Goal: Task Accomplishment & Management: Manage account settings

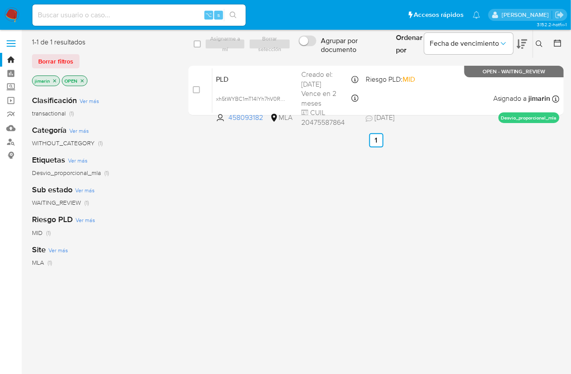
click at [550, 44] on div at bounding box center [556, 44] width 16 height 28
click at [546, 44] on button at bounding box center [540, 44] width 15 height 11
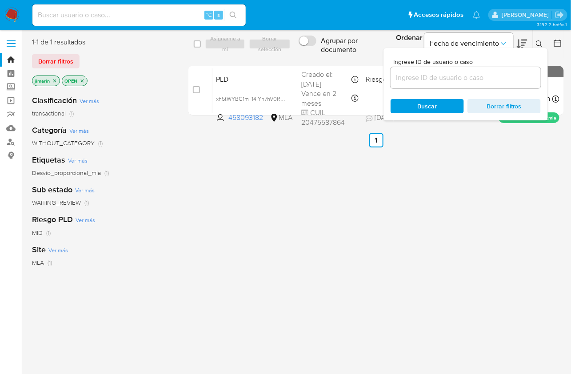
click at [513, 74] on input at bounding box center [466, 78] width 150 height 12
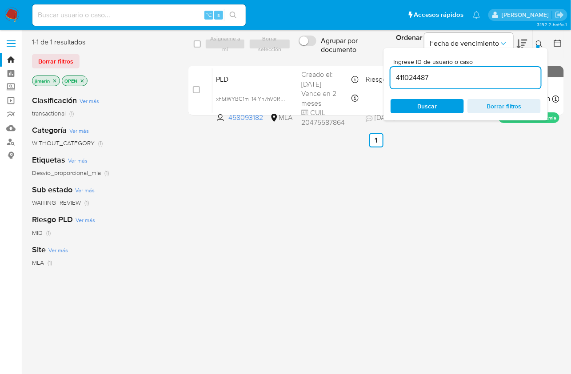
type input "411024487"
click at [541, 40] on icon at bounding box center [539, 43] width 7 height 7
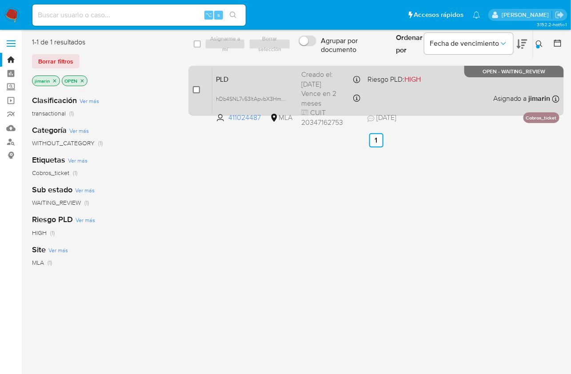
click at [194, 91] on input "checkbox" at bounding box center [196, 89] width 7 height 7
checkbox input "true"
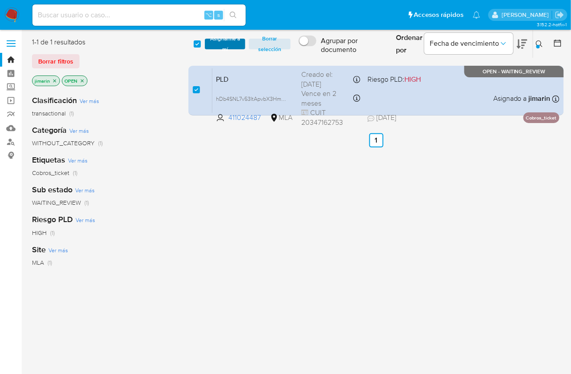
click at [221, 46] on span "Asignarme a mí" at bounding box center [224, 44] width 31 height 9
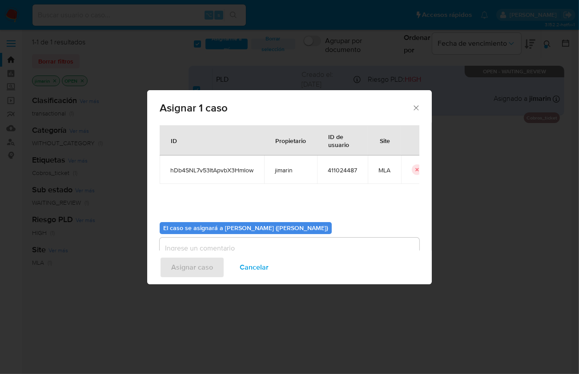
scroll to position [45, 0]
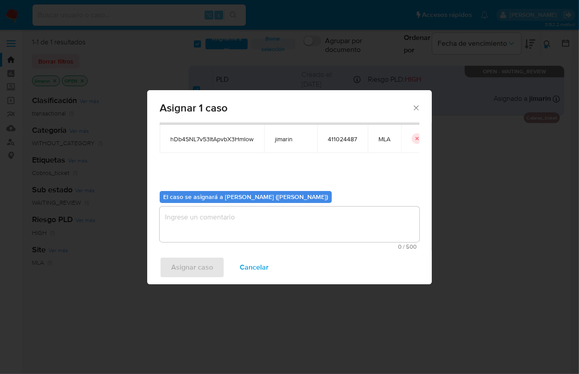
click at [293, 228] on textarea "assign-modal" at bounding box center [290, 225] width 260 height 36
click at [200, 265] on span "Asignar caso" at bounding box center [192, 268] width 42 height 20
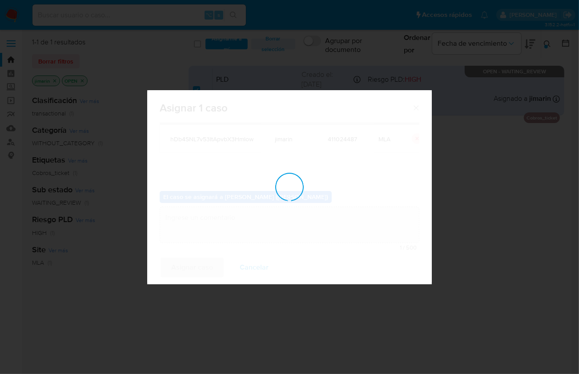
checkbox input "false"
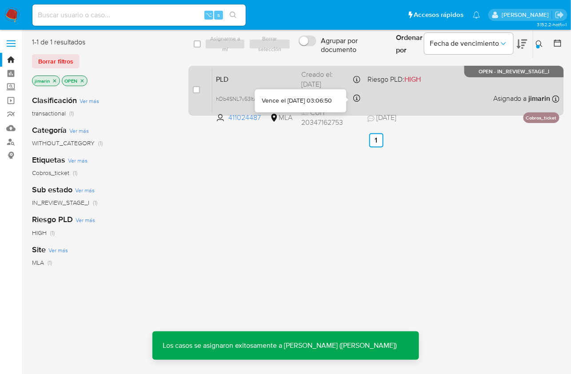
click at [389, 94] on div "PLD hDb4SNL7v53ItApvbX3Hmlow 411024487 MLA Riesgo PLD: HIGH Creado el: 12/07/20…" at bounding box center [385, 90] width 347 height 45
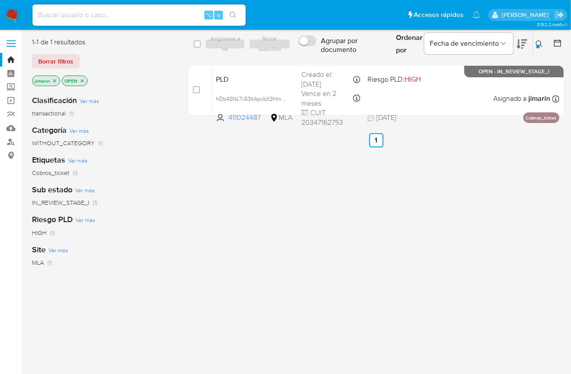
click at [544, 44] on button at bounding box center [540, 44] width 15 height 11
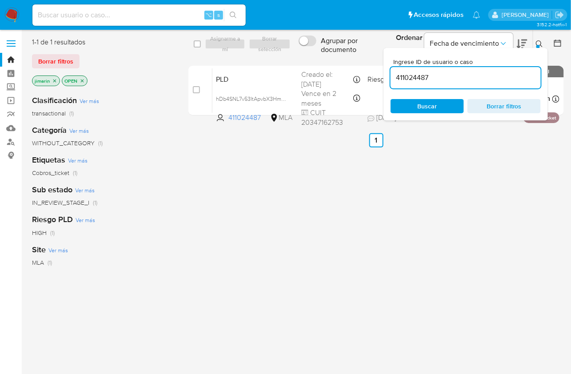
click at [503, 82] on input "411024487" at bounding box center [466, 78] width 150 height 12
type input "41864427"
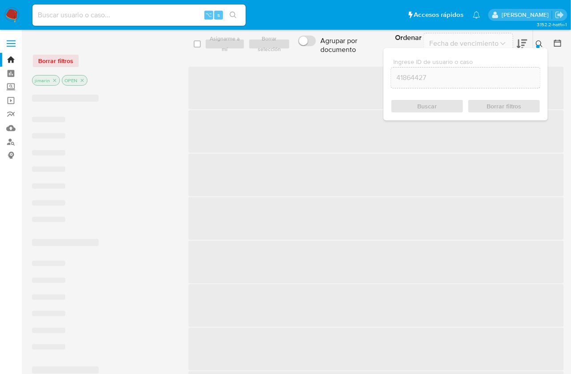
click at [542, 46] on icon at bounding box center [539, 43] width 7 height 7
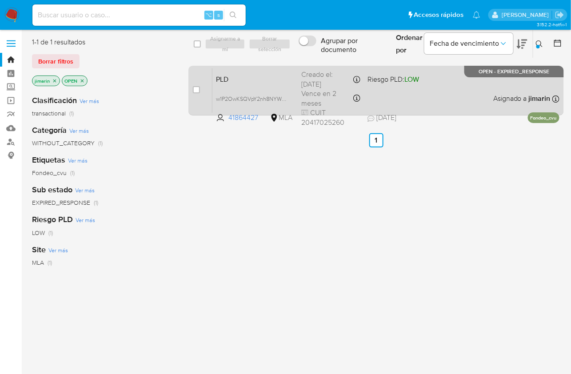
click at [196, 94] on div "case-item-checkbox" at bounding box center [196, 89] width 7 height 9
click at [196, 90] on input "checkbox" at bounding box center [196, 89] width 7 height 7
checkbox input "true"
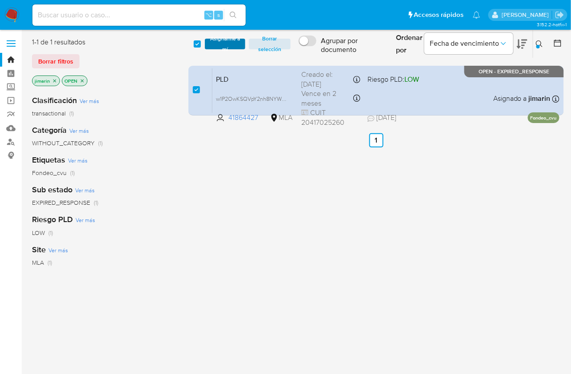
click at [216, 45] on span "Asignarme a mí" at bounding box center [224, 44] width 31 height 9
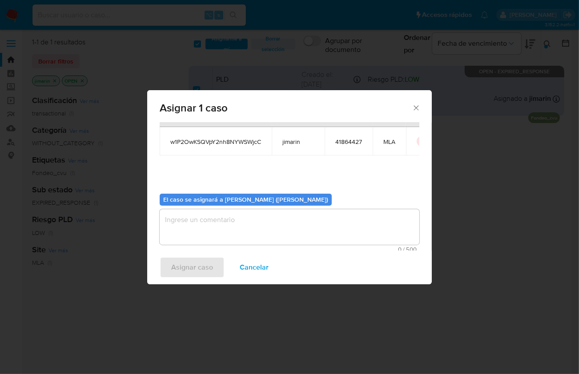
scroll to position [45, 0]
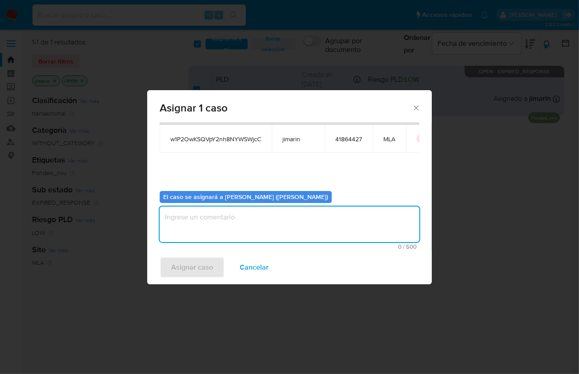
click at [262, 224] on textarea "assign-modal" at bounding box center [290, 225] width 260 height 36
click at [202, 269] on span "Asignar caso" at bounding box center [192, 268] width 42 height 20
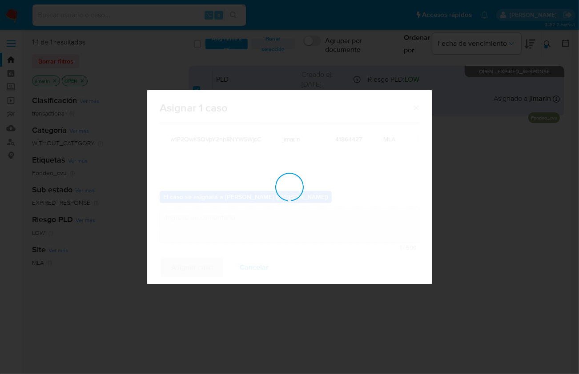
checkbox input "false"
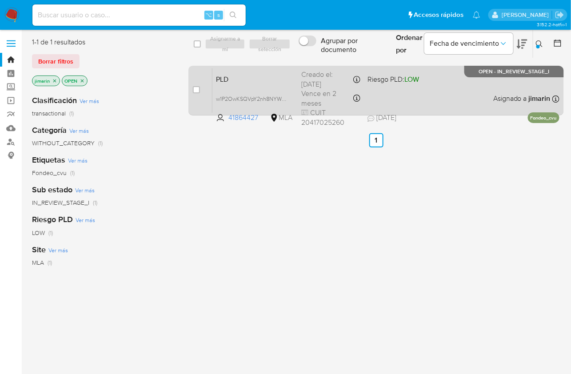
click at [474, 98] on div "PLD w1P2OwKSQVpY2nh8NYWSWjcC 41864427 MLA Riesgo PLD: LOW Creado el: 12/07/2025…" at bounding box center [385, 90] width 347 height 45
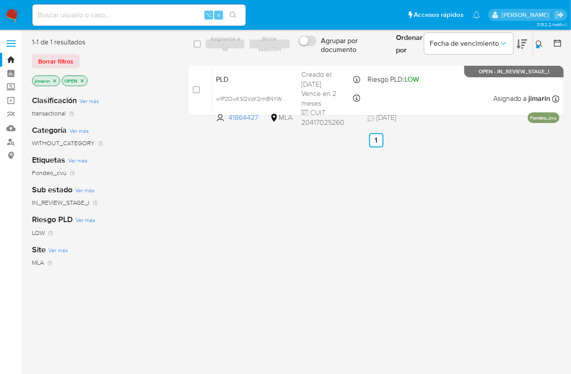
click at [538, 44] on icon at bounding box center [539, 43] width 7 height 7
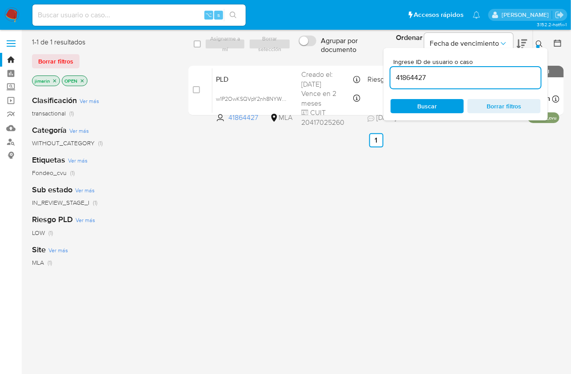
click at [458, 90] on div "Ingrese ID de usuario o caso 41864427 Buscar Borrar filtros" at bounding box center [466, 84] width 164 height 72
click at [457, 80] on input "41864427" at bounding box center [466, 78] width 150 height 12
paste input "205726505"
type input "205726505"
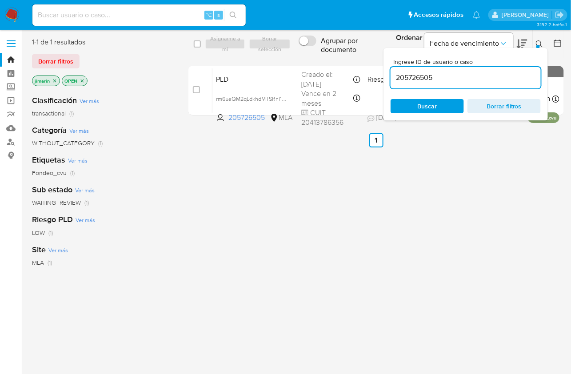
click at [540, 44] on icon at bounding box center [539, 43] width 7 height 7
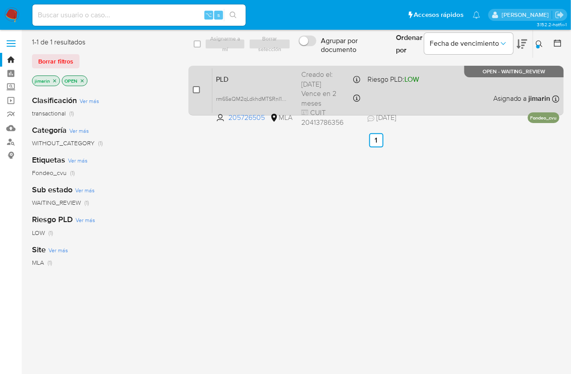
click at [194, 87] on input "checkbox" at bounding box center [196, 89] width 7 height 7
checkbox input "true"
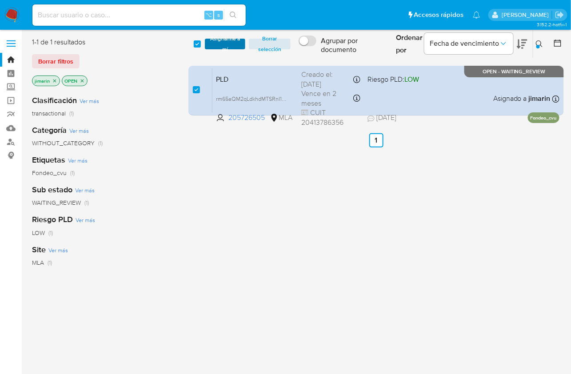
click at [211, 44] on span "Asignarme a mí" at bounding box center [224, 44] width 31 height 9
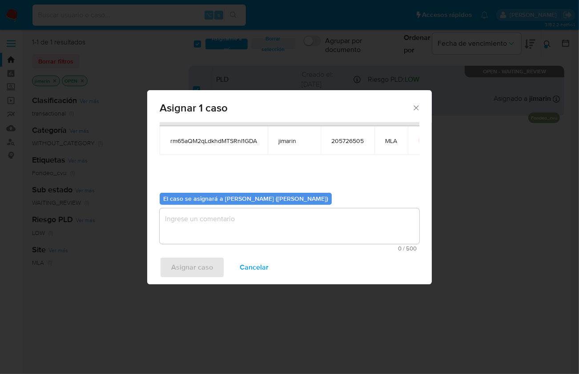
scroll to position [45, 0]
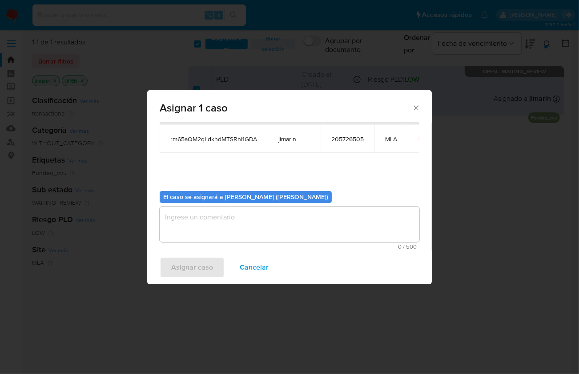
click at [238, 239] on textarea "assign-modal" at bounding box center [290, 225] width 260 height 36
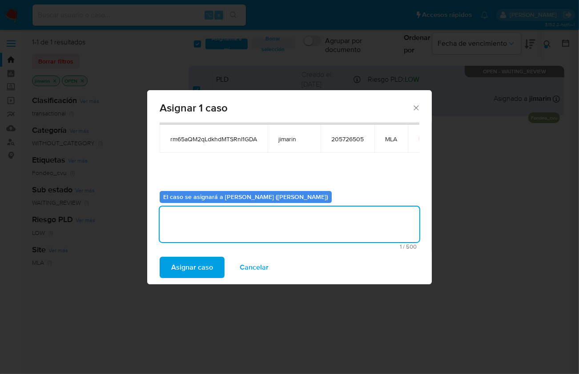
click at [194, 268] on span "Asignar caso" at bounding box center [192, 268] width 42 height 20
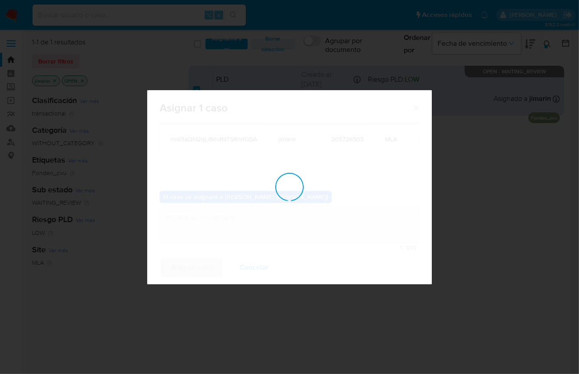
checkbox input "false"
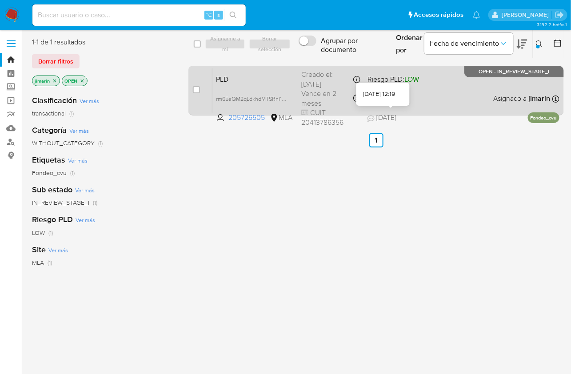
click at [428, 90] on div "PLD rm65aQM2qLdkhdMTSRnI1GDA 205726505 MLA Riesgo PLD: LOW Creado el: 12/07/202…" at bounding box center [385, 90] width 347 height 45
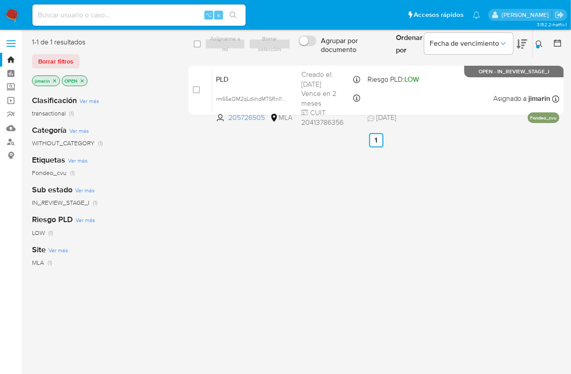
click at [541, 42] on icon at bounding box center [539, 43] width 7 height 7
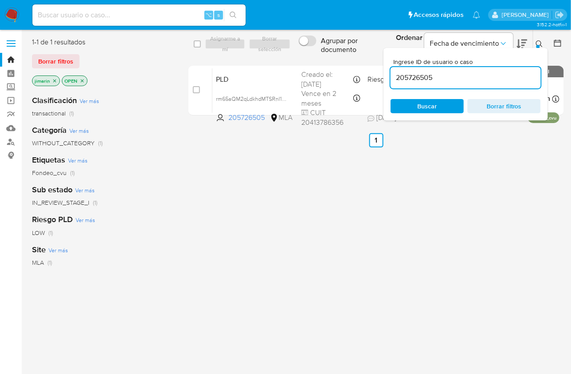
click at [495, 76] on input "205726505" at bounding box center [466, 78] width 150 height 12
type input "39272131"
click at [541, 45] on icon at bounding box center [539, 43] width 7 height 7
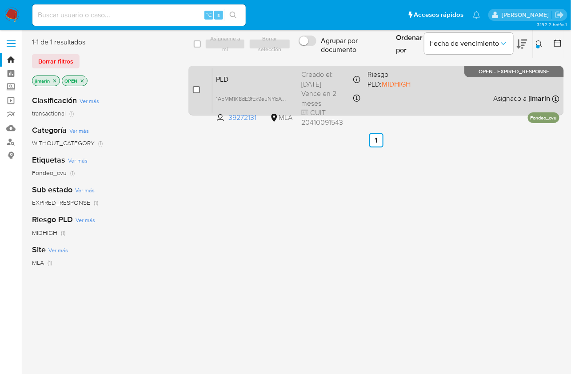
click at [196, 92] on input "checkbox" at bounding box center [196, 89] width 7 height 7
checkbox input "true"
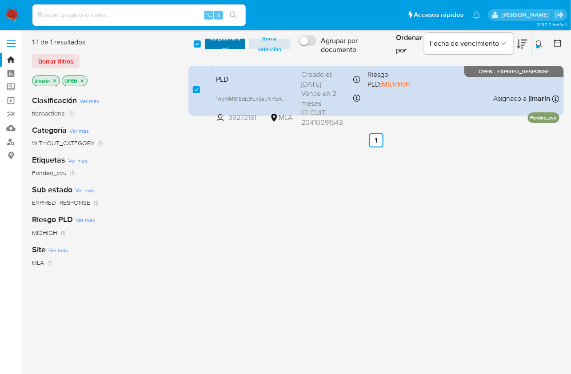
click at [215, 44] on span "Asignarme a mí" at bounding box center [224, 44] width 31 height 9
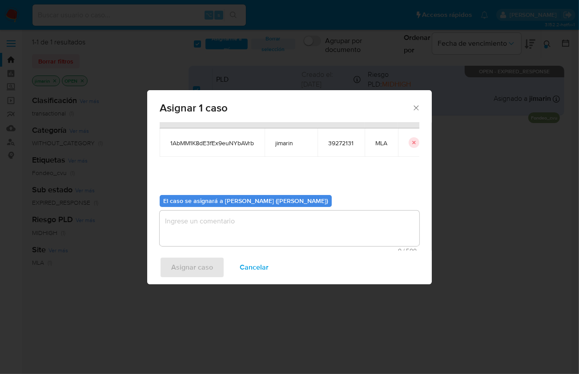
scroll to position [45, 0]
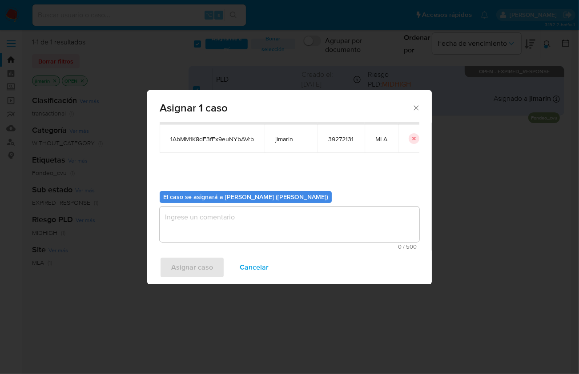
click at [240, 222] on textarea "assign-modal" at bounding box center [290, 225] width 260 height 36
click at [193, 267] on span "Asignar caso" at bounding box center [192, 268] width 42 height 20
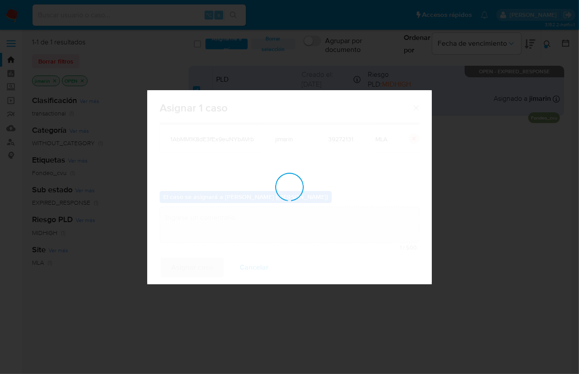
checkbox input "false"
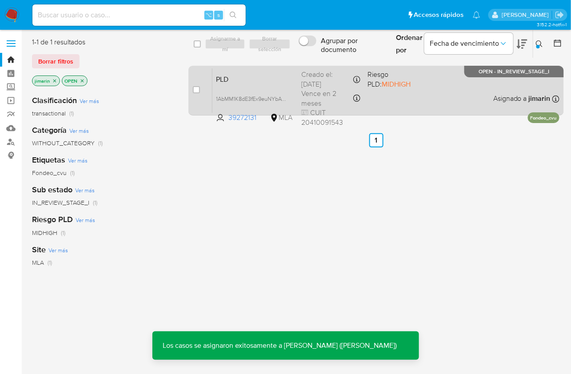
click at [375, 93] on div "PLD 1AbMM1K8dE3fEx9euNYbAVrb 39272131 MLA Riesgo PLD: MIDHIGH Creado el: 12/07/…" at bounding box center [385, 90] width 347 height 45
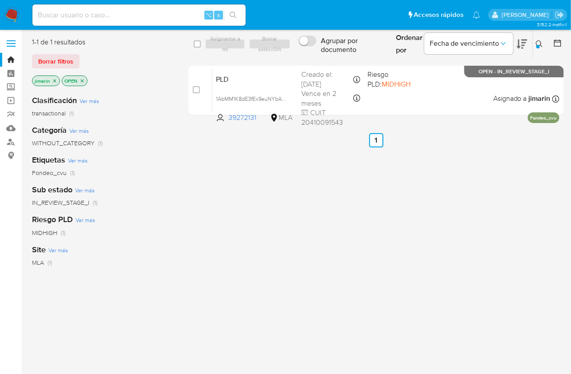
click at [544, 46] on button at bounding box center [540, 44] width 15 height 11
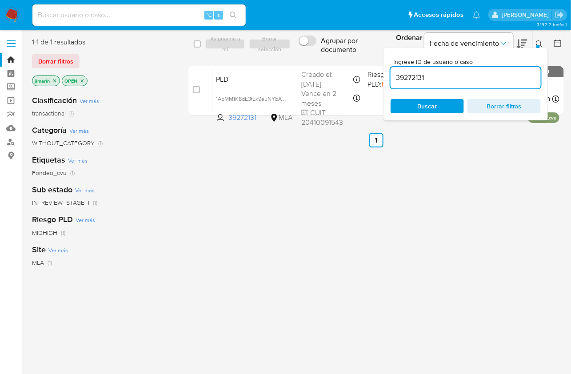
click at [449, 80] on input "39272131" at bounding box center [466, 78] width 150 height 12
type input "301383430"
click at [537, 44] on icon at bounding box center [539, 43] width 7 height 7
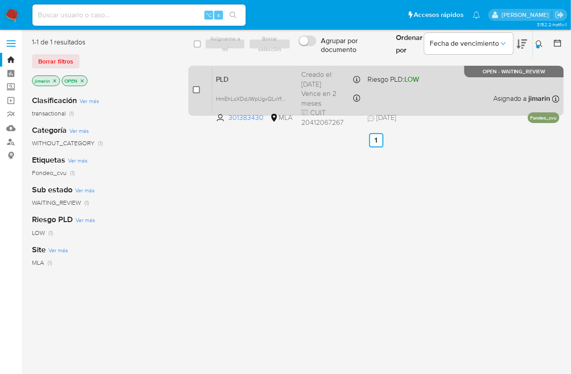
click at [196, 90] on input "checkbox" at bounding box center [196, 89] width 7 height 7
checkbox input "true"
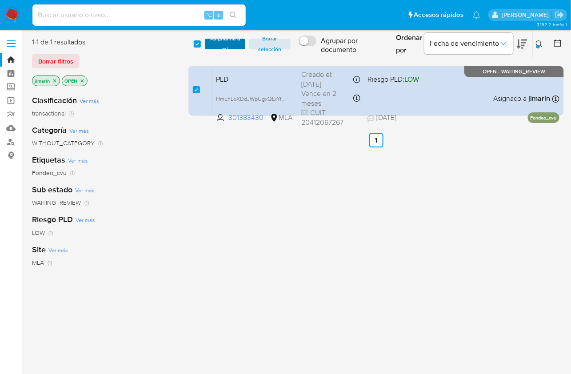
click at [235, 40] on span "Asignarme a mí" at bounding box center [224, 44] width 31 height 9
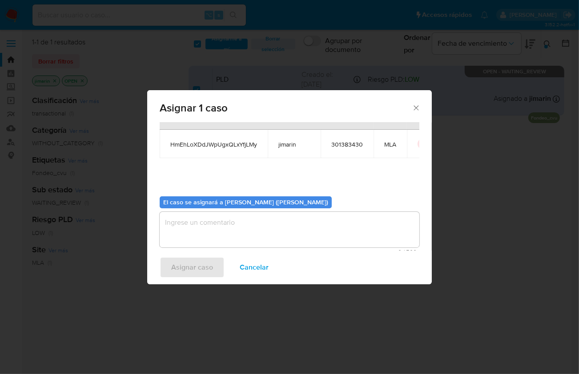
scroll to position [45, 0]
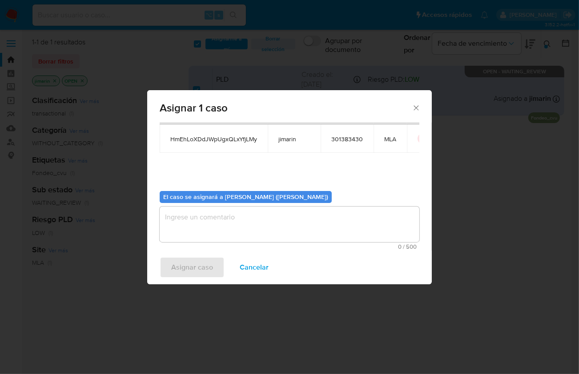
click at [221, 220] on textarea "assign-modal" at bounding box center [290, 225] width 260 height 36
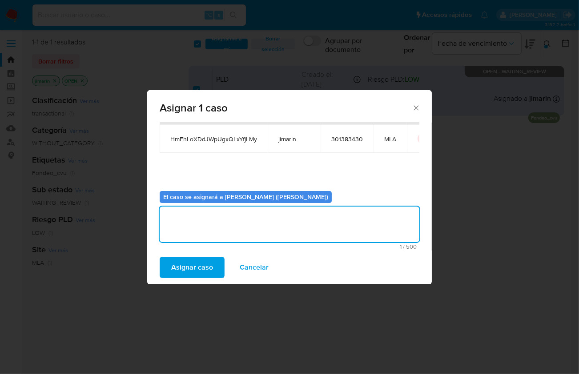
click at [185, 265] on span "Asignar caso" at bounding box center [192, 268] width 42 height 20
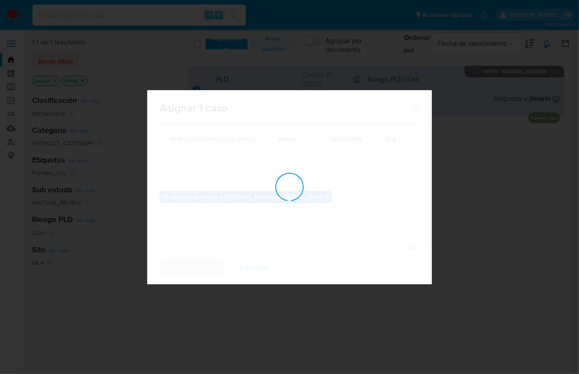
checkbox input "false"
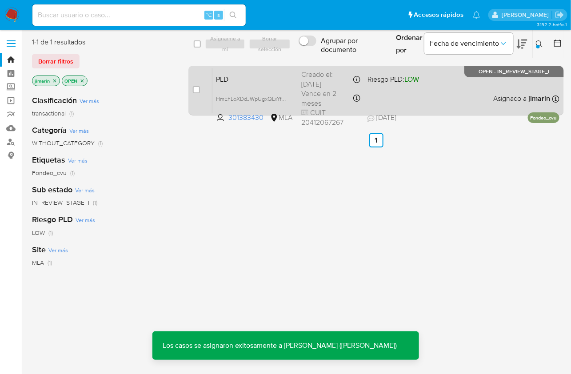
click at [415, 93] on div "PLD HmEhLoXDdJWpUgxQLxYfjLMy 301383430 MLA Riesgo PLD: LOW Creado el: 12/07/202…" at bounding box center [385, 90] width 347 height 45
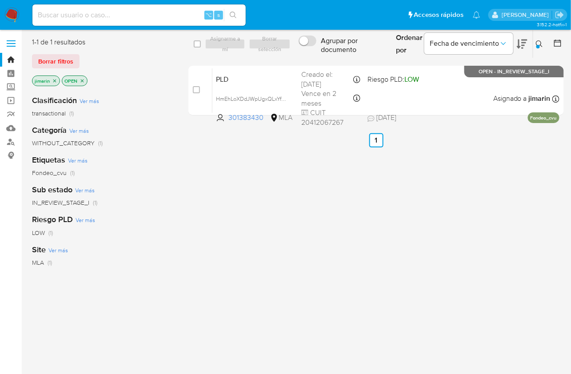
click at [541, 48] on button at bounding box center [540, 44] width 15 height 11
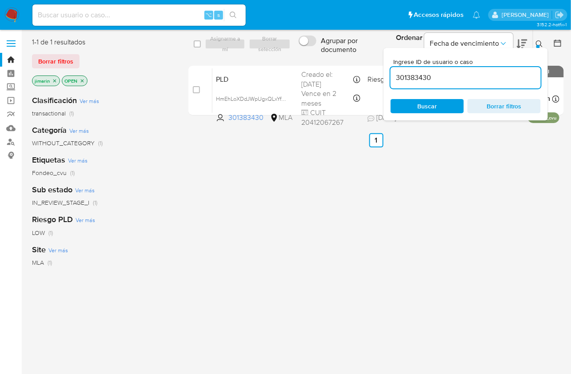
click at [504, 75] on input "301383430" at bounding box center [466, 78] width 150 height 12
type input "377682149"
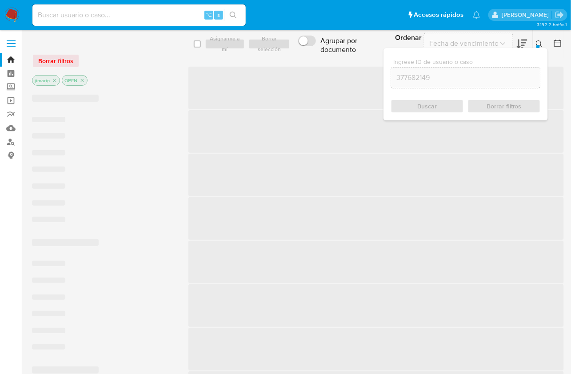
click at [541, 45] on icon at bounding box center [539, 43] width 7 height 7
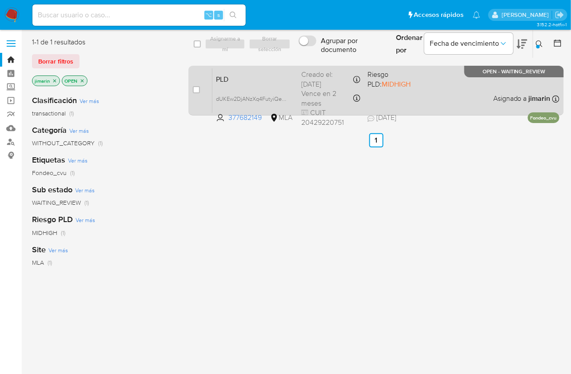
click at [195, 89] on input "checkbox" at bounding box center [196, 89] width 7 height 7
checkbox input "true"
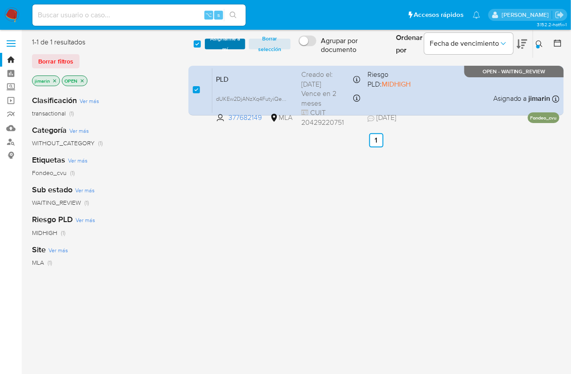
click at [219, 43] on span "Asignarme a mí" at bounding box center [224, 44] width 31 height 9
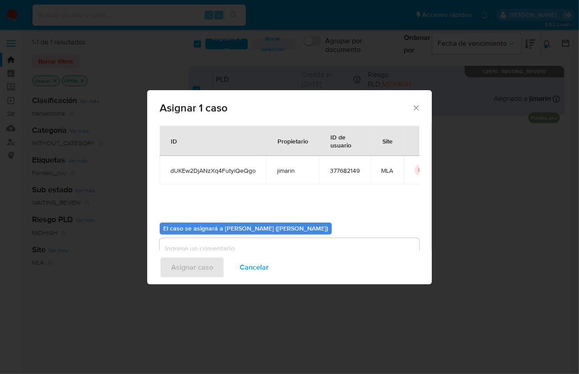
scroll to position [45, 0]
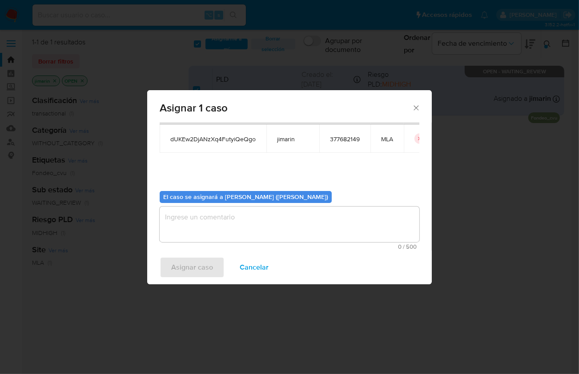
click at [237, 231] on textarea "assign-modal" at bounding box center [290, 225] width 260 height 36
click at [197, 270] on span "Asignar caso" at bounding box center [192, 268] width 42 height 20
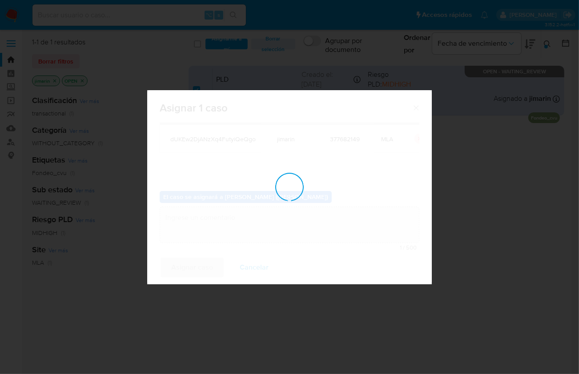
checkbox input "false"
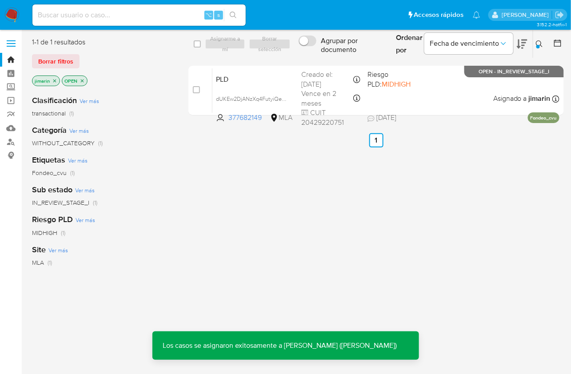
drag, startPoint x: 82, startPoint y: 81, endPoint x: 70, endPoint y: 83, distance: 12.5
click at [82, 81] on icon "close-filter" at bounding box center [82, 80] width 3 height 3
click at [53, 81] on icon "close-filter" at bounding box center [54, 80] width 3 height 3
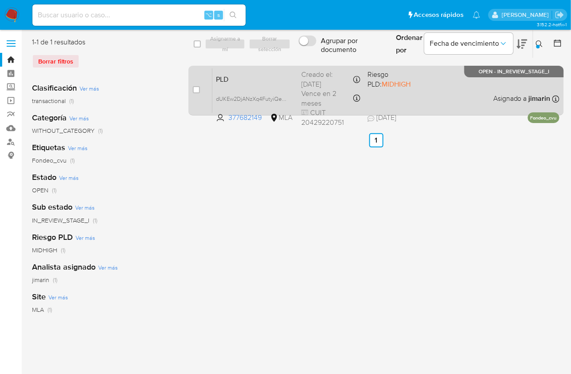
click at [430, 103] on div "PLD dUKEw2DjANzXq4FutyiQeQgo 377682149 MLA Riesgo PLD: MIDHIGH Creado el: 12/07…" at bounding box center [385, 90] width 347 height 45
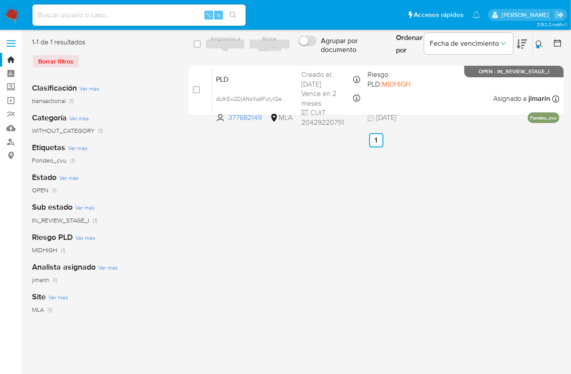
click at [543, 40] on button at bounding box center [540, 44] width 15 height 11
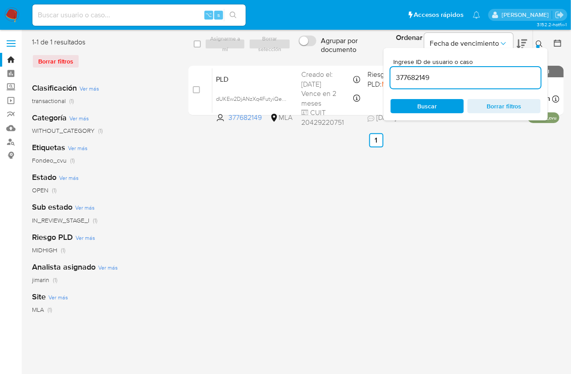
click at [477, 79] on input "377682149" at bounding box center [466, 78] width 150 height 12
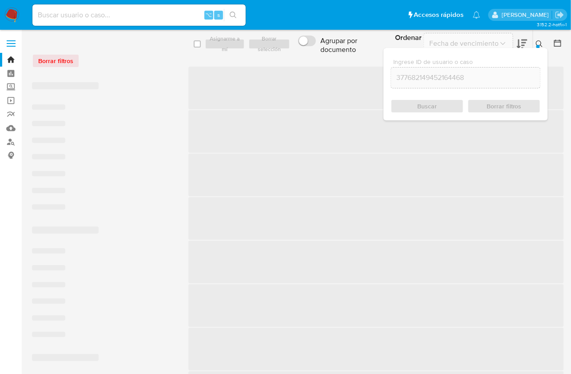
click at [445, 79] on input "377682149452164468" at bounding box center [465, 78] width 149 height 12
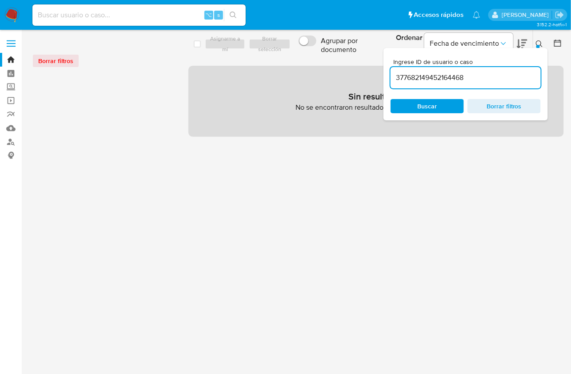
click at [445, 79] on input "377682149452164468" at bounding box center [466, 78] width 150 height 12
paste input
type input "452164468"
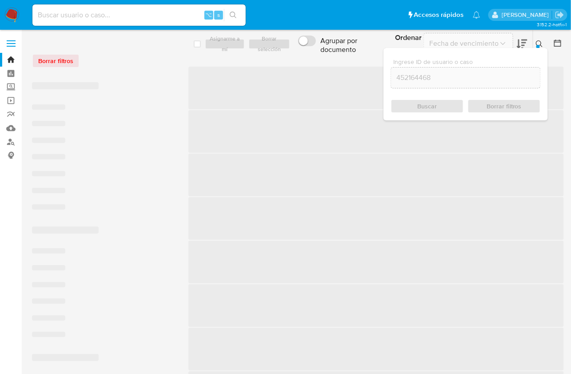
click at [537, 42] on icon at bounding box center [539, 43] width 7 height 7
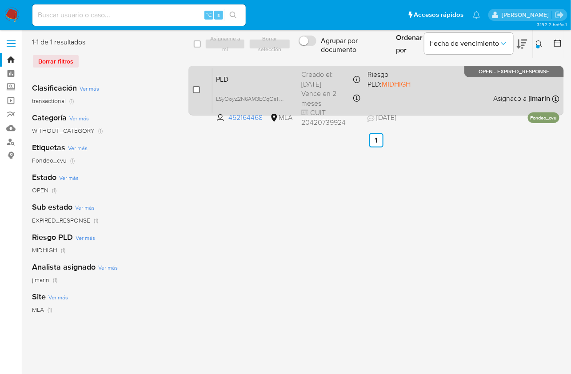
click at [197, 92] on input "checkbox" at bounding box center [196, 89] width 7 height 7
checkbox input "true"
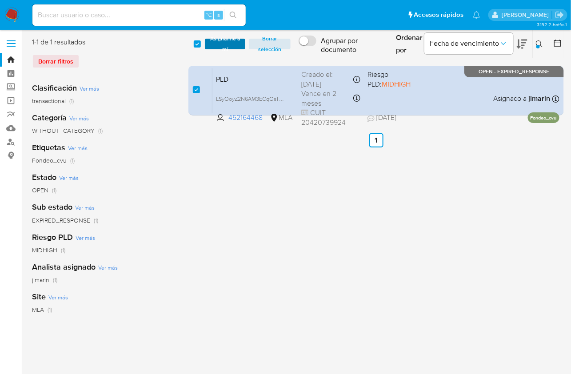
click at [217, 43] on span "Asignarme a mí" at bounding box center [224, 44] width 31 height 9
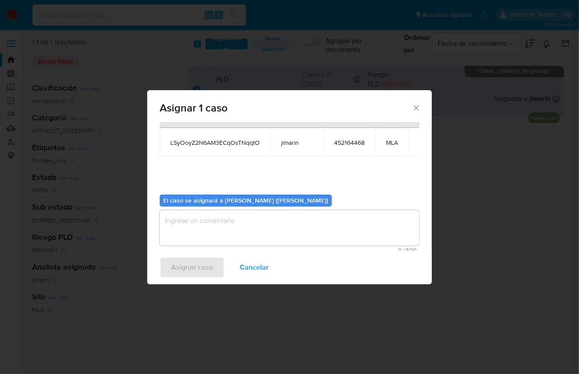
scroll to position [45, 0]
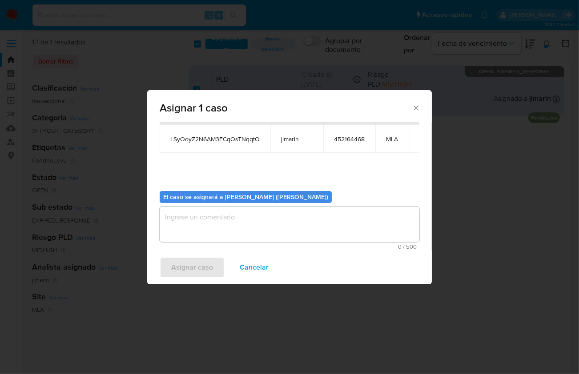
click at [253, 224] on textarea "assign-modal" at bounding box center [290, 225] width 260 height 36
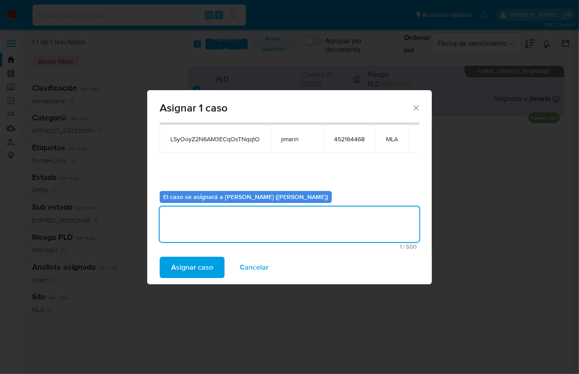
click at [202, 266] on span "Asignar caso" at bounding box center [192, 268] width 42 height 20
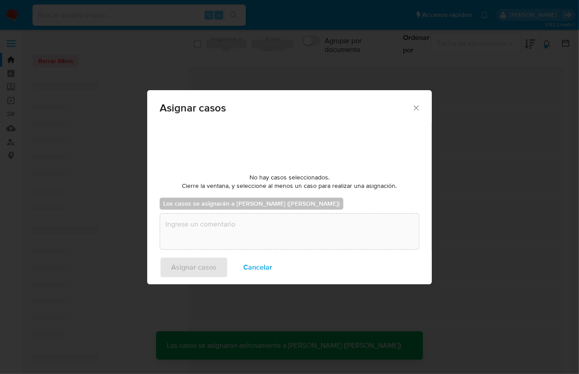
checkbox input "false"
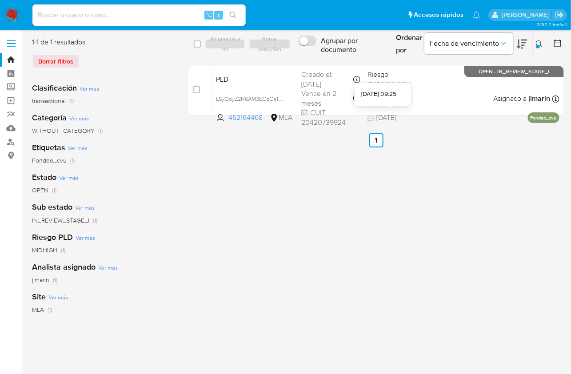
click at [397, 96] on div "19/07/2025 09:25" at bounding box center [379, 94] width 35 height 9
click at [536, 44] on icon at bounding box center [539, 43] width 7 height 7
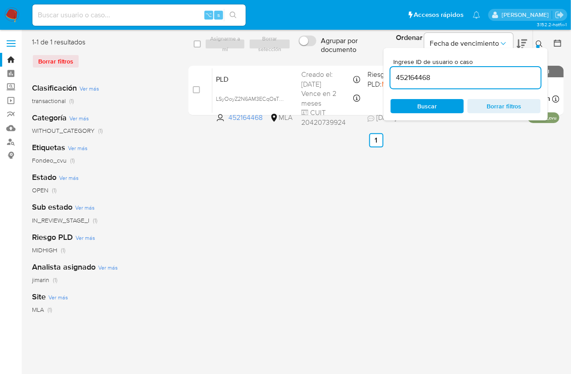
click at [506, 82] on input "452164468" at bounding box center [466, 78] width 150 height 12
type input "667761040"
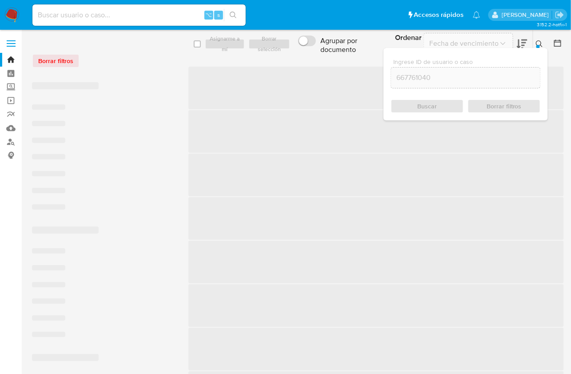
click at [540, 47] on div at bounding box center [539, 47] width 4 height 4
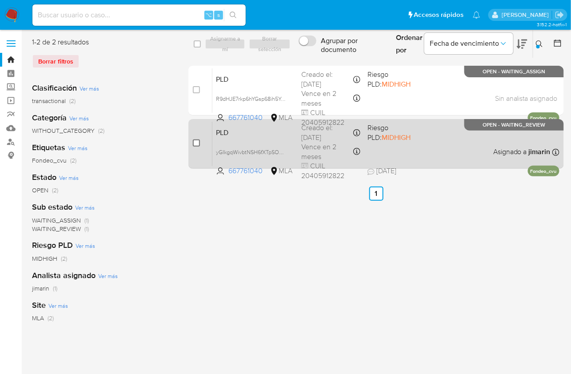
click at [196, 144] on input "checkbox" at bounding box center [196, 143] width 7 height 7
checkbox input "true"
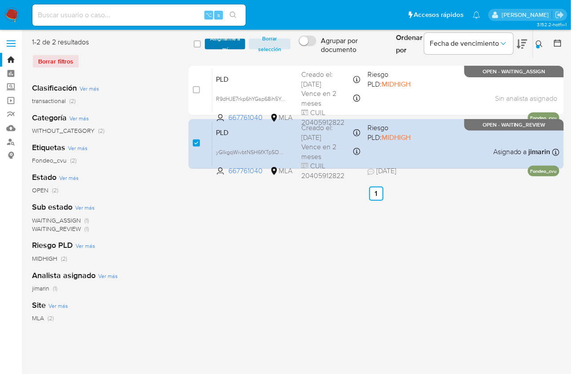
click at [232, 48] on span "Asignarme a mí" at bounding box center [224, 44] width 31 height 9
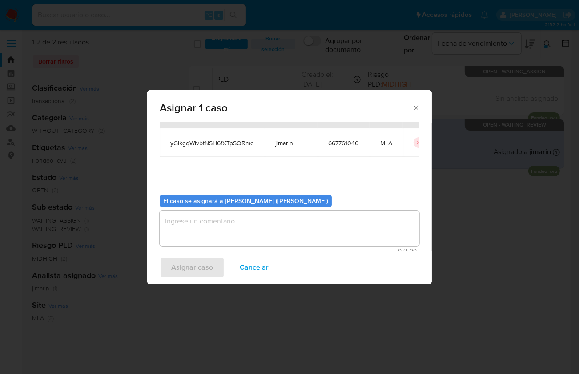
scroll to position [45, 0]
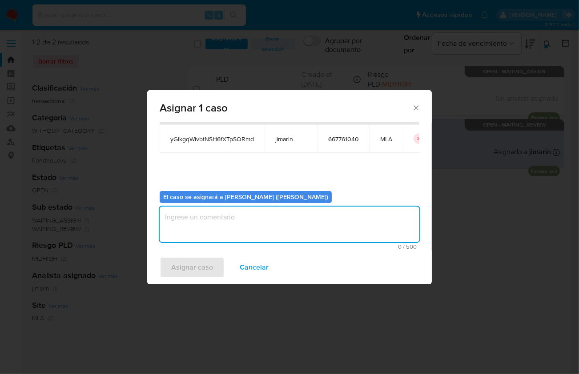
click at [274, 235] on textarea "assign-modal" at bounding box center [290, 225] width 260 height 36
click at [207, 272] on span "Asignar caso" at bounding box center [192, 268] width 42 height 20
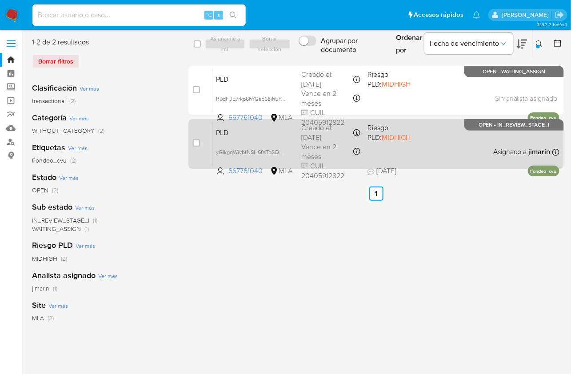
click at [383, 145] on div "PLD yGIkgqWivbtNSH6fXTpSORmd 667761040 MLA Riesgo PLD: MIDHIGH Creado el: 12/07…" at bounding box center [385, 143] width 347 height 45
click at [199, 141] on input "checkbox" at bounding box center [196, 143] width 7 height 7
checkbox input "true"
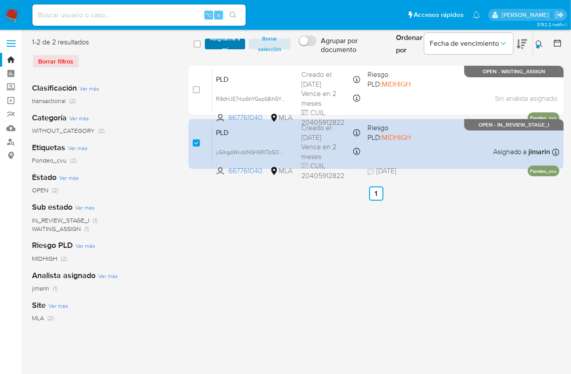
click at [224, 44] on span "Asignarme a mí" at bounding box center [224, 44] width 31 height 9
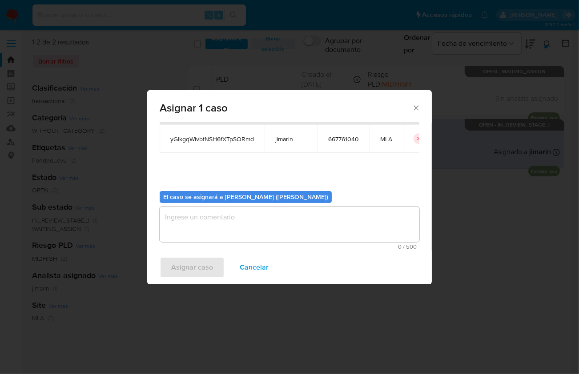
click at [237, 228] on textarea "assign-modal" at bounding box center [290, 225] width 260 height 36
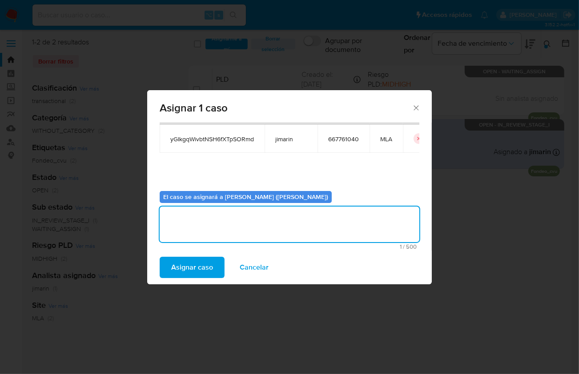
click at [192, 263] on span "Asignar caso" at bounding box center [192, 268] width 42 height 20
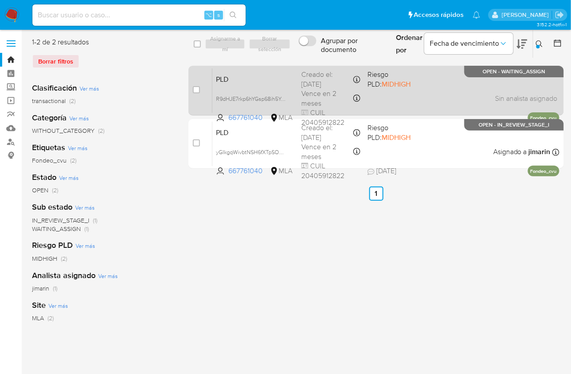
click at [449, 104] on div "PLD R9dHJE7rkp6hYGsp68ih5YgH 667761040 MLA Riesgo PLD: MIDHIGH Creado el: 12/08…" at bounding box center [385, 90] width 347 height 45
click at [458, 79] on div "PLD R9dHJE7rkp6hYGsp68ih5YgH 667761040 MLA Riesgo PLD: MIDHIGH Creado el: 12/08…" at bounding box center [385, 90] width 347 height 45
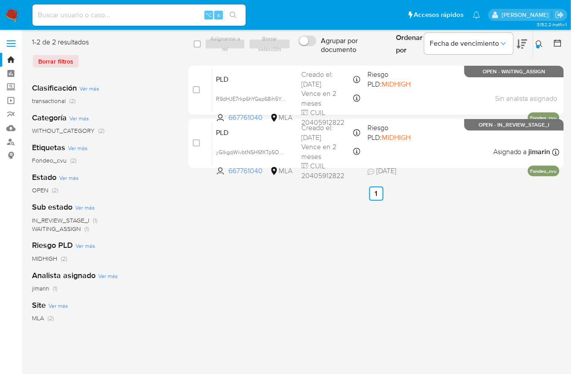
click at [539, 40] on icon at bounding box center [539, 43] width 7 height 7
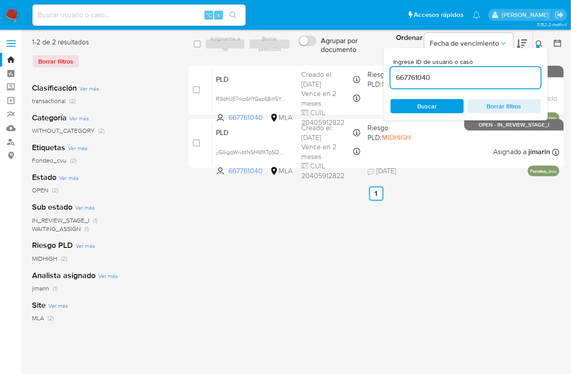
click at [490, 79] on input "667761040" at bounding box center [466, 78] width 150 height 12
type input "4824021"
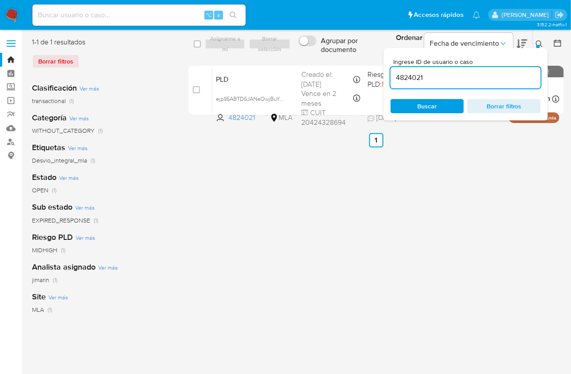
click at [543, 41] on button at bounding box center [540, 44] width 15 height 11
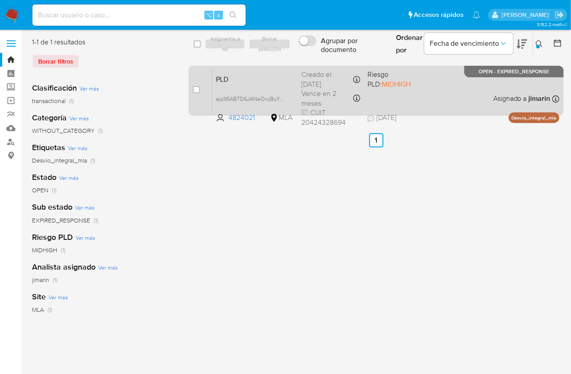
click at [201, 90] on div "case-item-checkbox No es posible asignar el caso" at bounding box center [203, 90] width 20 height 45
click at [198, 88] on input "checkbox" at bounding box center [196, 89] width 7 height 7
checkbox input "true"
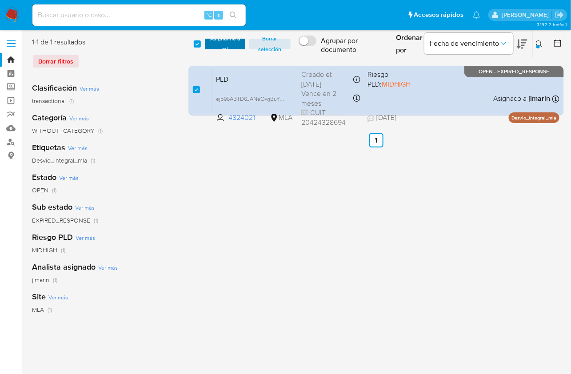
click at [222, 48] on span "Asignarme a mí" at bounding box center [224, 44] width 31 height 9
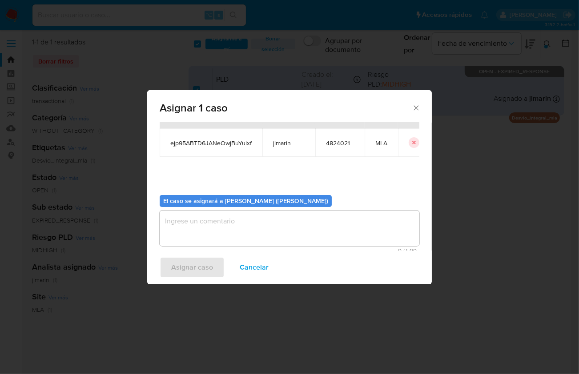
scroll to position [45, 0]
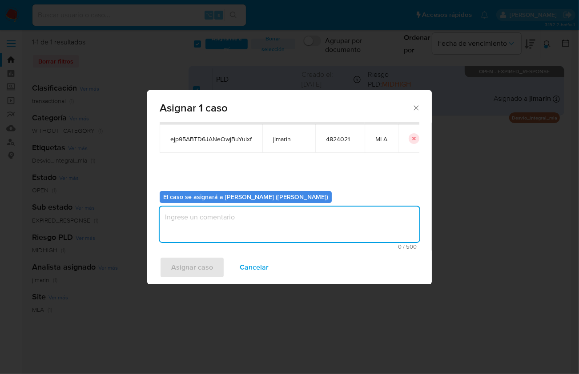
click at [249, 219] on textarea "assign-modal" at bounding box center [290, 225] width 260 height 36
click at [214, 262] on button "Asignar caso" at bounding box center [192, 267] width 65 height 21
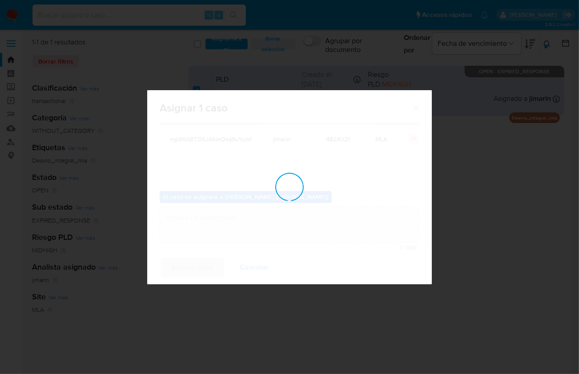
checkbox input "false"
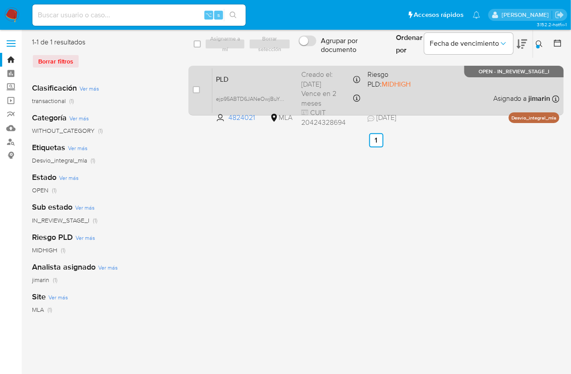
click at [433, 112] on div "PLD ejp95ABTD6JANeOwjBuYuixf 4824021 MLA Riesgo PLD: MIDHIGH Creado el: 12/07/2…" at bounding box center [385, 90] width 347 height 45
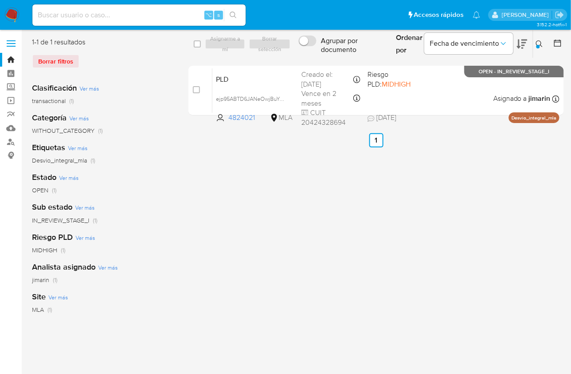
click at [537, 46] on div at bounding box center [539, 47] width 4 height 4
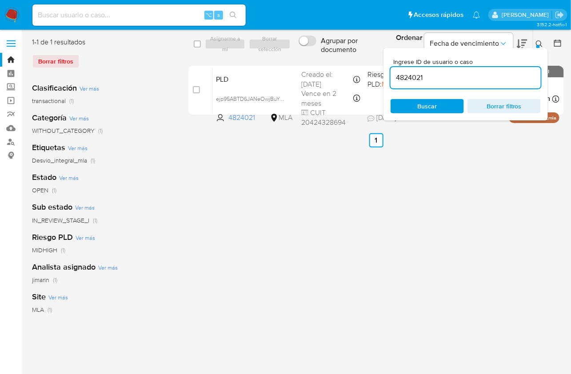
click at [466, 85] on div "4824021" at bounding box center [466, 77] width 150 height 21
click at [465, 85] on div "4824021" at bounding box center [466, 77] width 150 height 21
click at [462, 77] on input "4824021" at bounding box center [466, 78] width 150 height 12
paste input "101172618"
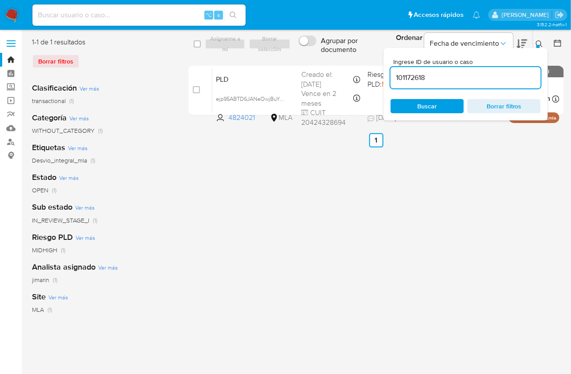
type input "101172618"
click at [541, 47] on icon at bounding box center [539, 43] width 7 height 7
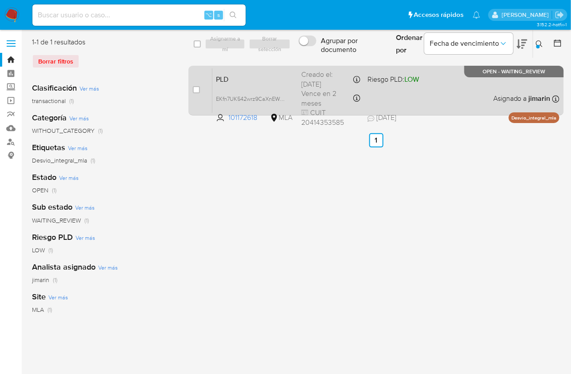
click at [200, 90] on div "case-item-checkbox No es posible asignar el caso" at bounding box center [203, 90] width 20 height 45
click at [198, 89] on input "checkbox" at bounding box center [196, 89] width 7 height 7
checkbox input "true"
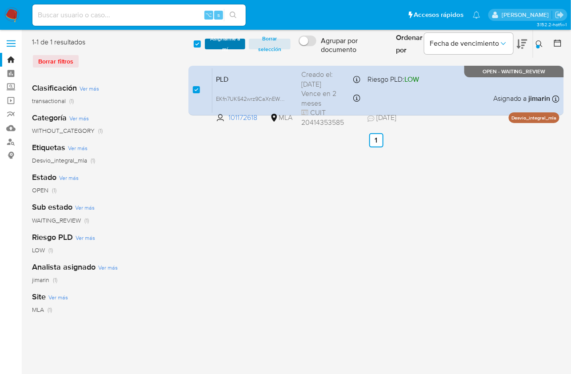
click at [234, 43] on span "Asignarme a mí" at bounding box center [224, 44] width 31 height 9
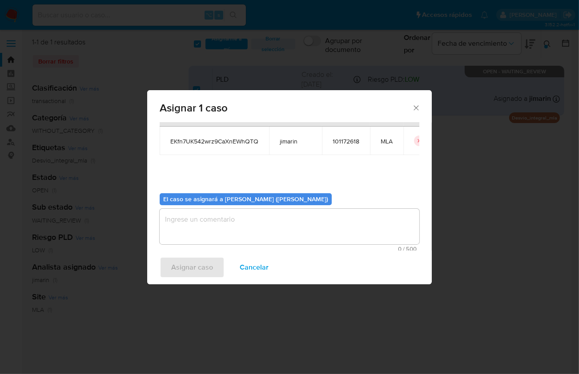
scroll to position [45, 0]
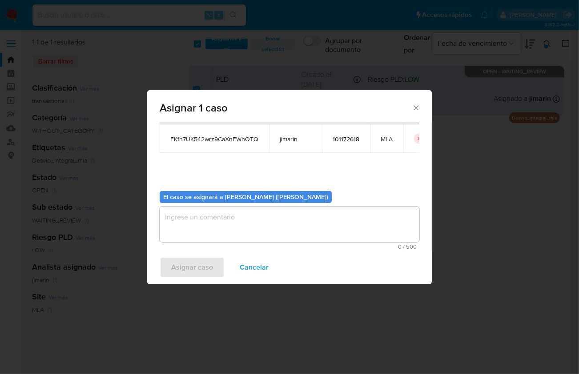
click at [259, 214] on textarea "assign-modal" at bounding box center [290, 225] width 260 height 36
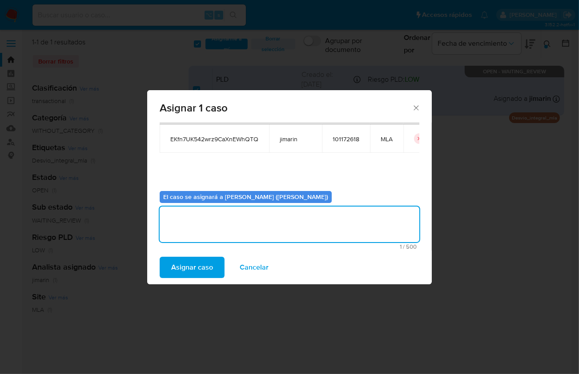
click at [196, 265] on span "Asignar caso" at bounding box center [192, 268] width 42 height 20
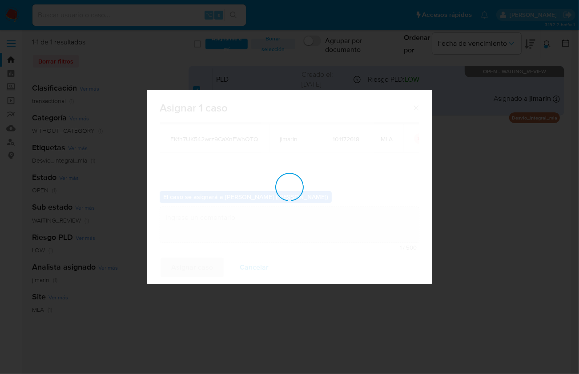
checkbox input "false"
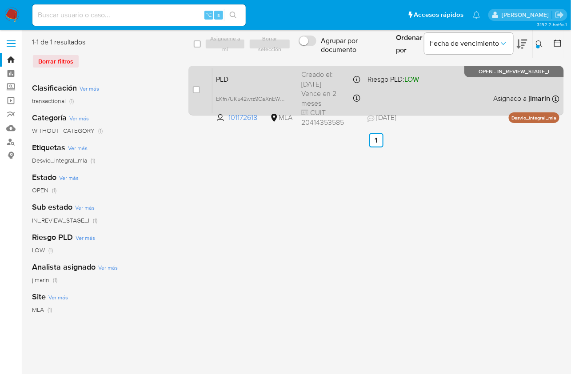
click at [472, 86] on div "PLD EKfn7UK542wrz9CaXnEWhQTQ 101172618 MLA Riesgo PLD: LOW Creado el: 12/07/202…" at bounding box center [385, 90] width 347 height 45
click at [195, 89] on input "checkbox" at bounding box center [196, 89] width 7 height 7
checkbox input "true"
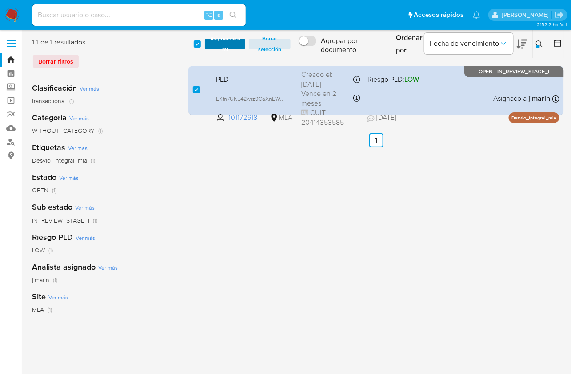
click at [222, 48] on span "Asignarme a mí" at bounding box center [224, 44] width 31 height 9
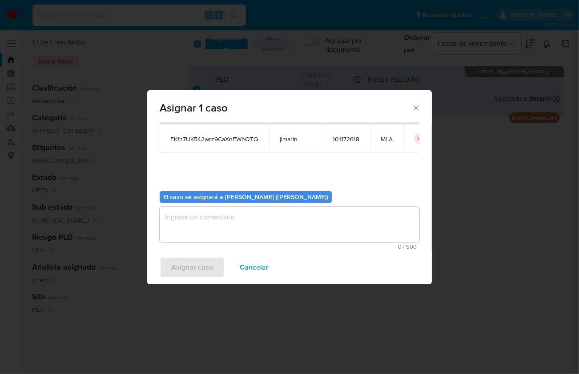
click at [234, 222] on textarea "assign-modal" at bounding box center [290, 225] width 260 height 36
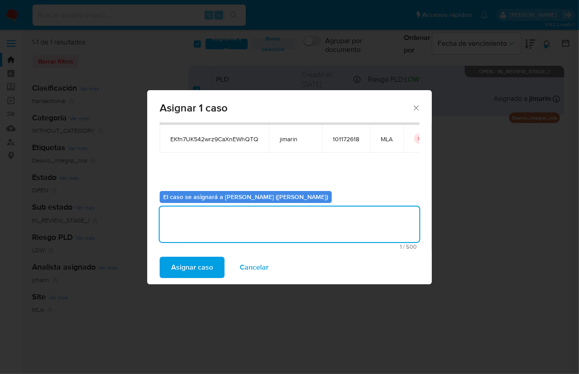
click at [199, 271] on span "Asignar caso" at bounding box center [192, 268] width 42 height 20
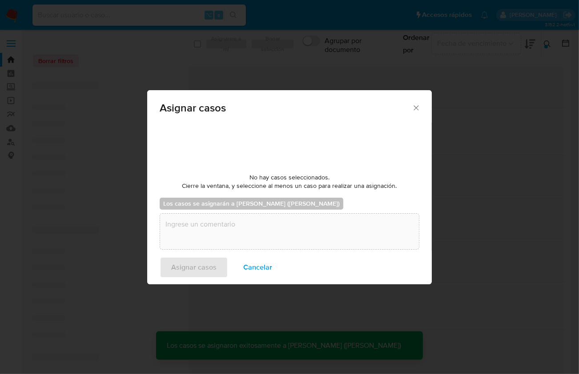
checkbox input "false"
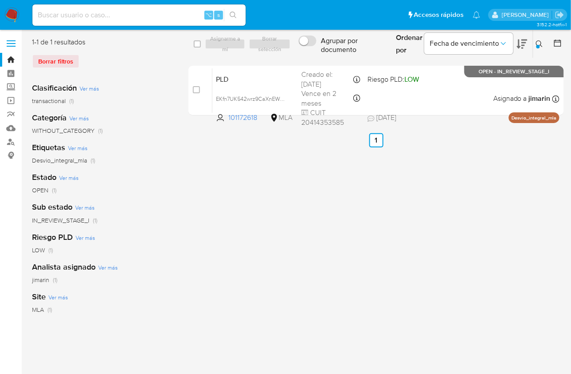
click at [536, 47] on icon at bounding box center [539, 43] width 7 height 7
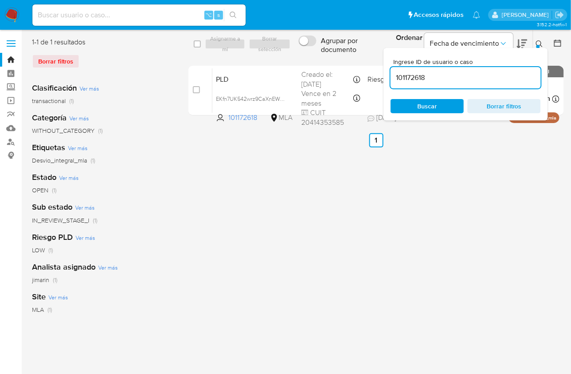
click at [495, 82] on input "101172618" at bounding box center [466, 78] width 150 height 12
type input "168535327"
click at [542, 43] on icon at bounding box center [539, 43] width 7 height 7
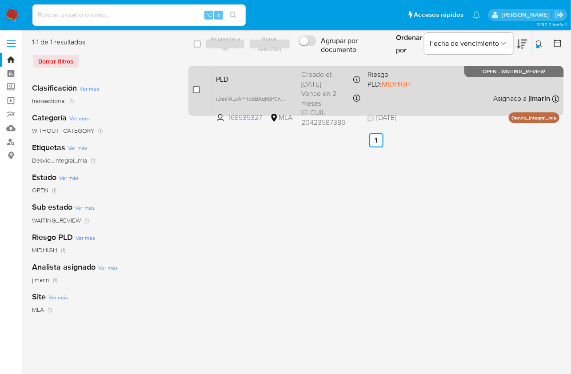
click at [195, 88] on input "checkbox" at bounding box center [196, 89] width 7 height 7
checkbox input "true"
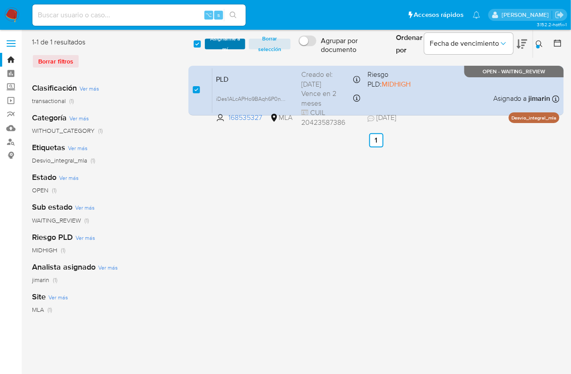
click at [225, 47] on span "Asignarme a mí" at bounding box center [224, 44] width 31 height 9
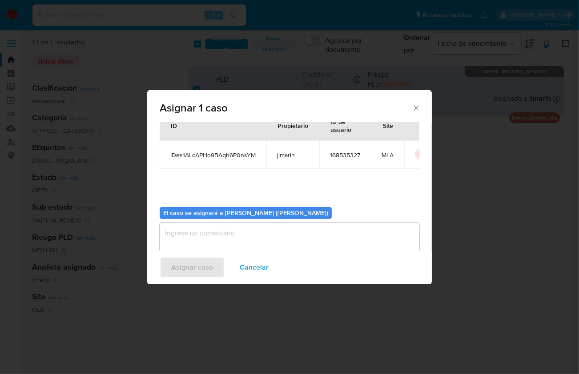
scroll to position [45, 0]
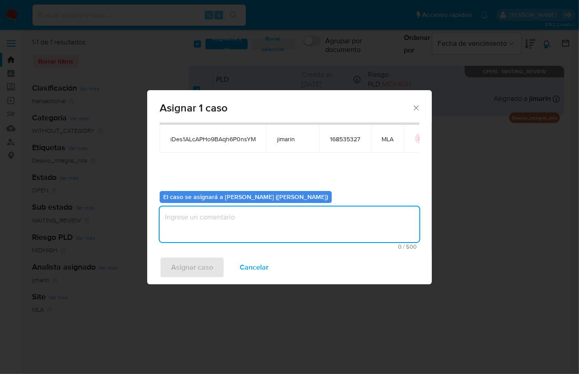
click at [238, 228] on textarea "assign-modal" at bounding box center [290, 225] width 260 height 36
click at [195, 266] on span "Asignar caso" at bounding box center [192, 268] width 42 height 20
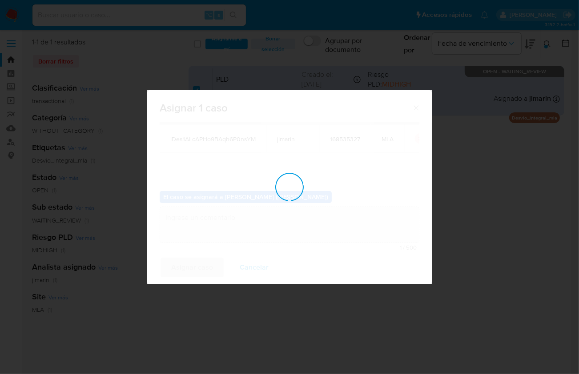
checkbox input "false"
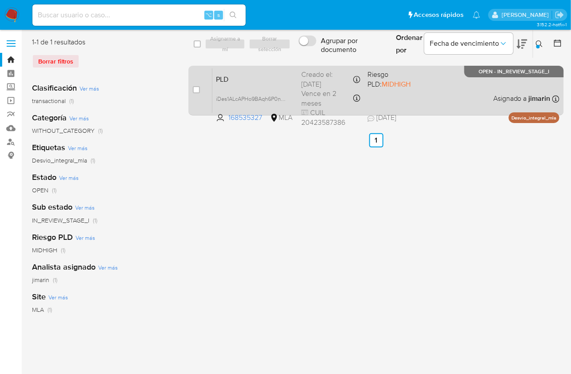
click at [451, 90] on div "PLD iDes1ALcAPHo9BAqh6P0nsYM 168535327 MLA Riesgo PLD: MIDHIGH Creado el: 12/07…" at bounding box center [385, 90] width 347 height 45
click at [196, 92] on input "checkbox" at bounding box center [196, 89] width 7 height 7
checkbox input "true"
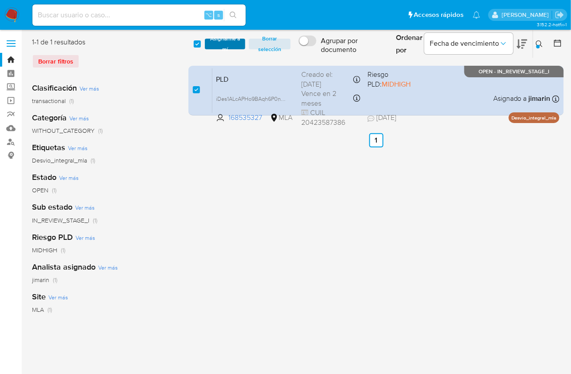
click at [214, 47] on span "Asignarme a mí" at bounding box center [224, 44] width 31 height 9
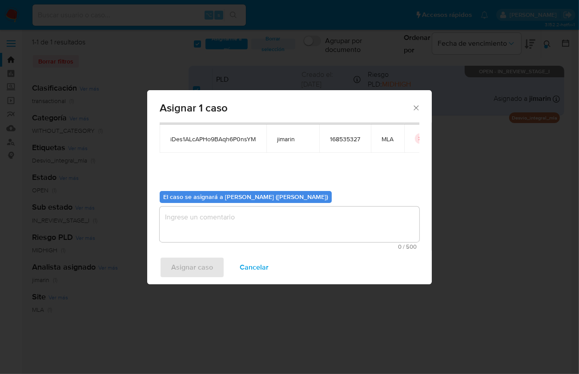
click at [236, 214] on textarea "assign-modal" at bounding box center [290, 225] width 260 height 36
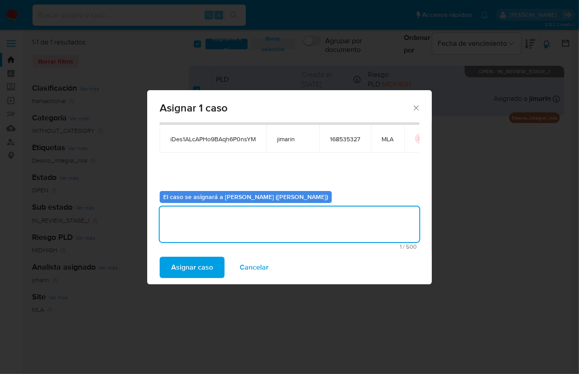
click at [190, 263] on span "Asignar caso" at bounding box center [192, 268] width 42 height 20
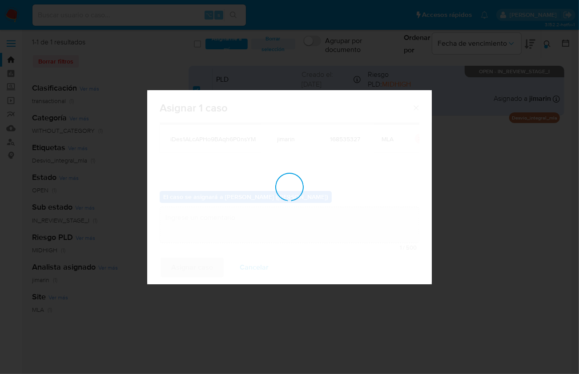
checkbox input "false"
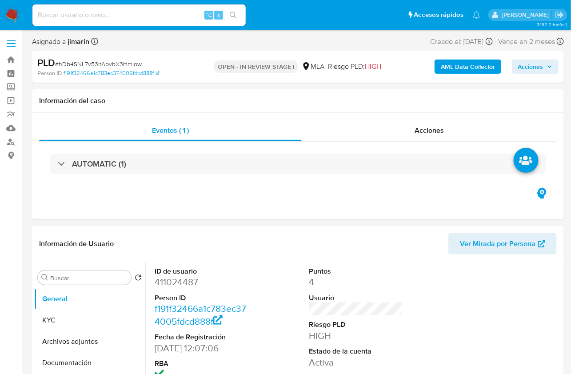
select select "10"
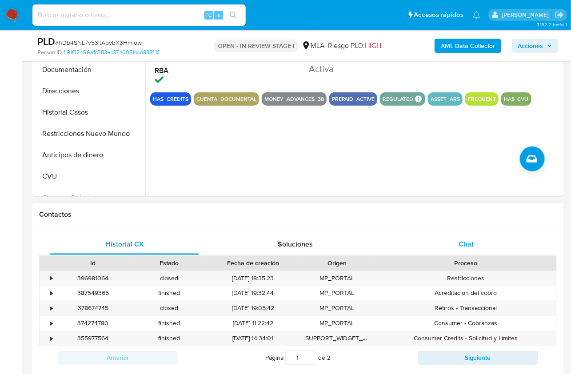
click at [490, 248] on div "Chat" at bounding box center [466, 244] width 149 height 21
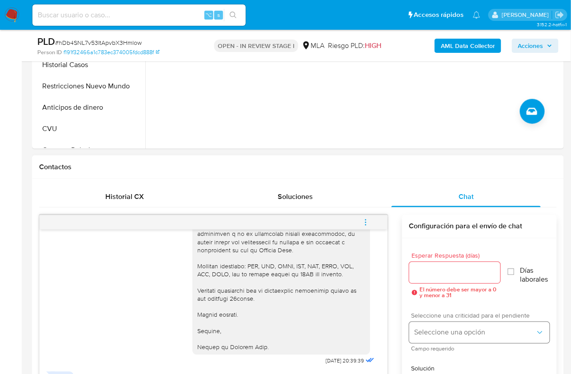
scroll to position [236, 0]
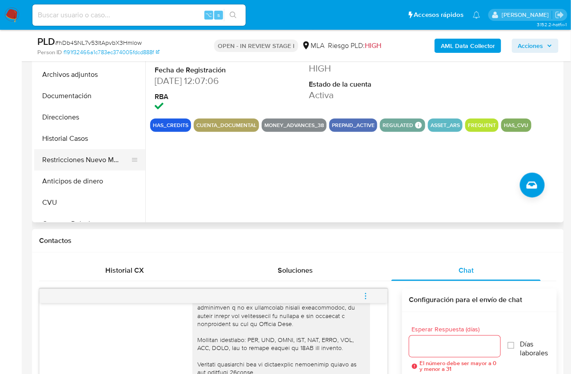
click at [99, 152] on button "Restricciones Nuevo Mundo" at bounding box center [86, 159] width 104 height 21
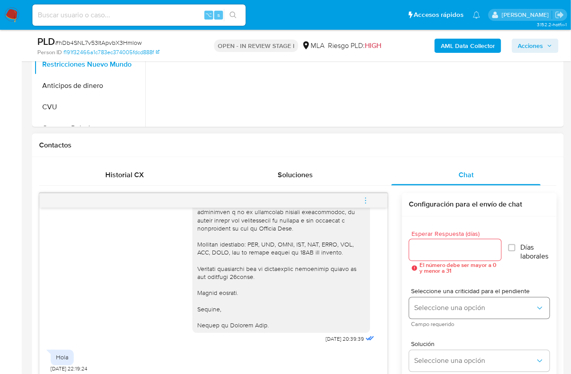
scroll to position [406, 0]
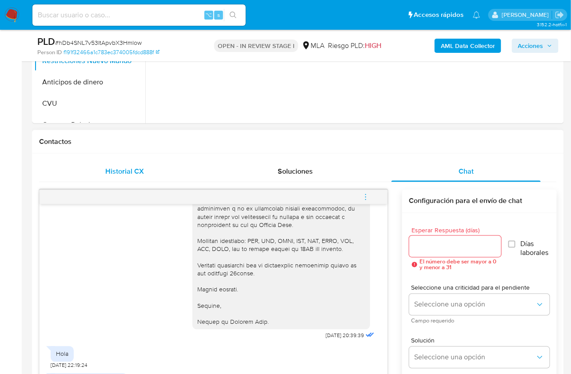
click at [122, 174] on span "Historial CX" at bounding box center [124, 171] width 39 height 10
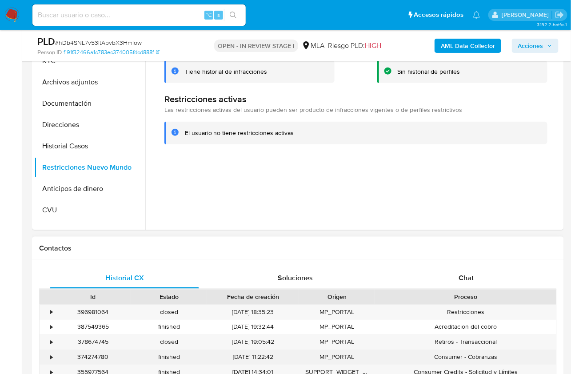
scroll to position [315, 0]
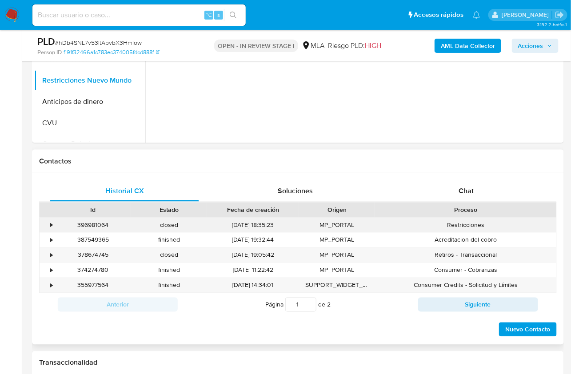
click at [91, 223] on div "396981064" at bounding box center [93, 225] width 76 height 15
click at [92, 223] on div "396981064" at bounding box center [93, 225] width 76 height 15
copy div "396981064"
click at [452, 193] on div "Chat" at bounding box center [466, 190] width 149 height 21
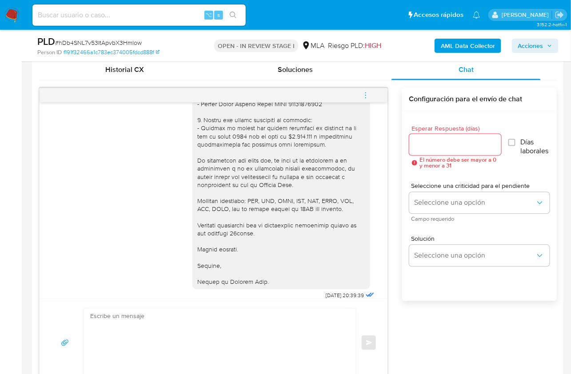
scroll to position [847, 0]
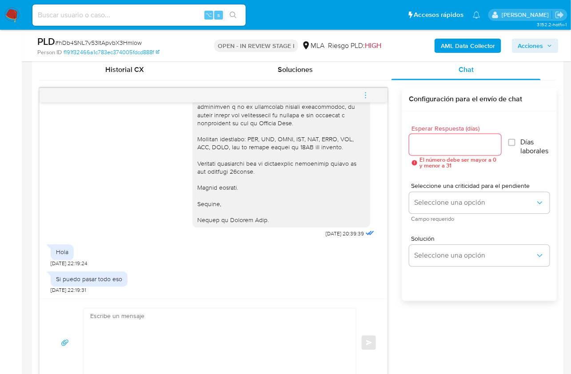
click at [361, 93] on button "menu-action" at bounding box center [365, 95] width 29 height 21
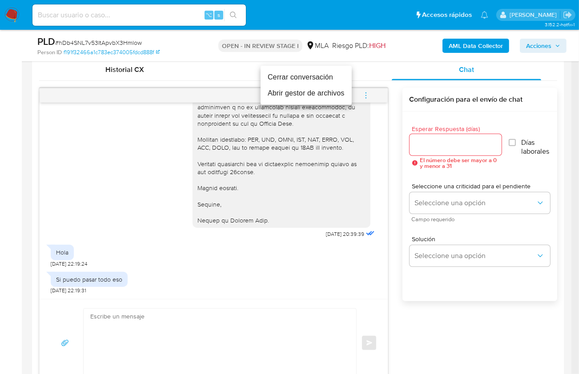
click at [300, 71] on li "Cerrar conversación" at bounding box center [305, 77] width 91 height 16
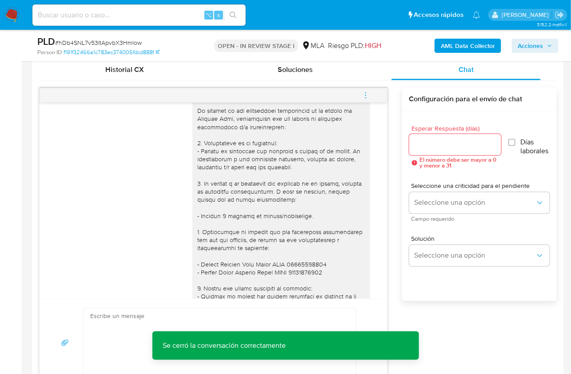
scroll to position [594, 0]
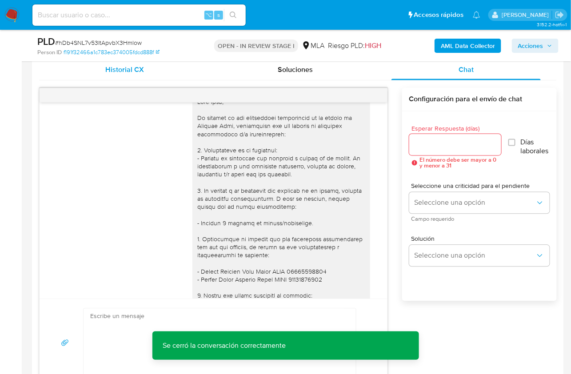
click at [146, 75] on div "Historial CX" at bounding box center [124, 69] width 149 height 21
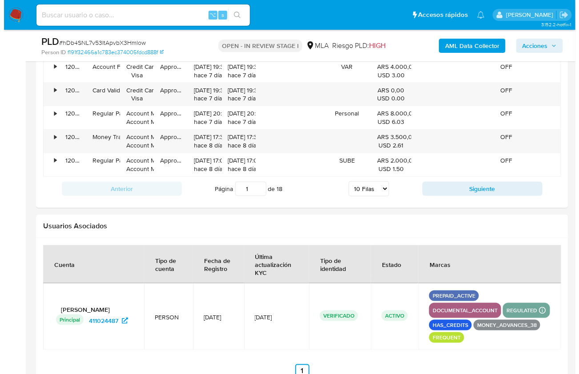
scroll to position [1443, 0]
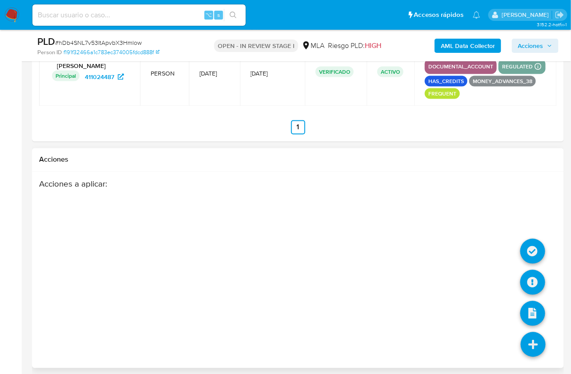
click at [529, 333] on icon at bounding box center [533, 345] width 25 height 25
click at [529, 282] on icon at bounding box center [533, 282] width 25 height 25
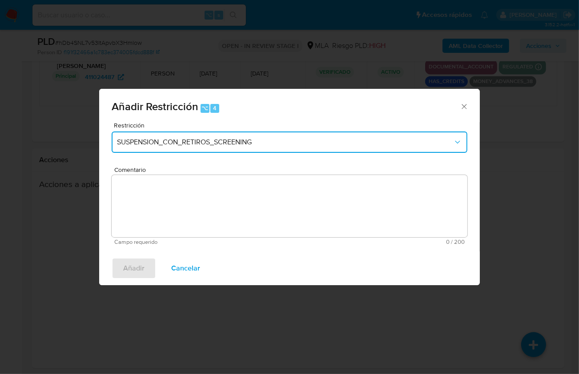
click at [158, 146] on span "SUSPENSION_CON_RETIROS_SCREENING" at bounding box center [285, 142] width 336 height 9
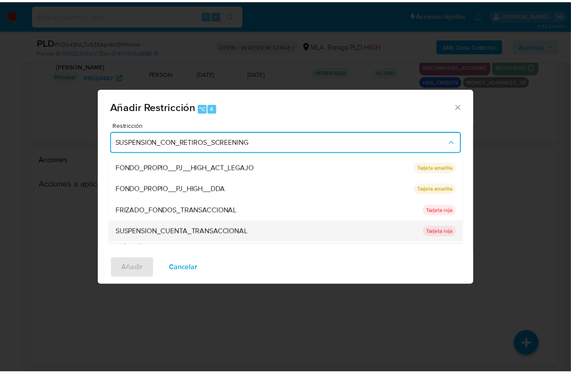
scroll to position [127, 0]
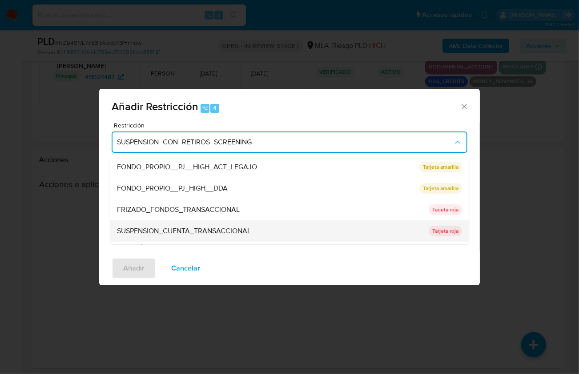
click at [202, 228] on span "SUSPENSION_CUENTA_TRANSACCIONAL" at bounding box center [184, 231] width 134 height 9
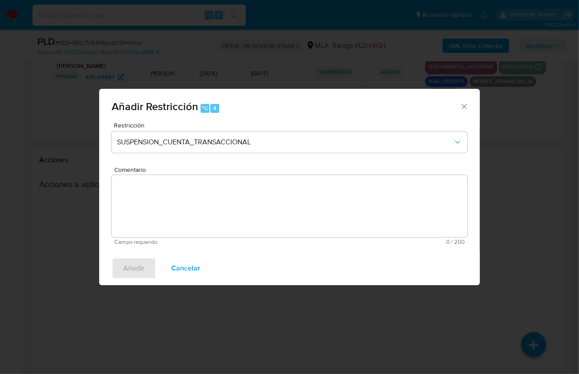
click at [191, 192] on textarea "Comentario" at bounding box center [290, 206] width 356 height 62
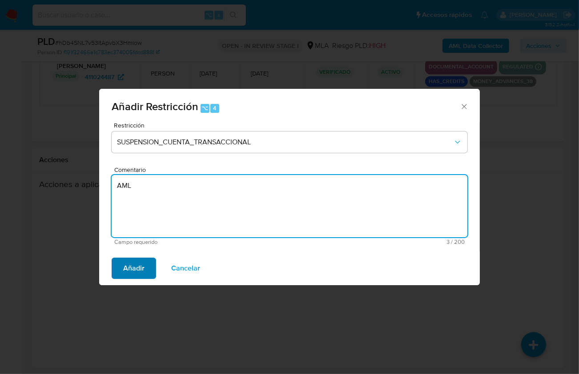
type textarea "AML"
click at [136, 273] on span "Añadir" at bounding box center [133, 269] width 21 height 20
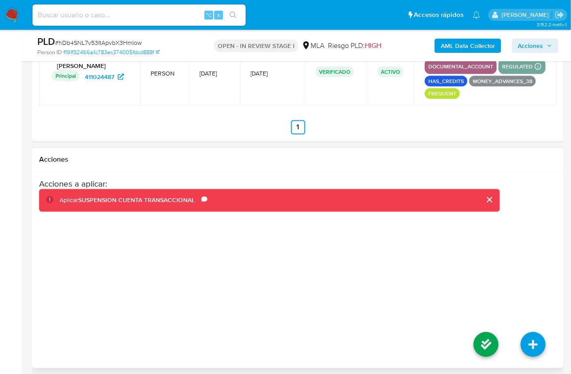
click at [504, 345] on li at bounding box center [486, 346] width 47 height 50
click at [492, 345] on icon at bounding box center [486, 345] width 25 height 25
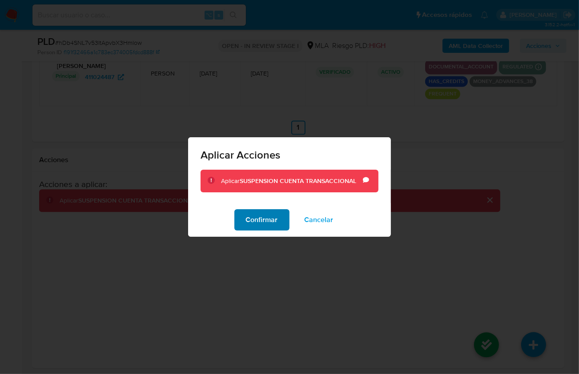
click at [278, 218] on button "Confirmar" at bounding box center [261, 219] width 55 height 21
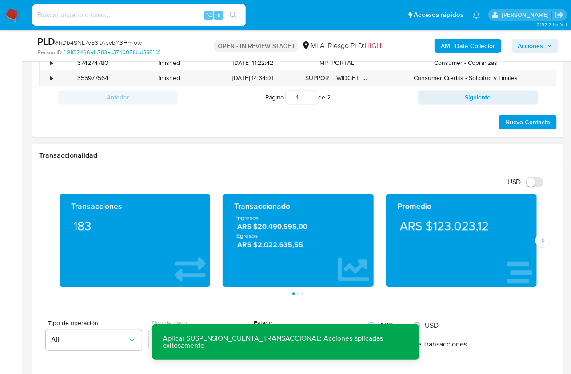
scroll to position [414, 0]
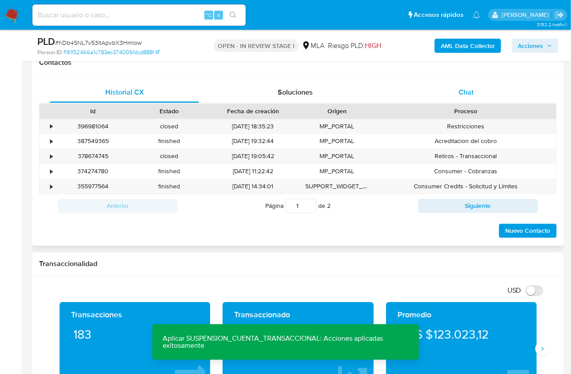
click at [465, 85] on div "Chat" at bounding box center [466, 92] width 149 height 21
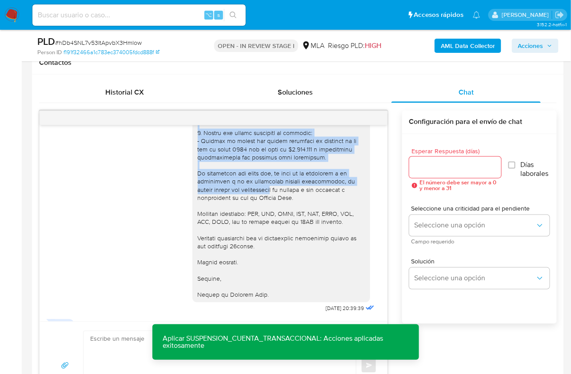
scroll to position [839, 0]
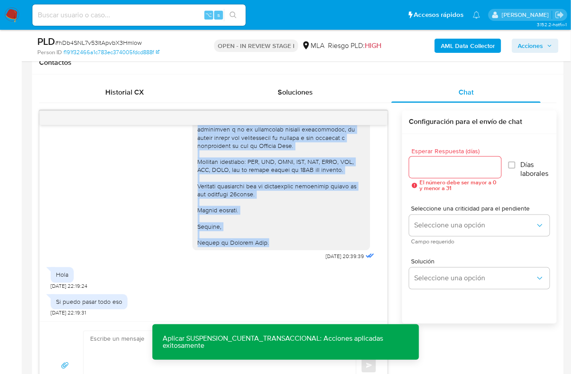
drag, startPoint x: 191, startPoint y: 126, endPoint x: 265, endPoint y: 252, distance: 145.9
click at [265, 247] on div at bounding box center [281, 66] width 167 height 364
copy div "Hola Luis, En función de las operaciones registradas en tu cuenta de Mercado Pa…"
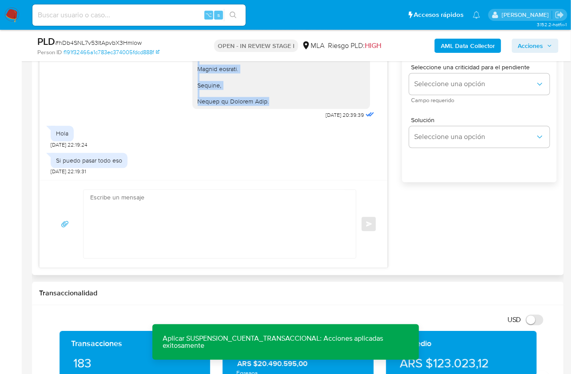
scroll to position [557, 0]
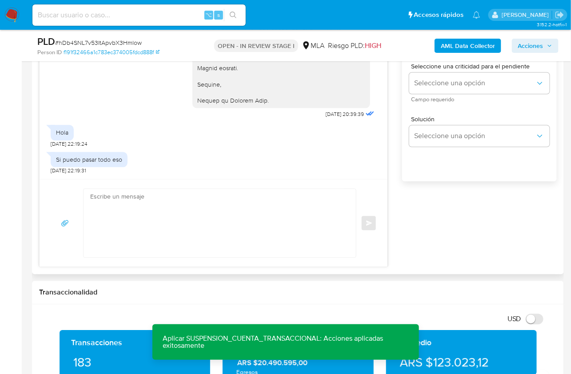
click at [223, 244] on textarea at bounding box center [217, 223] width 255 height 68
paste textarea "Hola Luis, En función de las operaciones registradas en tu cuenta de Mercado Pa…"
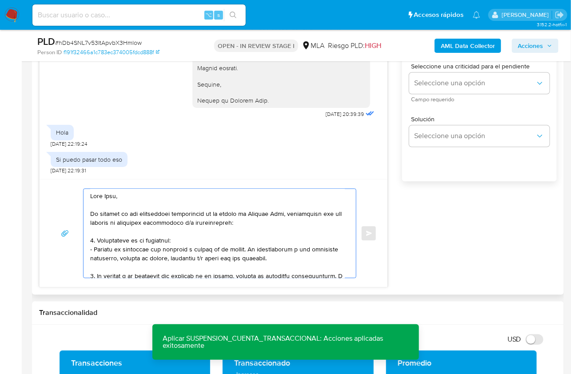
scroll to position [0, 0]
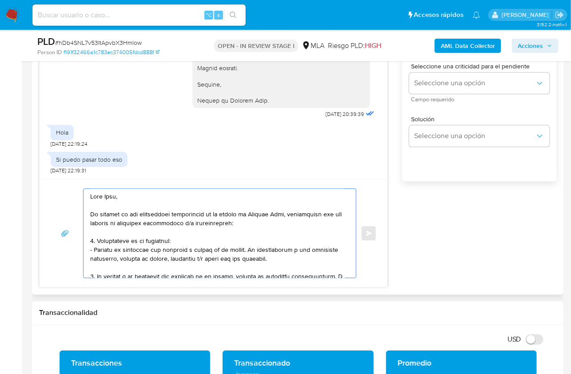
click at [289, 213] on textarea at bounding box center [217, 233] width 255 height 89
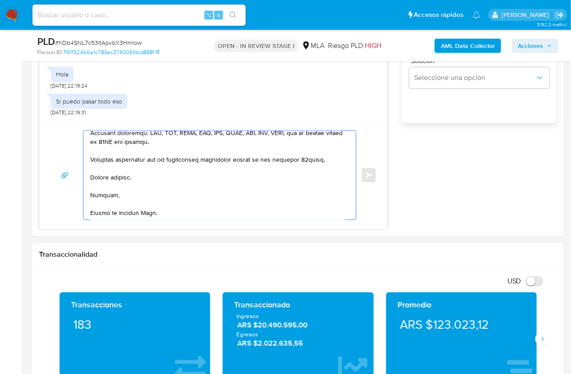
scroll to position [501, 0]
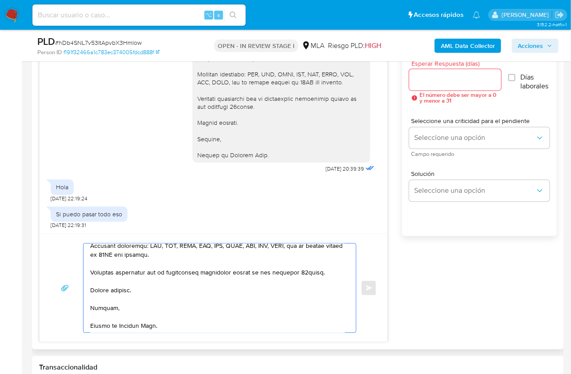
click at [439, 70] on div at bounding box center [455, 79] width 92 height 21
click at [438, 76] on input "Esperar Respuesta (días)" at bounding box center [455, 80] width 92 height 12
click at [306, 270] on textarea at bounding box center [217, 288] width 255 height 89
click at [274, 269] on textarea at bounding box center [217, 288] width 255 height 89
type textarea "Hola Luis, En función de las operaciones registradas en tu cuenta de Mercado Pa…"
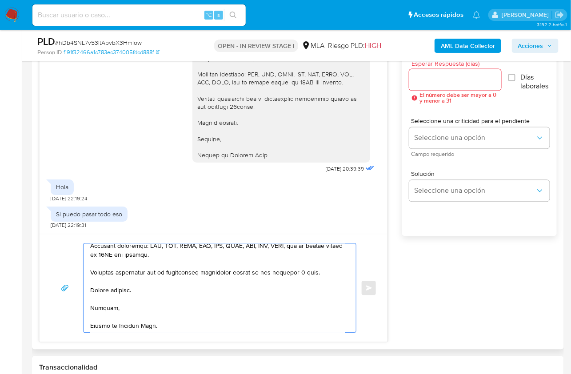
click at [429, 74] on input "Esperar Respuesta (días)" at bounding box center [455, 80] width 92 height 12
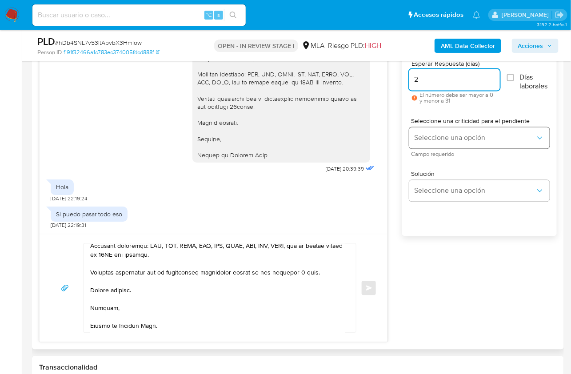
type input "2"
click at [434, 141] on span "Seleccione una opción" at bounding box center [475, 138] width 121 height 9
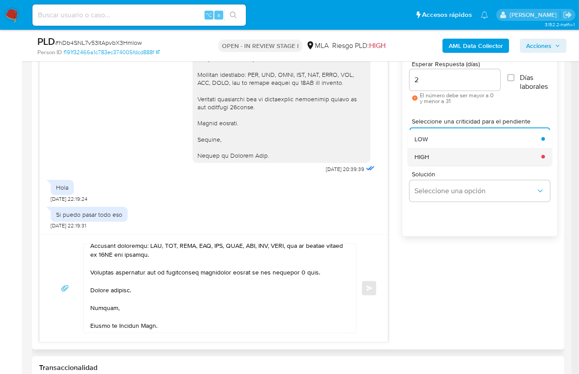
click at [441, 157] on div "HIGH" at bounding box center [474, 157] width 121 height 18
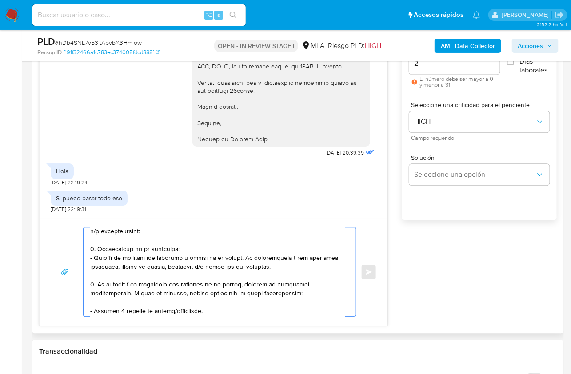
scroll to position [0, 0]
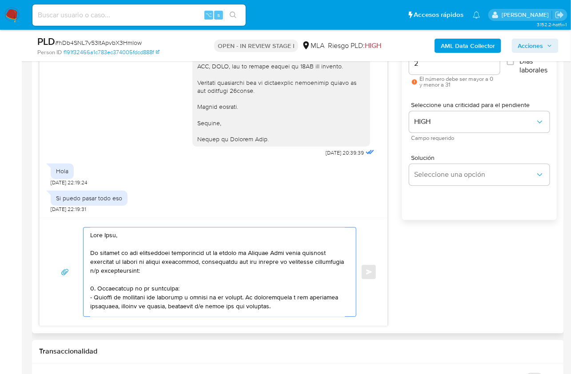
drag, startPoint x: 164, startPoint y: 307, endPoint x: 55, endPoint y: 197, distance: 155.0
click at [55, 197] on div "17/07/2025 20:02:29 Hola hago trabajos en negro 17/07/2025 20:07:40 Tambien tra…" at bounding box center [213, 167] width 349 height 320
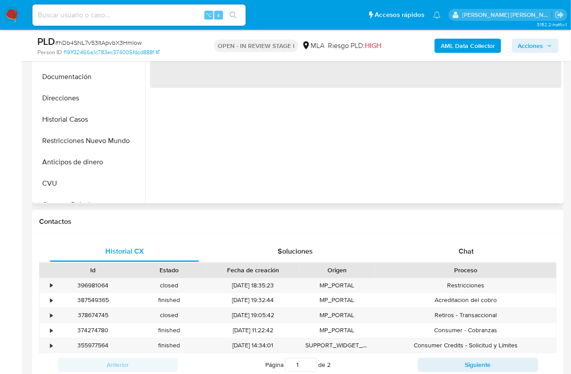
scroll to position [255, 0]
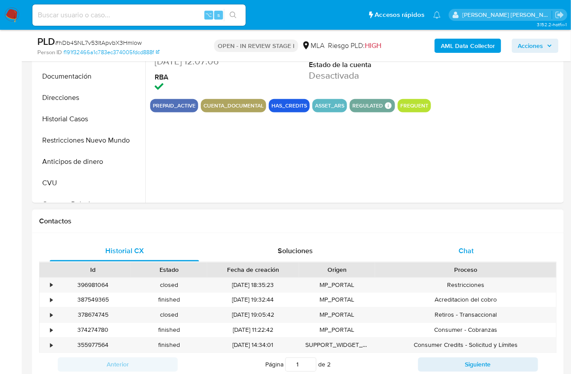
click at [497, 241] on div "Chat" at bounding box center [466, 250] width 149 height 21
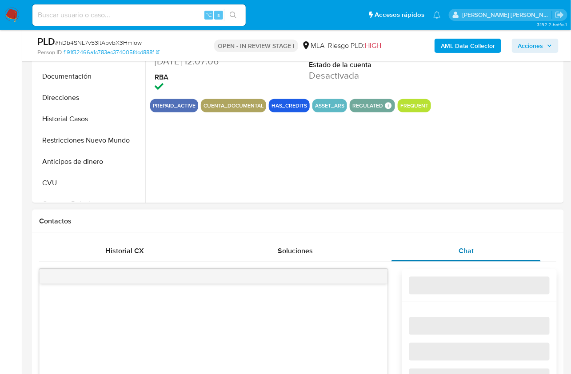
select select "10"
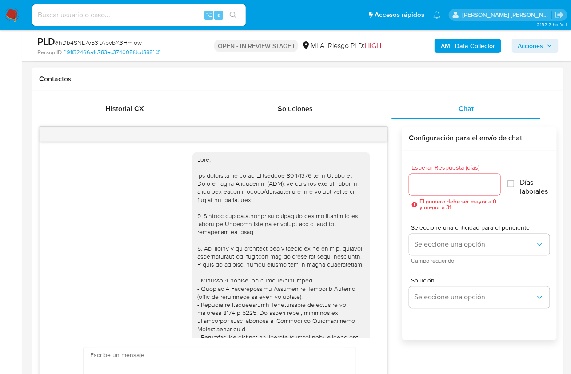
scroll to position [847, 0]
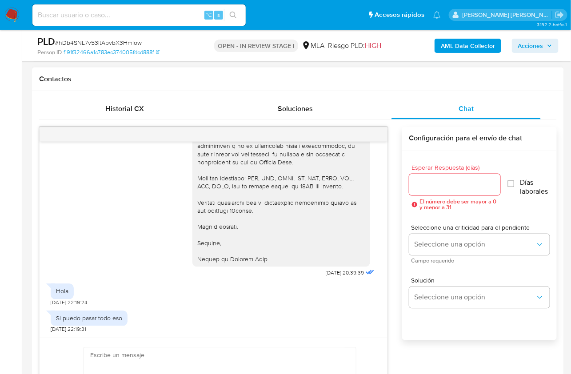
paste textarea "Lore Ipsu, Do sitamet co adi elitseddoei temporincid ut la etdolo ma Aliquae Ad…"
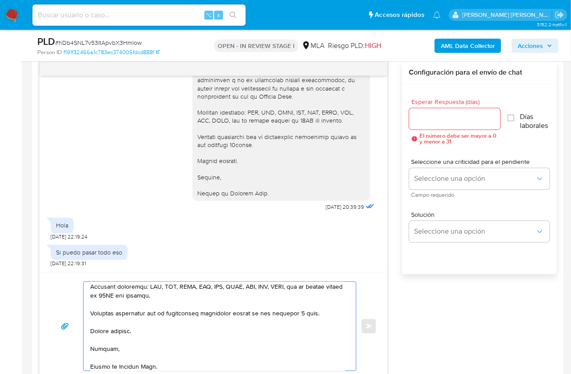
scroll to position [509, 0]
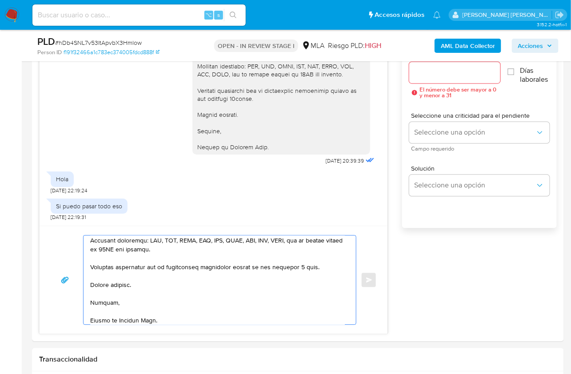
type textarea "Lore Ipsu, Do sitamet co adi elitseddoei temporincid ut la etdolo ma Aliquae Ad…"
click at [437, 60] on div "PLD # hDb4SNL7v53ItApvbX3Hmlow Person ID f191f32466a1c783ec374005fdcd888f OPEN …" at bounding box center [298, 46] width 532 height 32
click at [436, 67] on input "Esperar Respuesta (días)" at bounding box center [455, 73] width 92 height 12
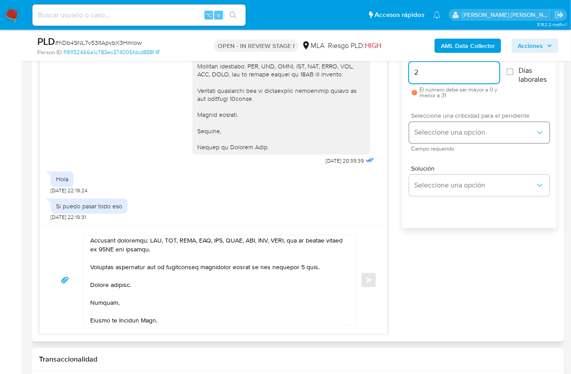
type input "2"
click at [431, 136] on span "Seleccione una opción" at bounding box center [475, 132] width 121 height 9
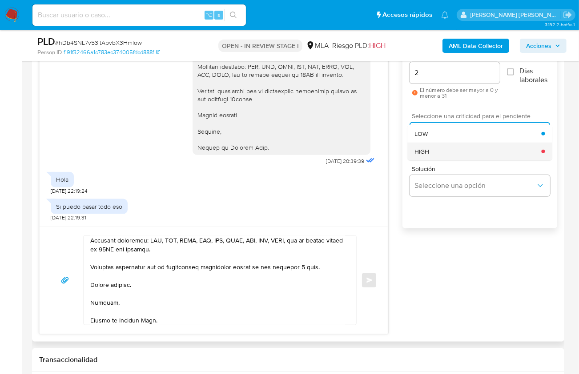
click at [443, 157] on div "HIGH" at bounding box center [477, 152] width 127 height 18
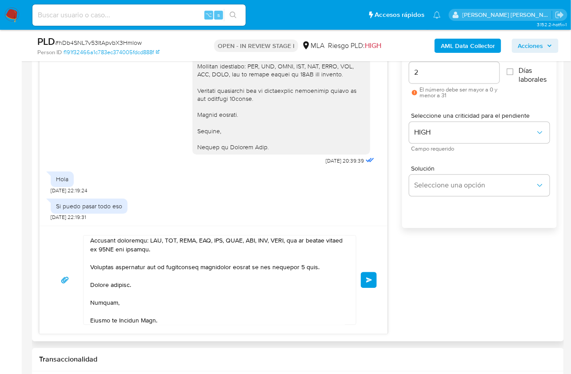
click at [370, 282] on button "Enviar" at bounding box center [369, 280] width 16 height 16
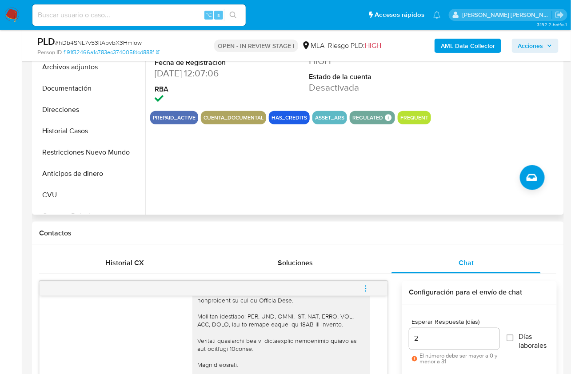
scroll to position [1245, 0]
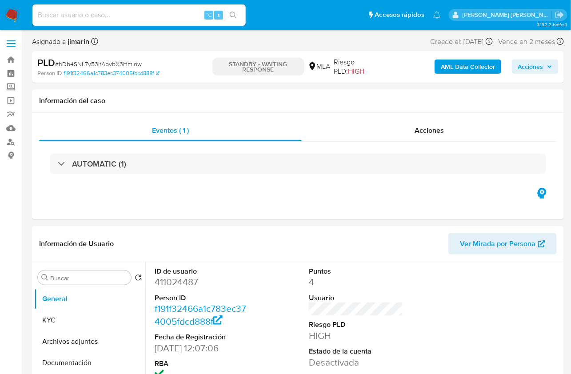
select select "10"
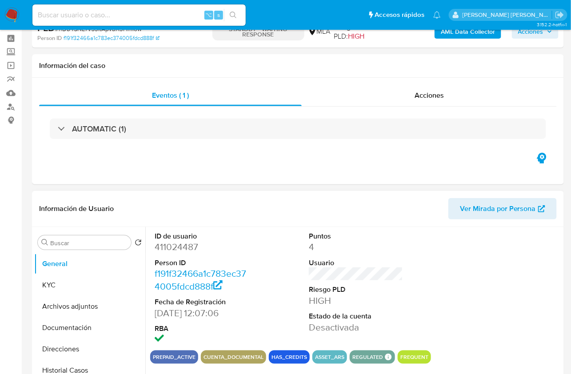
scroll to position [144, 0]
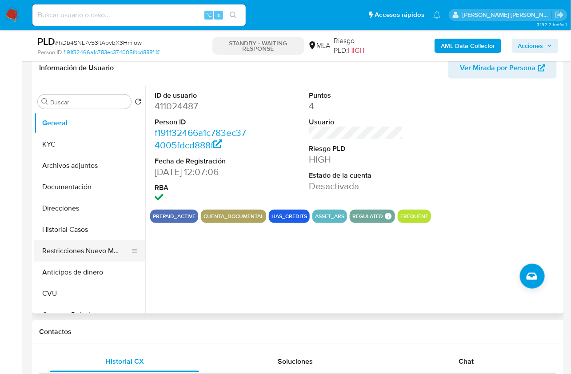
click at [106, 256] on button "Restricciones Nuevo Mundo" at bounding box center [86, 250] width 104 height 21
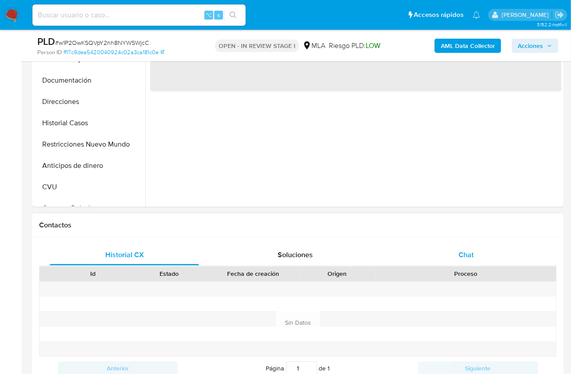
click at [463, 253] on span "Chat" at bounding box center [466, 255] width 15 height 10
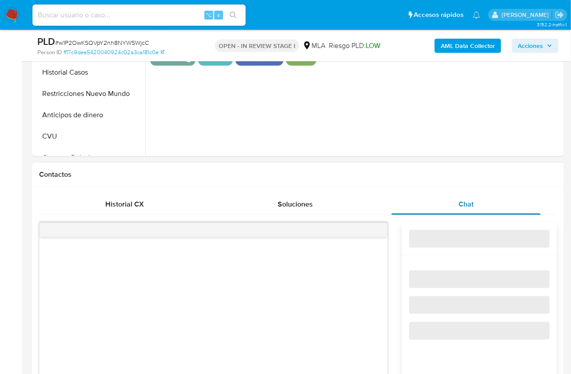
scroll to position [410, 0]
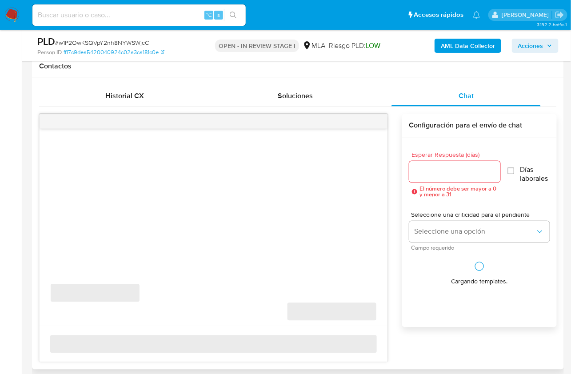
select select "10"
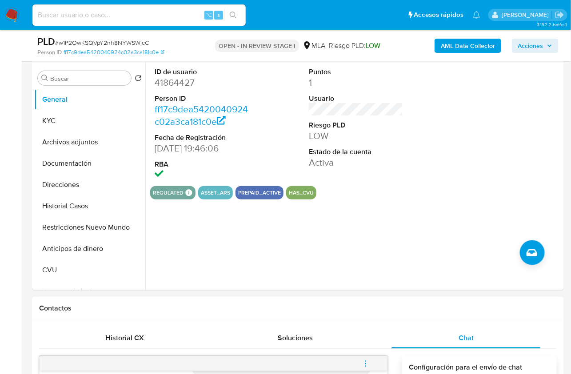
scroll to position [153, 0]
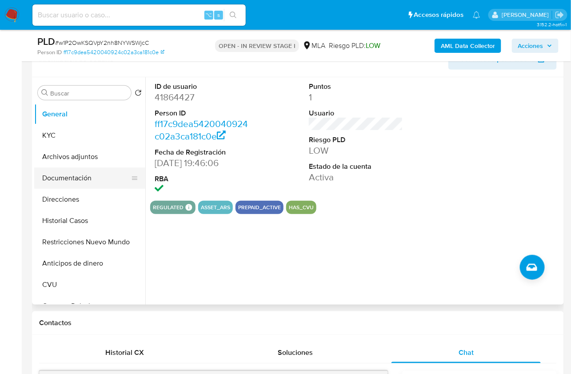
click at [86, 172] on button "Documentación" at bounding box center [86, 178] width 104 height 21
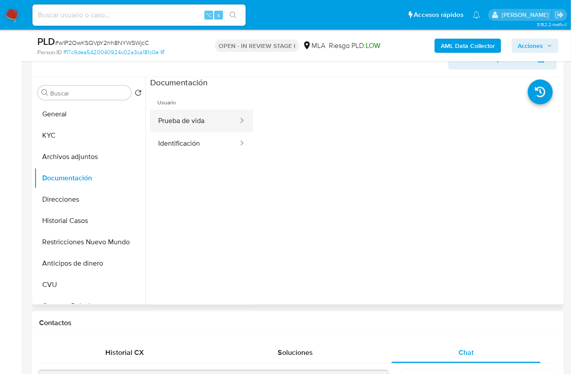
click at [209, 124] on button "Prueba de vida" at bounding box center [194, 121] width 89 height 23
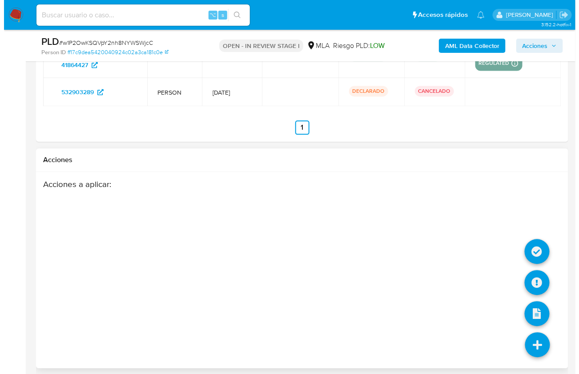
scroll to position [1563, 0]
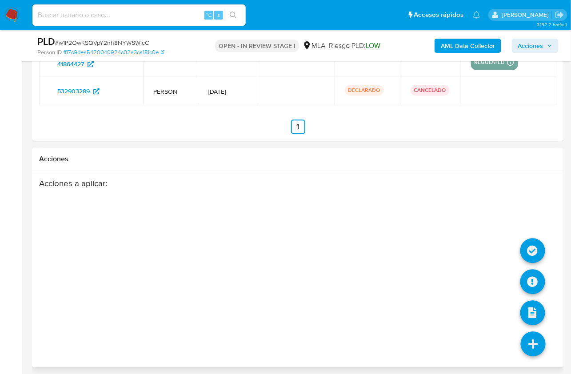
click at [529, 335] on icon at bounding box center [533, 344] width 25 height 25
click at [533, 284] on icon at bounding box center [533, 281] width 25 height 25
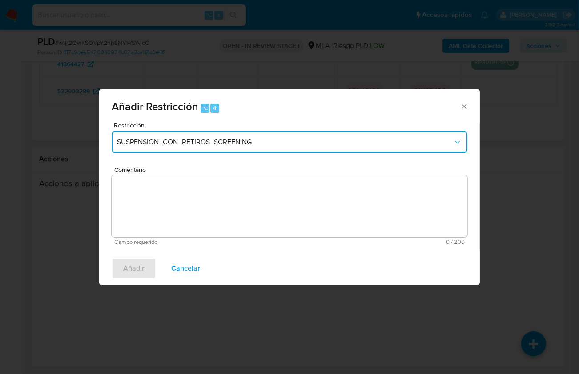
click at [177, 140] on span "SUSPENSION_CON_RETIROS_SCREENING" at bounding box center [285, 142] width 336 height 9
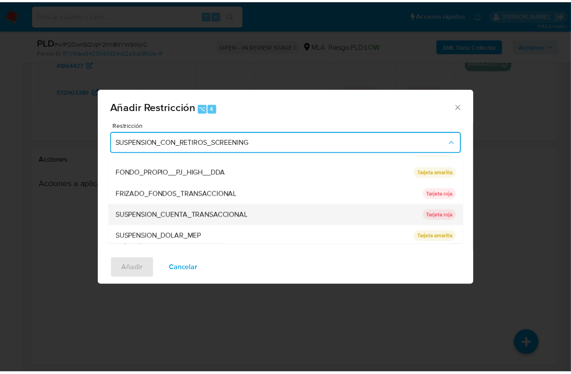
scroll to position [145, 0]
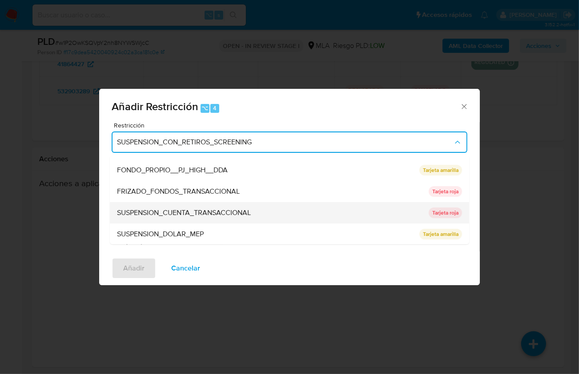
click at [208, 212] on span "SUSPENSION_CUENTA_TRANSACCIONAL" at bounding box center [184, 212] width 134 height 9
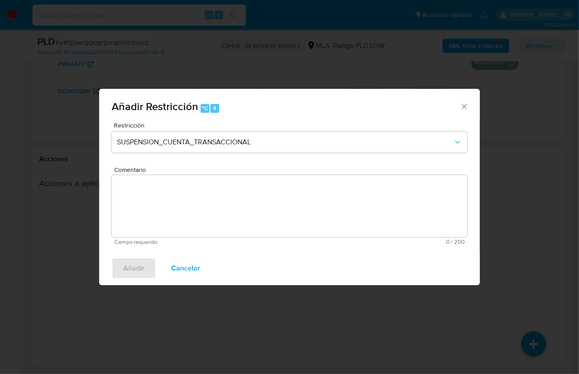
click at [203, 217] on textarea "Comentario" at bounding box center [290, 206] width 356 height 62
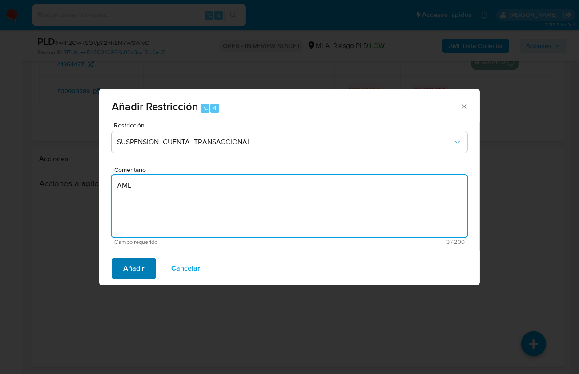
type textarea "AML"
click at [141, 259] on span "Añadir" at bounding box center [133, 269] width 21 height 20
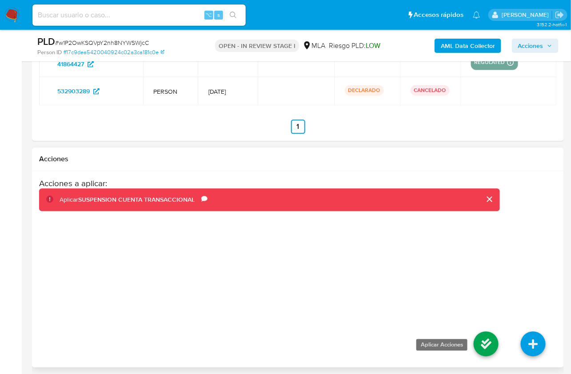
click at [475, 334] on icon at bounding box center [486, 344] width 25 height 25
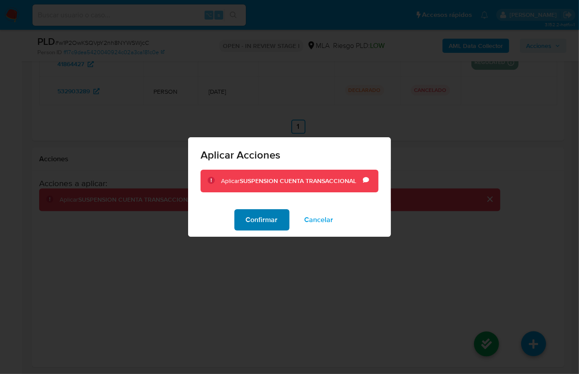
click at [255, 224] on span "Confirmar" at bounding box center [262, 220] width 32 height 20
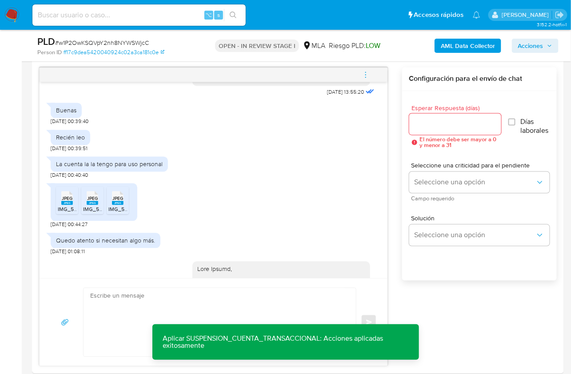
scroll to position [432, 0]
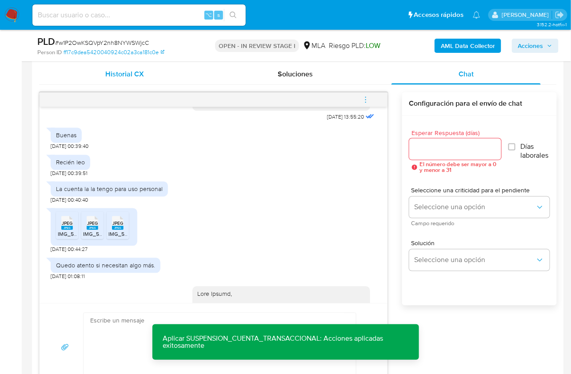
click at [105, 76] on div "Historial CX" at bounding box center [124, 74] width 149 height 21
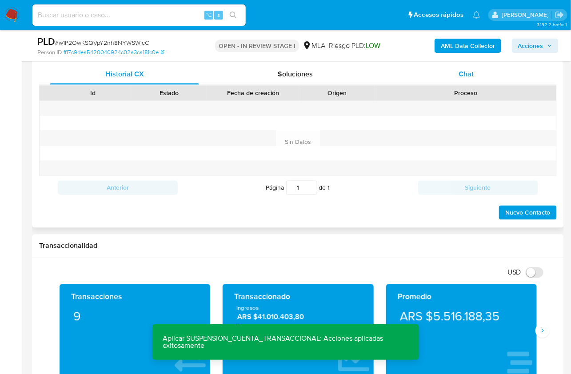
click at [419, 73] on div "Chat" at bounding box center [466, 74] width 149 height 21
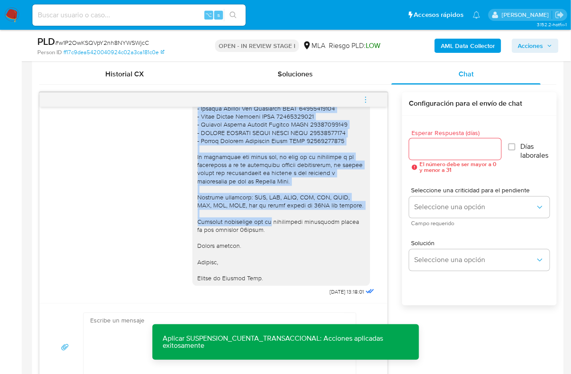
scroll to position [952, 0]
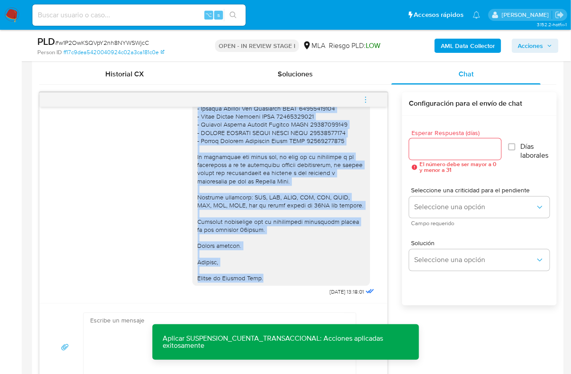
drag, startPoint x: 192, startPoint y: 177, endPoint x: 269, endPoint y: 278, distance: 127.5
click at [269, 278] on div at bounding box center [281, 149] width 167 height 267
copy div "Hola Matias, Muchas gracias por tu respuesta, sin embargo, en función de las op…"
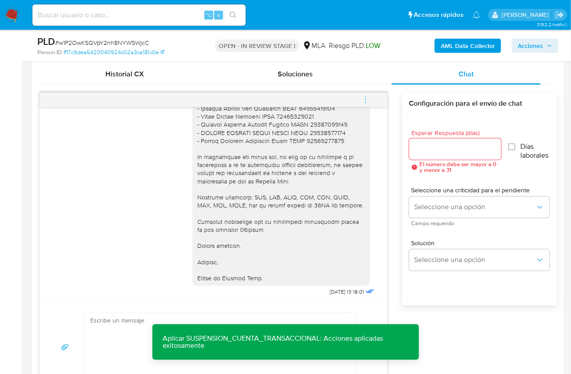
click at [450, 312] on div "Esperar Respuesta (días) El número debe ser mayor a 0 y menor a 31 Días laboral…" at bounding box center [479, 222] width 155 height 213
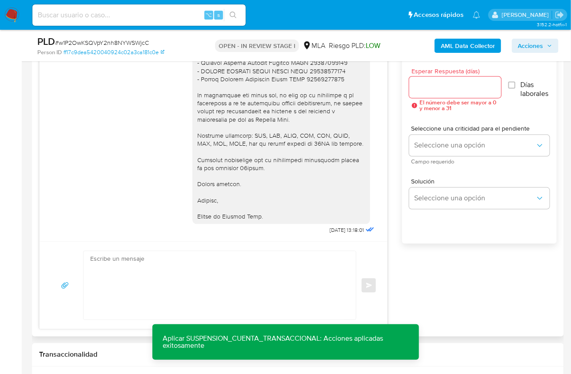
scroll to position [499, 0]
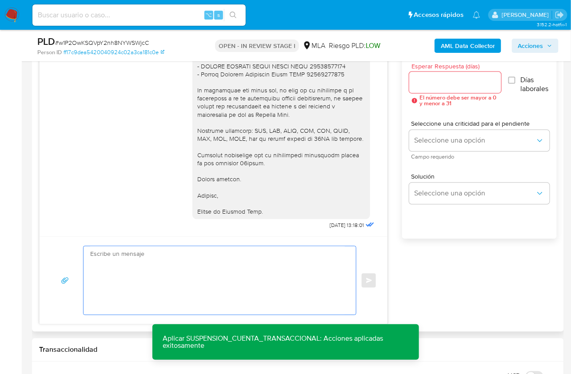
click at [146, 293] on textarea at bounding box center [217, 281] width 255 height 68
paste textarea "Hola Matias, Muchas gracias por tu respuesta, sin embargo, en función de las op…"
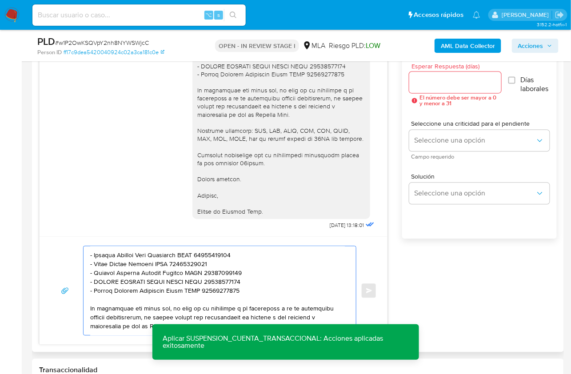
scroll to position [0, 0]
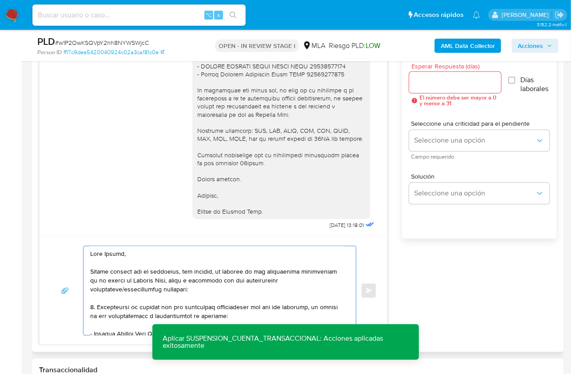
drag, startPoint x: 218, startPoint y: 271, endPoint x: 83, endPoint y: 271, distance: 135.1
click at [83, 271] on div at bounding box center [219, 291] width 273 height 90
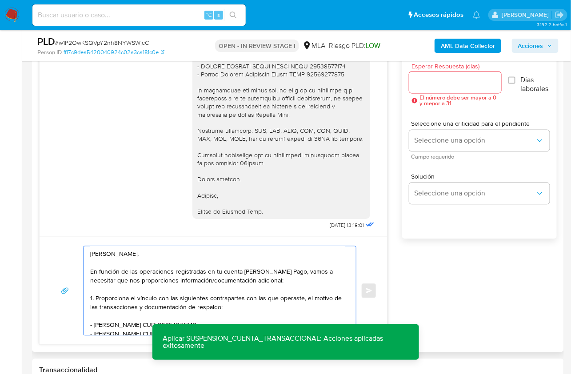
click at [288, 272] on textarea "Hola Matias, En función de las operaciones registradas en tu cuenta de Mercado …" at bounding box center [217, 291] width 255 height 89
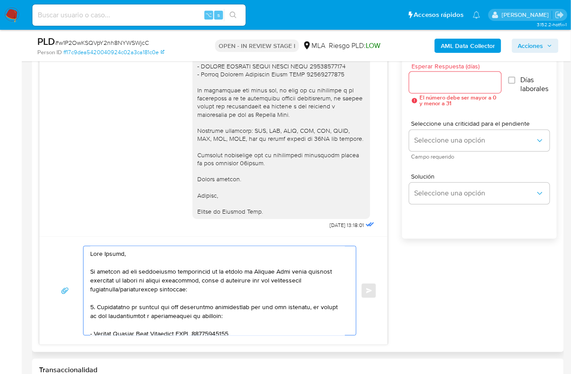
click at [210, 279] on textarea at bounding box center [217, 291] width 255 height 89
click at [239, 286] on textarea at bounding box center [217, 291] width 255 height 89
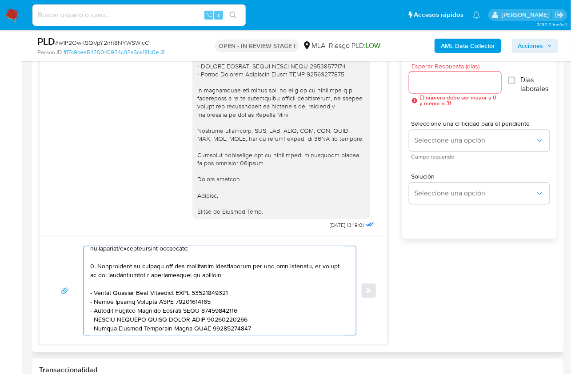
scroll to position [79, 0]
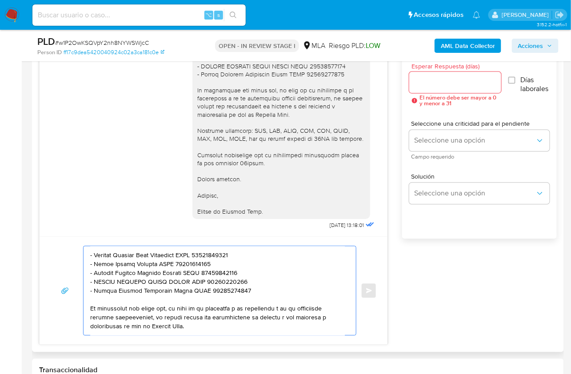
type textarea "Hola Matias, En función de las operaciones registradas en tu cuenta de Mercado …"
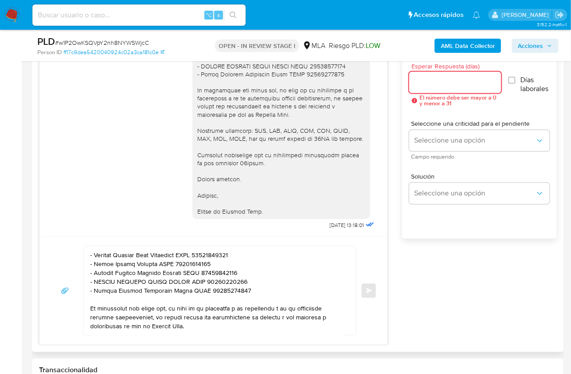
click at [423, 83] on input "Esperar Respuesta (días)" at bounding box center [455, 83] width 92 height 12
type input "2"
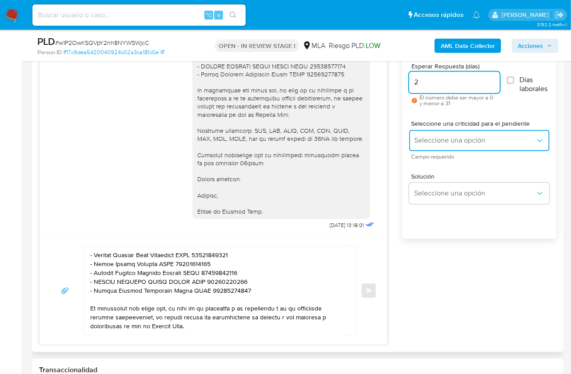
click at [428, 148] on button "Seleccione una opción" at bounding box center [479, 140] width 140 height 21
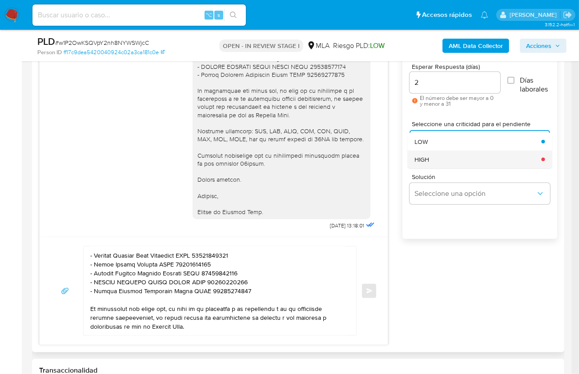
click at [434, 158] on div "HIGH" at bounding box center [474, 160] width 121 height 18
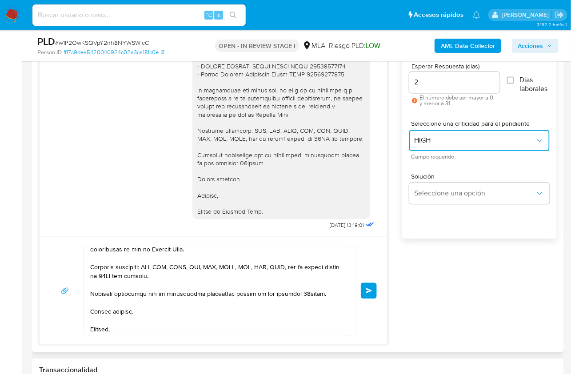
scroll to position [175, 0]
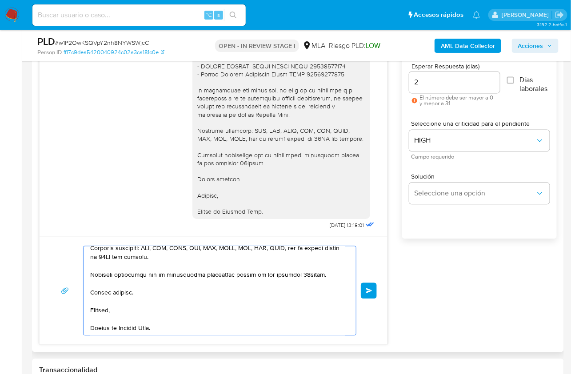
drag, startPoint x: 322, startPoint y: 272, endPoint x: 265, endPoint y: 272, distance: 56.9
click at [265, 272] on textarea at bounding box center [217, 291] width 255 height 89
type textarea "Hola Matias, En función de las operaciones registradas en tu cuenta de Mercado …"
click at [373, 298] on div "Enviar" at bounding box center [213, 291] width 327 height 90
click at [372, 289] on span "Enviar" at bounding box center [369, 290] width 6 height 5
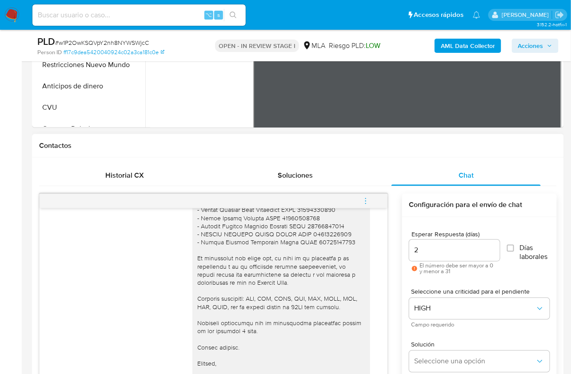
scroll to position [184, 0]
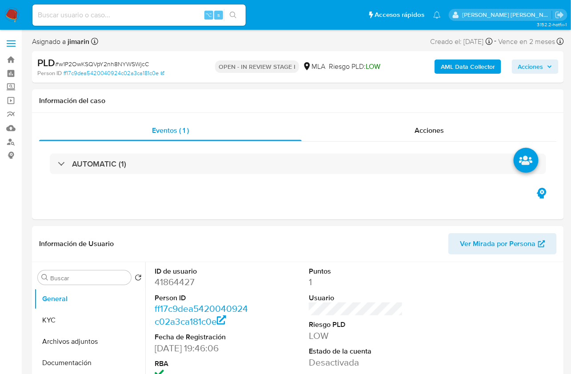
select select "10"
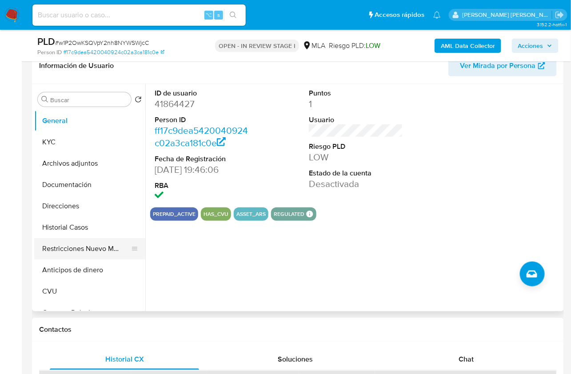
click at [105, 255] on button "Restricciones Nuevo Mundo" at bounding box center [86, 248] width 104 height 21
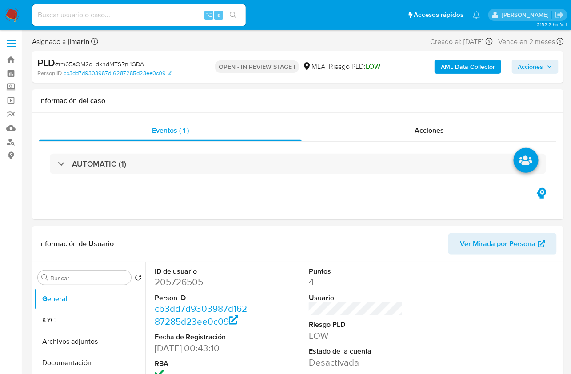
select select "10"
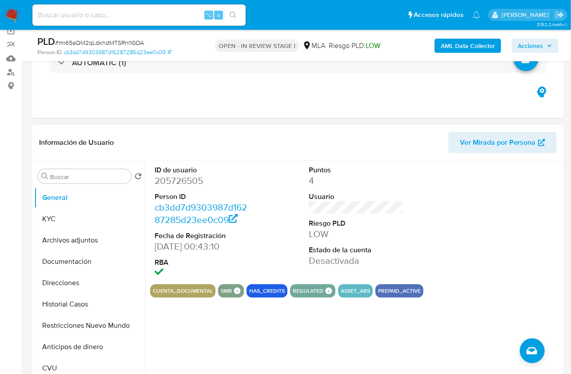
scroll to position [166, 0]
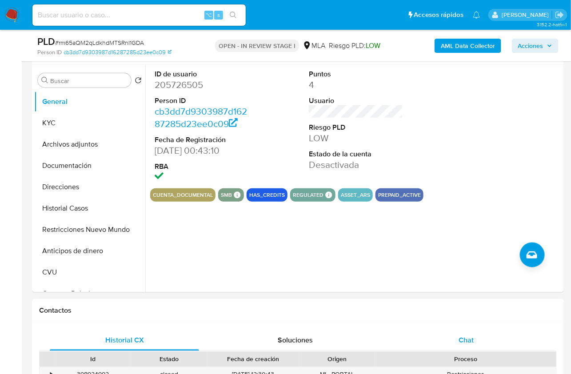
click at [468, 342] on span "Chat" at bounding box center [466, 340] width 15 height 10
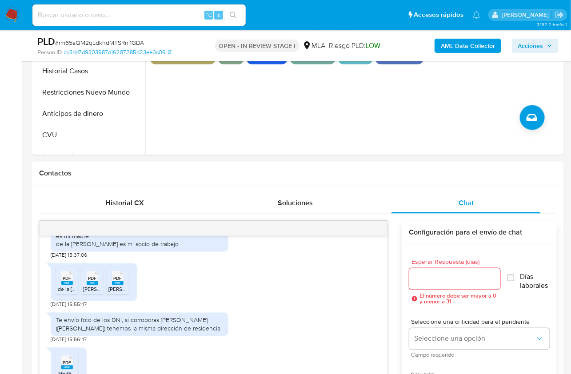
scroll to position [305, 0]
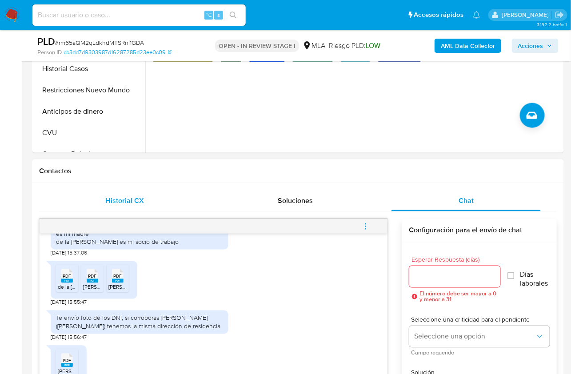
click at [142, 196] on span "Historial CX" at bounding box center [124, 201] width 39 height 10
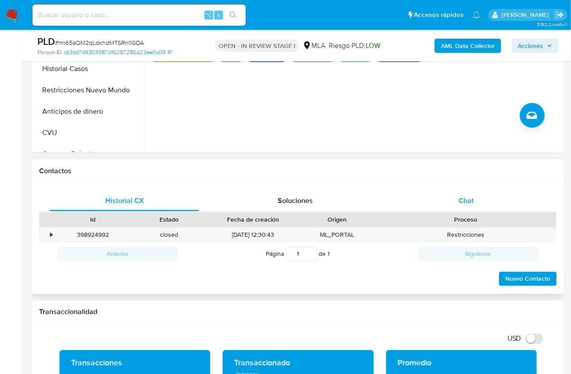
click at [470, 196] on span "Chat" at bounding box center [466, 201] width 15 height 10
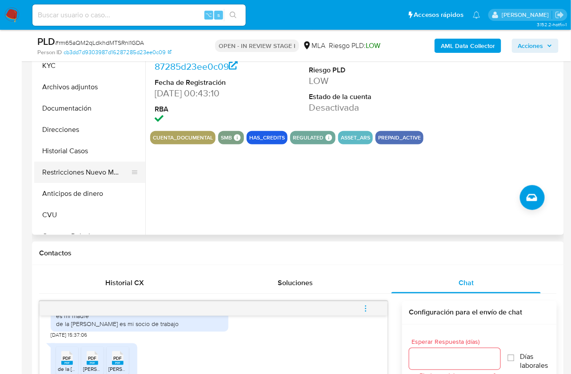
click at [116, 175] on button "Restricciones Nuevo Mundo" at bounding box center [86, 172] width 104 height 21
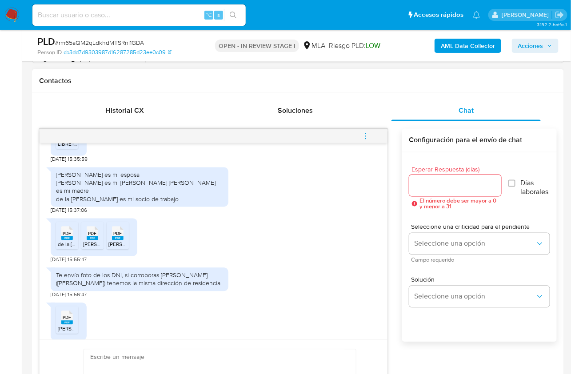
scroll to position [1210, 0]
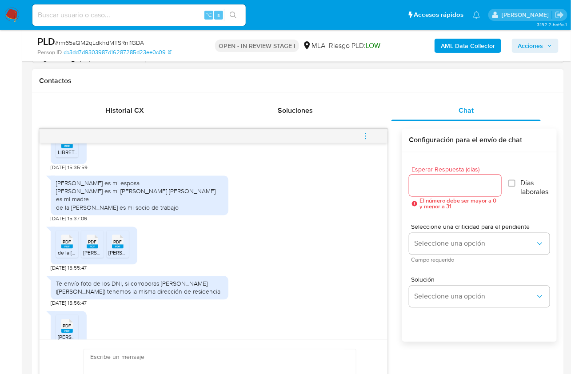
click at [68, 156] on span "LIBRETA DE MATRIMONIO.pdf" at bounding box center [93, 153] width 71 height 8
click at [67, 245] on span "PDF" at bounding box center [67, 243] width 8 height 6
click at [90, 245] on span "PDF" at bounding box center [92, 243] width 8 height 6
click at [118, 245] on span "PDF" at bounding box center [118, 243] width 8 height 6
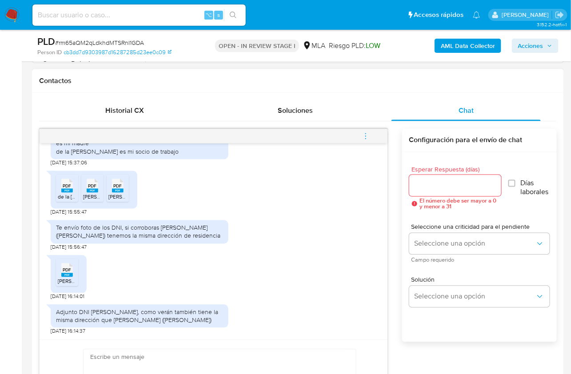
click at [64, 273] on span "PDF" at bounding box center [67, 271] width 8 height 6
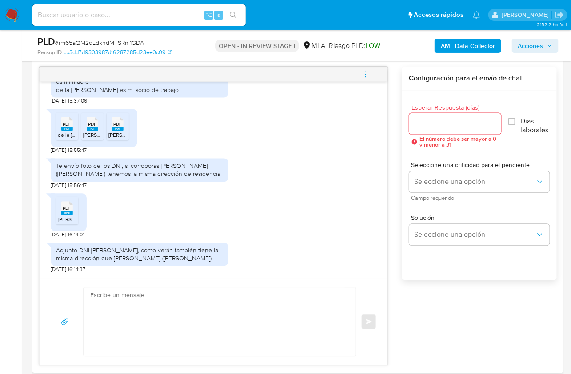
scroll to position [1290, 0]
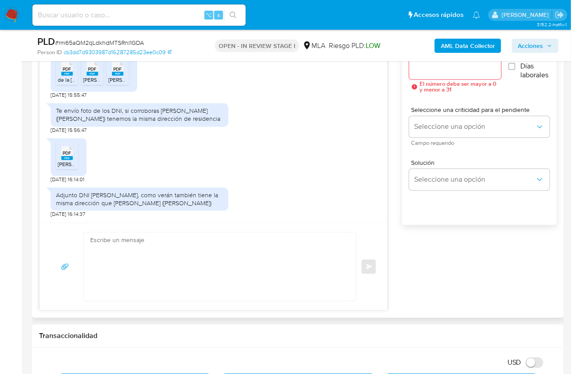
click at [220, 283] on textarea at bounding box center [217, 267] width 255 height 68
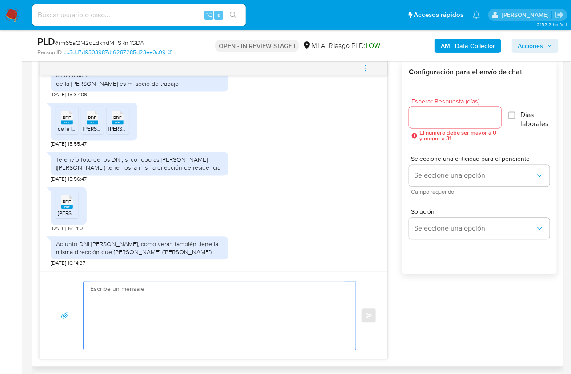
click at [195, 296] on textarea at bounding box center [217, 316] width 255 height 68
click at [248, 305] on textarea at bounding box center [217, 316] width 255 height 68
click at [151, 310] on textarea at bounding box center [217, 316] width 255 height 68
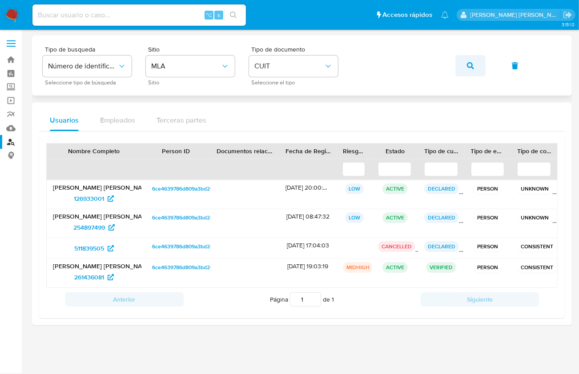
click at [472, 68] on icon "button" at bounding box center [470, 65] width 7 height 7
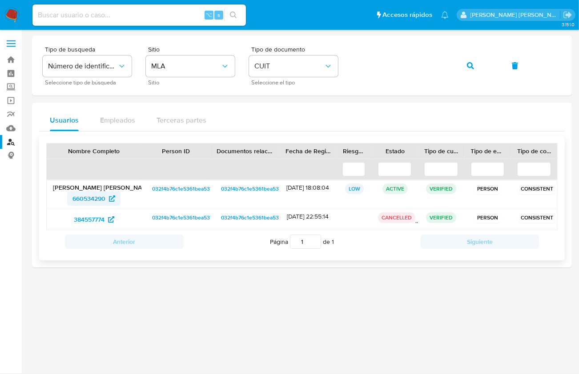
click at [92, 196] on span "660534290" at bounding box center [88, 199] width 33 height 14
click at [474, 68] on button "button" at bounding box center [470, 65] width 30 height 21
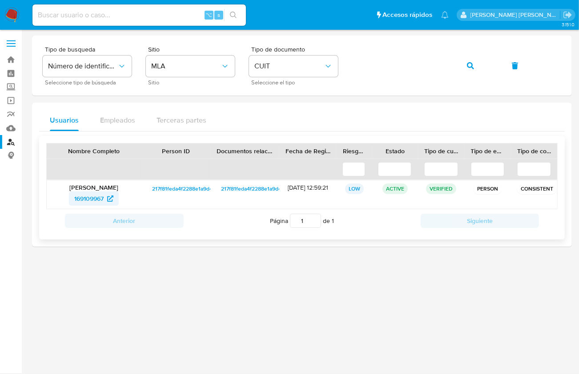
click at [77, 198] on span "169109967" at bounding box center [88, 199] width 29 height 14
click at [461, 65] on button "button" at bounding box center [470, 65] width 30 height 21
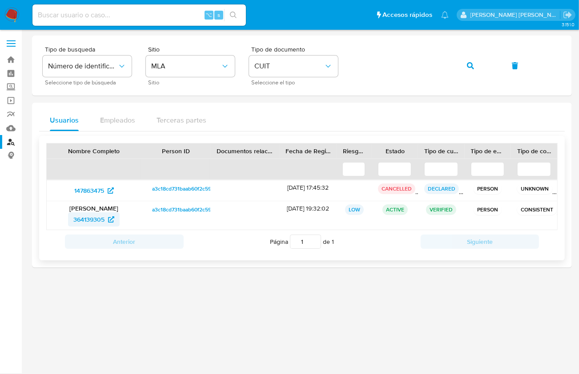
click at [87, 217] on span "364139305" at bounding box center [88, 219] width 31 height 14
click at [465, 64] on button "button" at bounding box center [470, 65] width 30 height 21
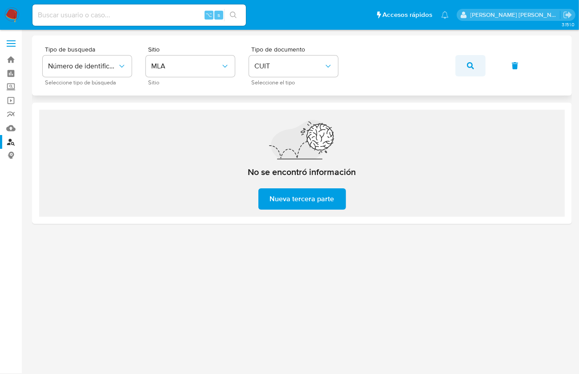
click at [467, 69] on span "button" at bounding box center [470, 66] width 7 height 20
click at [473, 62] on button "button" at bounding box center [470, 65] width 30 height 21
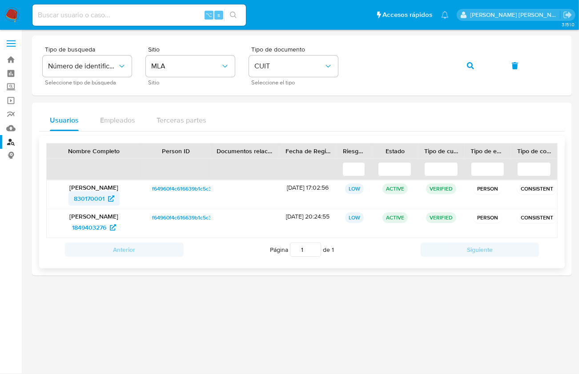
click at [75, 200] on span "830170001" at bounding box center [89, 199] width 31 height 14
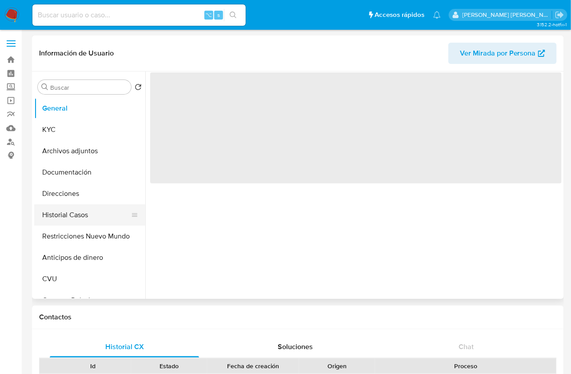
click at [80, 210] on button "Historial Casos" at bounding box center [86, 214] width 104 height 21
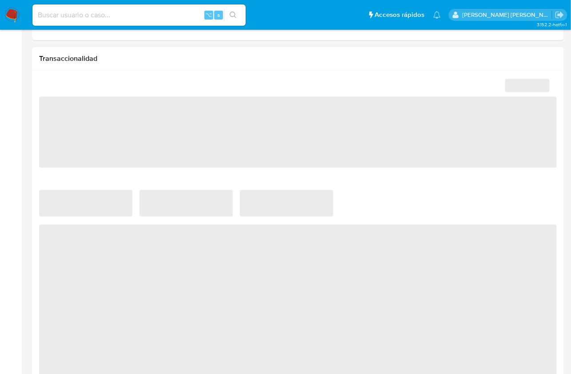
select select "10"
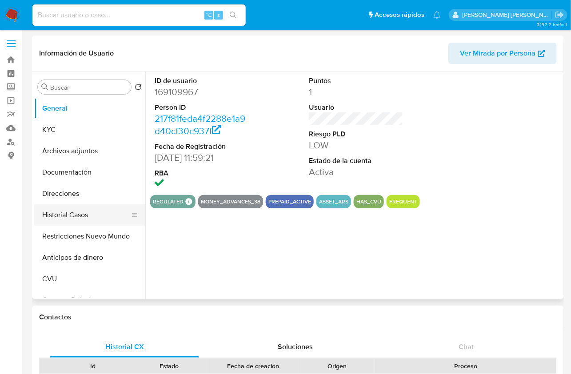
click at [92, 217] on button "Historial Casos" at bounding box center [86, 214] width 104 height 21
select select "10"
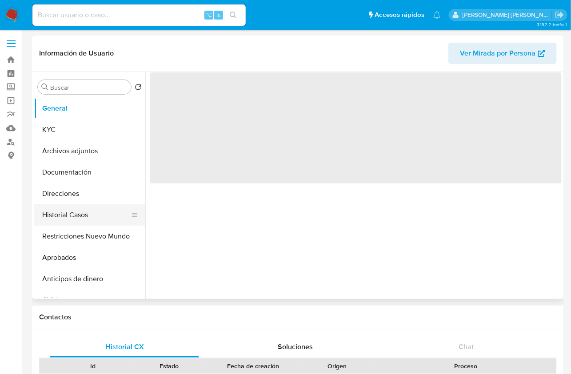
click at [83, 216] on button "Historial Casos" at bounding box center [86, 214] width 104 height 21
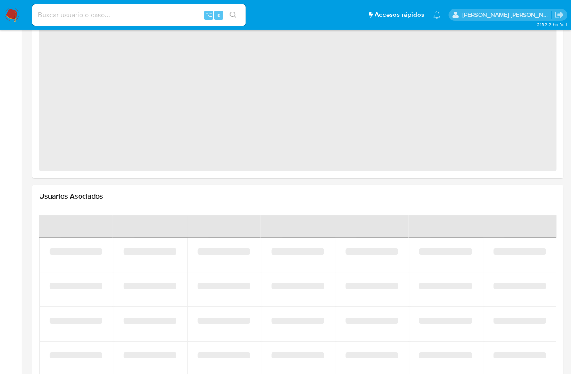
select select "10"
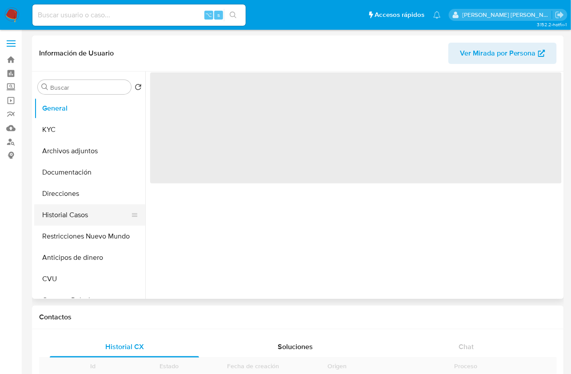
click at [90, 212] on button "Historial Casos" at bounding box center [86, 214] width 104 height 21
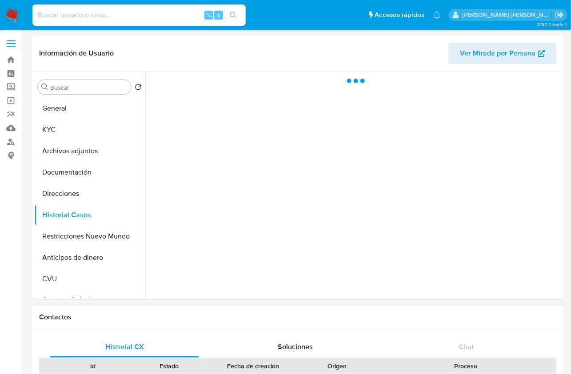
select select "10"
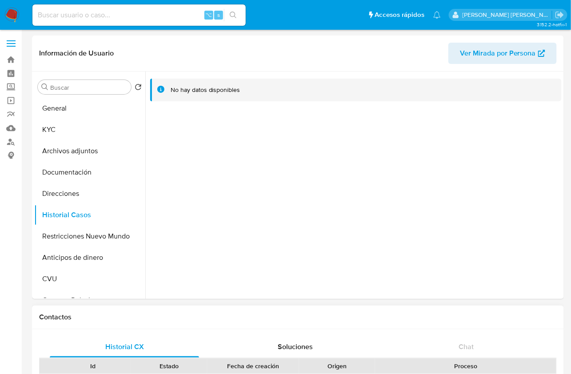
click at [370, 331] on div "Historial CX Soluciones Chat Id Estado Fecha de creación Origen Proceso • 33933…" at bounding box center [298, 374] width 532 height 90
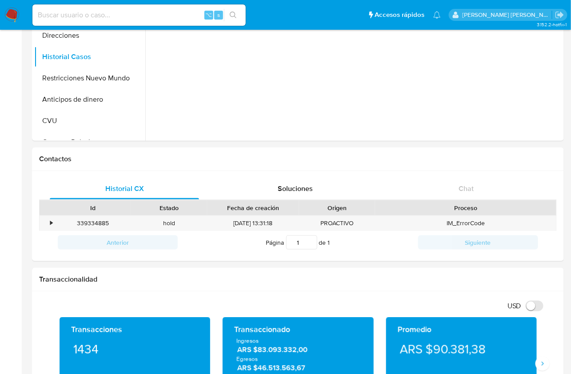
scroll to position [127, 0]
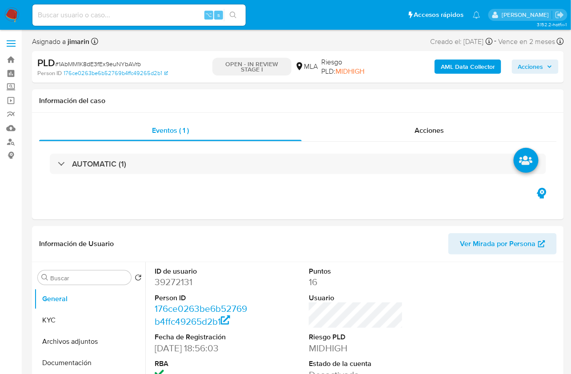
select select "10"
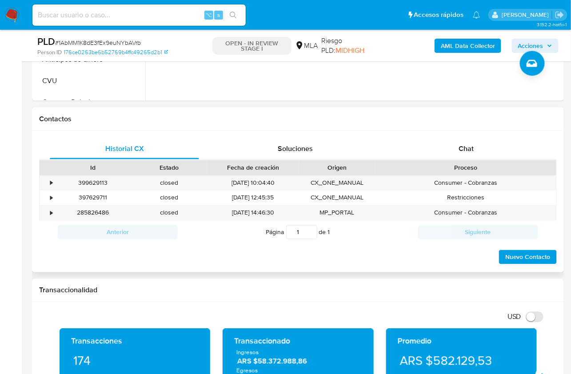
scroll to position [365, 0]
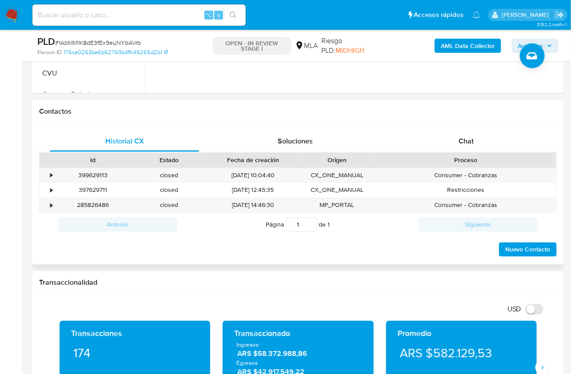
click at [497, 154] on div "Proceso" at bounding box center [465, 160] width 181 height 15
click at [480, 142] on div "Chat" at bounding box center [466, 141] width 149 height 21
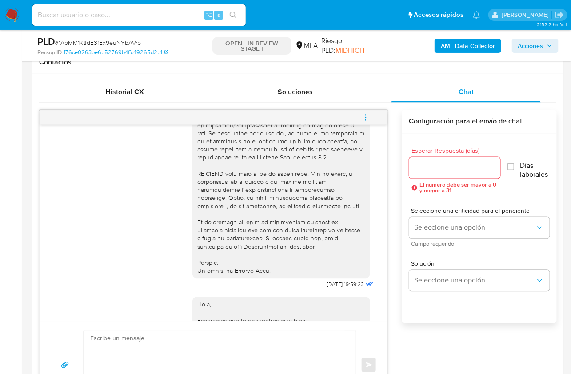
scroll to position [267, 0]
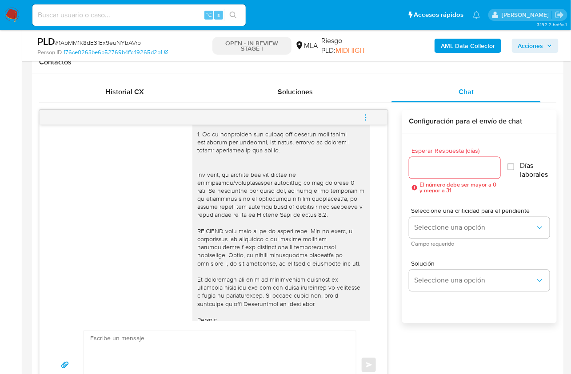
click at [364, 116] on icon "menu-action" at bounding box center [366, 118] width 8 height 8
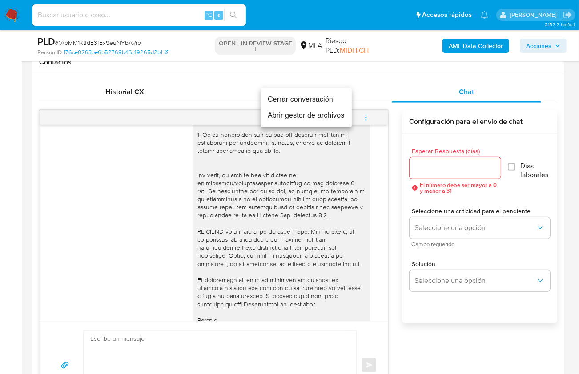
click at [299, 104] on li "Cerrar conversación" at bounding box center [305, 100] width 91 height 16
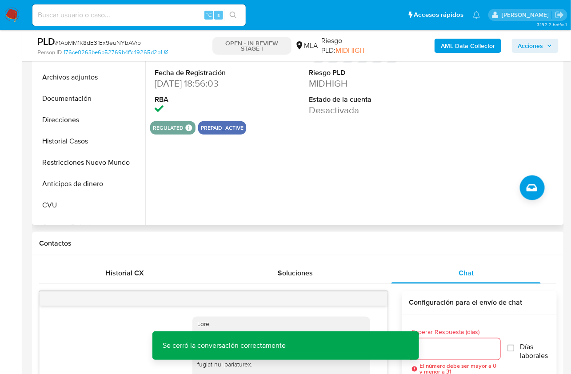
scroll to position [98, 0]
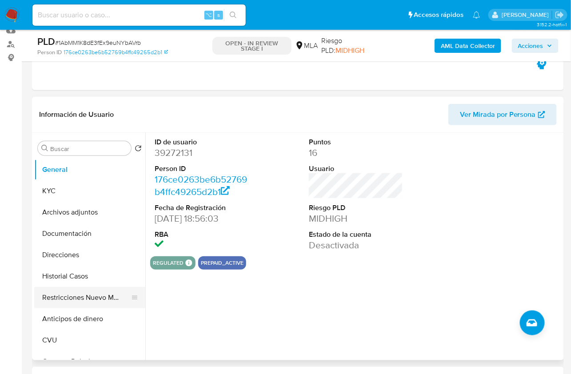
click at [71, 305] on button "Restricciones Nuevo Mundo" at bounding box center [86, 297] width 104 height 21
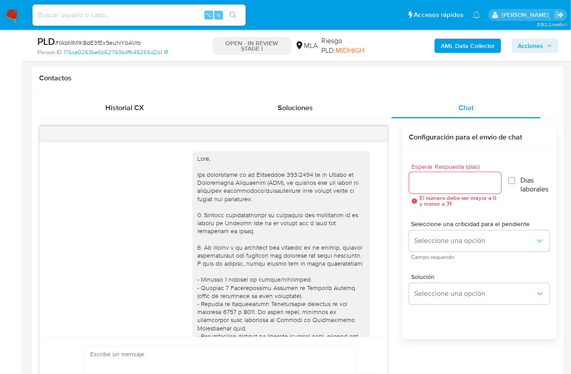
scroll to position [397, 0]
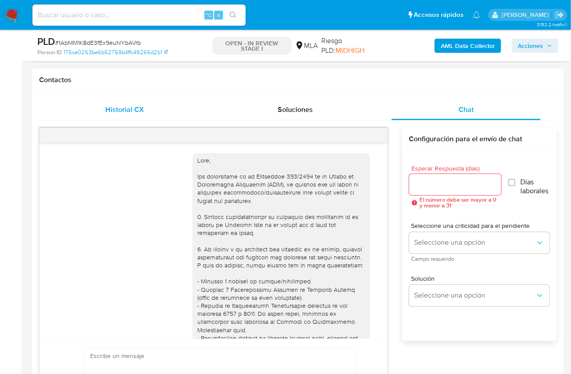
click at [159, 103] on div "Historial CX" at bounding box center [124, 109] width 149 height 21
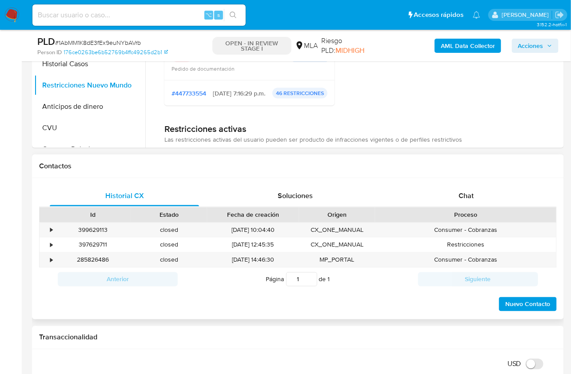
scroll to position [332, 0]
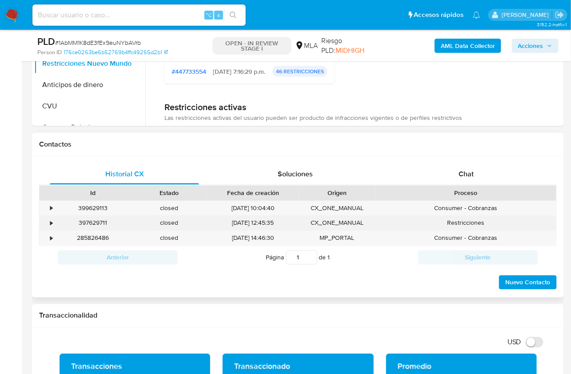
click at [92, 220] on div "397629711" at bounding box center [93, 223] width 76 height 15
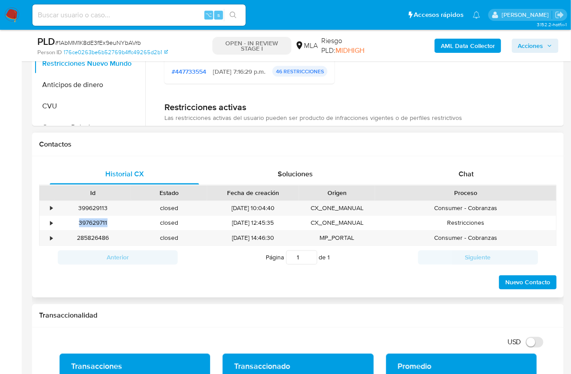
copy div "397629711"
click at [96, 237] on div "285826486" at bounding box center [93, 238] width 76 height 15
click at [98, 210] on div "399629113" at bounding box center [93, 208] width 76 height 15
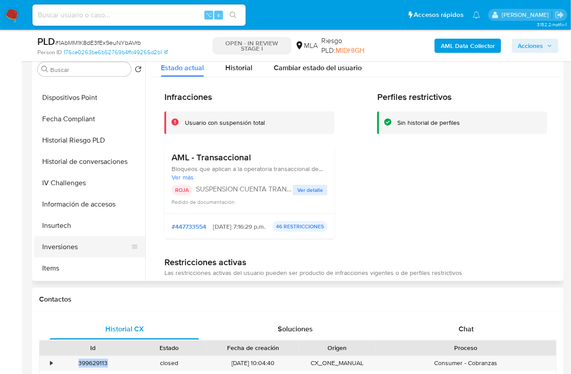
scroll to position [301, 0]
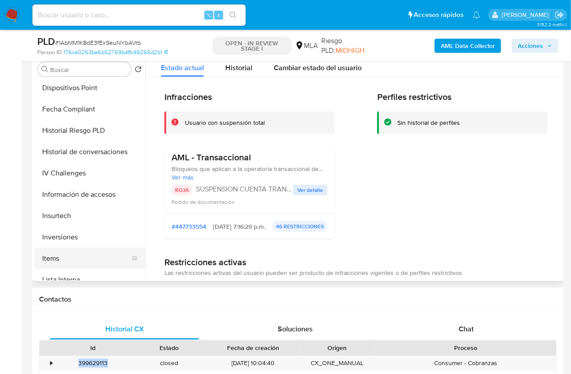
click at [71, 248] on button "Items" at bounding box center [86, 258] width 104 height 21
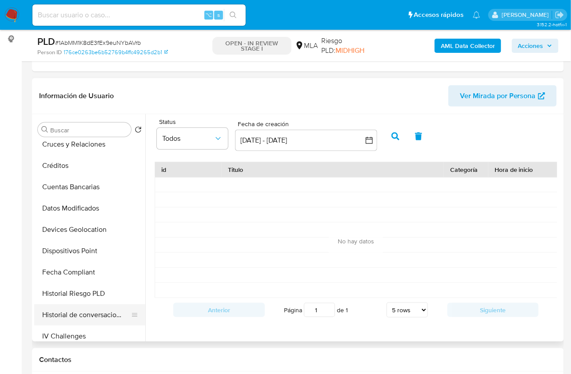
scroll to position [0, 0]
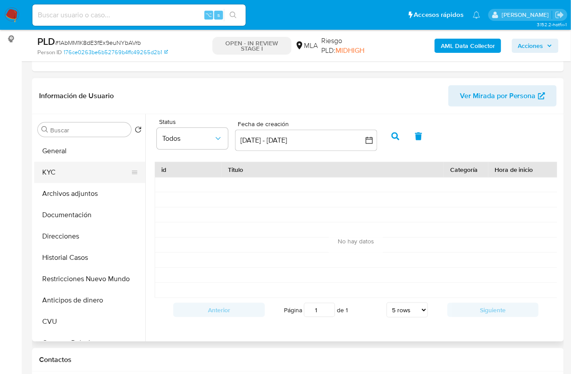
click at [72, 162] on button "KYC" at bounding box center [86, 172] width 104 height 21
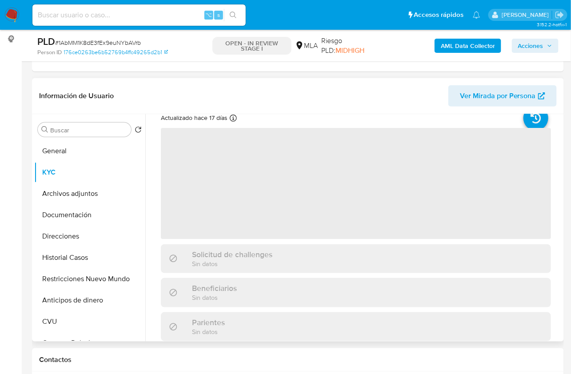
scroll to position [75, 0]
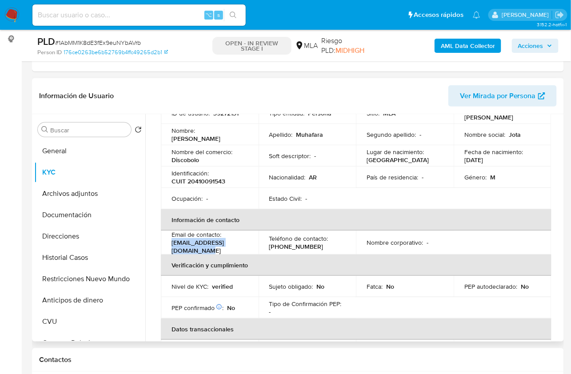
drag, startPoint x: 254, startPoint y: 249, endPoint x: 169, endPoint y: 249, distance: 84.9
click at [169, 249] on td "Email de contacto : [PERSON_NAME][EMAIL_ADDRESS][DOMAIN_NAME]" at bounding box center [210, 243] width 98 height 24
copy p "[EMAIL_ADDRESS][DOMAIN_NAME]"
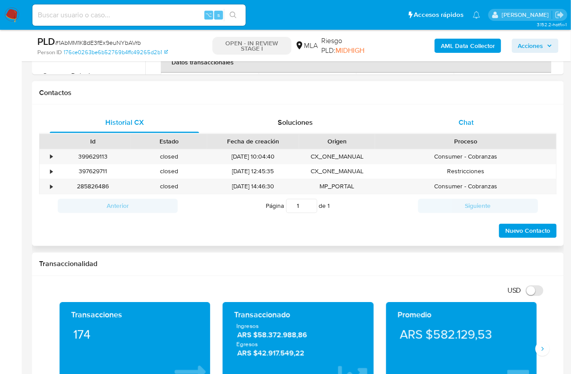
click at [471, 128] on div "Chat" at bounding box center [466, 122] width 149 height 21
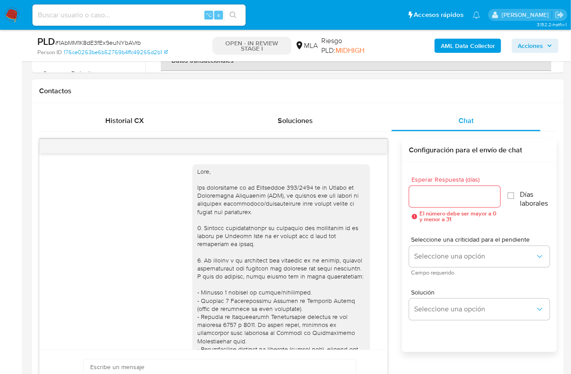
scroll to position [385, 0]
click at [138, 135] on div "[DATE] 19:59:23 Hola, Esperamos que te encuentres muy bien. Te consultamos si t…" at bounding box center [298, 285] width 518 height 306
click at [139, 125] on div "Historial CX" at bounding box center [124, 121] width 149 height 21
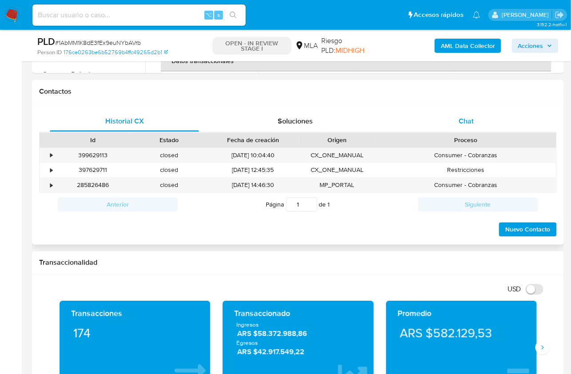
click at [464, 122] on span "Chat" at bounding box center [466, 121] width 15 height 10
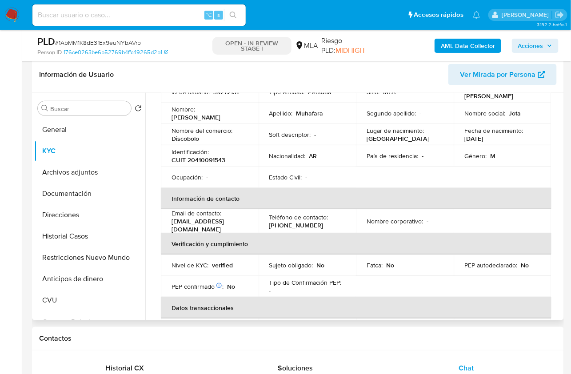
scroll to position [110, 0]
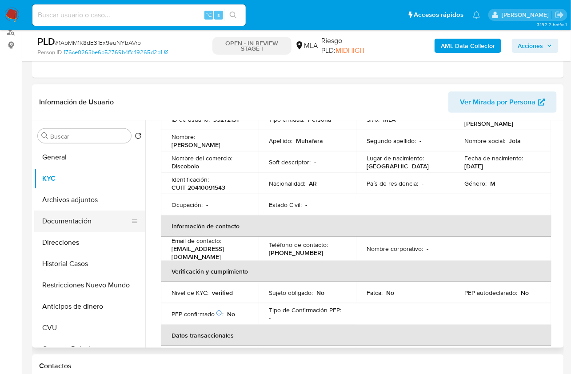
click at [62, 217] on button "Documentación" at bounding box center [86, 221] width 104 height 21
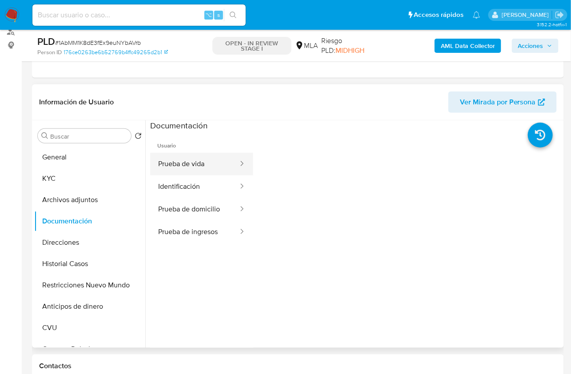
click at [180, 157] on button "Prueba de vida" at bounding box center [194, 164] width 89 height 23
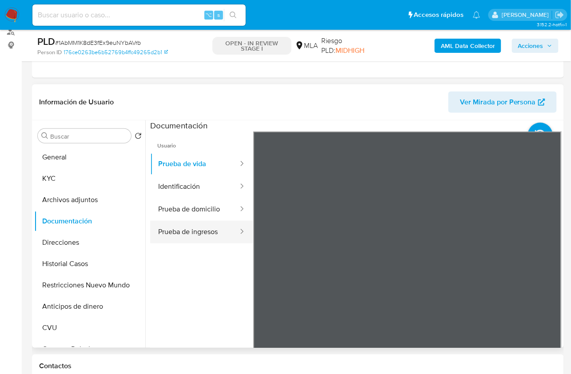
click at [190, 242] on button "Prueba de ingresos" at bounding box center [194, 232] width 89 height 23
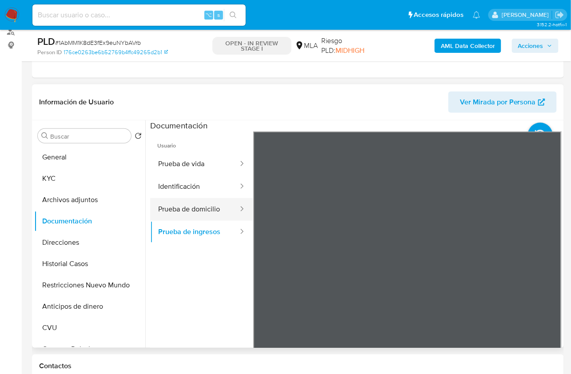
click at [190, 204] on button "Prueba de domicilio" at bounding box center [194, 209] width 89 height 23
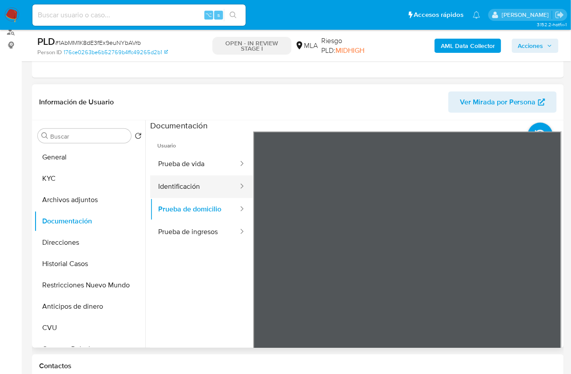
click at [208, 180] on button "Identificación" at bounding box center [194, 187] width 89 height 23
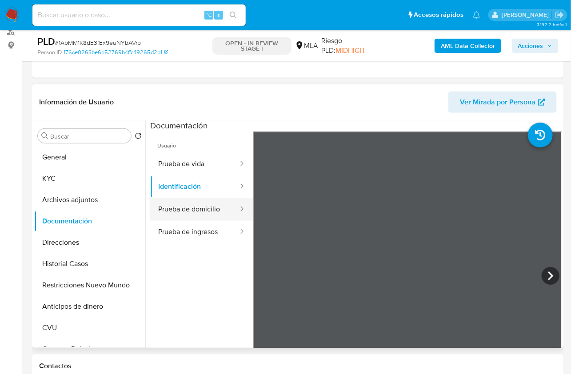
click at [195, 207] on button "Prueba de domicilio" at bounding box center [194, 209] width 89 height 23
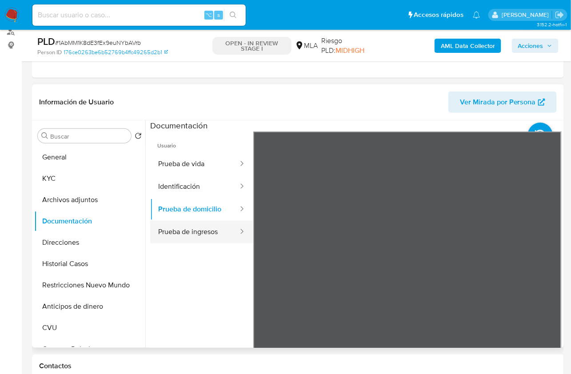
click at [195, 237] on button "Prueba de ingresos" at bounding box center [194, 232] width 89 height 23
click at [198, 268] on ul "Usuario Prueba de vida Identificación Prueba de domicilio Prueba de ingresos" at bounding box center [201, 260] width 103 height 256
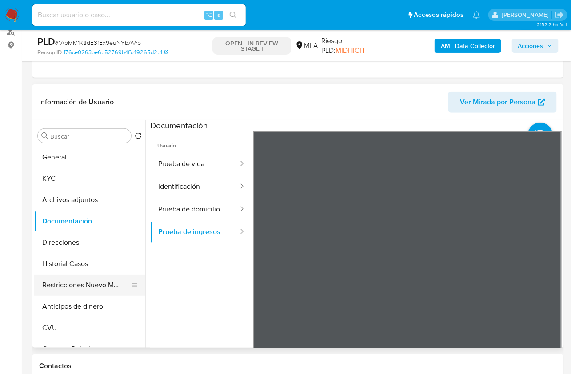
click at [85, 284] on button "Restricciones Nuevo Mundo" at bounding box center [86, 285] width 104 height 21
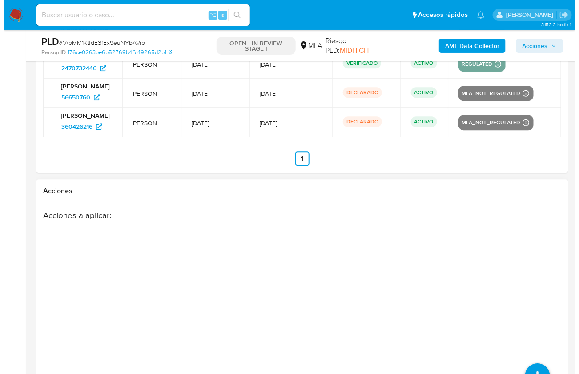
scroll to position [1703, 0]
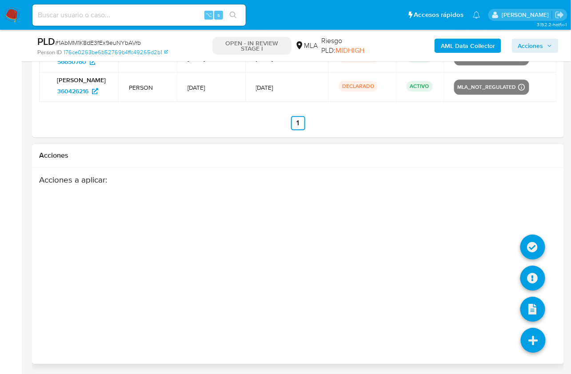
click at [528, 337] on icon at bounding box center [533, 340] width 25 height 25
click at [532, 247] on icon at bounding box center [533, 247] width 25 height 25
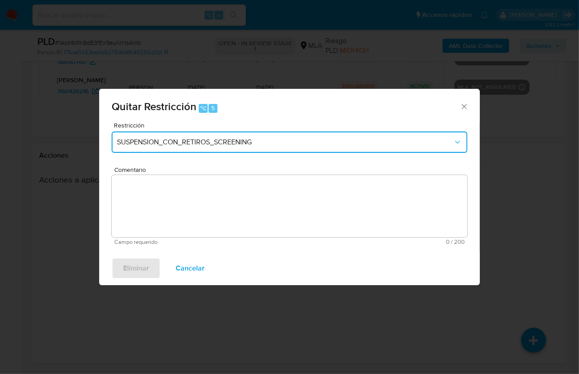
click at [155, 146] on span "SUSPENSION_CON_RETIROS_SCREENING" at bounding box center [285, 142] width 336 height 9
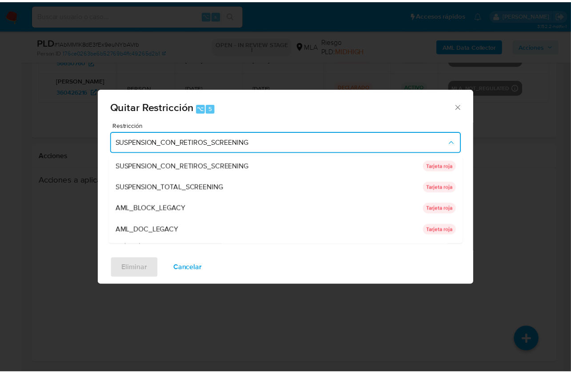
scroll to position [145, 0]
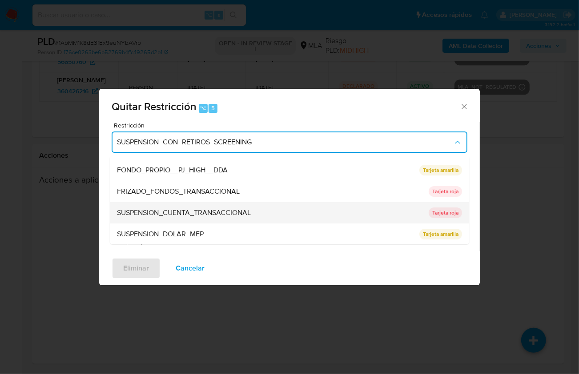
click at [219, 212] on span "SUSPENSION_CUENTA_TRANSACCIONAL" at bounding box center [184, 212] width 134 height 9
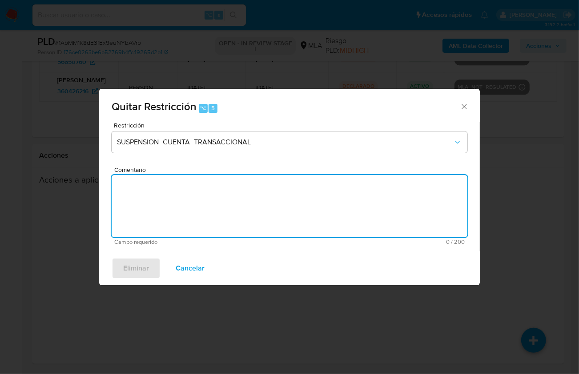
click at [220, 209] on textarea "Comentario" at bounding box center [290, 206] width 356 height 62
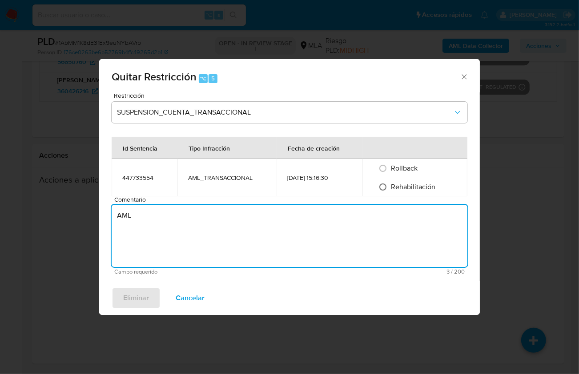
type textarea "AML"
click at [388, 189] on input "Rehabilitación" at bounding box center [383, 187] width 14 height 14
radio input "true"
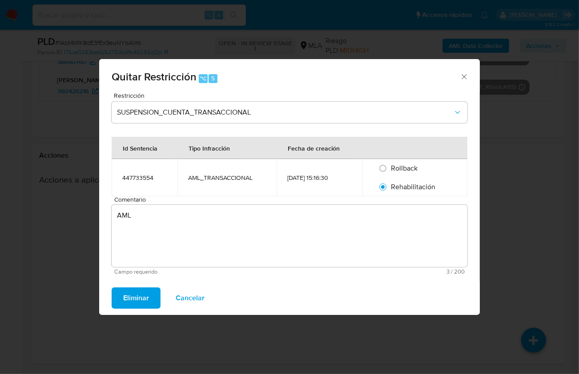
click at [132, 297] on span "Eliminar" at bounding box center [136, 298] width 26 height 20
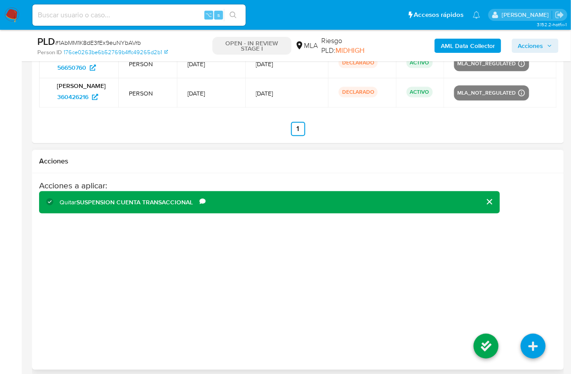
scroll to position [1703, 0]
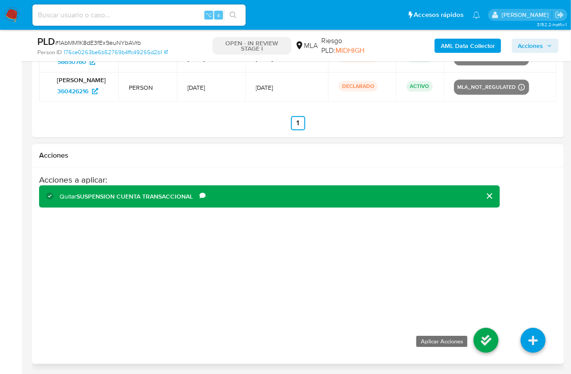
click at [482, 328] on icon at bounding box center [486, 340] width 25 height 25
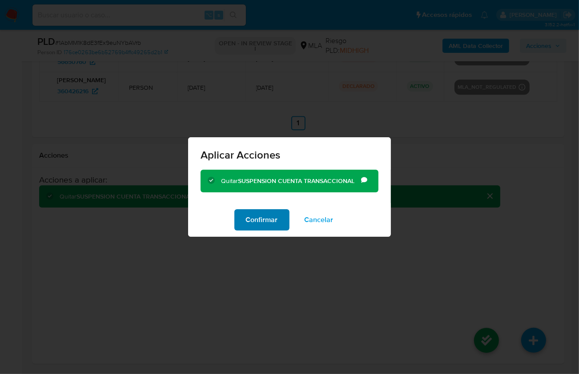
click at [239, 211] on button "Confirmar" at bounding box center [261, 219] width 55 height 21
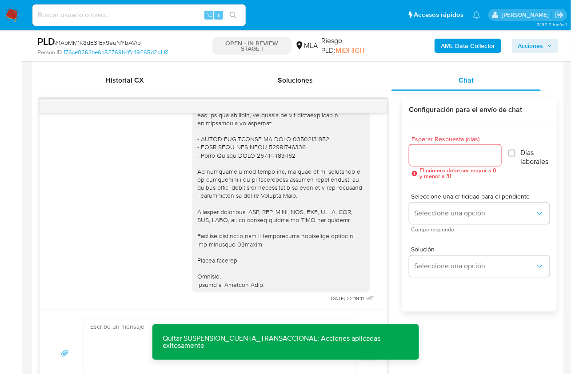
scroll to position [158, 0]
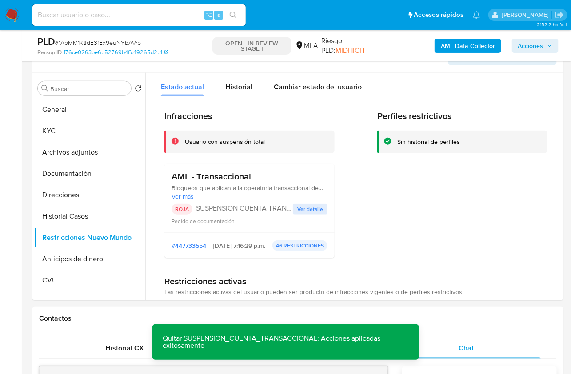
click at [445, 45] on b "AML Data Collector" at bounding box center [468, 46] width 54 height 14
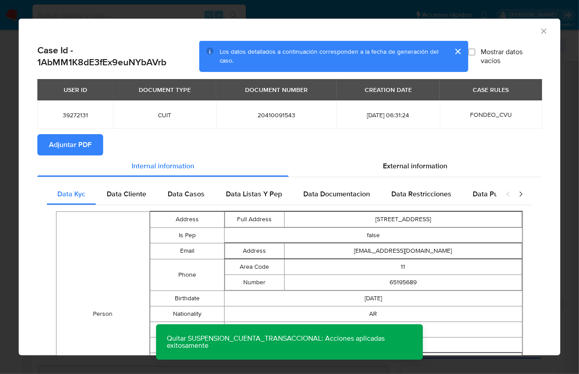
click at [80, 155] on span "Adjuntar PDF" at bounding box center [70, 145] width 43 height 20
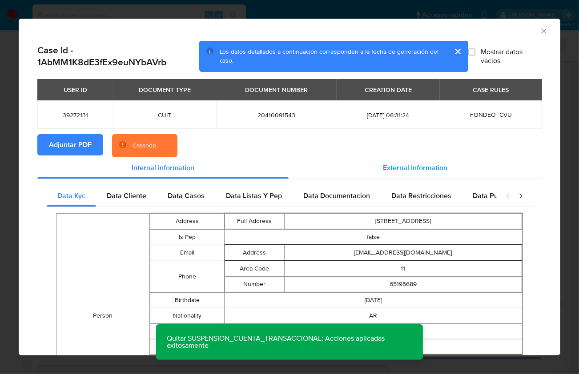
click at [425, 170] on span "External information" at bounding box center [415, 168] width 64 height 10
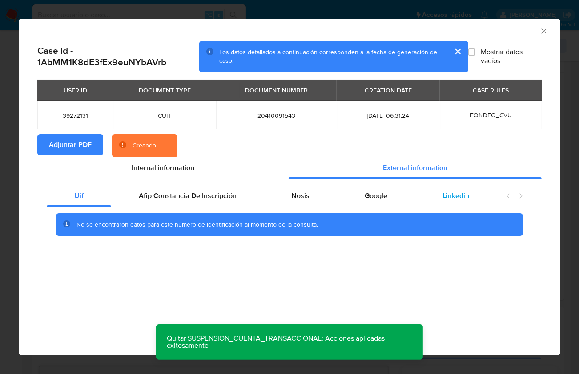
click at [437, 198] on div "Linkedin" at bounding box center [456, 195] width 82 height 21
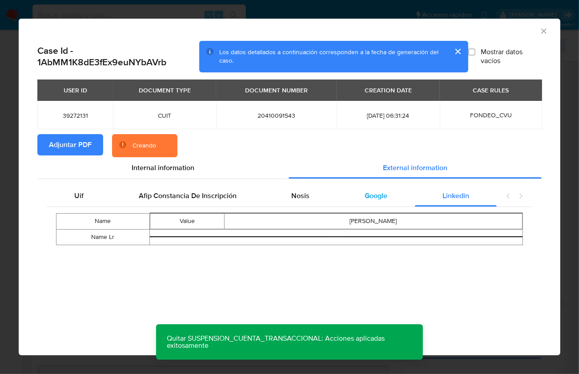
click at [362, 198] on div "Google" at bounding box center [376, 195] width 78 height 21
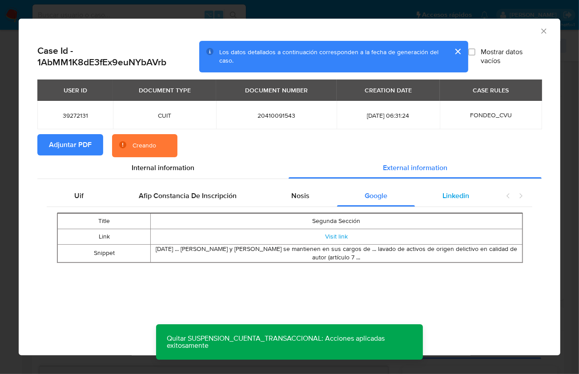
click at [474, 198] on div "Linkedin" at bounding box center [456, 195] width 82 height 21
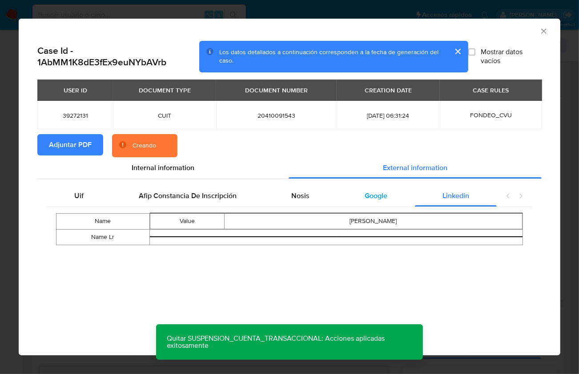
click at [383, 200] on span "Google" at bounding box center [376, 196] width 23 height 10
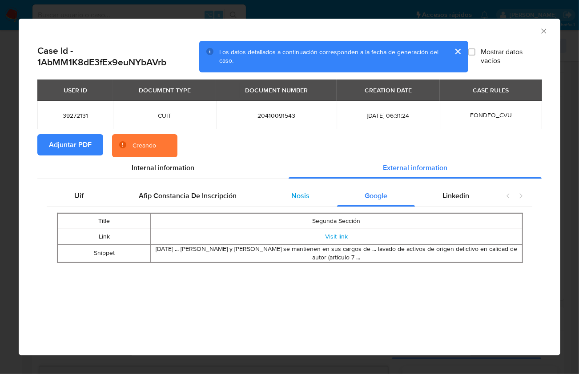
click at [287, 196] on div "Nosis" at bounding box center [300, 195] width 73 height 21
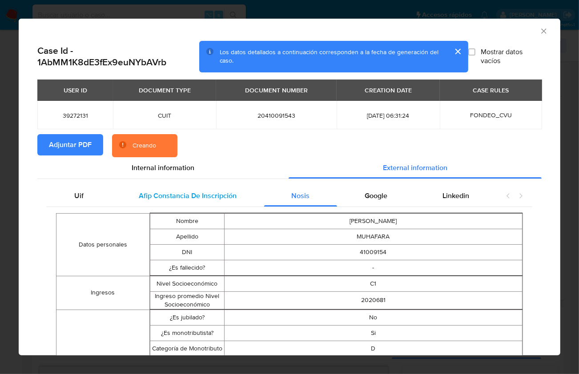
click at [234, 195] on div "Afip Constancia De Inscripción" at bounding box center [187, 195] width 153 height 21
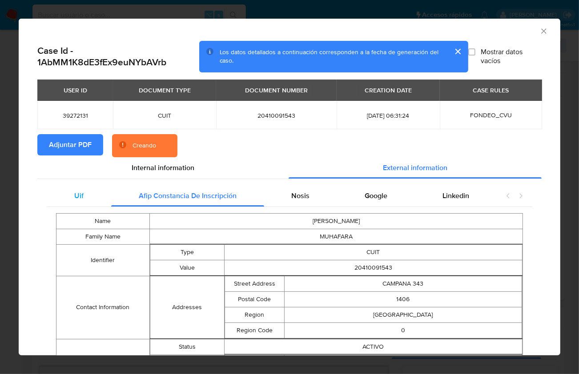
click at [91, 195] on div "Uif" at bounding box center [79, 195] width 64 height 21
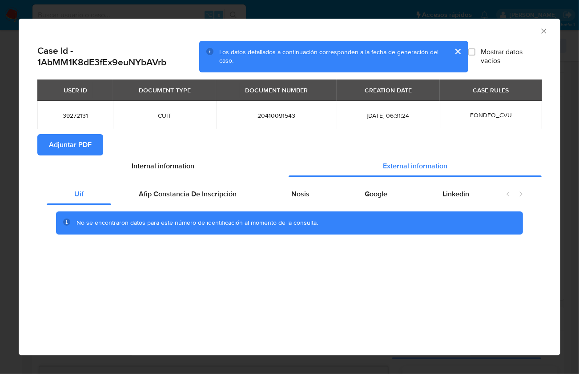
click at [545, 29] on icon "Cerrar ventana" at bounding box center [543, 31] width 9 height 9
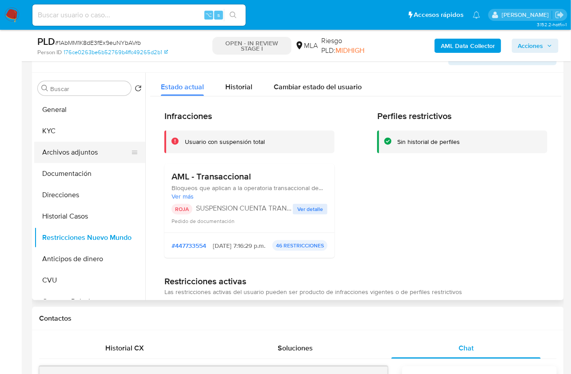
click at [83, 146] on button "Archivos adjuntos" at bounding box center [86, 152] width 104 height 21
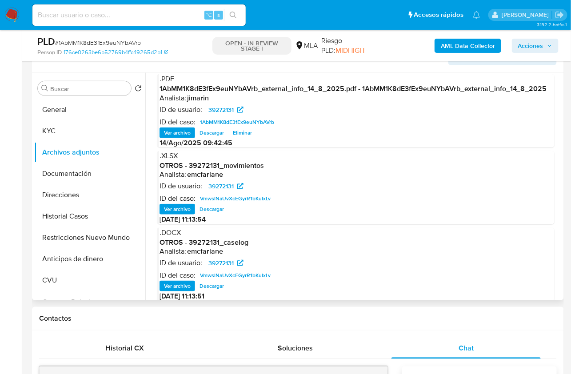
scroll to position [88, 0]
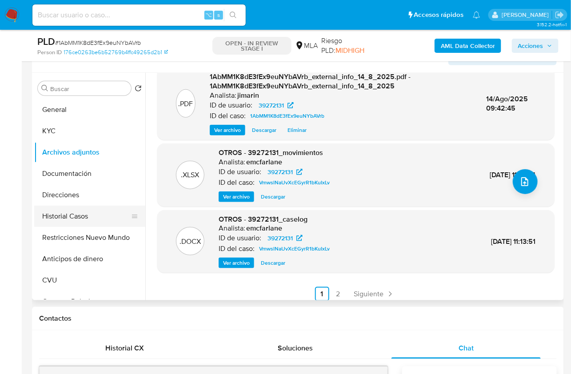
click at [88, 216] on button "Historial Casos" at bounding box center [86, 216] width 104 height 21
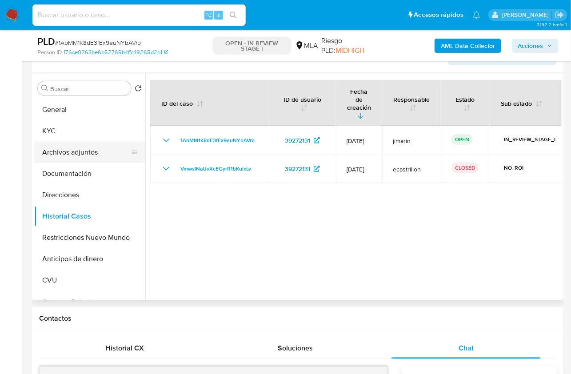
click at [64, 162] on button "Archivos adjuntos" at bounding box center [86, 152] width 104 height 21
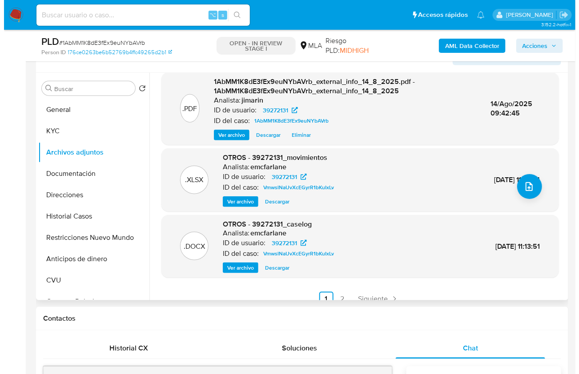
scroll to position [94, 0]
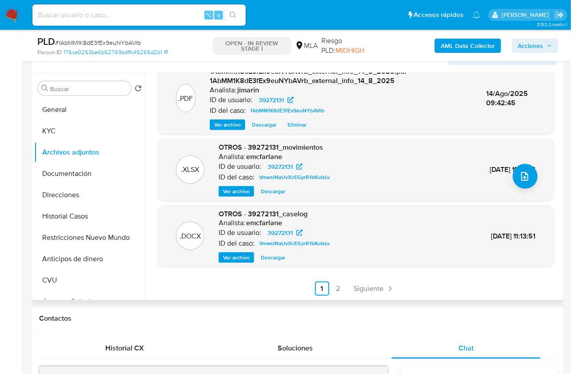
click at [245, 254] on span "Ver archivo" at bounding box center [236, 257] width 27 height 9
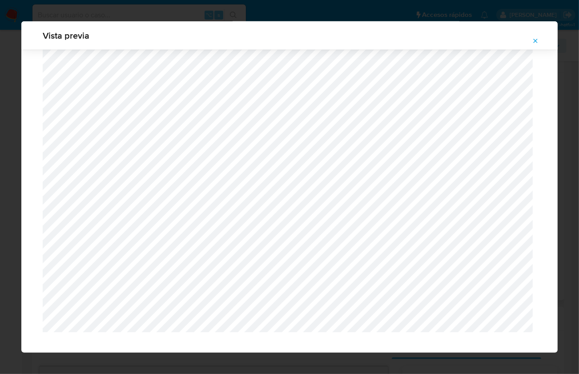
scroll to position [939, 0]
click at [127, 357] on div "Vista previa" at bounding box center [289, 187] width 579 height 374
click at [532, 38] on icon "Attachment preview" at bounding box center [535, 40] width 7 height 7
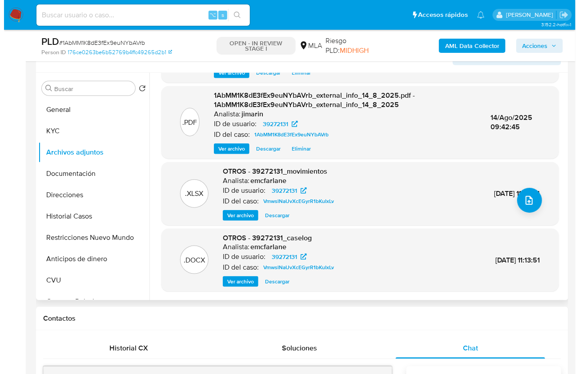
scroll to position [19, 0]
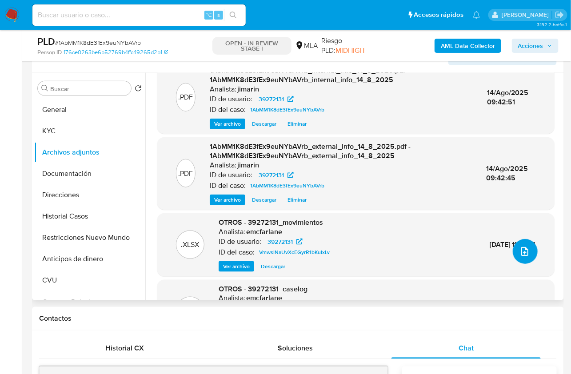
click at [524, 254] on icon "upload-file" at bounding box center [524, 251] width 7 height 9
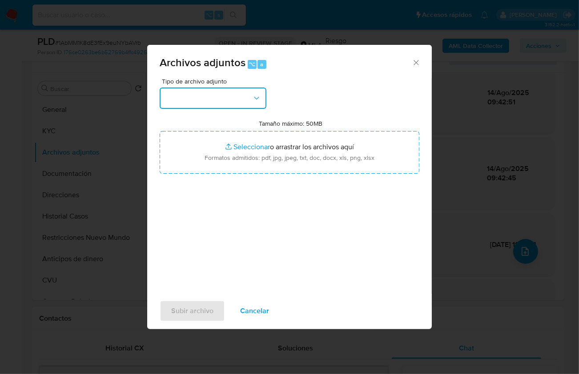
click at [207, 99] on button "button" at bounding box center [213, 98] width 107 height 21
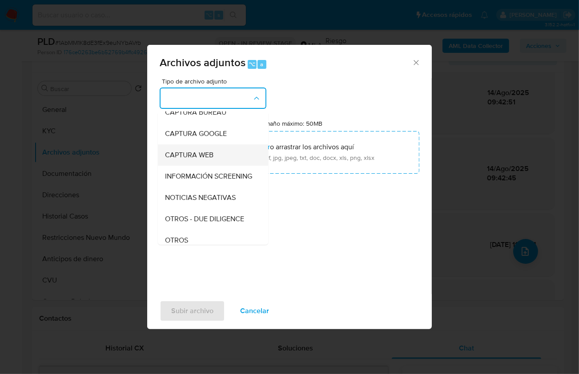
scroll to position [59, 0]
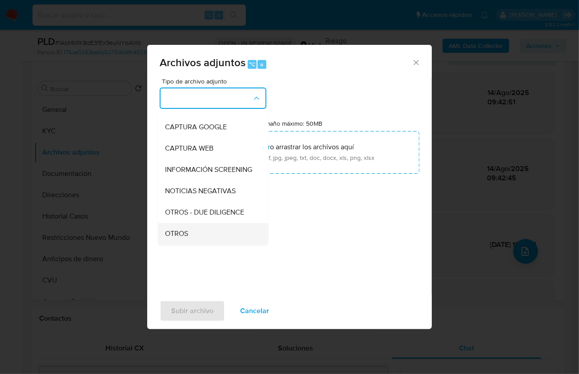
click at [188, 236] on div "OTROS" at bounding box center [210, 233] width 91 height 21
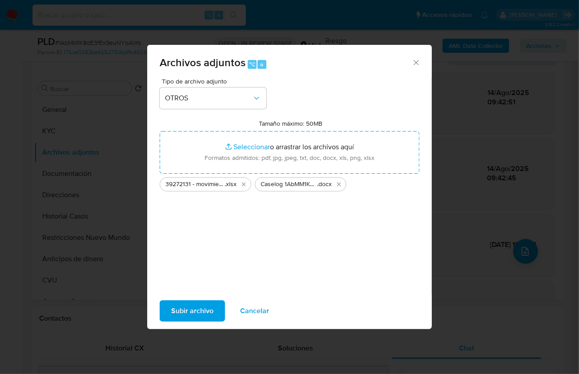
click at [202, 312] on span "Subir archivo" at bounding box center [192, 311] width 42 height 20
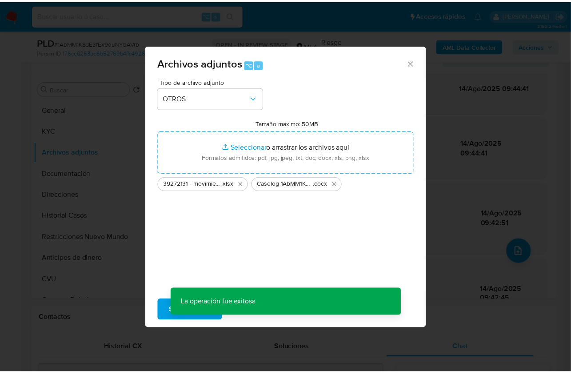
scroll to position [82, 0]
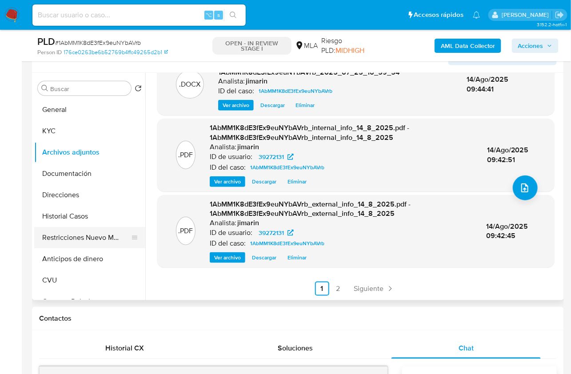
click at [119, 235] on button "Restricciones Nuevo Mundo" at bounding box center [86, 237] width 104 height 21
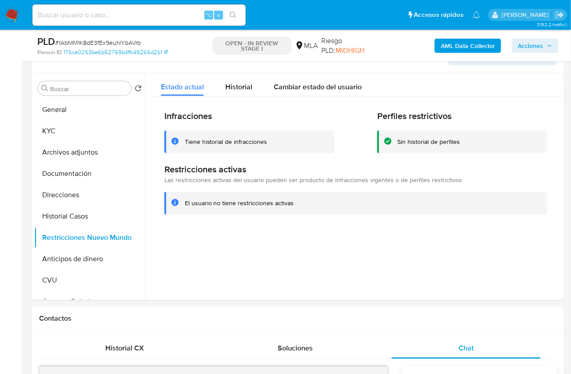
click at [521, 45] on span "Acciones" at bounding box center [530, 46] width 25 height 14
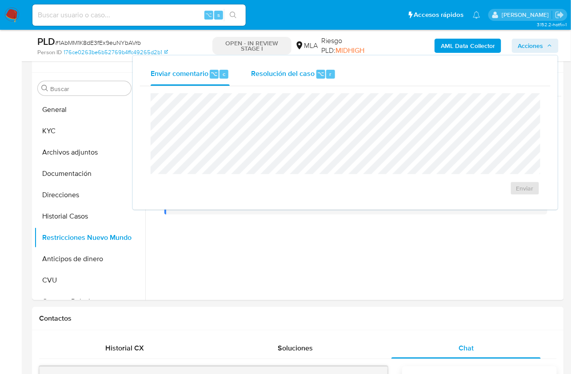
click at [331, 84] on div "Resolución del caso ⌥ r" at bounding box center [293, 74] width 85 height 23
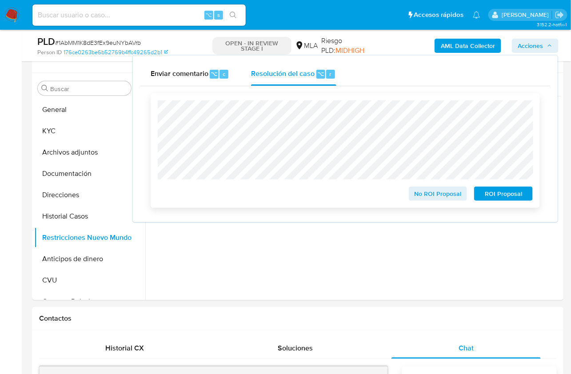
click at [431, 194] on span "No ROI Proposal" at bounding box center [438, 194] width 46 height 12
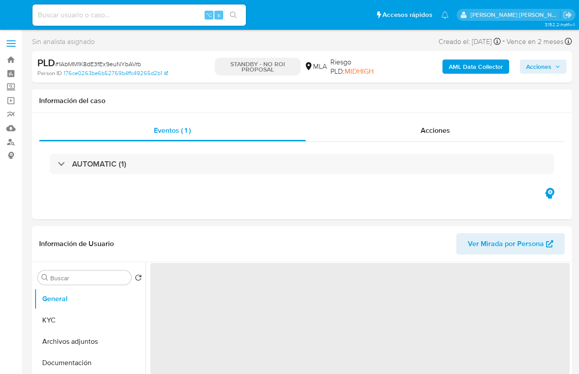
select select "10"
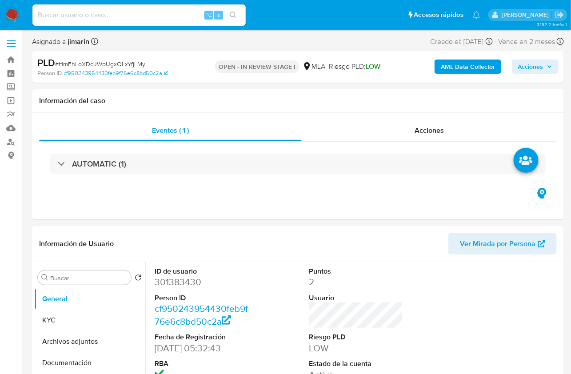
select select "10"
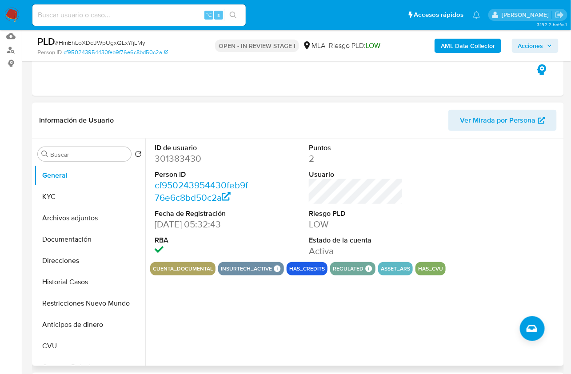
scroll to position [204, 0]
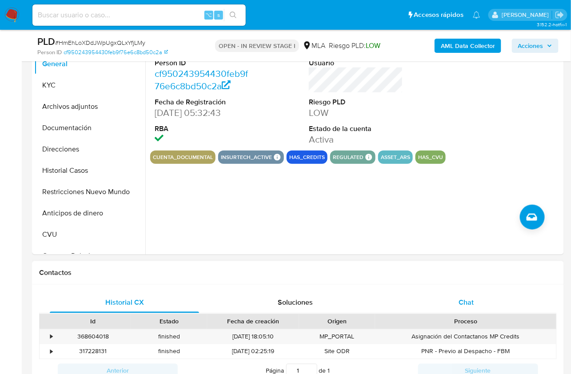
click at [471, 296] on div "Chat" at bounding box center [466, 302] width 149 height 21
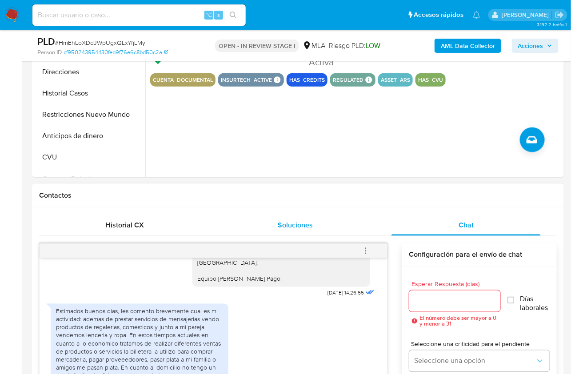
scroll to position [280, 0]
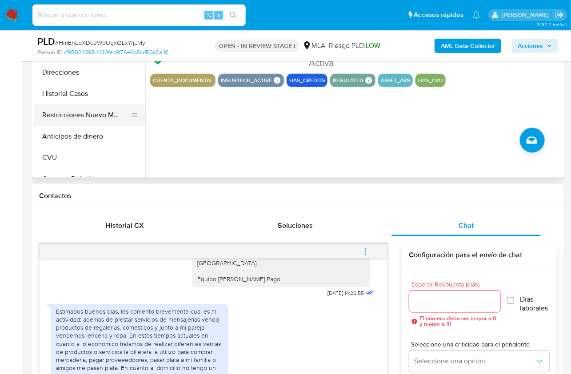
click at [95, 120] on button "Restricciones Nuevo Mundo" at bounding box center [86, 114] width 104 height 21
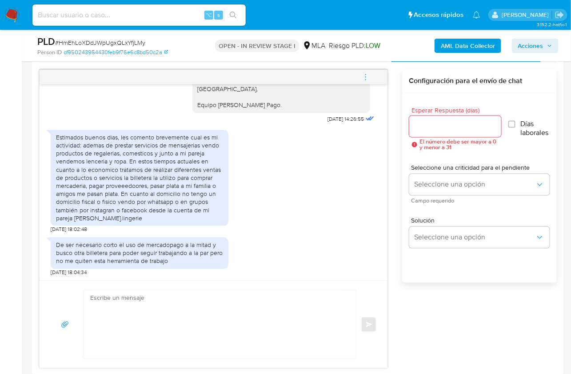
scroll to position [458, 0]
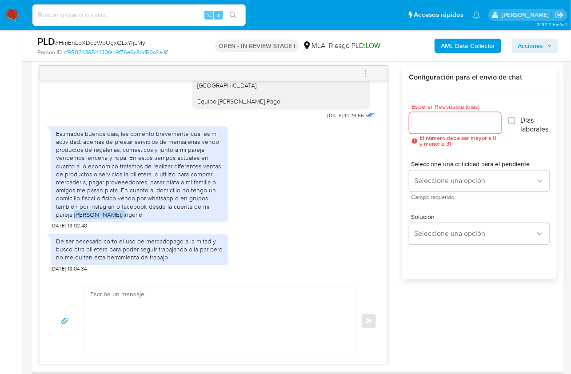
drag, startPoint x: 115, startPoint y: 214, endPoint x: 74, endPoint y: 216, distance: 41.4
click at [74, 216] on div "Estimados buenos dias, les comento brevemente cual es mi actividad: ademas de p…" at bounding box center [139, 174] width 167 height 89
copy div "Alunada.lingerie"
click at [211, 322] on textarea at bounding box center [217, 321] width 255 height 68
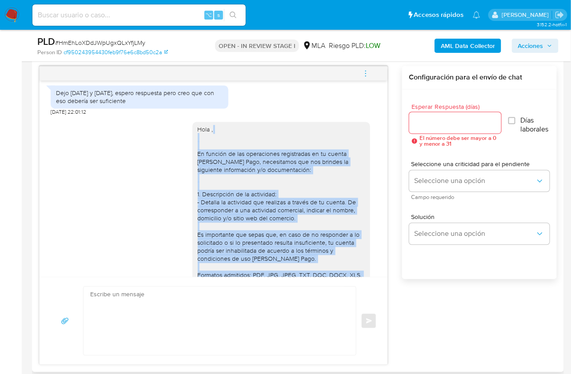
scroll to position [539, 0]
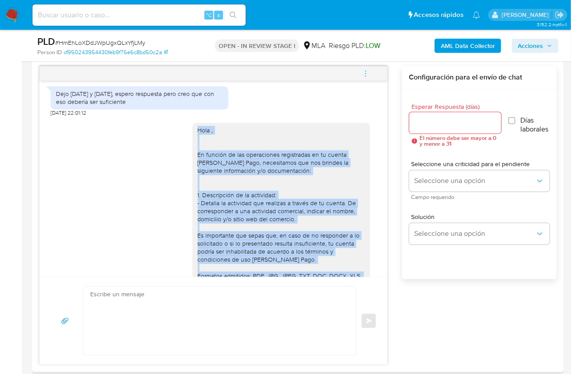
drag, startPoint x: 261, startPoint y: 240, endPoint x: 188, endPoint y: 146, distance: 118.2
click at [192, 146] on div "Hola , En función de las operaciones registradas en tu cuenta de Mercado Pago, …" at bounding box center [281, 243] width 178 height 241
copy div "Hola , En función de las operaciones registradas en tu cuenta de Mercado Pago, …"
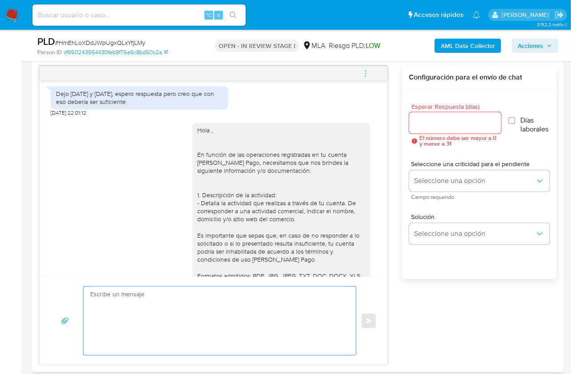
click at [194, 347] on textarea at bounding box center [217, 321] width 255 height 68
paste textarea "Hola , En función de las operaciones registradas en tu cuenta de Mercado Pago, …"
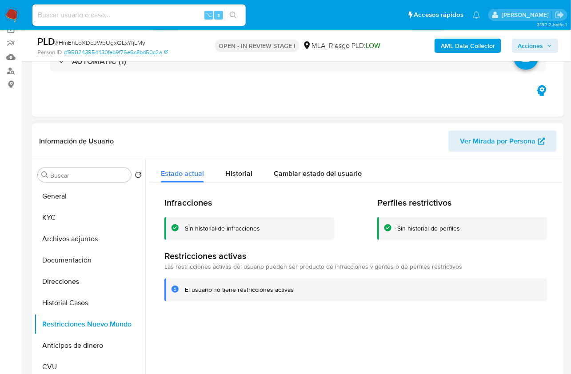
scroll to position [65, 0]
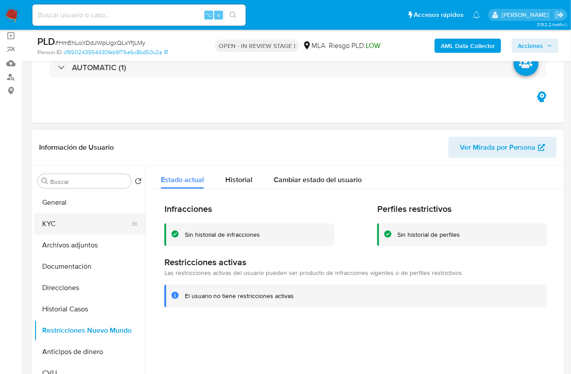
drag, startPoint x: 67, startPoint y: 227, endPoint x: 72, endPoint y: 225, distance: 5.2
click at [67, 227] on button "KYC" at bounding box center [86, 223] width 104 height 21
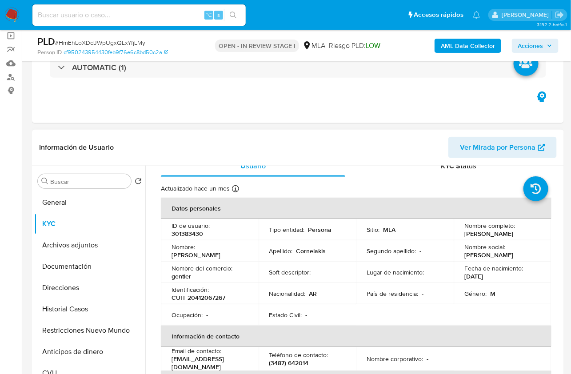
scroll to position [0, 0]
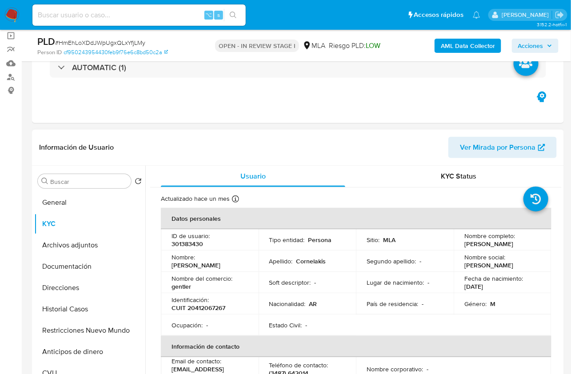
click at [471, 236] on p "Nombre completo :" at bounding box center [490, 236] width 51 height 8
click at [471, 242] on p "Ignacio Nicolas Cornelakis" at bounding box center [489, 244] width 49 height 8
copy p "Ignacio"
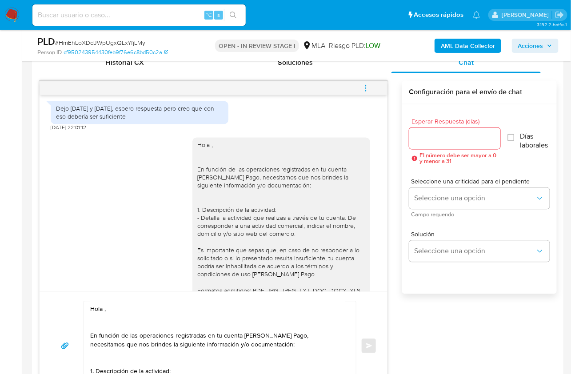
scroll to position [603, 0]
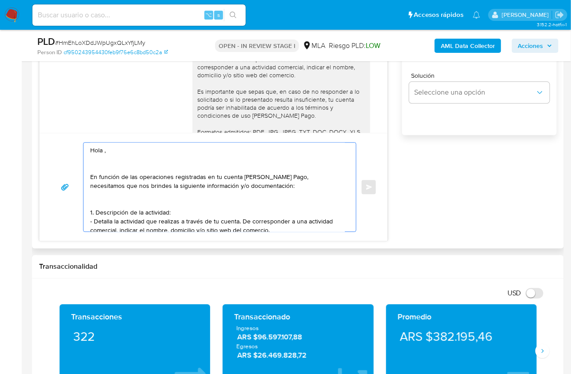
click at [104, 151] on textarea "Hola , En función de las operaciones registradas en tu cuenta de Mercado Pago, …" at bounding box center [217, 187] width 255 height 89
paste textarea "Ignacio"
click at [118, 170] on textarea "Hola Ignacio, En función de las operaciones registradas en tu cuenta de Mercado…" at bounding box center [217, 187] width 255 height 89
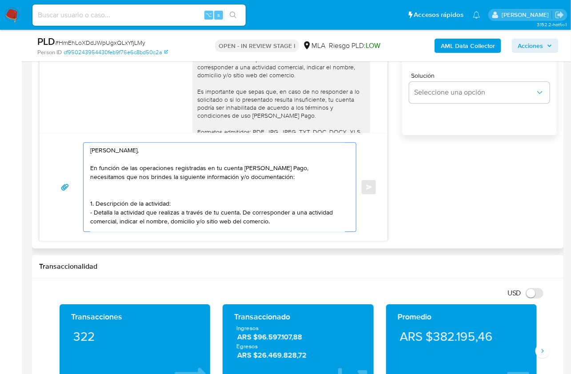
click at [103, 192] on textarea "Hola Ignacio, En función de las operaciones registradas en tu cuenta de Mercado…" at bounding box center [217, 187] width 255 height 89
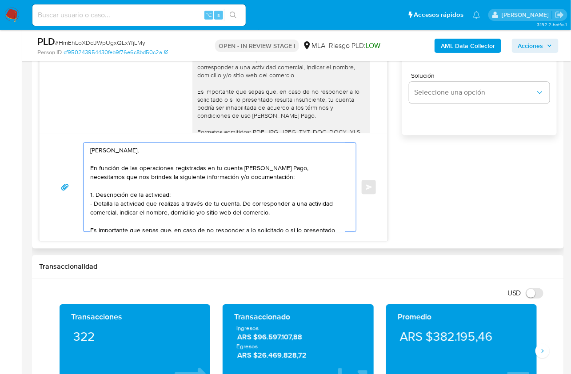
drag, startPoint x: 247, startPoint y: 212, endPoint x: 96, endPoint y: 194, distance: 151.8
click at [96, 194] on textarea "Hola Ignacio, En función de las operaciones registradas en tu cuenta de Mercado…" at bounding box center [217, 187] width 255 height 89
paste textarea "Proporciona el vínculo con las siguientes contrapartes con las que operaste, el…"
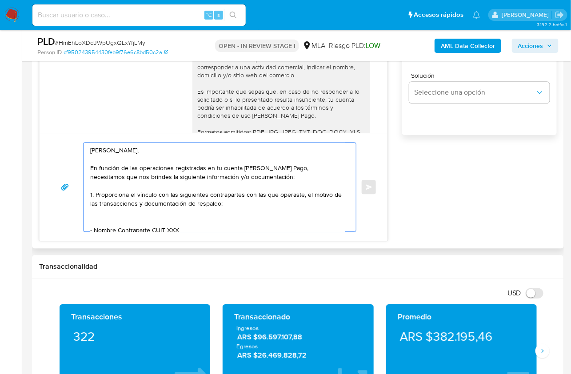
scroll to position [21, 0]
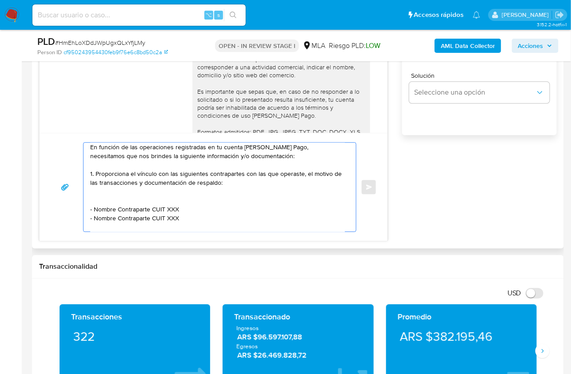
click at [163, 200] on textarea "Hola Ignacio, En función de las operaciones registradas en tu cuenta de Mercado…" at bounding box center [217, 187] width 255 height 89
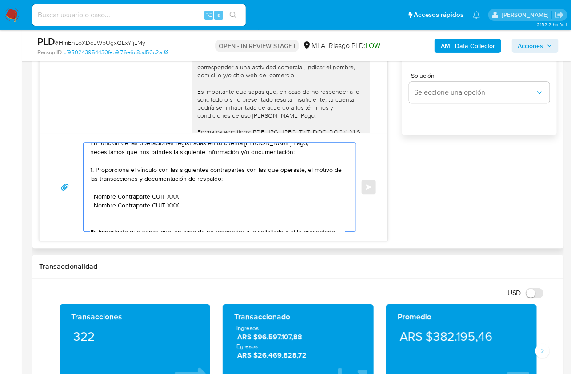
scroll to position [35, 0]
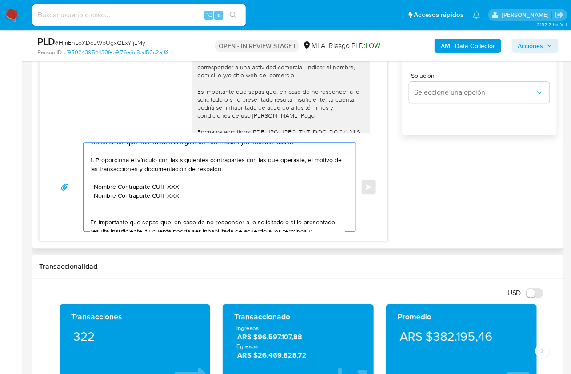
click at [114, 212] on textarea "Hola Ignacio, En función de las operaciones registradas en tu cuenta de Mercado…" at bounding box center [217, 187] width 255 height 89
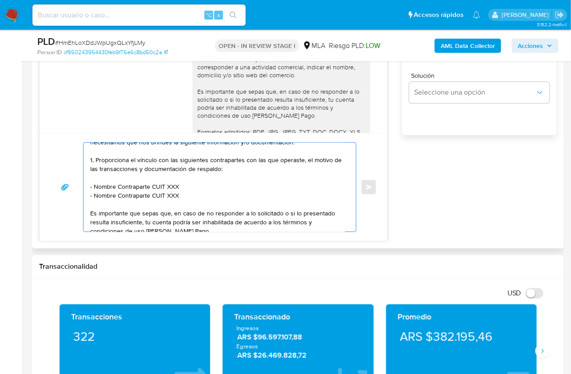
paste textarea "DISTRIBUCION Y MINORISTA CATAN"
drag, startPoint x: 94, startPoint y: 185, endPoint x: 149, endPoint y: 188, distance: 55.2
click at [149, 188] on textarea "Hola Ignacio, En función de las operaciones registradas en tu cuenta de Mercado…" at bounding box center [217, 187] width 255 height 89
paste textarea "DISTRIBUCION Y MINORISTA CATAN"
click at [220, 183] on textarea "Hola Ignacio, En función de las operaciones registradas en tu cuenta de Mercado…" at bounding box center [217, 187] width 255 height 89
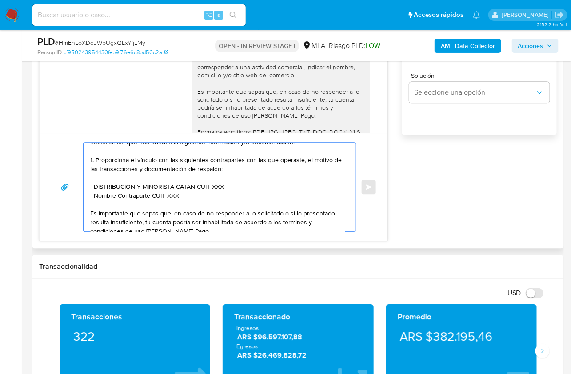
click at [220, 183] on textarea "Hola Ignacio, En función de las operaciones registradas en tu cuenta de Mercado…" at bounding box center [217, 187] width 255 height 89
paste textarea "30718740815"
drag, startPoint x: 94, startPoint y: 196, endPoint x: 149, endPoint y: 195, distance: 55.1
click at [149, 196] on textarea "Hola Ignacio, En función de las operaciones registradas en tu cuenta de Mercado…" at bounding box center [217, 187] width 255 height 89
paste textarea "Blue Angus Wagyu Srl"
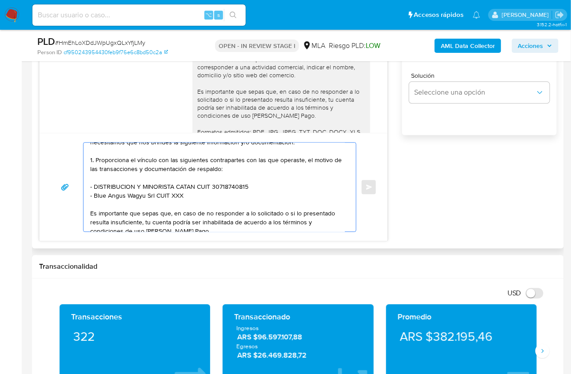
click at [177, 194] on textarea "Hola Ignacio, En función de las operaciones registradas en tu cuenta de Mercado…" at bounding box center [217, 187] width 255 height 89
paste textarea "30718180054"
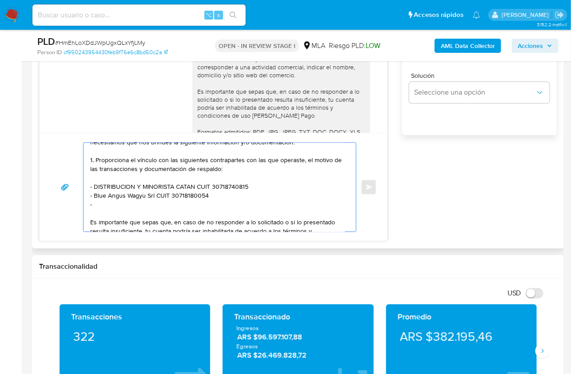
paste textarea "EXCELLENT SOLUTIONS SRL"
paste textarea "30717194930"
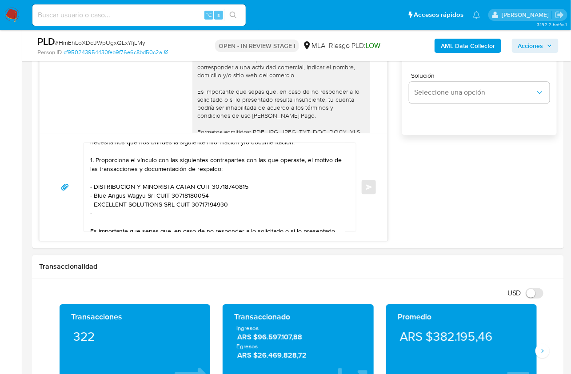
paste textarea "Catan Logistica Srl"
paste textarea "30718725735"
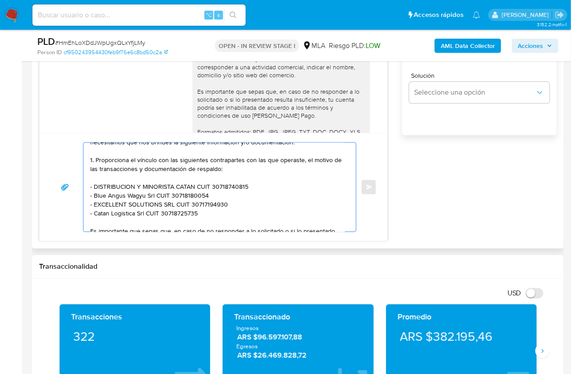
paste textarea "Herbagreen Srl"
paste textarea "30717613461"
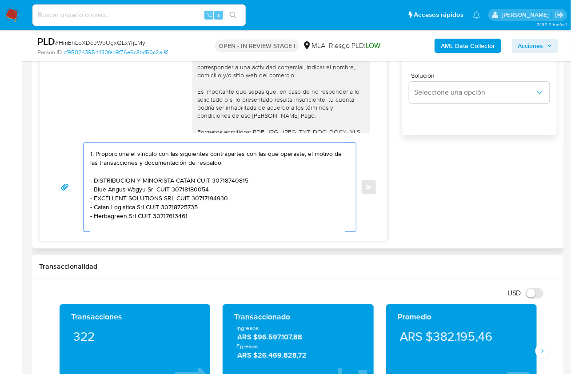
scroll to position [100, 0]
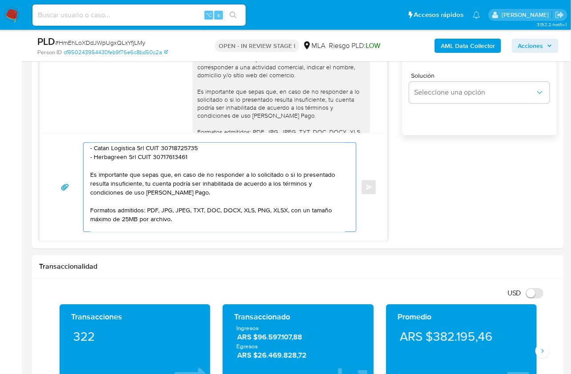
type textarea "Hola Ignacio, En función de las operaciones registradas en tu cuenta de Mercado…"
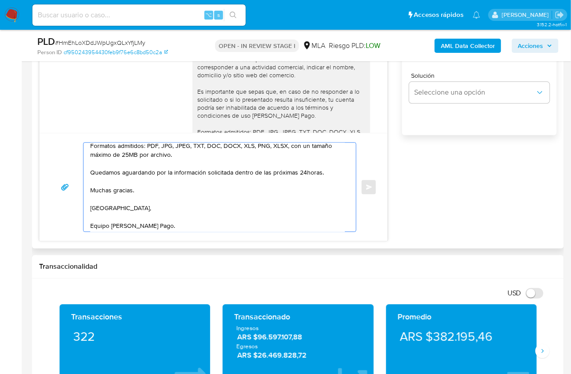
scroll to position [166, 0]
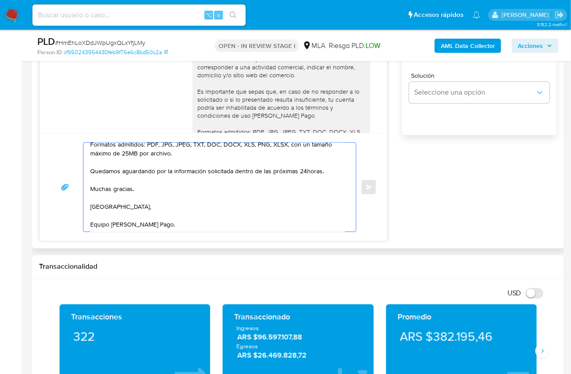
click at [110, 215] on textarea "Hola Ignacio, En función de las operaciones registradas en tu cuenta de Mercado…" at bounding box center [217, 187] width 255 height 89
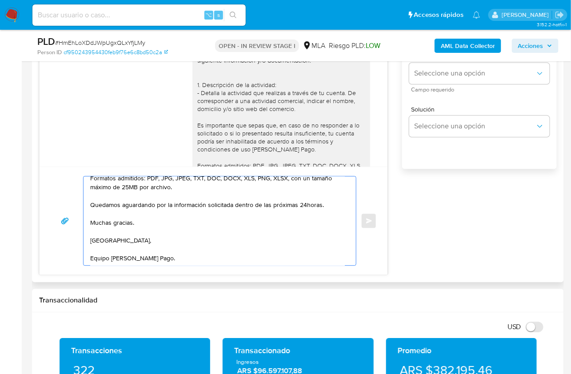
scroll to position [439, 0]
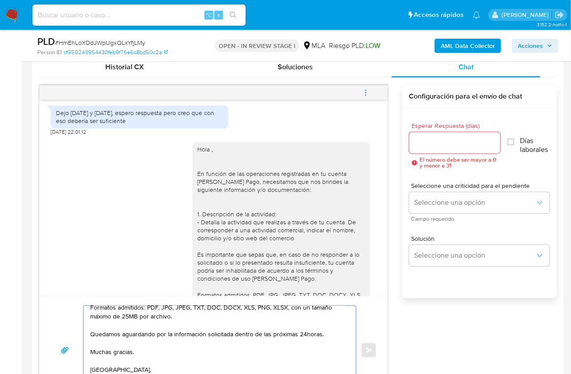
click at [445, 137] on input "Esperar Respuesta (días)" at bounding box center [455, 143] width 92 height 12
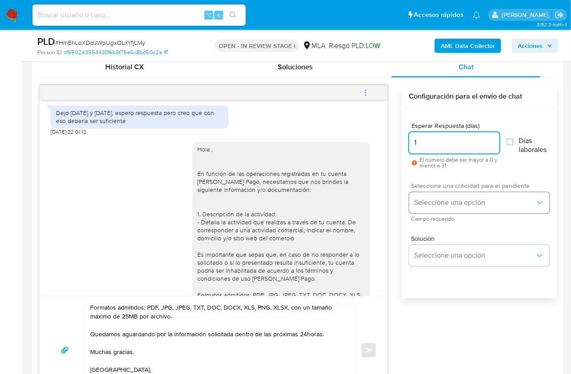
type input "1"
click at [443, 196] on button "Seleccione una opción" at bounding box center [479, 202] width 140 height 21
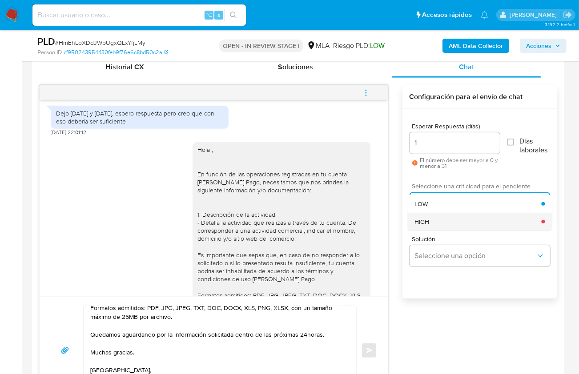
click at [442, 216] on div "HIGH" at bounding box center [477, 222] width 127 height 18
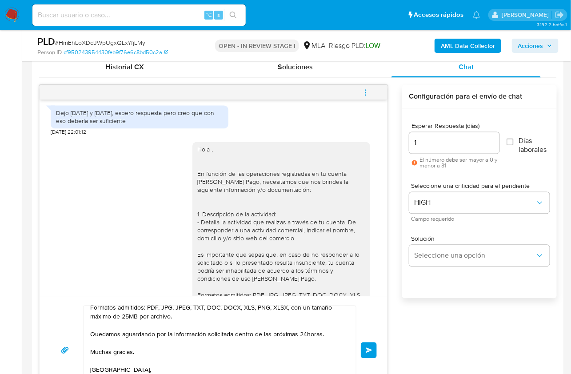
click at [369, 351] on span "Enviar" at bounding box center [369, 350] width 6 height 5
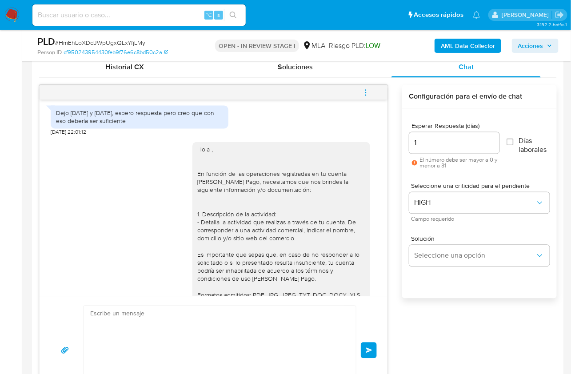
click at [359, 348] on div "Hola Ignacio, En función de las operaciones registradas en tu cuenta de Mercado…" at bounding box center [213, 351] width 327 height 90
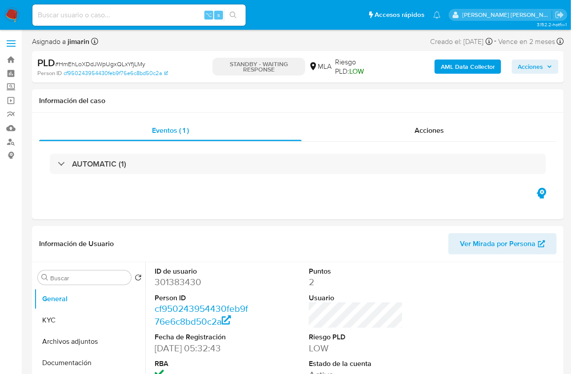
select select "10"
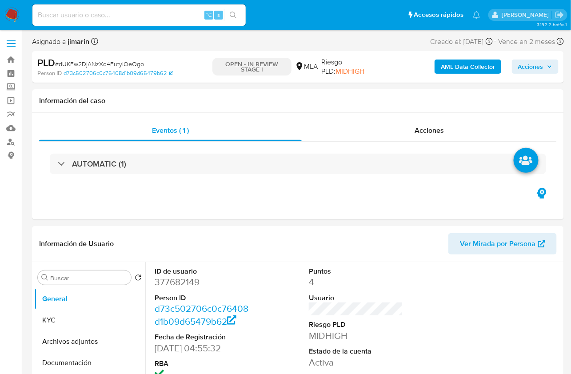
select select "10"
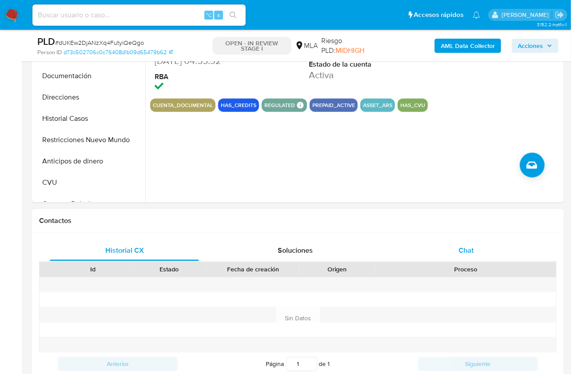
click at [480, 249] on div "Chat" at bounding box center [466, 250] width 149 height 21
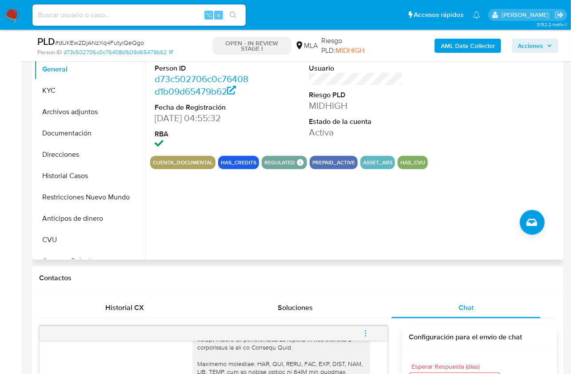
scroll to position [145, 0]
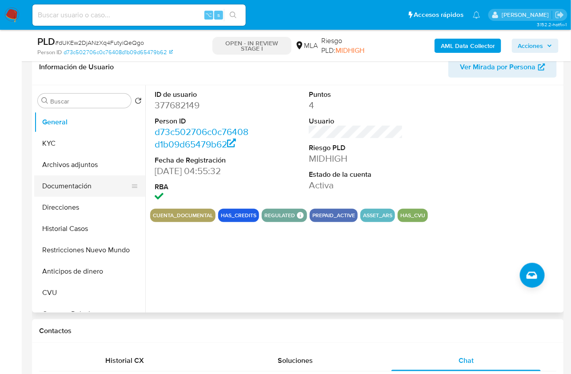
click at [41, 181] on button "Documentación" at bounding box center [86, 186] width 104 height 21
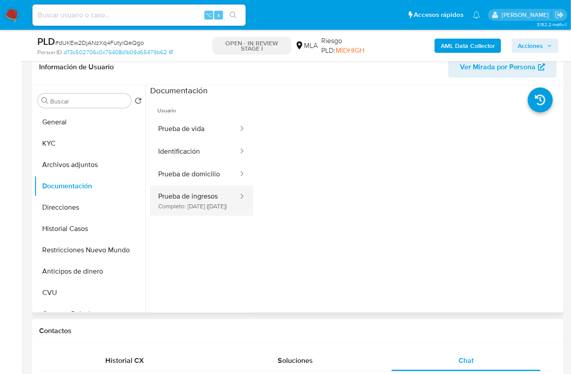
click at [215, 207] on button "Prueba de ingresos Completo: 05/11/2024 (hace 9 meses)" at bounding box center [194, 201] width 89 height 30
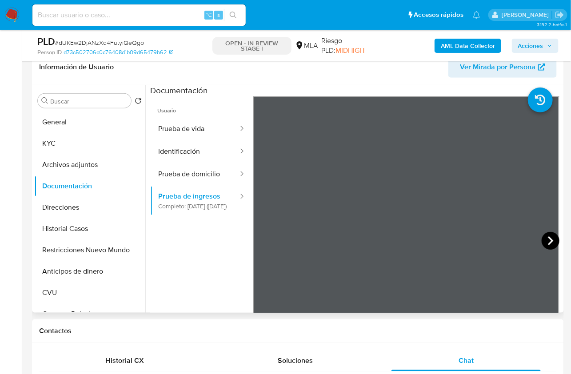
click at [554, 240] on icon at bounding box center [551, 241] width 18 height 18
click at [550, 235] on icon at bounding box center [551, 241] width 18 height 18
click at [548, 237] on icon at bounding box center [550, 240] width 5 height 9
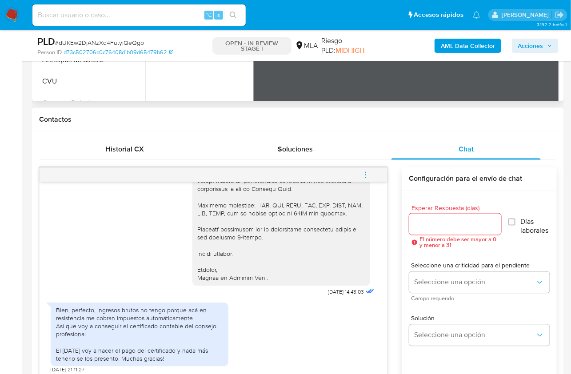
scroll to position [207, 0]
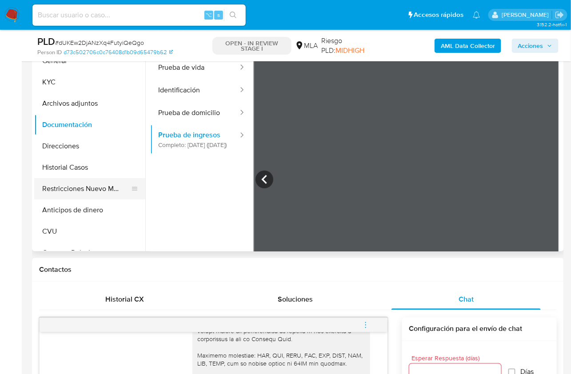
click at [88, 190] on button "Restricciones Nuevo Mundo" at bounding box center [86, 188] width 104 height 21
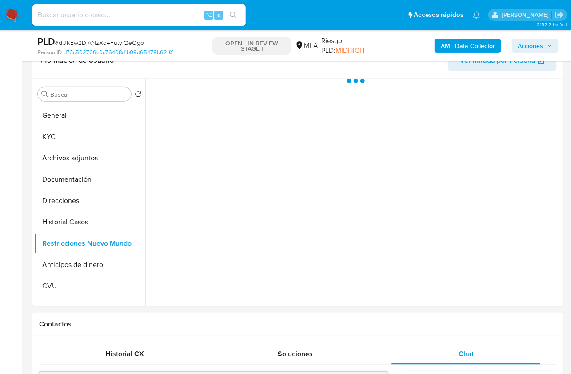
scroll to position [152, 0]
click at [440, 349] on div "Chat" at bounding box center [466, 354] width 149 height 21
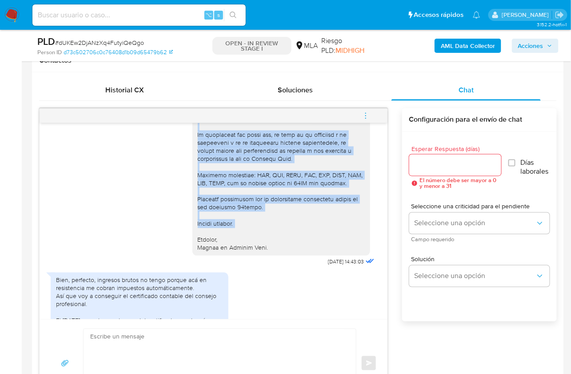
scroll to position [1154, 0]
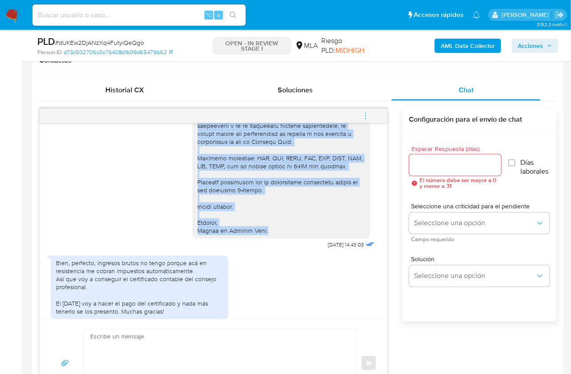
drag, startPoint x: 192, startPoint y: 200, endPoint x: 259, endPoint y: 254, distance: 86.6
click at [259, 236] on div at bounding box center [281, 5] width 167 height 461
copy div "Hola, Muchas gracias por tu respuesta, hemos recibido la documentación, sin emb…"
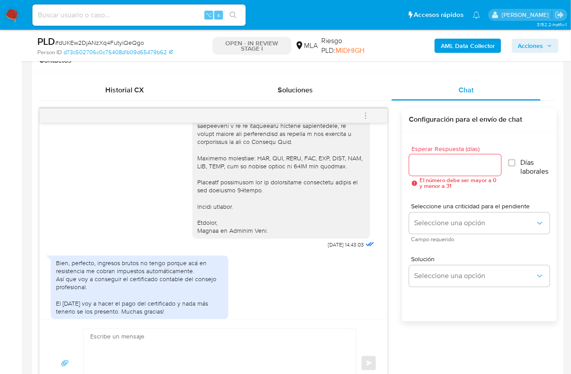
click at [220, 331] on textarea at bounding box center [217, 363] width 255 height 68
paste textarea "Hola, Muchas gracias por tu respuesta, hemos recibido la documentación, sin emb…"
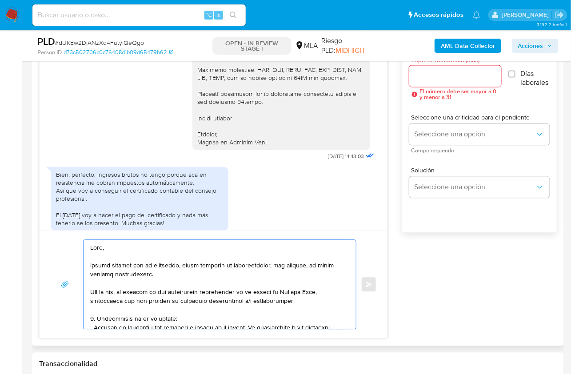
scroll to position [517, 0]
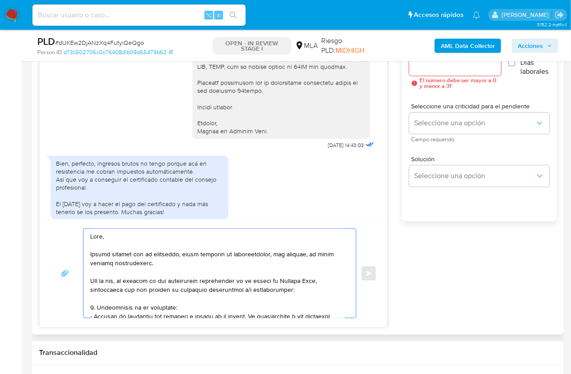
drag, startPoint x: 203, startPoint y: 264, endPoint x: 179, endPoint y: 254, distance: 25.8
click at [179, 254] on textarea at bounding box center [217, 273] width 255 height 89
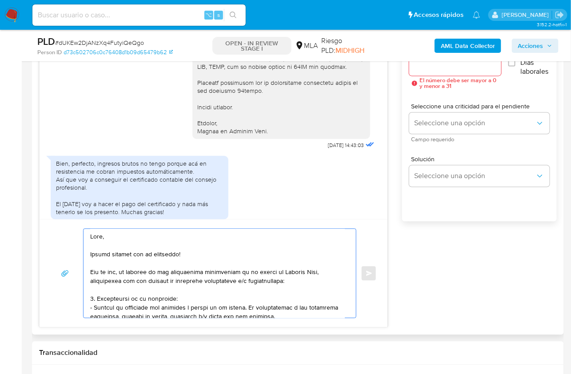
click at [90, 271] on textarea at bounding box center [217, 273] width 255 height 89
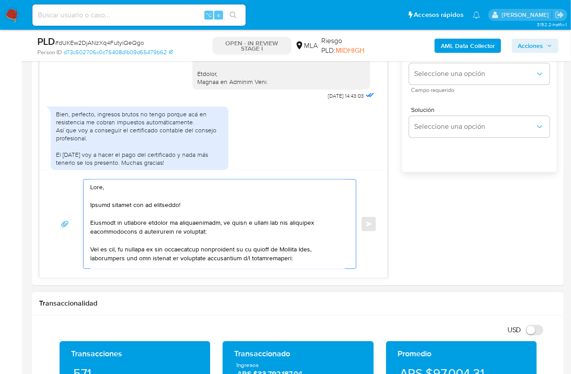
scroll to position [568, 0]
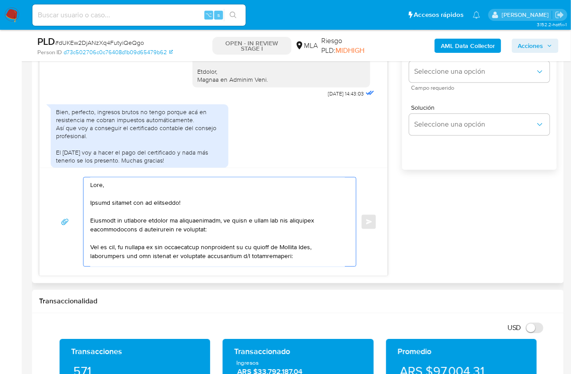
drag, startPoint x: 295, startPoint y: 252, endPoint x: 90, endPoint y: 245, distance: 205.5
click at [90, 245] on textarea at bounding box center [217, 221] width 255 height 89
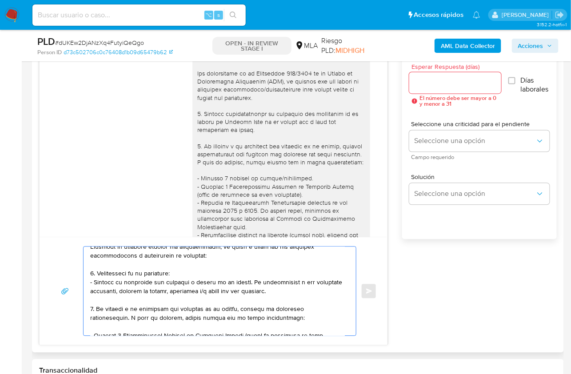
scroll to position [59, 0]
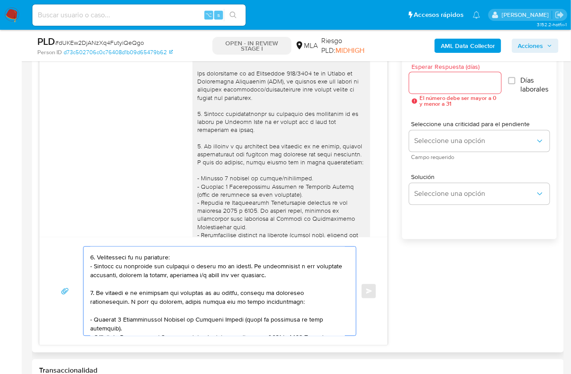
drag, startPoint x: 263, startPoint y: 301, endPoint x: 88, endPoint y: 302, distance: 175.1
click at [88, 302] on div at bounding box center [218, 291] width 268 height 89
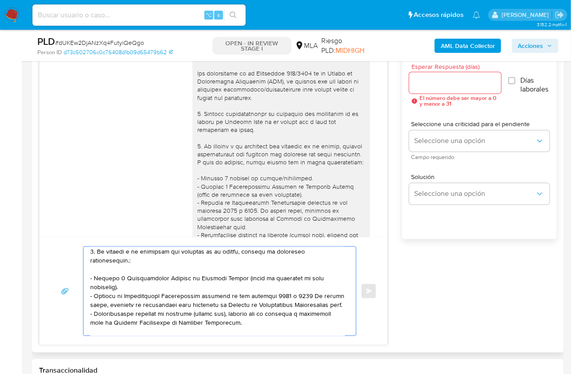
scroll to position [115, 0]
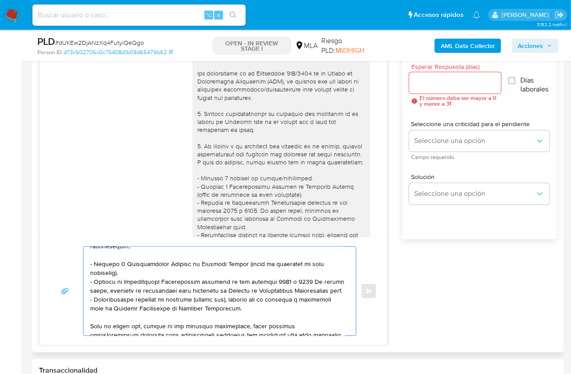
drag, startPoint x: 127, startPoint y: 272, endPoint x: 82, endPoint y: 264, distance: 45.2
click at [83, 264] on div at bounding box center [219, 292] width 273 height 90
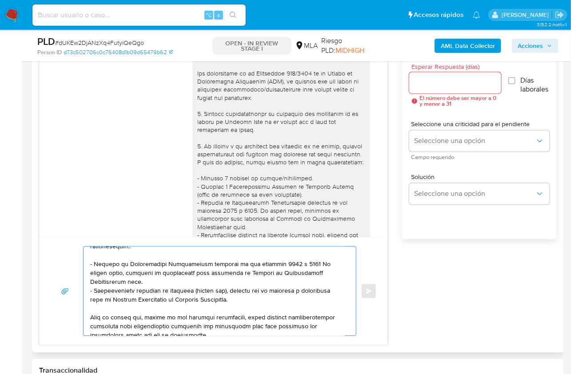
drag, startPoint x: 225, startPoint y: 300, endPoint x: 89, endPoint y: 285, distance: 136.8
click at [86, 288] on div at bounding box center [218, 291] width 268 height 89
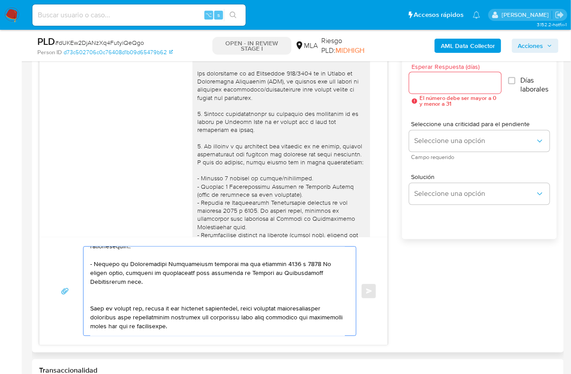
click at [112, 280] on textarea at bounding box center [217, 291] width 255 height 89
paste textarea "https://www.mercadopago.com.ar/ayuda/30181"
click at [117, 294] on textarea at bounding box center [217, 291] width 255 height 89
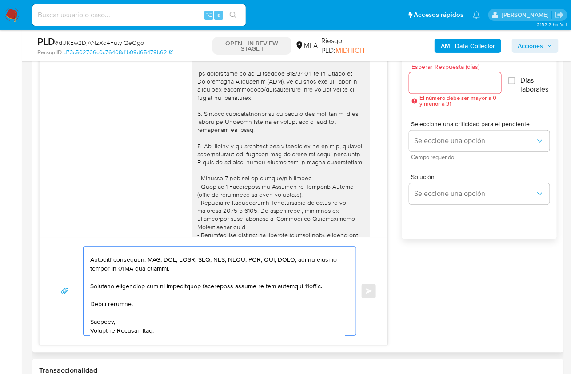
scroll to position [299, 0]
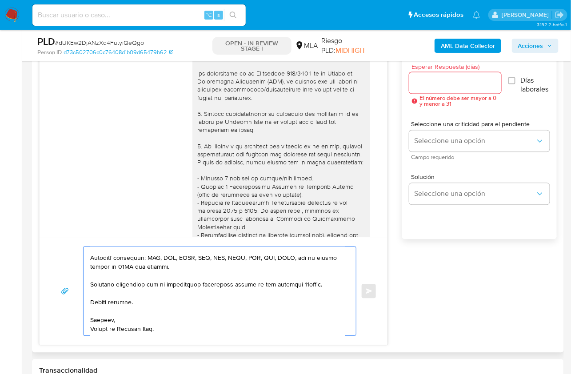
type textarea "Hola, Muchas gracias por tu respuesta! Mientras tu contador prepara la certific…"
click at [435, 84] on input "Esperar Respuesta (días)" at bounding box center [455, 83] width 92 height 12
type input "2"
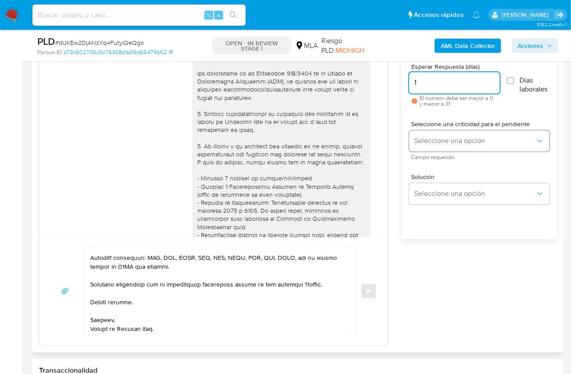
type input "1"
click at [436, 134] on button "Seleccione una opción" at bounding box center [479, 141] width 140 height 21
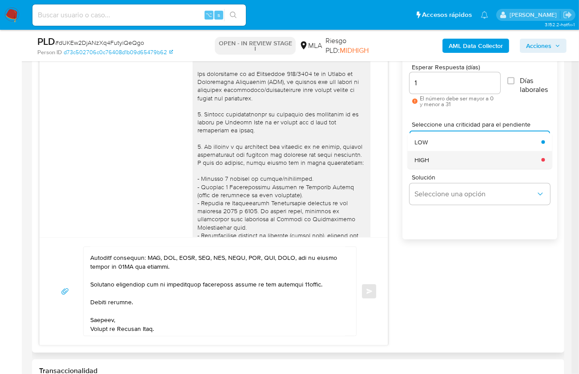
click at [439, 156] on div "HIGH" at bounding box center [474, 160] width 121 height 18
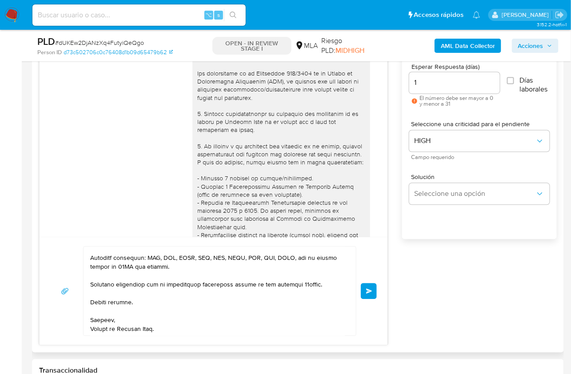
click at [369, 286] on button "Enviar" at bounding box center [369, 292] width 16 height 16
click at [369, 294] on button "Enviar" at bounding box center [369, 292] width 16 height 16
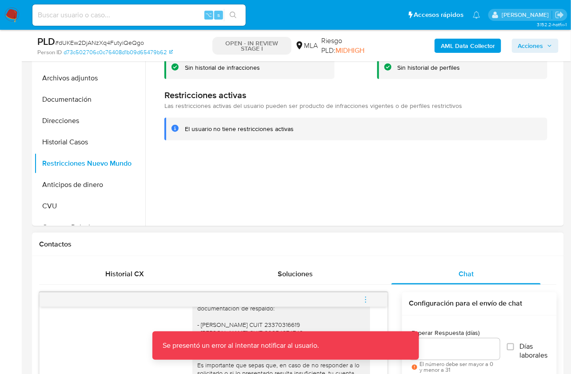
scroll to position [78, 0]
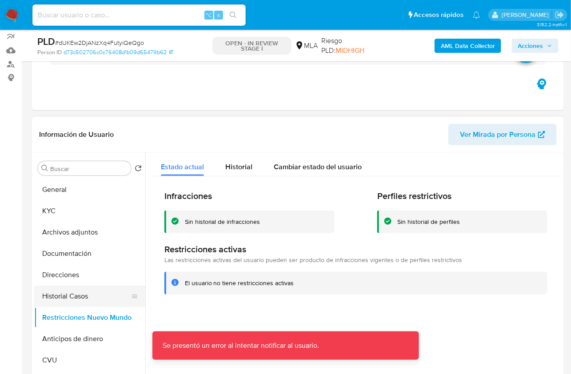
click at [98, 292] on button "Historial Casos" at bounding box center [86, 296] width 104 height 21
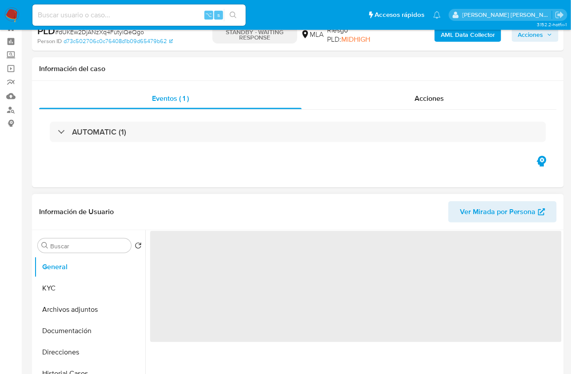
scroll to position [159, 0]
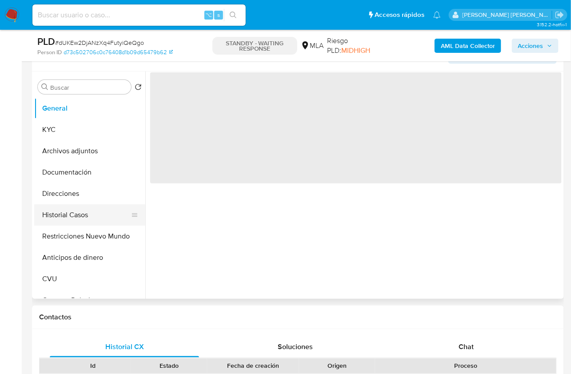
click at [91, 212] on button "Historial Casos" at bounding box center [86, 214] width 104 height 21
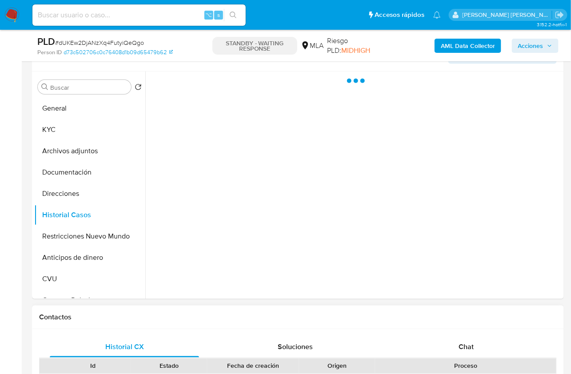
select select "10"
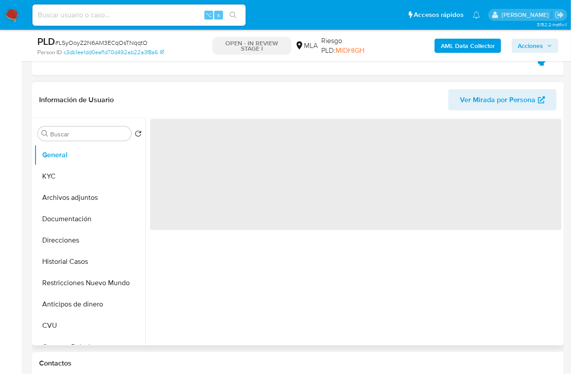
scroll to position [273, 0]
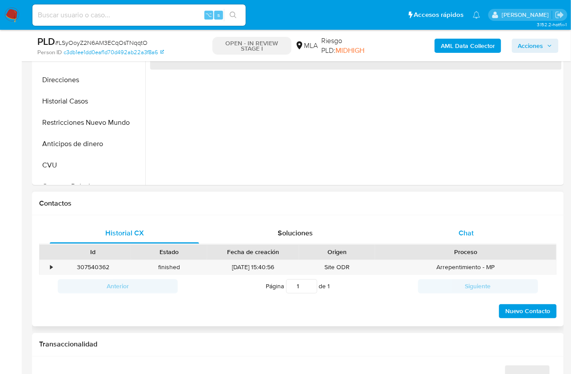
click at [479, 236] on div "Chat" at bounding box center [466, 233] width 149 height 21
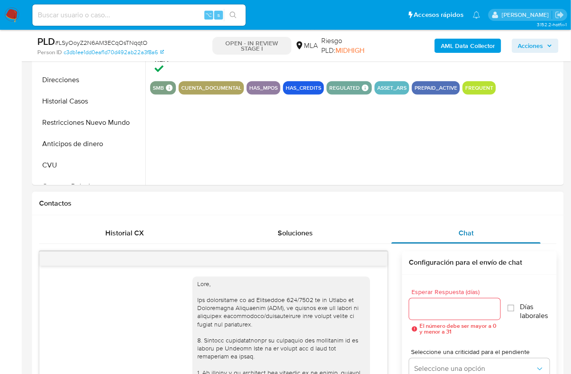
scroll to position [896, 0]
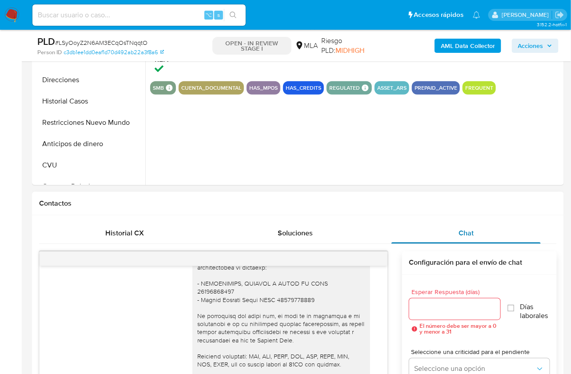
select select "10"
click at [149, 242] on div "Historial CX" at bounding box center [124, 233] width 149 height 21
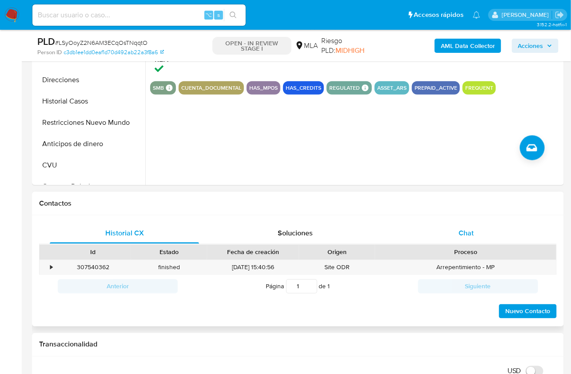
click at [458, 228] on div "Chat" at bounding box center [466, 233] width 149 height 21
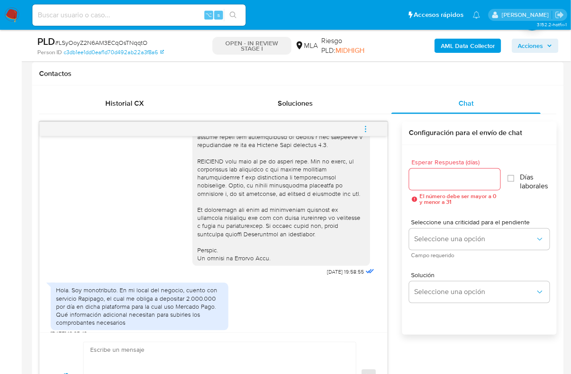
scroll to position [489, 0]
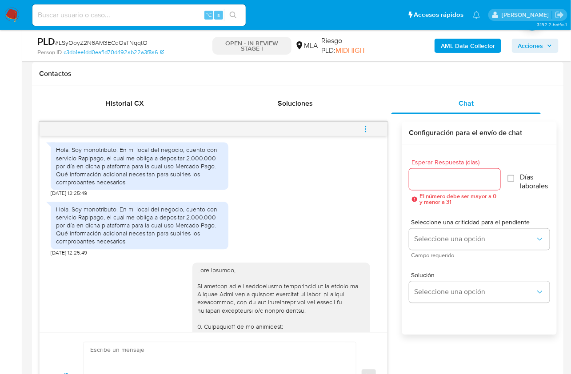
click at [369, 125] on icon "menu-action" at bounding box center [366, 129] width 8 height 8
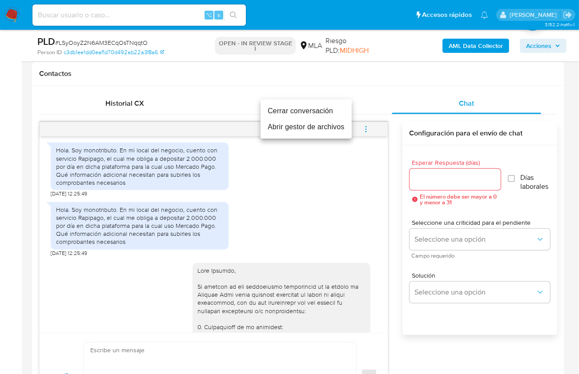
click at [318, 115] on li "Cerrar conversación" at bounding box center [305, 111] width 91 height 16
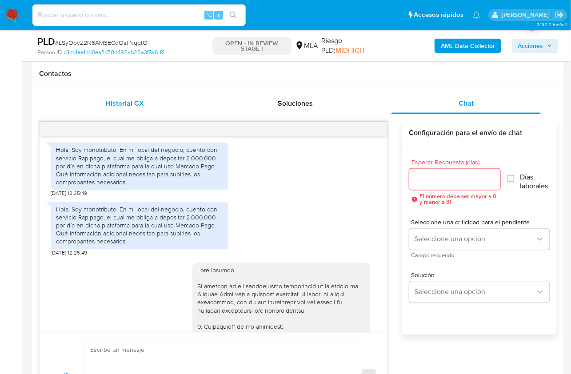
click at [120, 110] on div "Historial CX" at bounding box center [124, 103] width 149 height 21
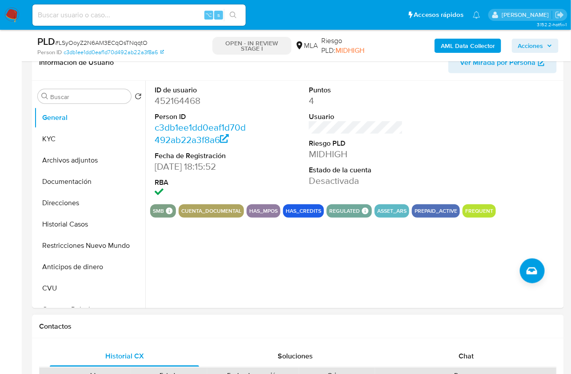
scroll to position [136, 0]
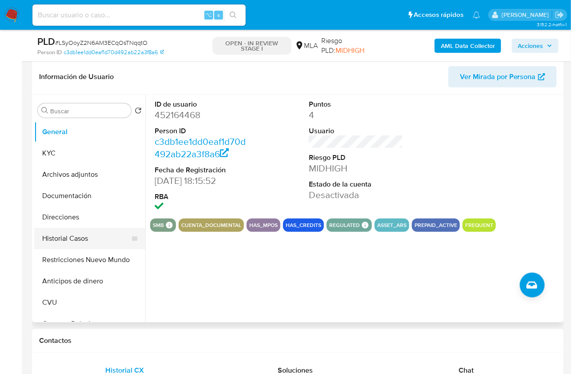
click at [84, 240] on button "Historial Casos" at bounding box center [86, 238] width 104 height 21
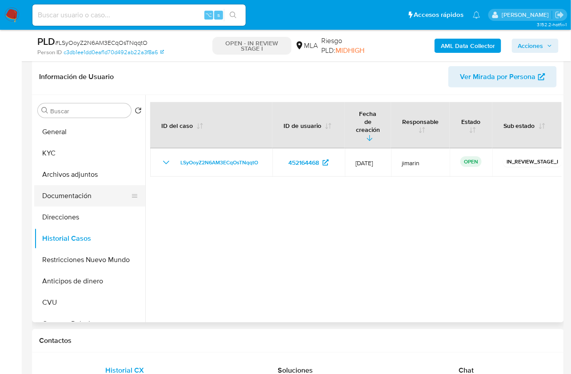
click at [84, 193] on button "Documentación" at bounding box center [86, 195] width 104 height 21
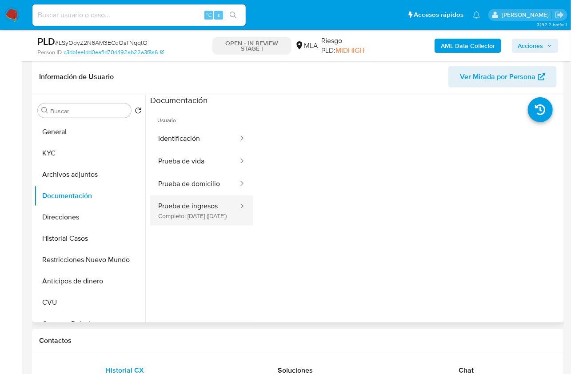
click at [219, 208] on button "Prueba de ingresos Completo: [DATE] ([DATE])" at bounding box center [194, 211] width 89 height 30
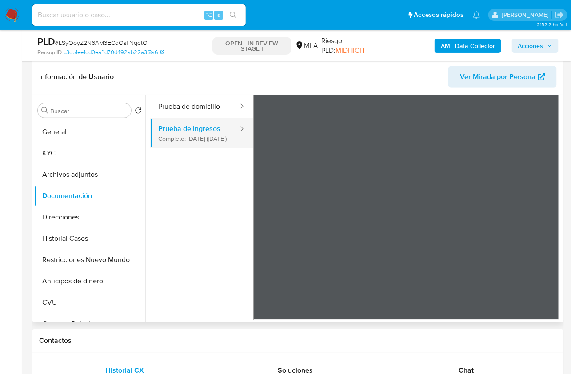
scroll to position [0, 0]
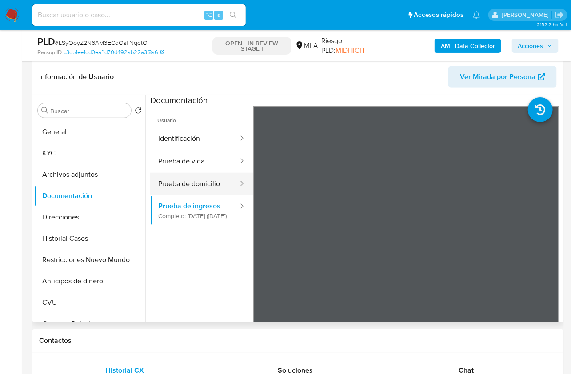
click at [195, 184] on button "Prueba de domicilio" at bounding box center [194, 184] width 89 height 23
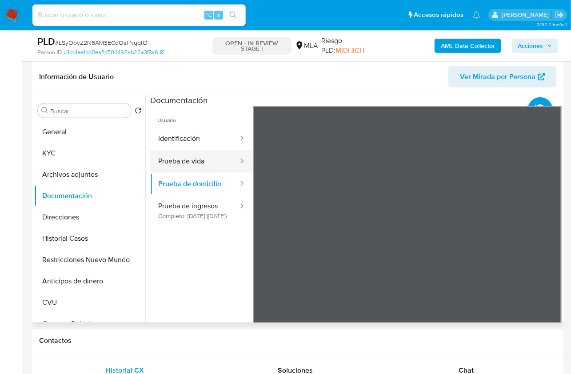
click at [198, 163] on button "Prueba de vida" at bounding box center [194, 161] width 89 height 23
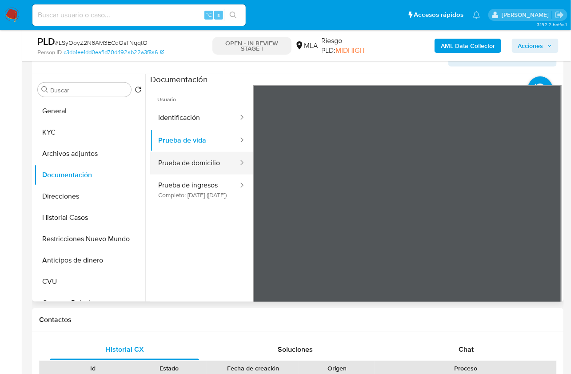
scroll to position [136, 0]
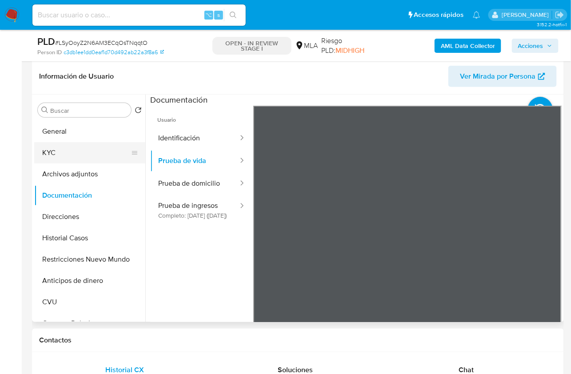
click at [96, 156] on button "KYC" at bounding box center [86, 152] width 104 height 21
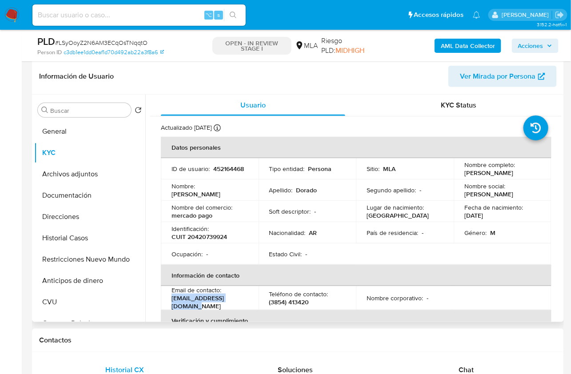
drag, startPoint x: 250, startPoint y: 304, endPoint x: 171, endPoint y: 303, distance: 79.1
click at [171, 303] on td "Email de contacto : [EMAIL_ADDRESS][DOMAIN_NAME]" at bounding box center [210, 298] width 98 height 24
copy p "[EMAIL_ADDRESS][DOMAIN_NAME]"
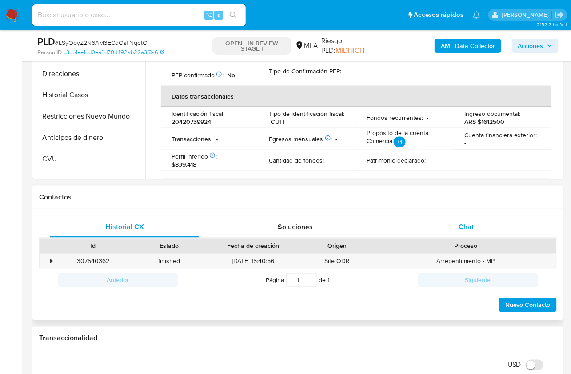
click at [470, 233] on div "Chat" at bounding box center [466, 226] width 149 height 21
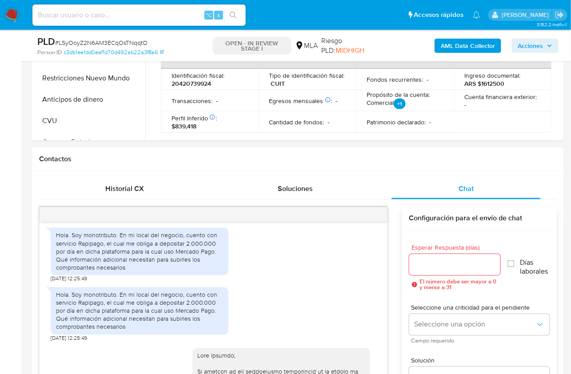
scroll to position [433, 0]
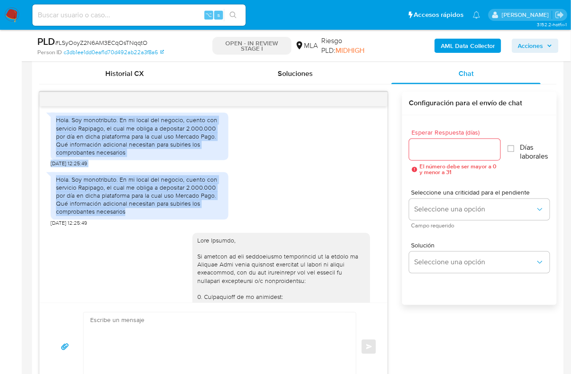
drag, startPoint x: 57, startPoint y: 134, endPoint x: 130, endPoint y: 228, distance: 118.7
click at [130, 228] on div "[DATE] 19:58:55 Hola. Soy monotributo. En mi local del negocio, cuento con serv…" at bounding box center [214, 205] width 348 height 196
copy div "Hola. Soy monotributo. En mi local del negocio, cuento con servicio Rapipago, e…"
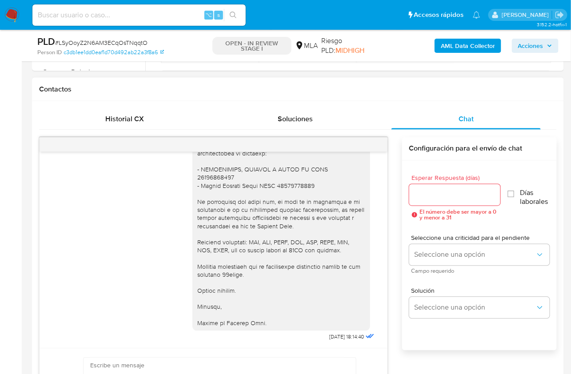
scroll to position [179, 0]
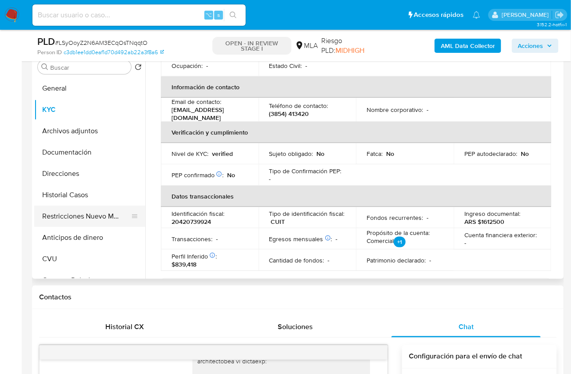
click at [109, 214] on button "Restricciones Nuevo Mundo" at bounding box center [86, 216] width 104 height 21
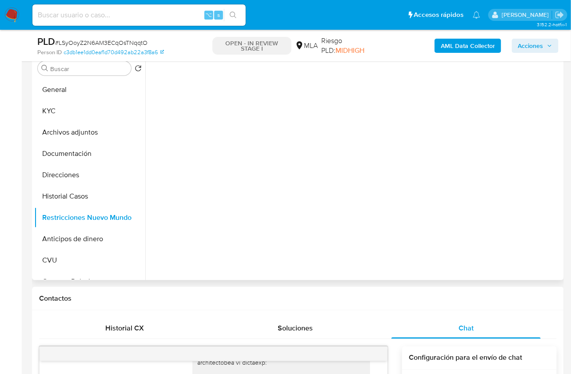
scroll to position [177, 0]
click at [449, 44] on b "AML Data Collector" at bounding box center [468, 46] width 54 height 14
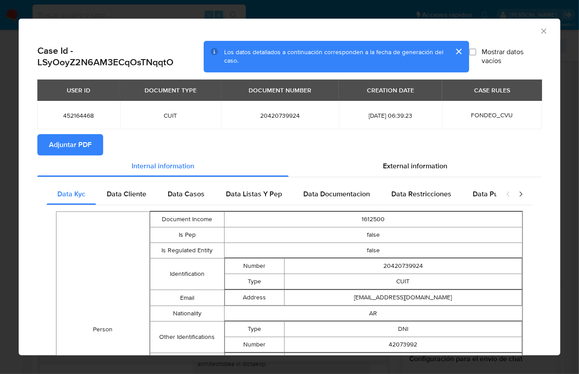
click at [96, 150] on button "Adjuntar PDF" at bounding box center [70, 144] width 66 height 21
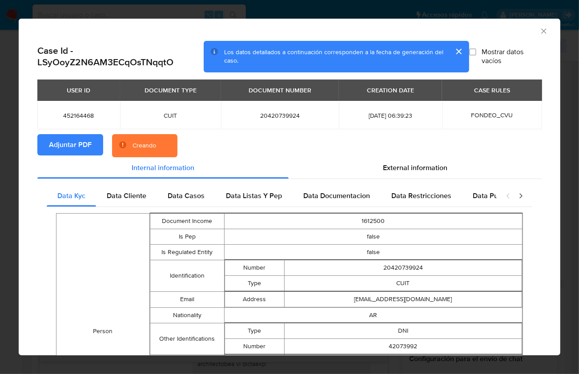
click at [480, 37] on div "AML Data Collector" at bounding box center [289, 30] width 541 height 22
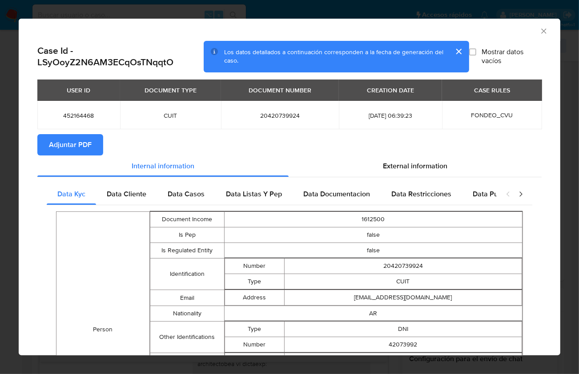
click at [539, 35] on icon "Cerrar ventana" at bounding box center [543, 31] width 9 height 9
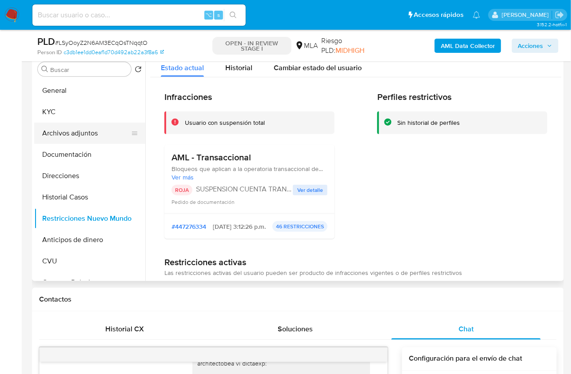
click at [54, 128] on button "Archivos adjuntos" at bounding box center [86, 133] width 104 height 21
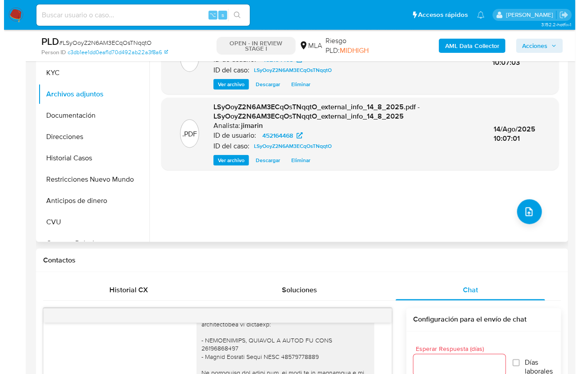
scroll to position [216, 0]
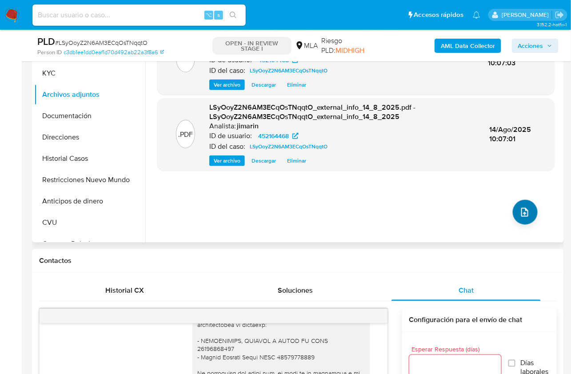
click at [521, 224] on div ".PDF LSyOoyZ2N6AM3ECqOsTNqqtO_internal_info_14_8_2025.pdf - LSyOoyZ2N6AM3ECqOsT…" at bounding box center [355, 128] width 397 height 213
click at [520, 213] on icon "upload-file" at bounding box center [525, 212] width 11 height 11
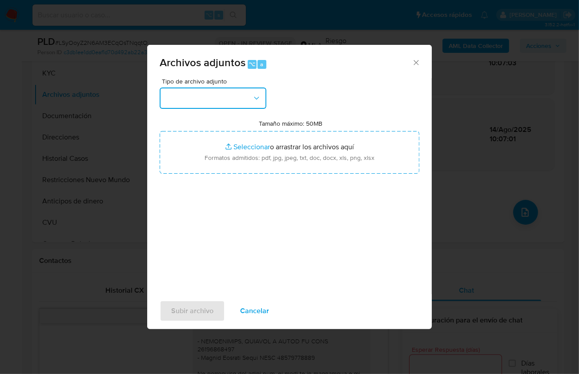
click at [190, 95] on button "button" at bounding box center [213, 98] width 107 height 21
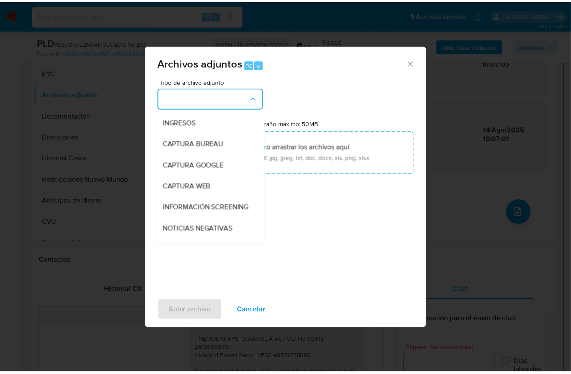
scroll to position [140, 0]
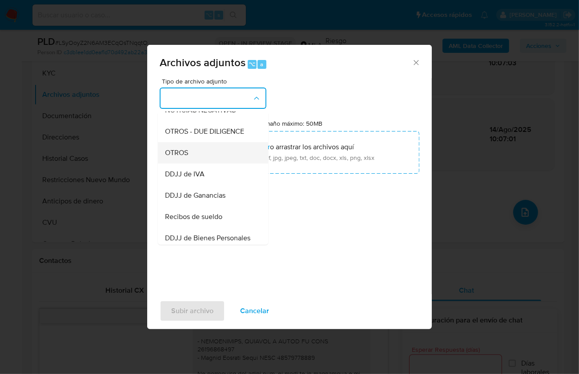
click at [189, 161] on div "OTROS" at bounding box center [210, 152] width 91 height 21
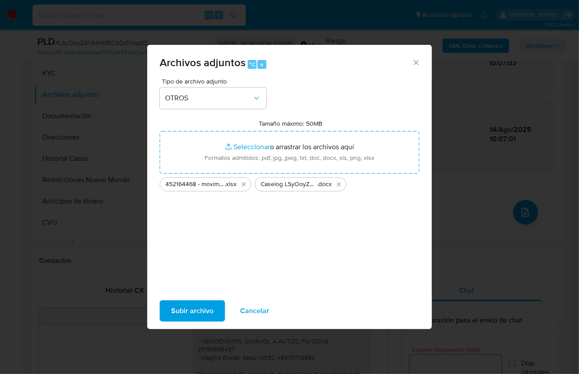
click at [187, 307] on span "Subir archivo" at bounding box center [192, 311] width 42 height 20
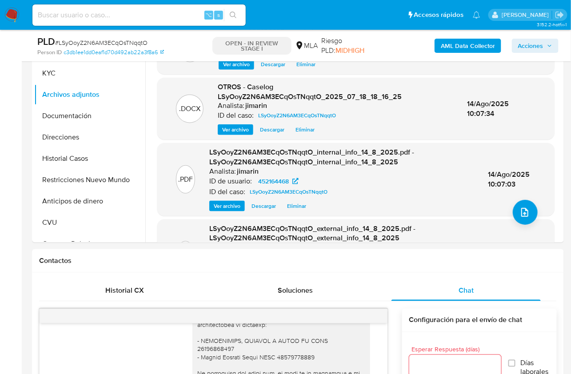
click at [533, 26] on nav "Pausado Ver notificaciones ⌥ s Accesos rápidos Presiona las siguientes teclas p…" at bounding box center [285, 15] width 571 height 30
click at [532, 39] on span "Acciones" at bounding box center [530, 46] width 25 height 14
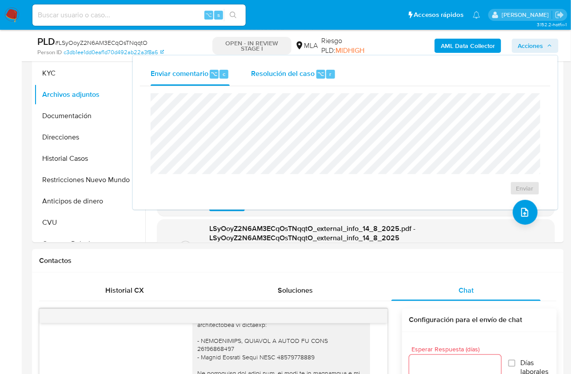
click at [280, 80] on div "Resolución del caso ⌥ r" at bounding box center [293, 74] width 85 height 23
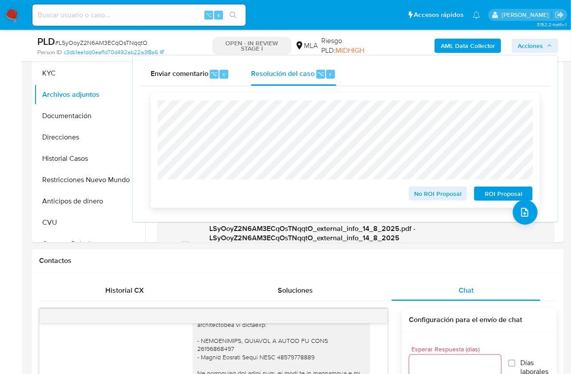
click at [499, 192] on span "ROI Proposal" at bounding box center [504, 194] width 46 height 12
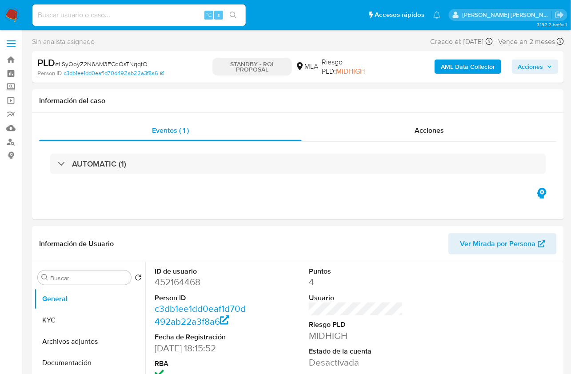
select select "10"
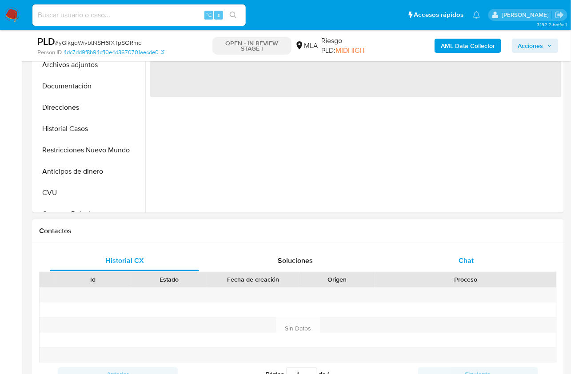
click at [477, 257] on div "Chat" at bounding box center [466, 260] width 149 height 21
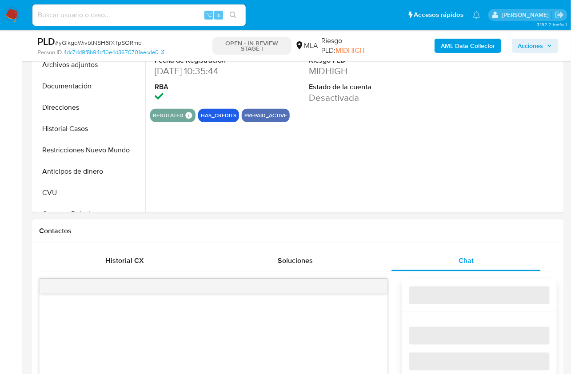
scroll to position [503, 0]
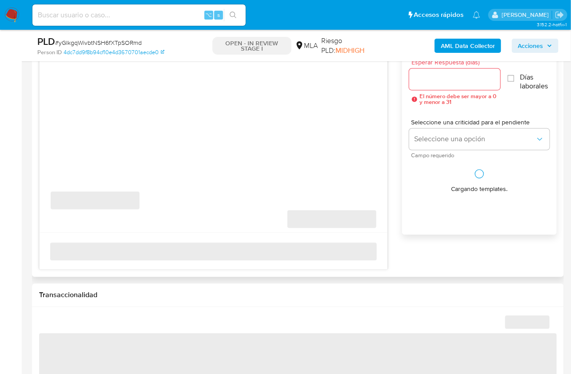
select select "10"
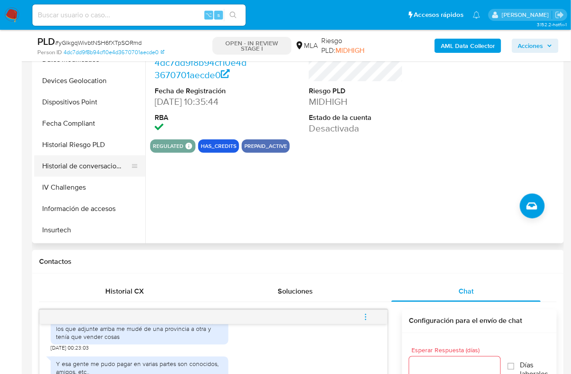
scroll to position [248, 0]
click at [96, 161] on button "Historial de conversaciones" at bounding box center [86, 167] width 104 height 21
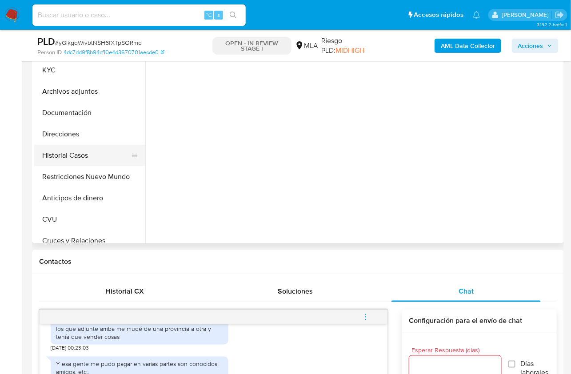
scroll to position [0, 0]
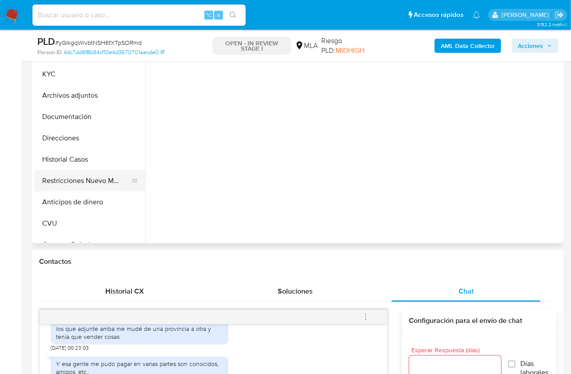
click at [109, 184] on button "Restricciones Nuevo Mundo" at bounding box center [86, 180] width 104 height 21
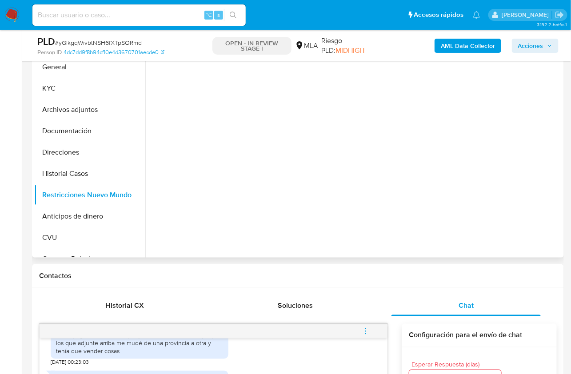
scroll to position [199, 0]
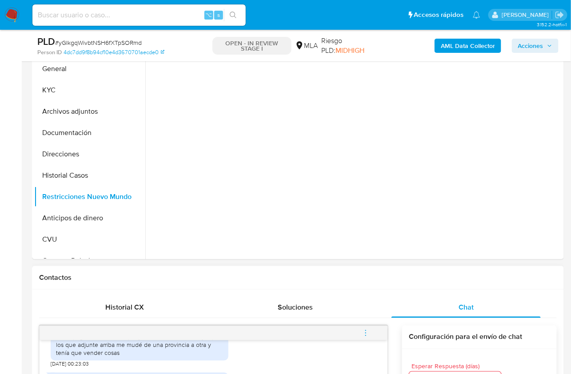
click at [364, 271] on div "Contactos" at bounding box center [298, 278] width 532 height 24
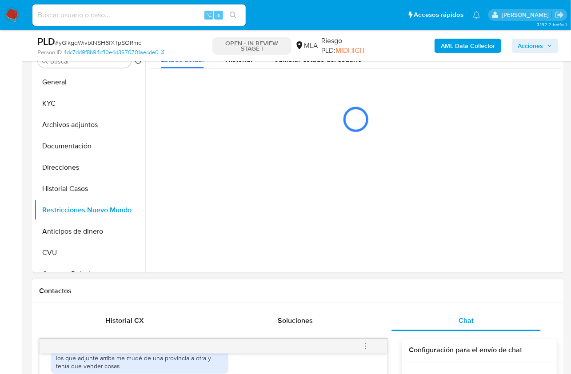
scroll to position [184, 0]
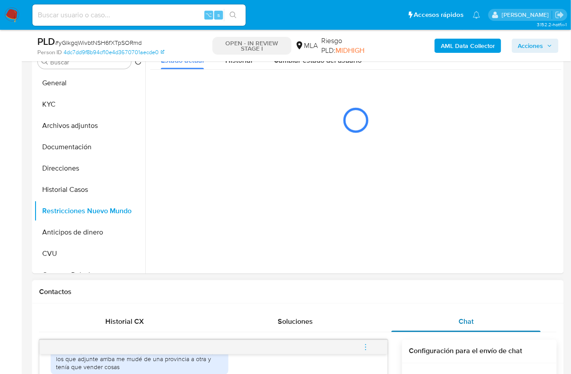
click at [481, 316] on div "Chat" at bounding box center [466, 321] width 149 height 21
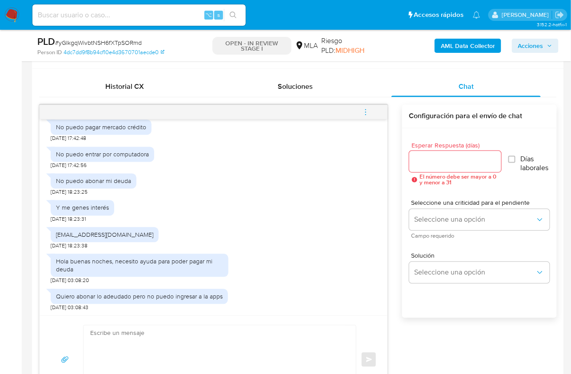
scroll to position [449, 0]
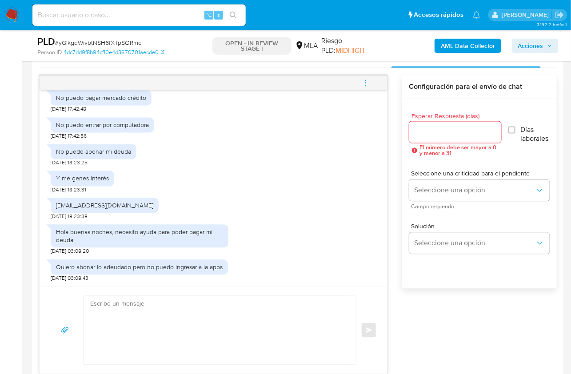
click at [175, 311] on textarea at bounding box center [217, 330] width 255 height 68
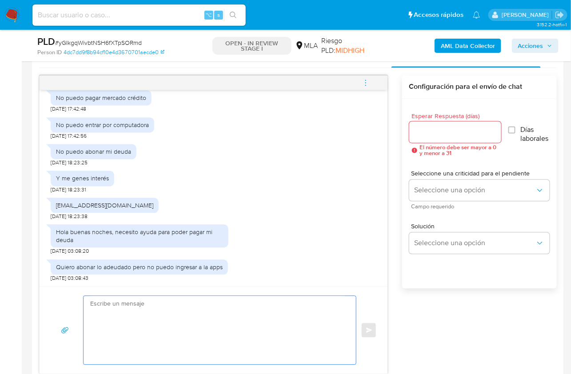
click at [179, 316] on textarea at bounding box center [217, 330] width 255 height 68
click at [191, 308] on textarea at bounding box center [217, 330] width 255 height 68
paste textarea "Hola, Muchas gracias por la respuesta. Analizamos tu caso y notamos que la info…"
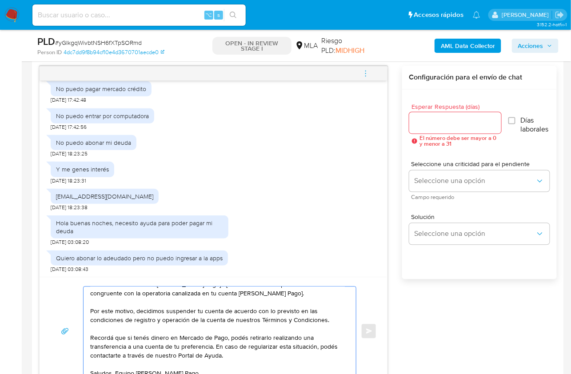
scroll to position [0, 0]
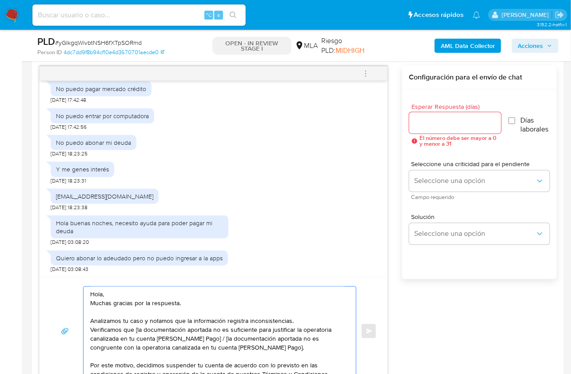
click at [115, 297] on textarea "Hola, Muchas gracias por la respuesta. Analizamos tu caso y notamos que la info…" at bounding box center [217, 331] width 255 height 89
click at [119, 299] on textarea "Hola, Muchas gracias por la respuesta. Analizamos tu caso y notamos que la info…" at bounding box center [217, 331] width 255 height 89
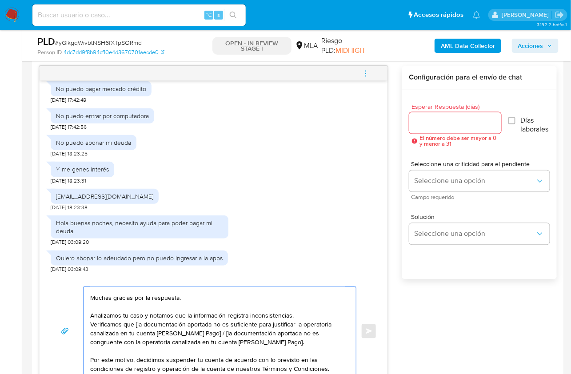
scroll to position [11, 0]
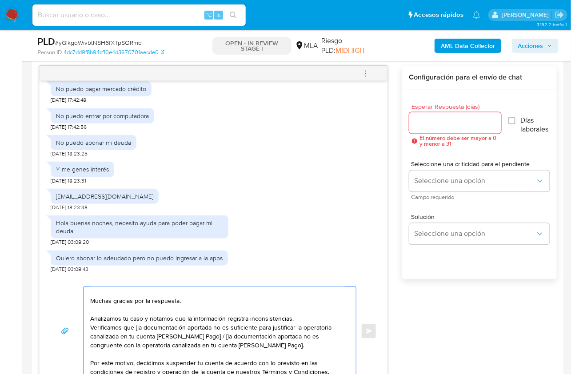
click at [137, 326] on textarea "Hola, Muchas gracias por la respuesta. Analizamos tu caso y notamos que la info…" at bounding box center [217, 331] width 255 height 89
drag, startPoint x: 261, startPoint y: 346, endPoint x: 204, endPoint y: 337, distance: 57.5
click at [204, 337] on textarea "Hola, Muchas gracias por la respuesta. Analizamos tu caso y notamos que la info…" at bounding box center [217, 331] width 255 height 89
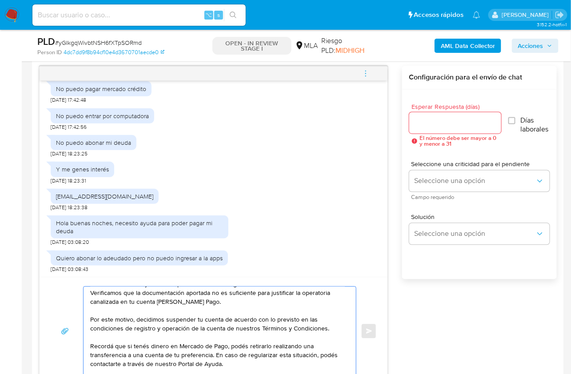
scroll to position [68, 0]
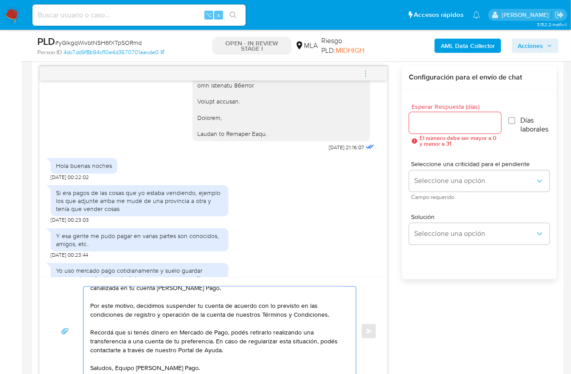
type textarea "Hola, Muchas gracias por la respuesta. Analizamos tu caso y notamos que la info…"
click at [432, 126] on input "Esperar Respuesta (días)" at bounding box center [455, 123] width 92 height 12
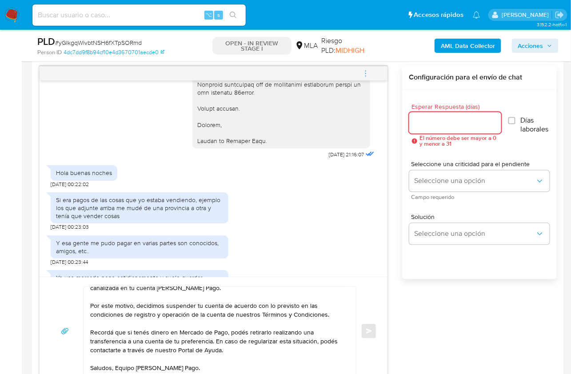
scroll to position [759, 0]
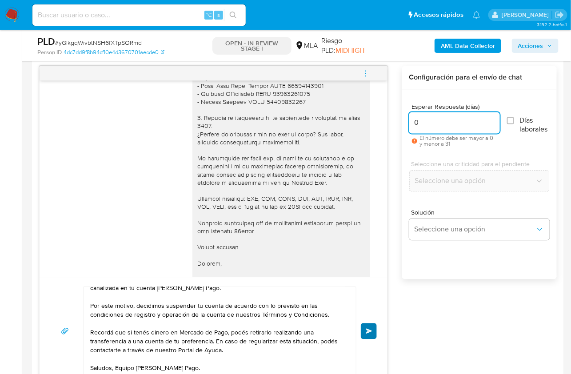
type input "0"
click at [374, 331] on button "Enviar" at bounding box center [369, 332] width 16 height 16
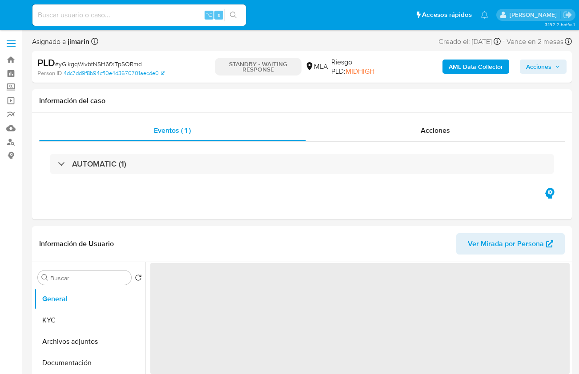
select select "10"
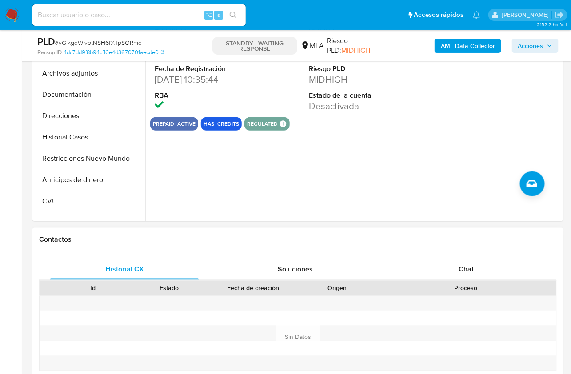
click at [470, 281] on div "Proceso" at bounding box center [465, 288] width 181 height 15
click at [470, 275] on div "Chat" at bounding box center [466, 269] width 149 height 21
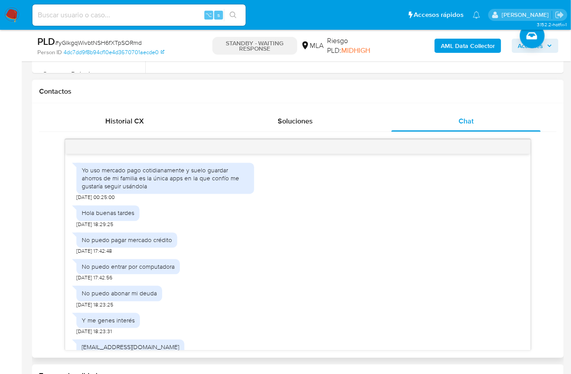
scroll to position [265, 0]
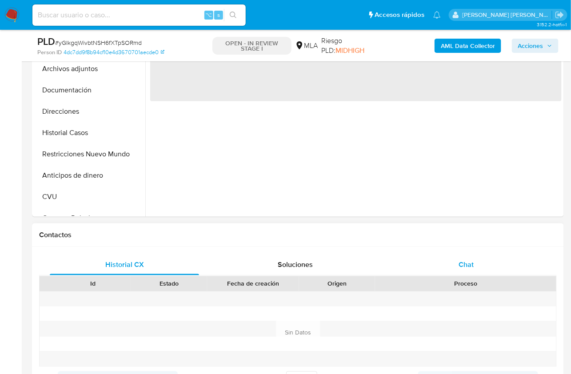
click at [456, 256] on div "Chat" at bounding box center [466, 264] width 149 height 21
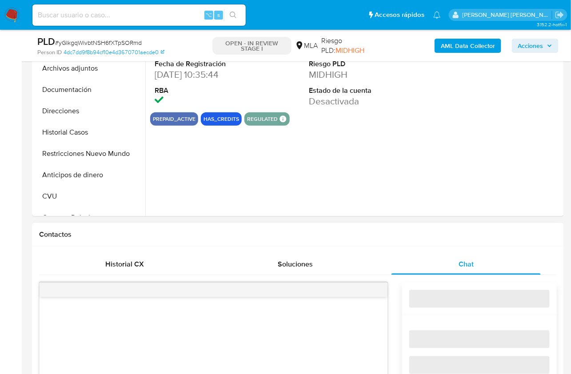
scroll to position [387, 0]
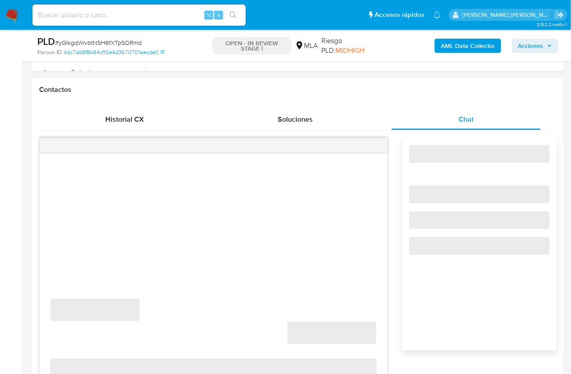
select select "10"
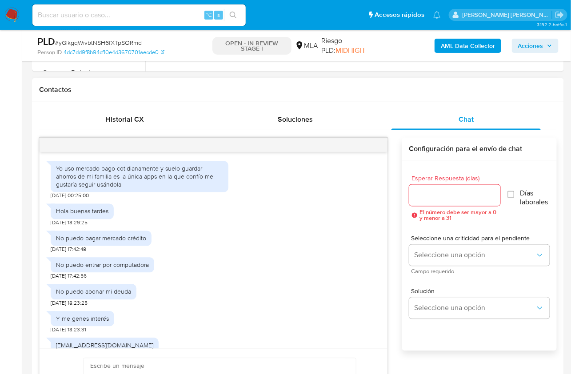
scroll to position [265, 0]
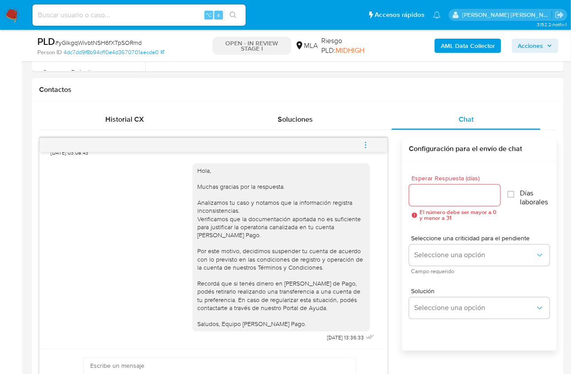
click at [371, 145] on button "menu-action" at bounding box center [365, 145] width 29 height 21
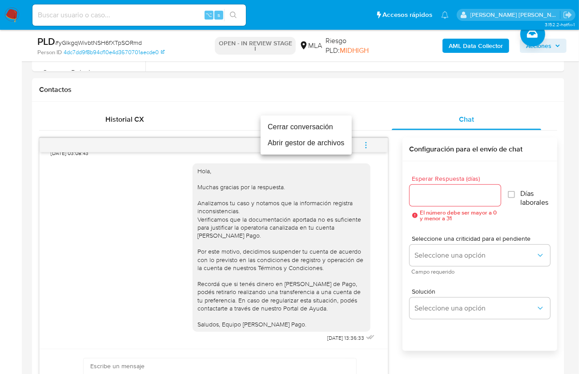
click at [318, 131] on li "Cerrar conversación" at bounding box center [305, 127] width 91 height 16
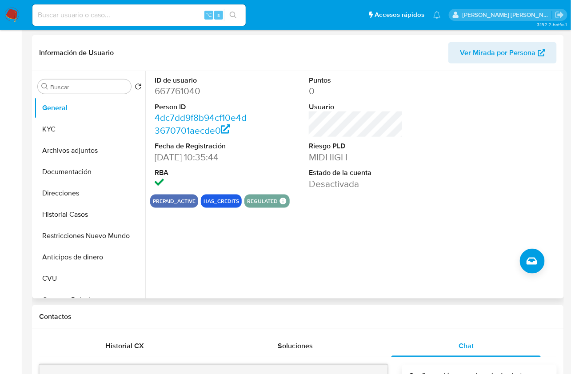
scroll to position [0, 0]
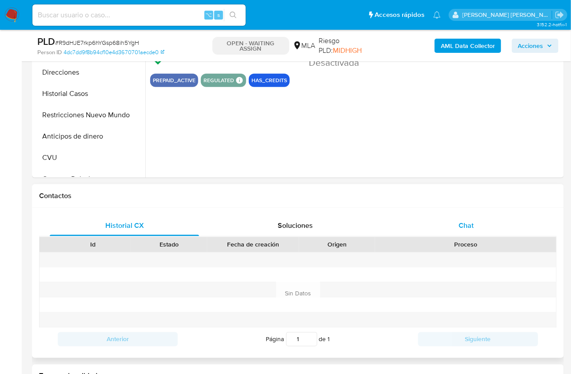
click at [467, 224] on span "Chat" at bounding box center [466, 225] width 15 height 10
select select "10"
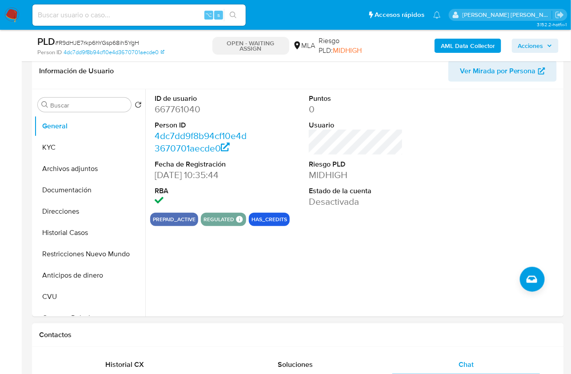
scroll to position [128, 0]
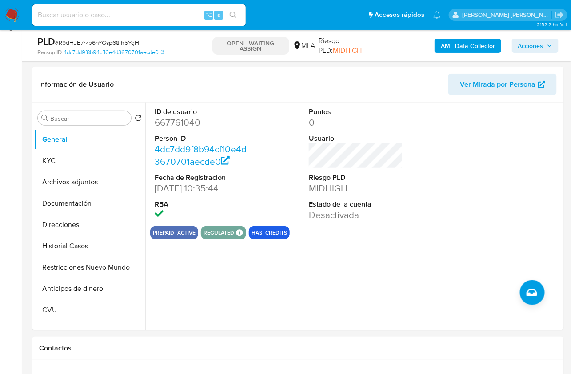
click at [108, 44] on span "# R9dHJE7rkp6hYGsp68ih5YgH" at bounding box center [97, 42] width 84 height 9
copy span "R9dHJE7rkp6hYGsp68ih5YgH"
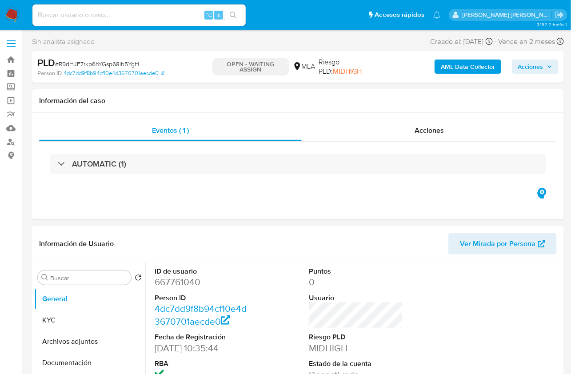
select select "10"
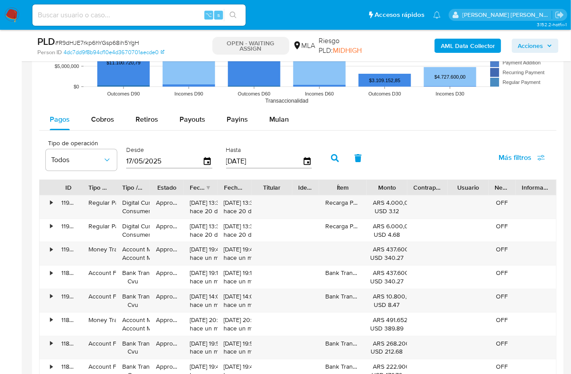
scroll to position [926, 0]
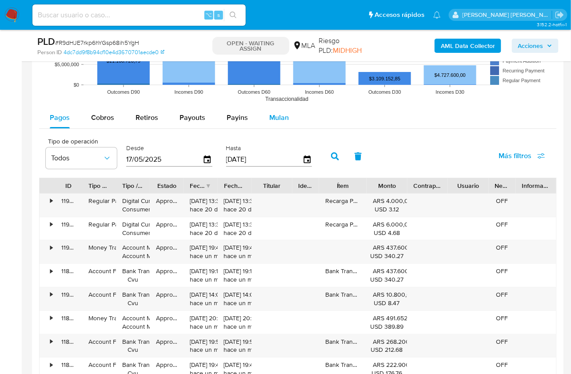
click at [274, 107] on div "Mulan" at bounding box center [279, 117] width 20 height 21
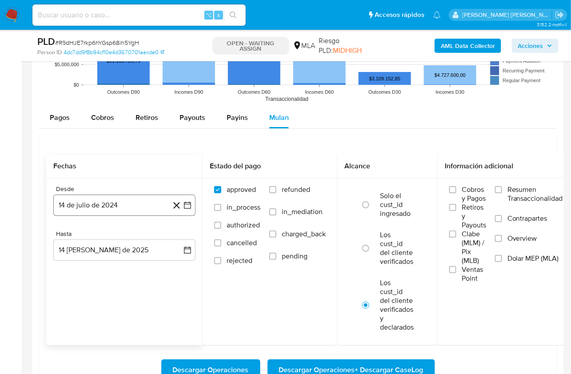
click at [101, 200] on button "14 de julio de 2024" at bounding box center [124, 205] width 142 height 21
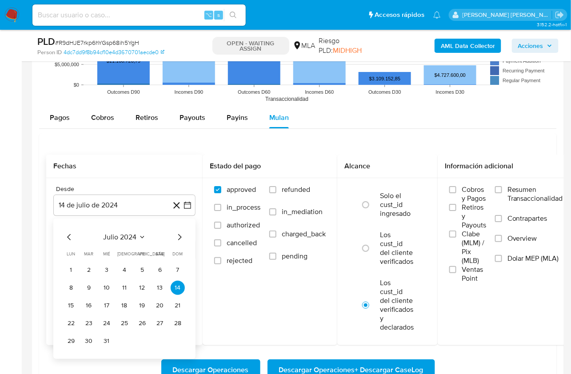
click at [117, 241] on div "julio 2024 julio 2024 lun lunes mar martes mié miércoles jue jueves vie viernes…" at bounding box center [124, 290] width 121 height 116
click at [136, 236] on button "julio 2024" at bounding box center [125, 237] width 42 height 9
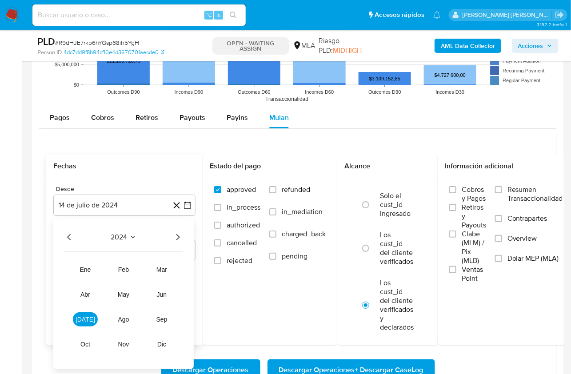
click at [177, 234] on icon "Año siguiente" at bounding box center [177, 237] width 11 height 11
click at [161, 266] on span "mar" at bounding box center [161, 269] width 11 height 7
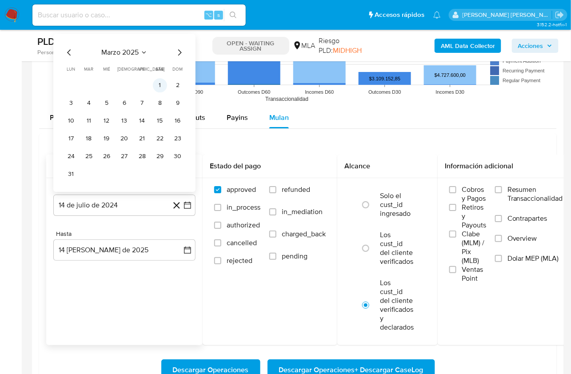
click at [156, 79] on button "1" at bounding box center [160, 85] width 14 height 14
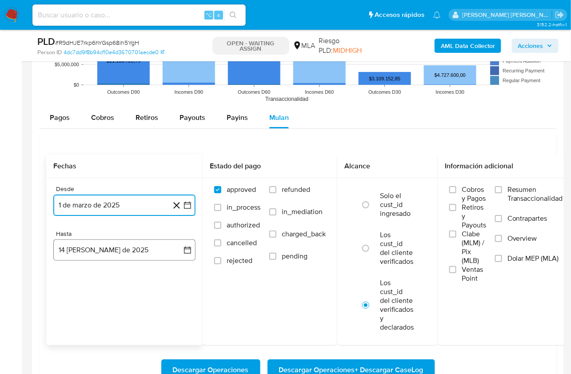
click at [124, 251] on button "14 [PERSON_NAME] de 2025" at bounding box center [124, 250] width 142 height 21
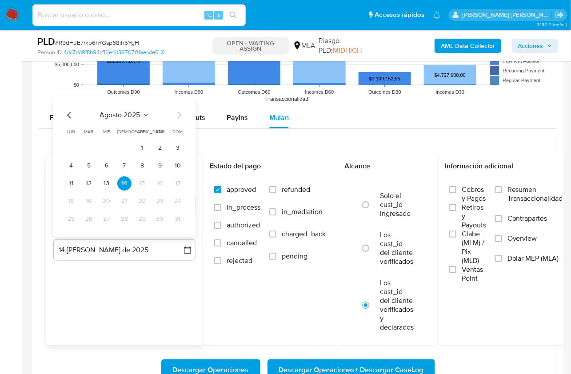
click at [66, 112] on icon "Mes anterior" at bounding box center [69, 115] width 11 height 11
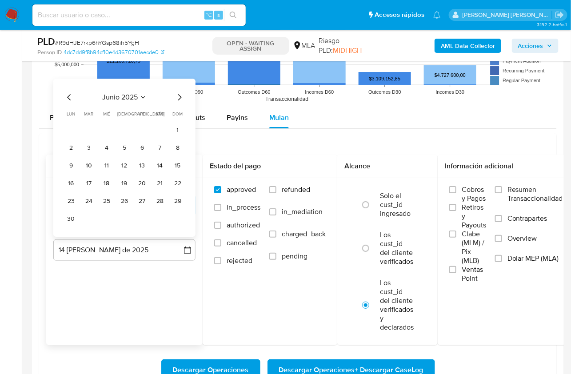
click at [180, 93] on icon "Mes siguiente" at bounding box center [179, 97] width 11 height 11
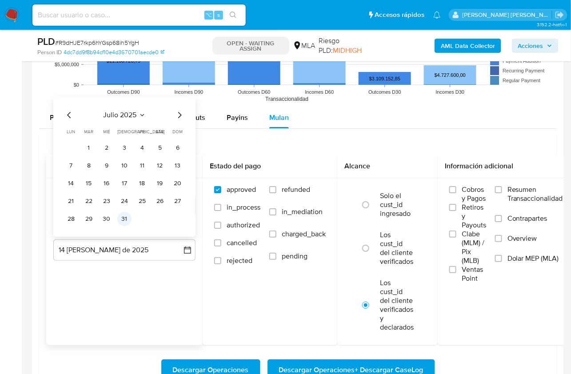
click at [127, 218] on button "31" at bounding box center [124, 219] width 14 height 14
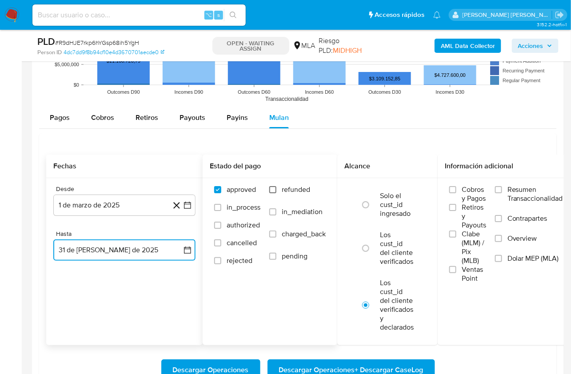
click at [272, 187] on input "refunded" at bounding box center [272, 189] width 7 height 7
checkbox input "true"
click at [502, 257] on input "Dolar MEP (MLA)" at bounding box center [498, 258] width 7 height 7
click at [375, 366] on span "Descargar Operaciones + Descargar CaseLog" at bounding box center [351, 371] width 144 height 20
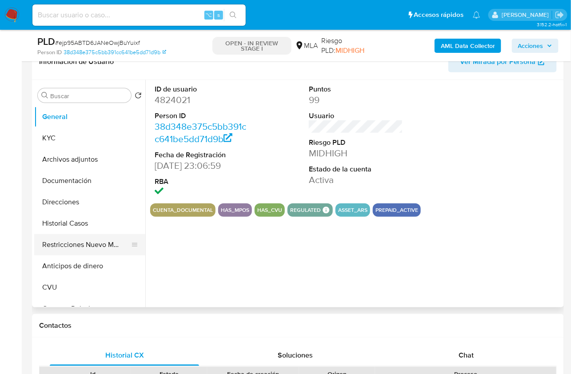
click at [107, 249] on button "Restricciones Nuevo Mundo" at bounding box center [86, 244] width 104 height 21
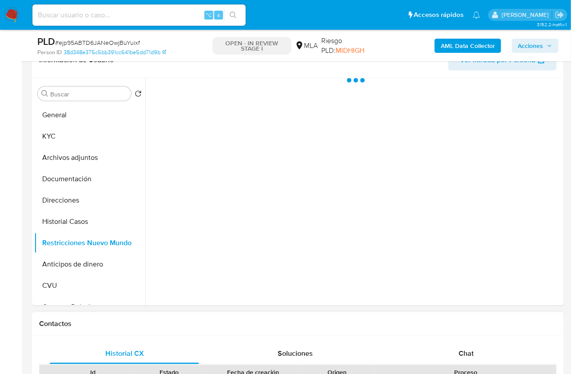
select select "10"
click at [489, 345] on div "Chat" at bounding box center [466, 353] width 149 height 21
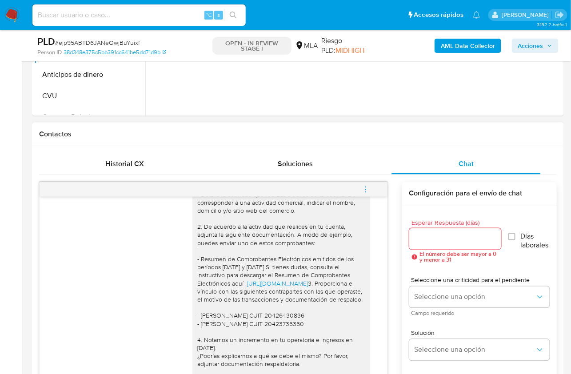
scroll to position [458, 0]
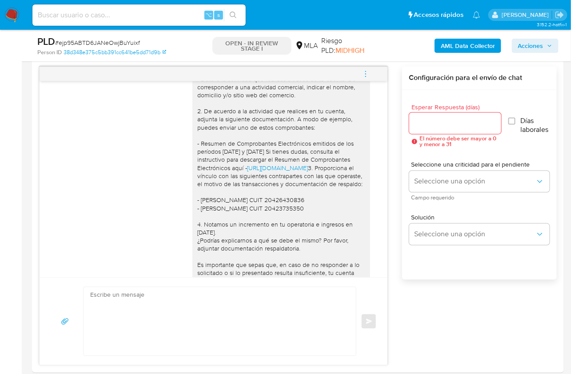
click at [373, 67] on button "menu-action" at bounding box center [365, 74] width 29 height 21
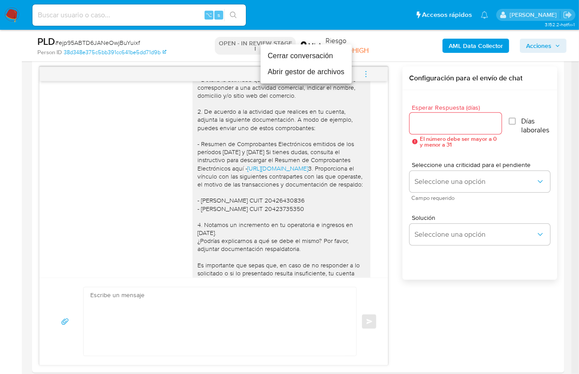
click at [289, 56] on li "Cerrar conversación" at bounding box center [305, 56] width 91 height 16
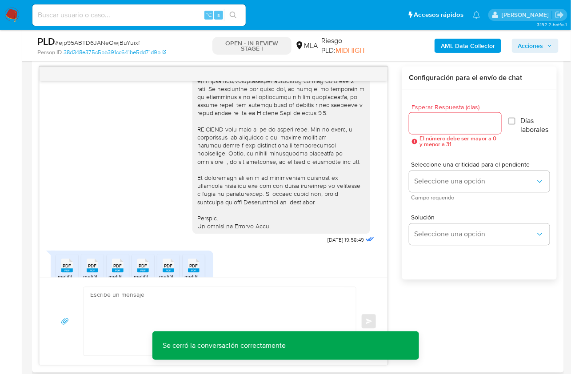
scroll to position [228, 0]
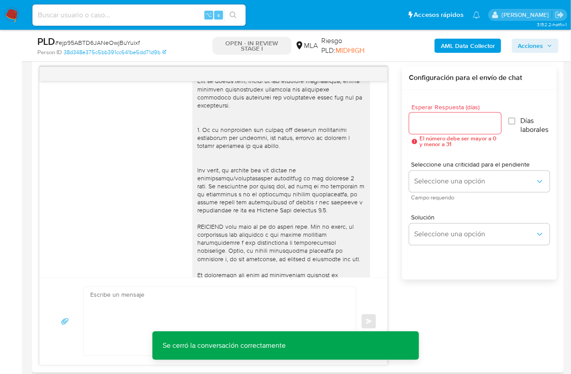
click at [393, 223] on div "17/07/2025 19:58:49 PDF PDF melifile1439856527604163522.pdf PDF PDF melifile402…" at bounding box center [298, 216] width 518 height 299
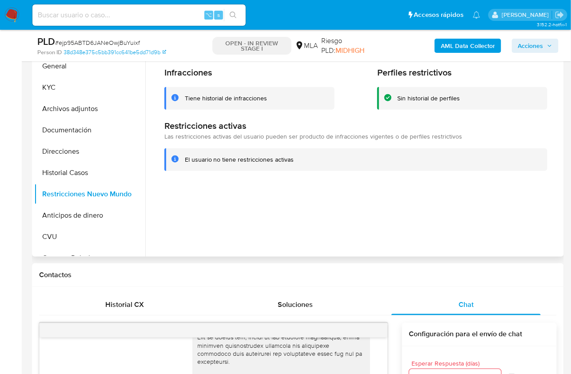
scroll to position [200, 0]
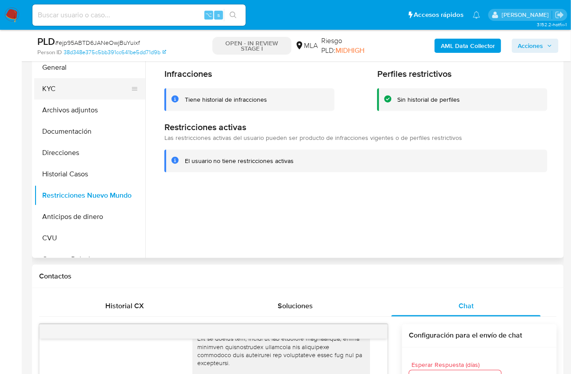
click at [74, 94] on button "KYC" at bounding box center [86, 88] width 104 height 21
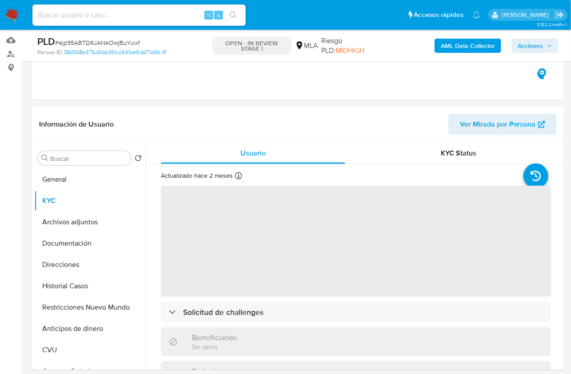
scroll to position [85, 0]
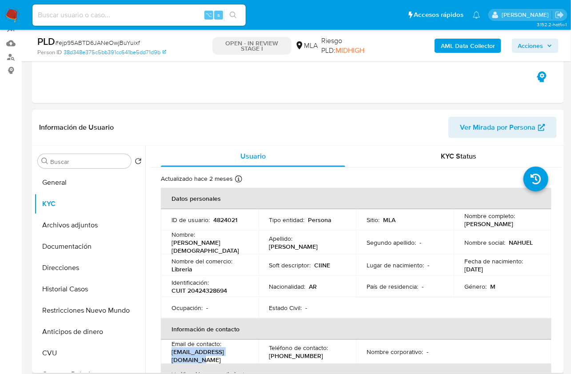
drag, startPoint x: 246, startPoint y: 354, endPoint x: 172, endPoint y: 354, distance: 74.2
click at [172, 354] on p "nahuelfaraon@hotmail.com" at bounding box center [208, 356] width 73 height 16
copy p "nahuelfaraon@hotmail.com"
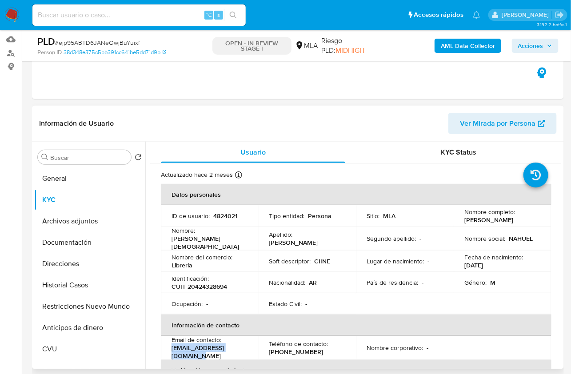
scroll to position [88, 0]
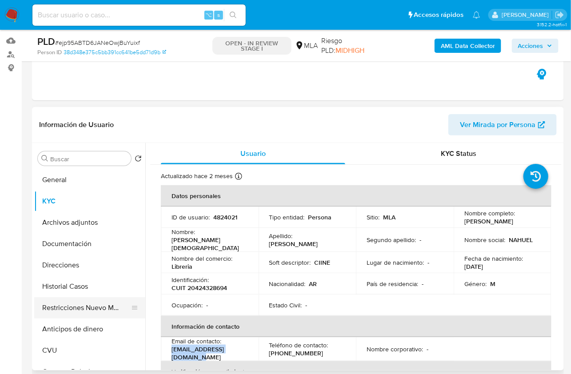
click at [56, 306] on button "Restricciones Nuevo Mundo" at bounding box center [86, 307] width 104 height 21
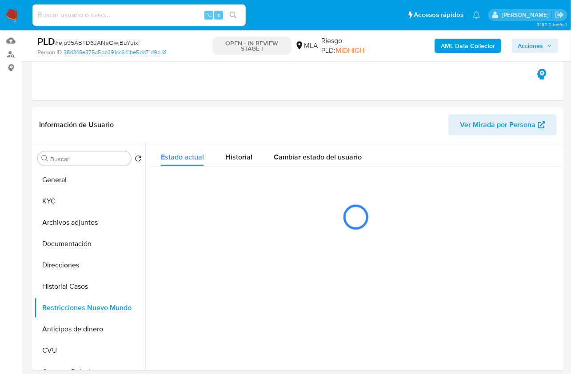
click at [467, 51] on b "AML Data Collector" at bounding box center [468, 46] width 54 height 14
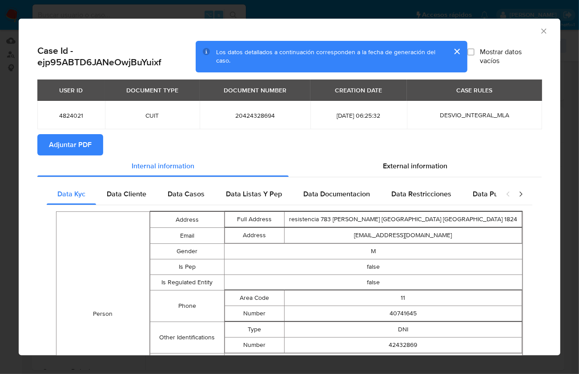
click at [76, 140] on span "Adjuntar PDF" at bounding box center [70, 145] width 43 height 20
click at [539, 31] on icon "Cerrar ventana" at bounding box center [543, 31] width 9 height 9
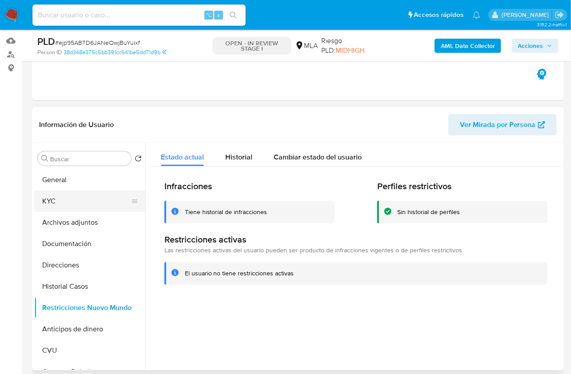
click at [58, 206] on button "KYC" at bounding box center [86, 201] width 104 height 21
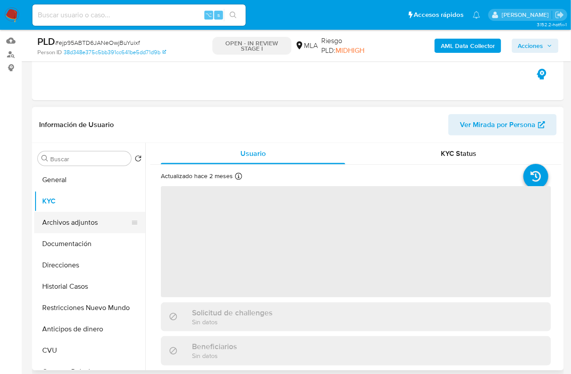
click at [75, 227] on button "Archivos adjuntos" at bounding box center [86, 222] width 104 height 21
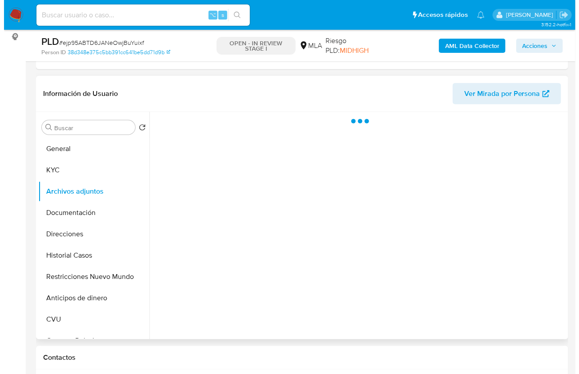
scroll to position [139, 0]
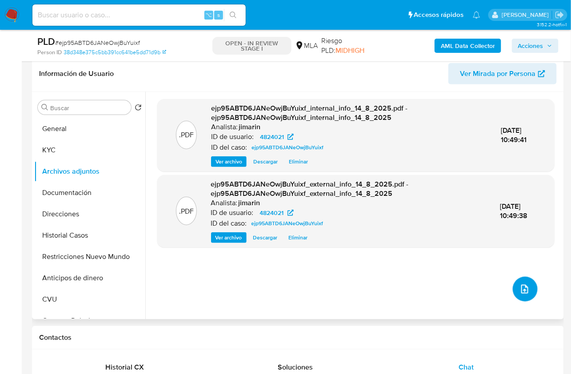
click at [522, 299] on button "upload-file" at bounding box center [525, 289] width 25 height 25
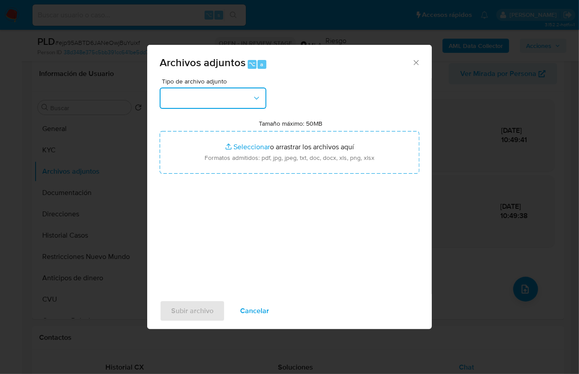
click at [242, 106] on button "button" at bounding box center [213, 98] width 107 height 21
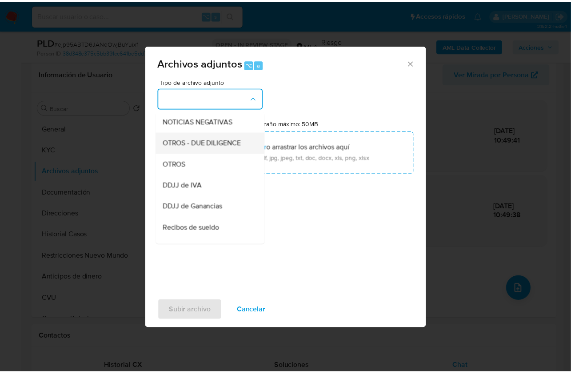
scroll to position [133, 0]
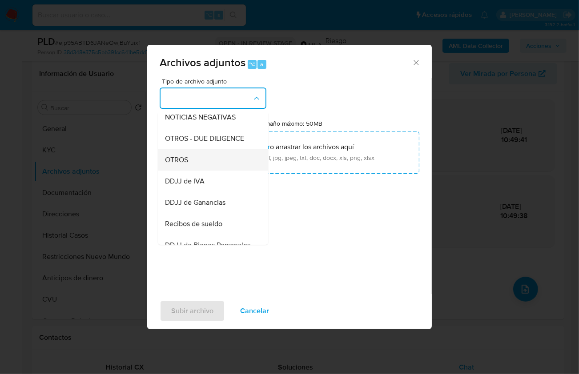
click at [203, 170] on div "OTROS" at bounding box center [210, 159] width 91 height 21
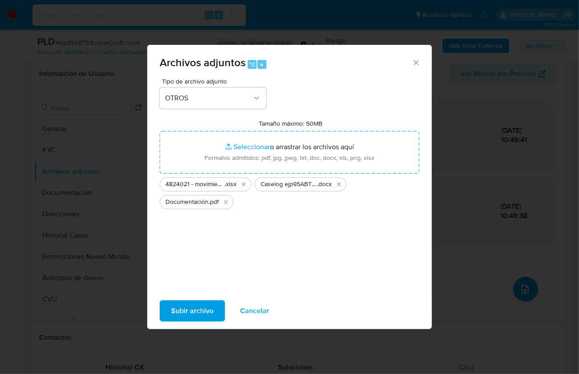
click at [191, 305] on span "Subir archivo" at bounding box center [192, 311] width 42 height 20
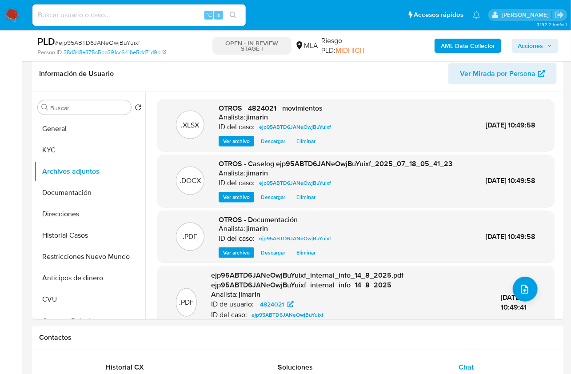
click at [534, 50] on span "Acciones" at bounding box center [530, 46] width 25 height 14
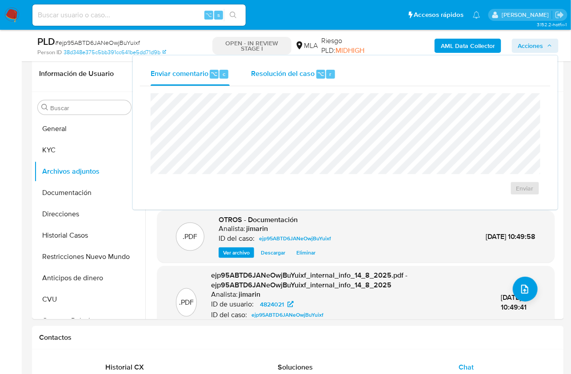
click at [284, 85] on div "Enviar comentario ⌥ c Resolución del caso ⌥ r Enviar" at bounding box center [345, 133] width 411 height 140
click at [284, 75] on span "Resolución del caso" at bounding box center [283, 73] width 64 height 10
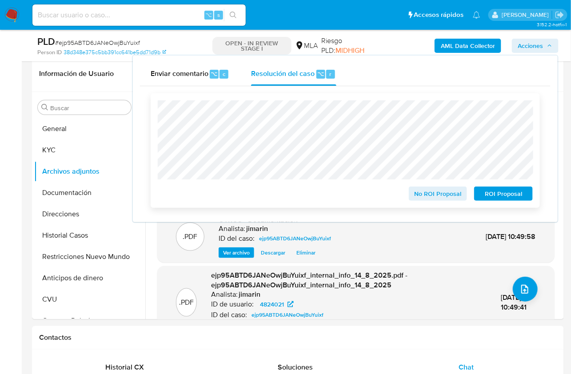
click at [433, 193] on span "No ROI Proposal" at bounding box center [438, 194] width 46 height 12
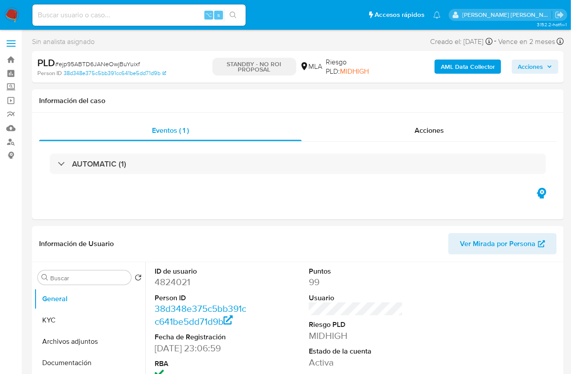
select select "10"
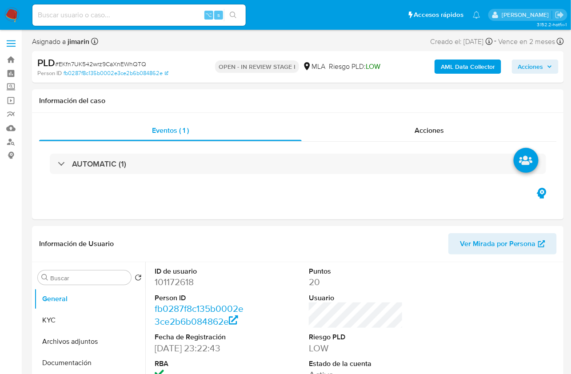
select select "10"
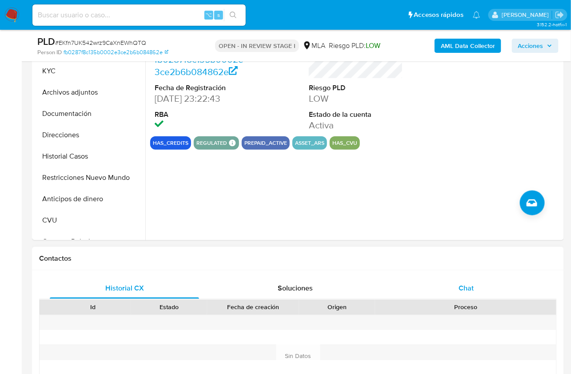
click at [462, 288] on span "Chat" at bounding box center [466, 288] width 15 height 10
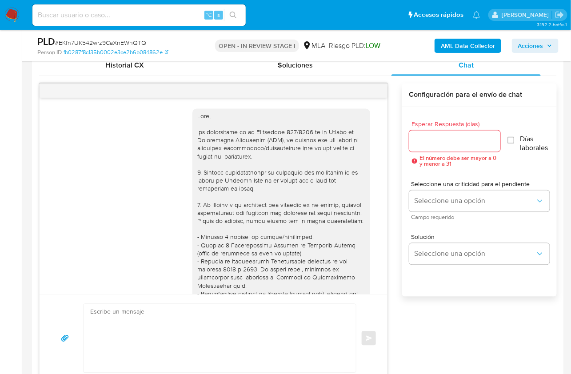
scroll to position [1125, 0]
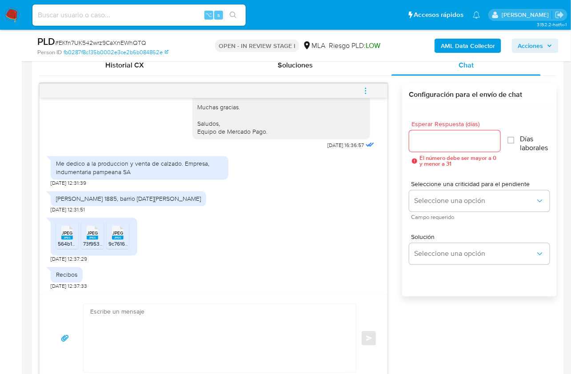
click at [389, 303] on div "[DATE] 19:59:14 Hola, Esperamos que te encuentres muy bien. Te consultamos si t…" at bounding box center [298, 233] width 518 height 299
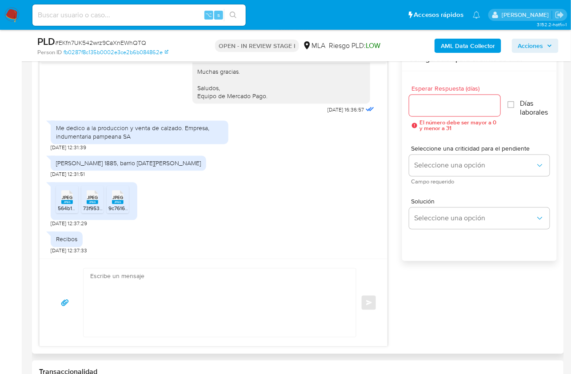
scroll to position [489, 0]
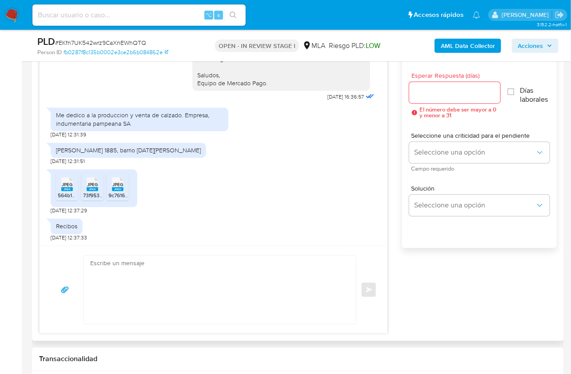
click at [66, 189] on rect at bounding box center [67, 190] width 12 height 4
click at [91, 185] on span "JPEG" at bounding box center [92, 185] width 11 height 6
click at [120, 184] on span "JPEG" at bounding box center [117, 185] width 11 height 6
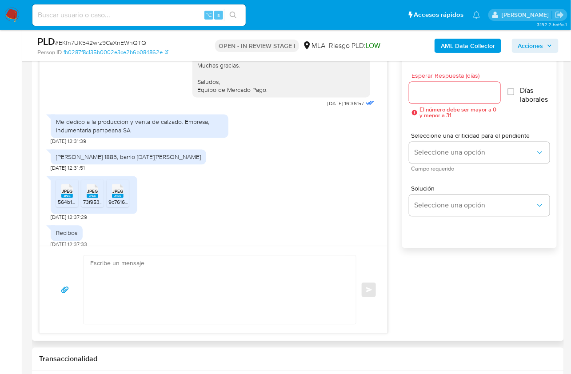
scroll to position [1125, 0]
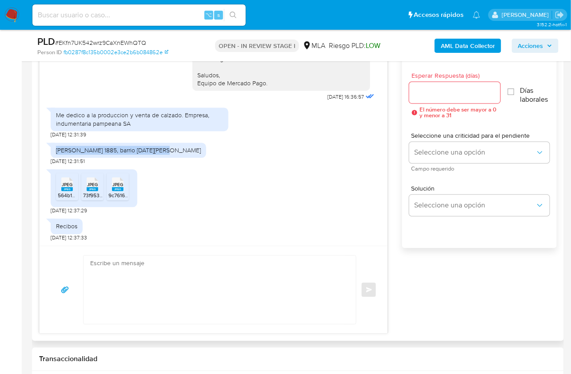
drag, startPoint x: 56, startPoint y: 150, endPoint x: 163, endPoint y: 151, distance: 107.1
click at [163, 151] on div "[PERSON_NAME] 1885, barrio [DATE][PERSON_NAME] [DATE] 12:31:51" at bounding box center [214, 152] width 326 height 27
copy div "[PERSON_NAME] 1885, barrio [DATE][PERSON_NAME]"
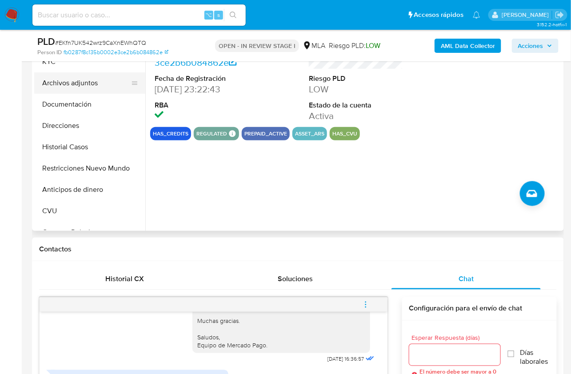
scroll to position [179, 0]
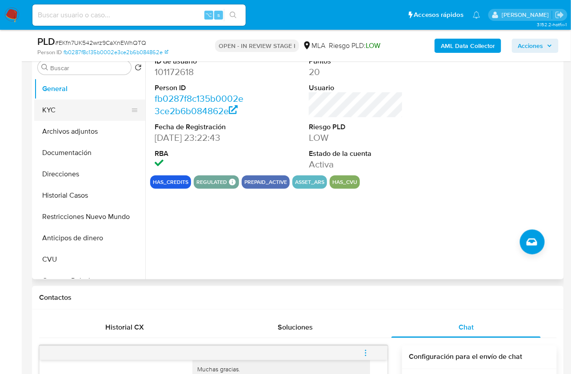
click at [63, 108] on button "KYC" at bounding box center [86, 110] width 104 height 21
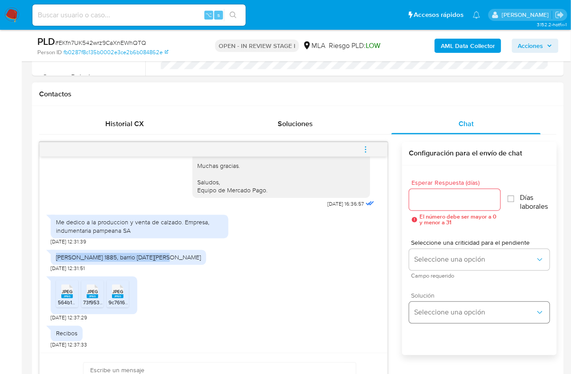
scroll to position [390, 0]
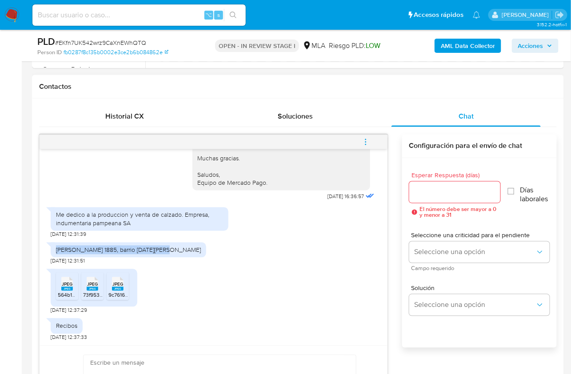
click at [269, 250] on div "[PERSON_NAME] 1885, barrio [DATE][PERSON_NAME] [DATE] 12:31:51" at bounding box center [214, 251] width 326 height 27
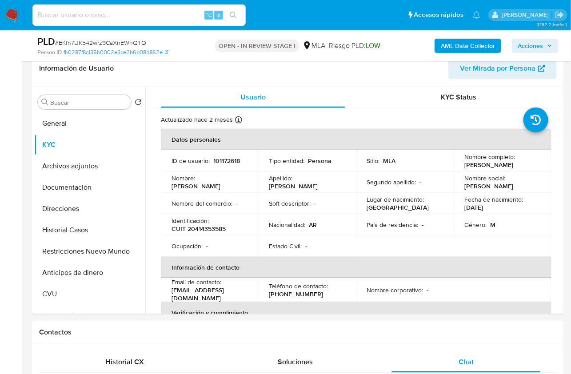
scroll to position [188, 0]
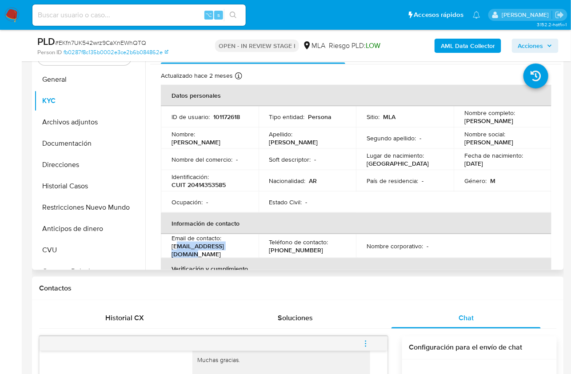
drag, startPoint x: 244, startPoint y: 251, endPoint x: 179, endPoint y: 251, distance: 65.3
click at [179, 251] on div "Email de contacto : [EMAIL_ADDRESS][DOMAIN_NAME]" at bounding box center [210, 246] width 76 height 24
drag, startPoint x: 177, startPoint y: 251, endPoint x: 171, endPoint y: 251, distance: 5.8
click at [172, 251] on p "[EMAIL_ADDRESS][DOMAIN_NAME]" at bounding box center [208, 250] width 73 height 16
click at [231, 252] on p "[EMAIL_ADDRESS][DOMAIN_NAME]" at bounding box center [208, 250] width 73 height 16
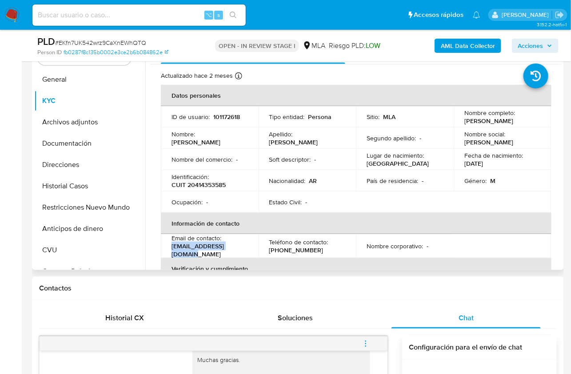
drag, startPoint x: 248, startPoint y: 252, endPoint x: 183, endPoint y: 252, distance: 64.9
click at [170, 252] on td "Email de contacto : [EMAIL_ADDRESS][DOMAIN_NAME]" at bounding box center [210, 246] width 98 height 24
copy p "[EMAIL_ADDRESS][DOMAIN_NAME]"
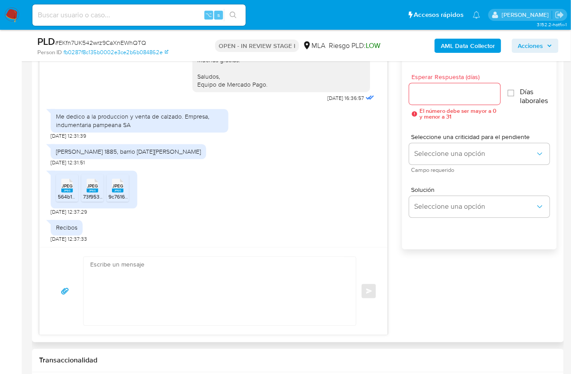
scroll to position [487, 0]
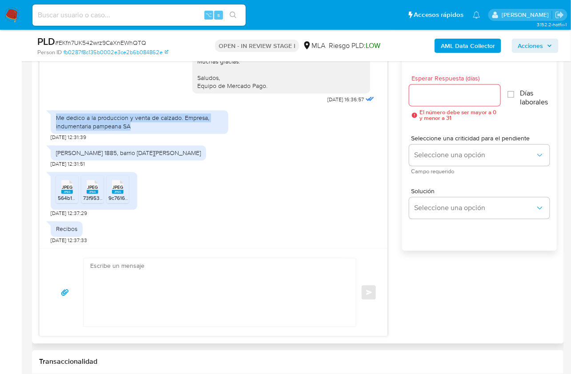
drag, startPoint x: 57, startPoint y: 117, endPoint x: 144, endPoint y: 130, distance: 87.7
click at [137, 126] on div "Me dedico a la produccion y venta de calzado. Empresa, indumentaria pampeana SA" at bounding box center [139, 122] width 167 height 16
copy div "Me dedico a la produccion y venta de calzado. Empresa, indumentaria pampeana SA"
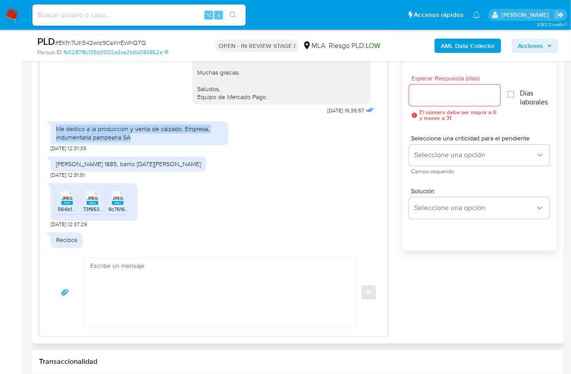
scroll to position [1125, 0]
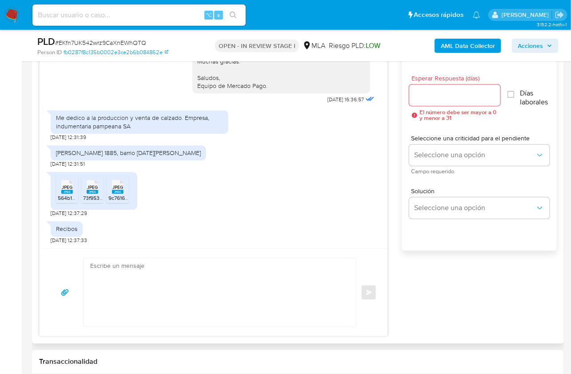
click at [116, 312] on textarea at bounding box center [217, 293] width 255 height 68
paste textarea "Hola, ¡Muchas gracias por tu respuesta! Confirmamos la recepción de la document…"
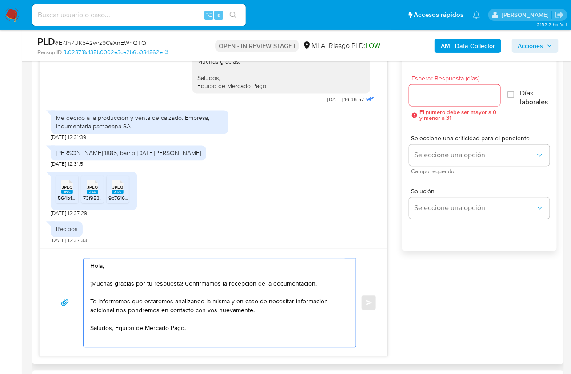
scroll to position [3, 0]
type textarea "Hola, ¡Muchas gracias por tu respuesta! Confirmamos la recepción de la document…"
click at [428, 96] on input "Esperar Respuesta (días)" at bounding box center [455, 96] width 92 height 12
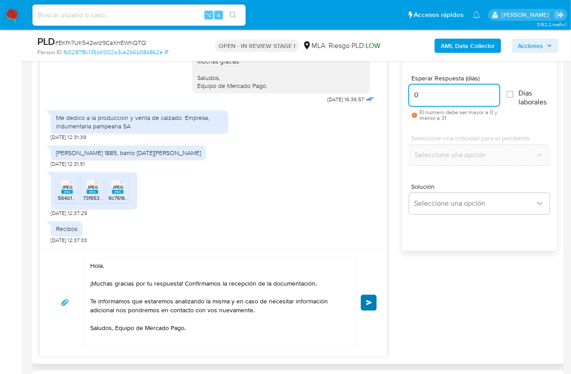
type input "0"
click at [371, 300] on span "Enviar" at bounding box center [369, 302] width 6 height 5
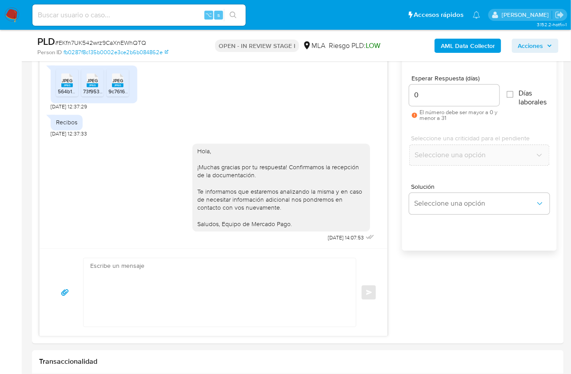
scroll to position [0, 0]
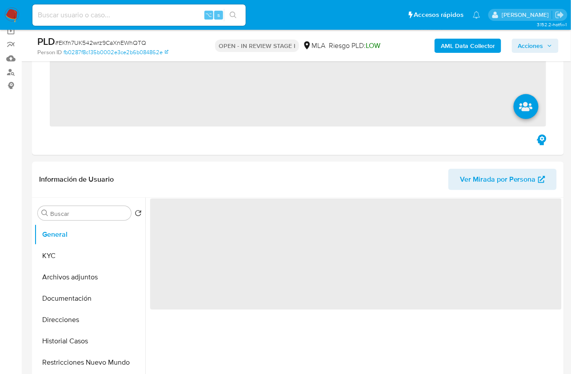
scroll to position [363, 0]
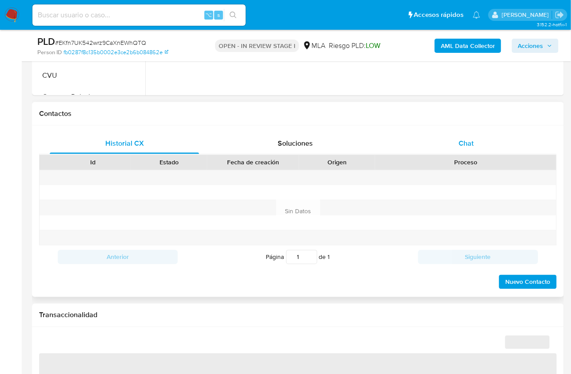
click at [473, 138] on span "Chat" at bounding box center [466, 143] width 15 height 10
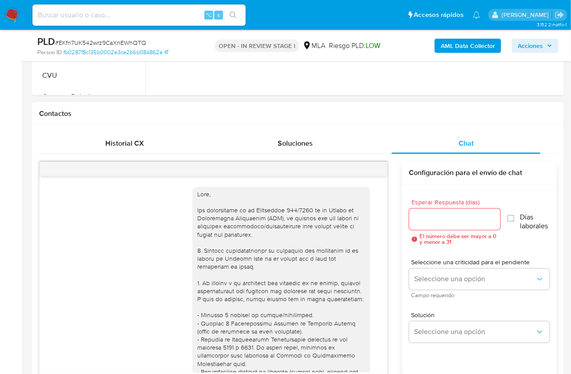
scroll to position [1239, 0]
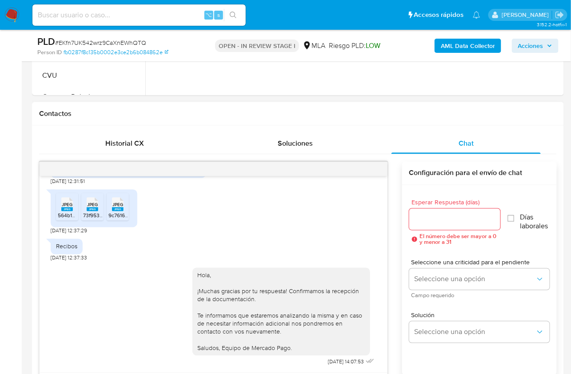
select select "10"
click at [367, 160] on span "menu-action" at bounding box center [366, 169] width 8 height 21
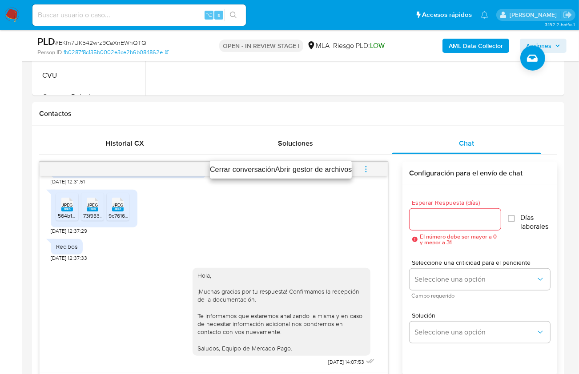
click at [235, 166] on li "Cerrar conversación" at bounding box center [242, 169] width 65 height 11
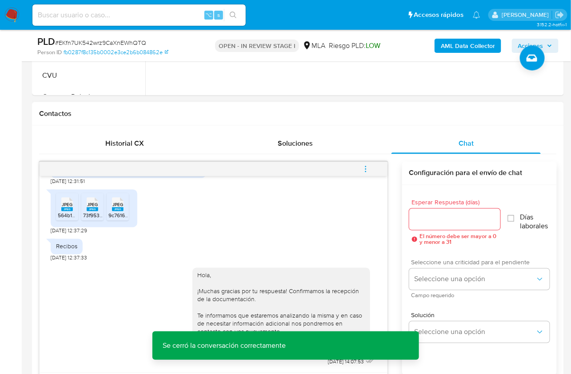
scroll to position [205, 0]
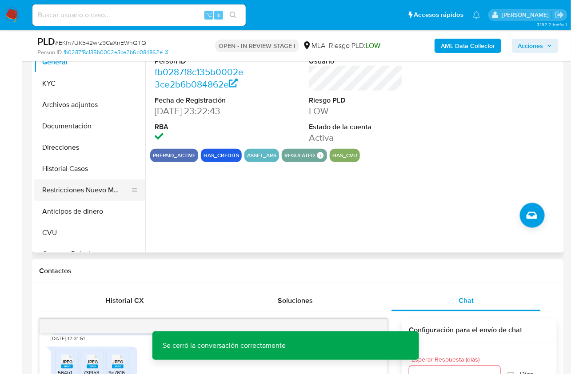
click at [81, 188] on button "Restricciones Nuevo Mundo" at bounding box center [86, 190] width 104 height 21
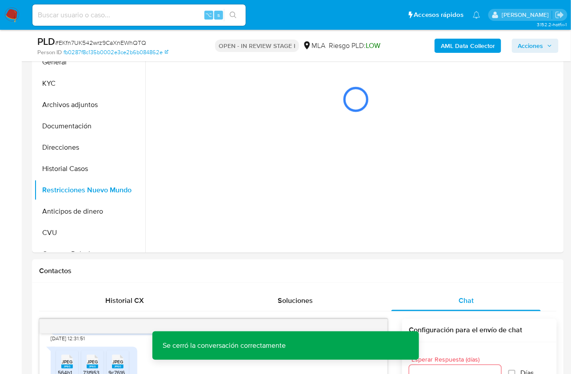
click at [485, 46] on b "AML Data Collector" at bounding box center [468, 46] width 54 height 14
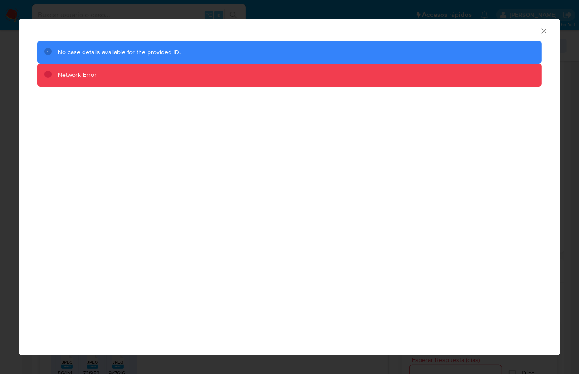
click at [544, 32] on icon "Cerrar ventana" at bounding box center [543, 31] width 9 height 9
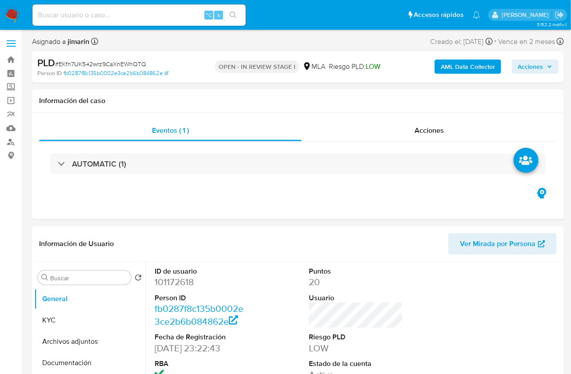
select select "10"
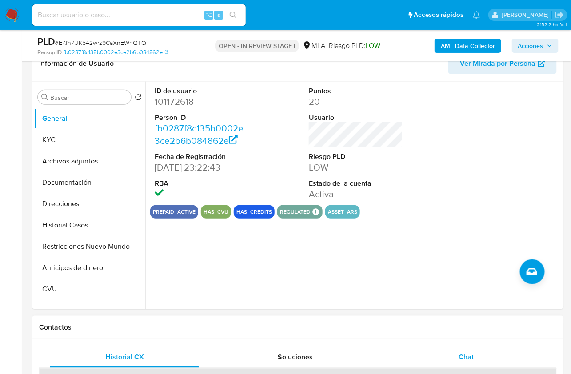
click at [482, 350] on div "Chat" at bounding box center [466, 357] width 149 height 21
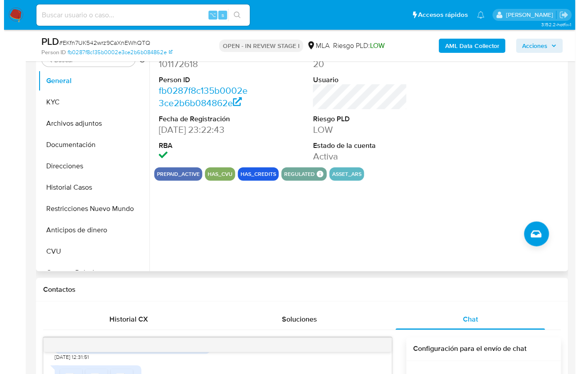
scroll to position [130, 0]
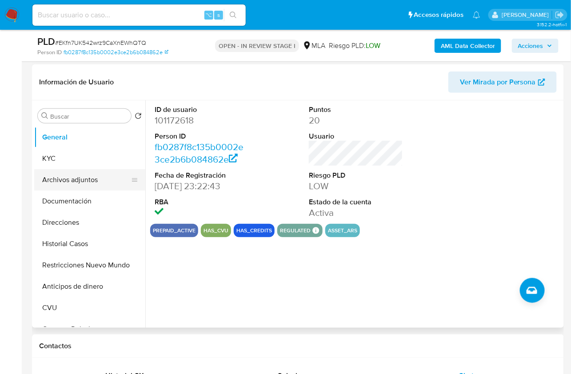
click at [78, 187] on button "Archivos adjuntos" at bounding box center [86, 179] width 104 height 21
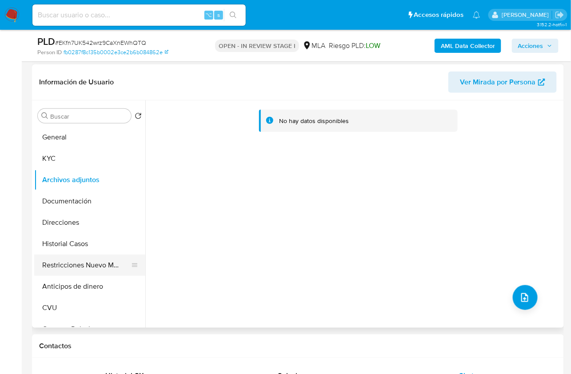
click at [108, 261] on button "Restricciones Nuevo Mundo" at bounding box center [86, 265] width 104 height 21
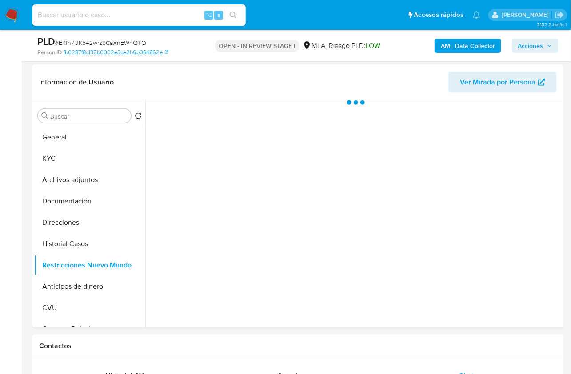
click at [457, 42] on b "AML Data Collector" at bounding box center [468, 46] width 54 height 14
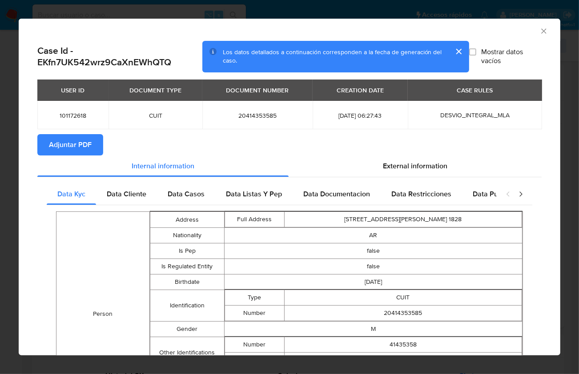
click at [541, 32] on div "AML Data Collector" at bounding box center [289, 30] width 541 height 22
click at [539, 33] on icon "Cerrar ventana" at bounding box center [543, 31] width 9 height 9
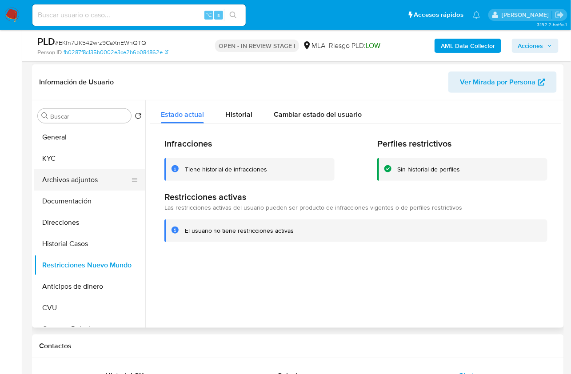
click at [94, 186] on button "Archivos adjuntos" at bounding box center [86, 179] width 104 height 21
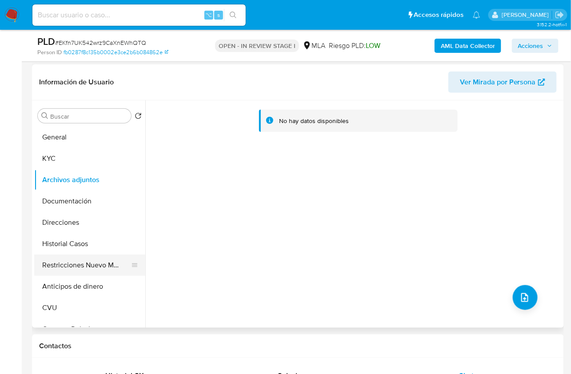
click at [84, 268] on button "Restricciones Nuevo Mundo" at bounding box center [86, 265] width 104 height 21
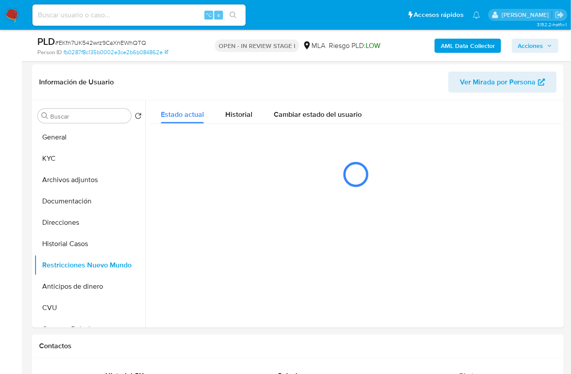
click at [449, 43] on b "AML Data Collector" at bounding box center [468, 46] width 54 height 14
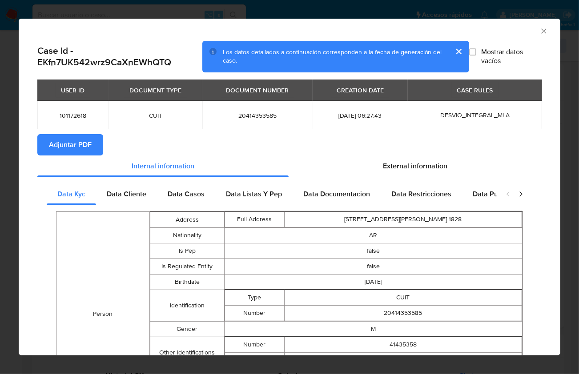
click at [89, 142] on span "Adjuntar PDF" at bounding box center [70, 145] width 43 height 20
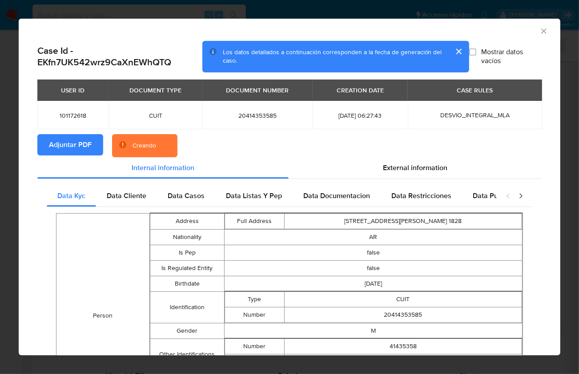
click at [507, 36] on div "AML Data Collector" at bounding box center [289, 30] width 541 height 22
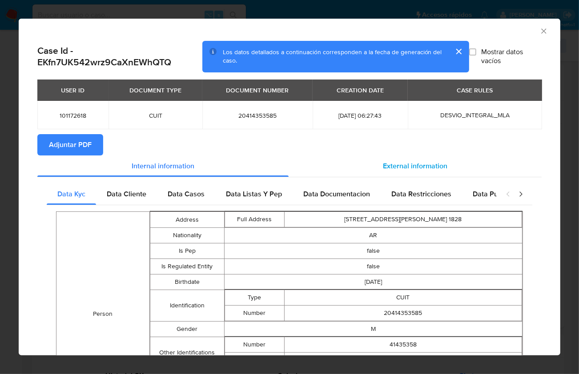
click at [429, 168] on span "External information" at bounding box center [415, 166] width 64 height 10
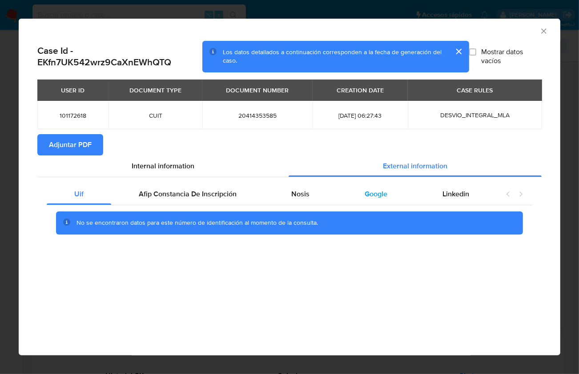
click at [398, 191] on div "Google" at bounding box center [376, 194] width 78 height 21
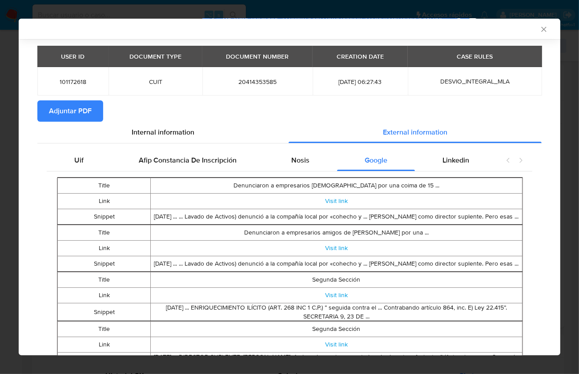
scroll to position [35, 0]
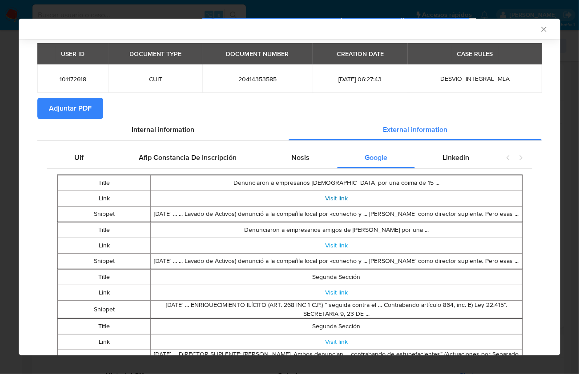
click at [339, 193] on td "Visit link" at bounding box center [337, 199] width 372 height 16
click at [337, 196] on link "Visit link" at bounding box center [336, 198] width 23 height 9
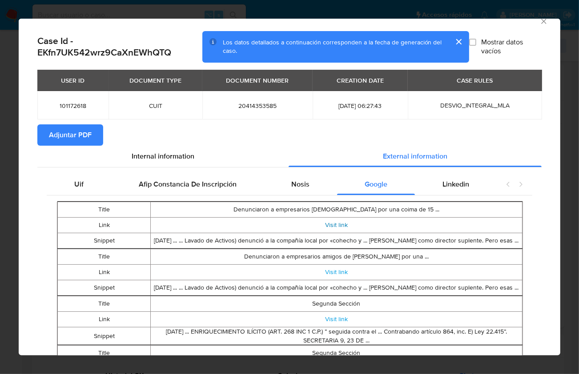
scroll to position [0, 0]
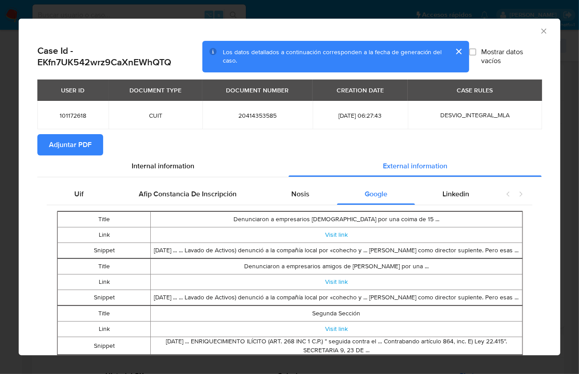
click at [539, 30] on icon "Cerrar ventana" at bounding box center [543, 31] width 9 height 9
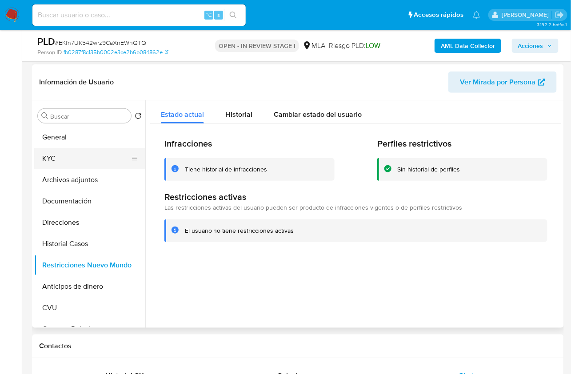
click at [54, 160] on button "KYC" at bounding box center [86, 158] width 104 height 21
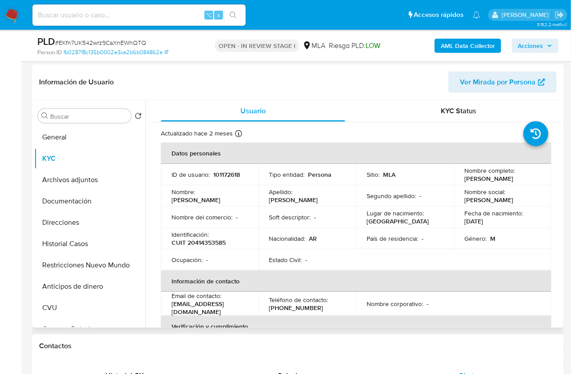
drag, startPoint x: 461, startPoint y: 176, endPoint x: 515, endPoint y: 183, distance: 54.8
click at [515, 184] on td "Nombre completo : Juan Manuel Moreno Semerena" at bounding box center [503, 174] width 98 height 21
copy p "Juan Manuel Moreno Semerena"
click at [79, 202] on button "Documentación" at bounding box center [86, 201] width 104 height 21
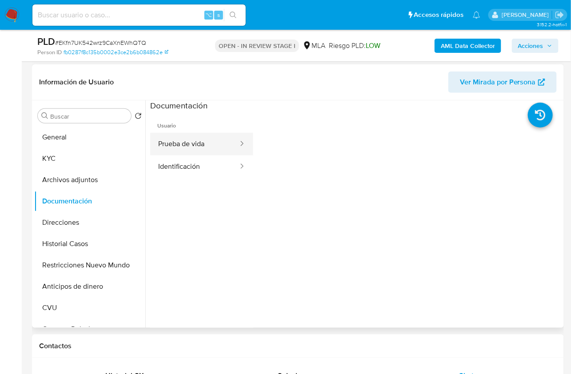
click at [193, 150] on button "Prueba de vida" at bounding box center [194, 144] width 89 height 23
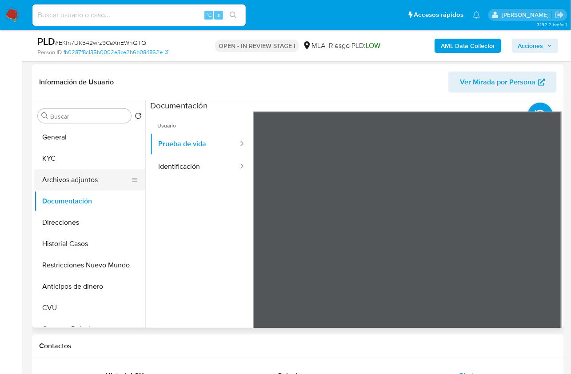
click at [99, 183] on button "Archivos adjuntos" at bounding box center [86, 179] width 104 height 21
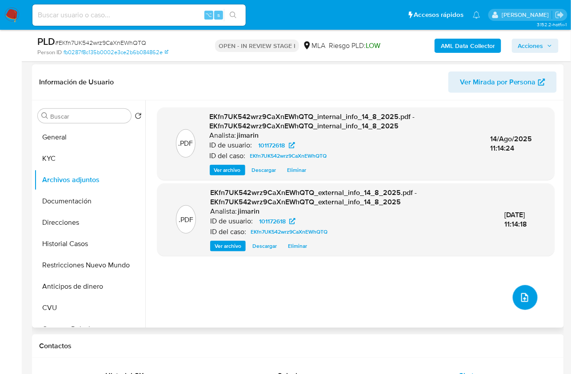
click at [525, 304] on button "upload-file" at bounding box center [525, 297] width 25 height 25
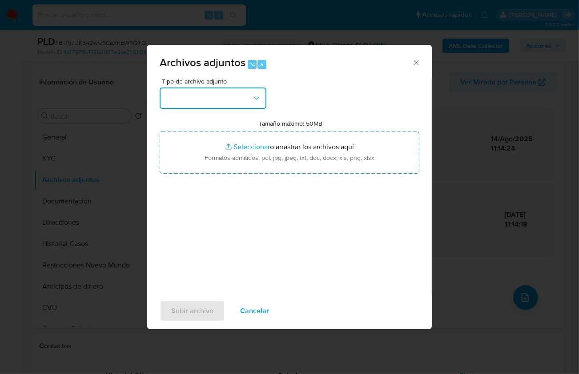
click at [230, 102] on button "button" at bounding box center [213, 98] width 107 height 21
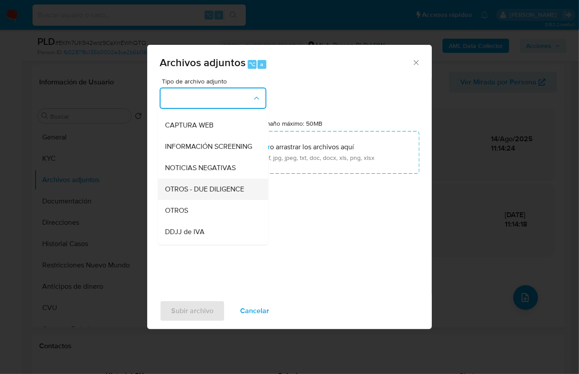
scroll to position [85, 0]
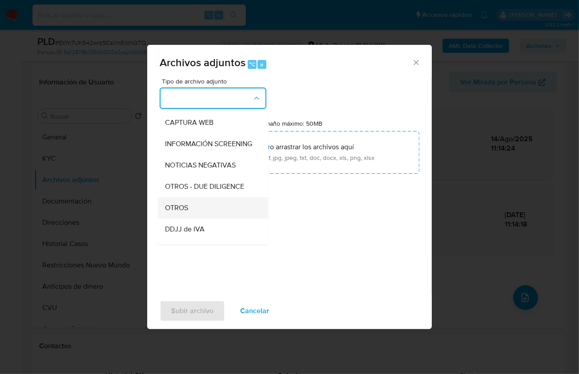
click at [190, 212] on div "OTROS" at bounding box center [210, 207] width 91 height 21
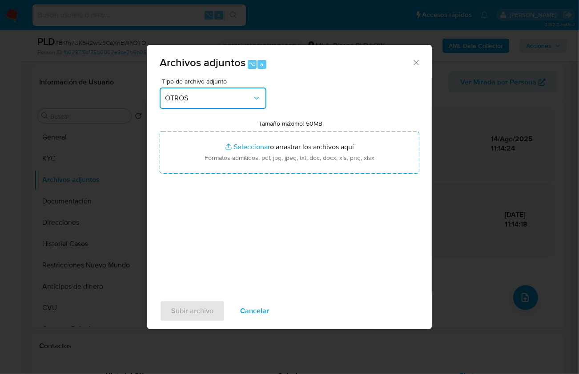
drag, startPoint x: 212, startPoint y: 92, endPoint x: 212, endPoint y: 97, distance: 5.4
click at [212, 92] on button "OTROS" at bounding box center [213, 98] width 107 height 21
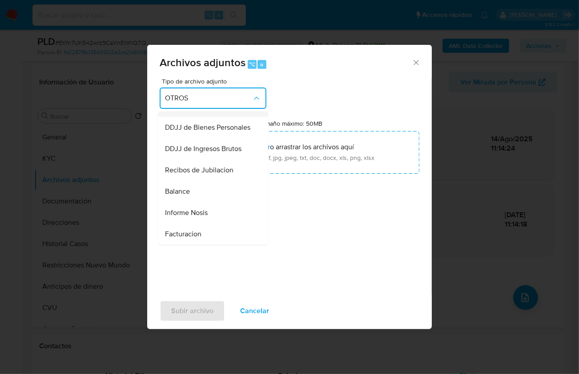
scroll to position [201, 0]
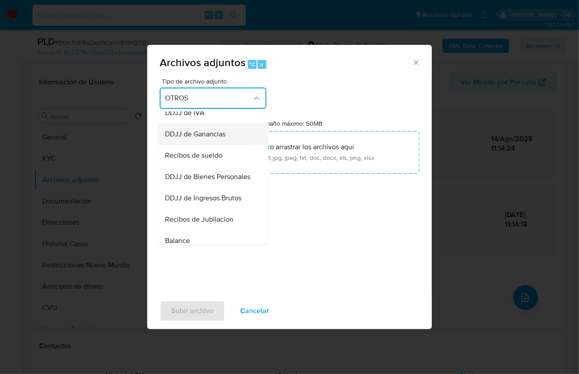
click at [216, 144] on div "DDJJ de Ganancias" at bounding box center [210, 133] width 91 height 21
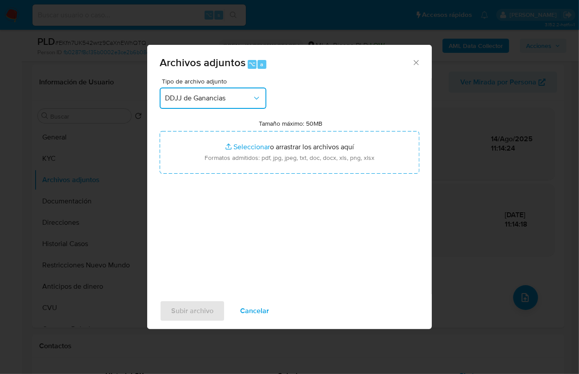
click at [203, 104] on button "DDJJ de Ganancias" at bounding box center [213, 98] width 107 height 21
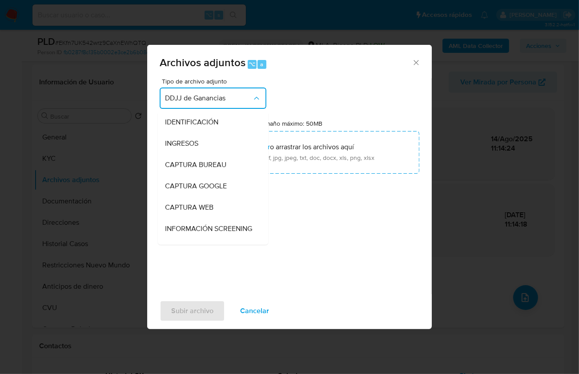
scroll to position [166, 0]
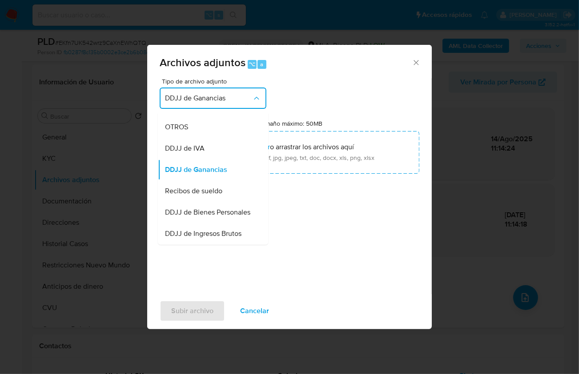
drag, startPoint x: 209, startPoint y: 197, endPoint x: 182, endPoint y: 191, distance: 27.4
click at [208, 195] on span "Recibos de sueldo" at bounding box center [193, 190] width 57 height 9
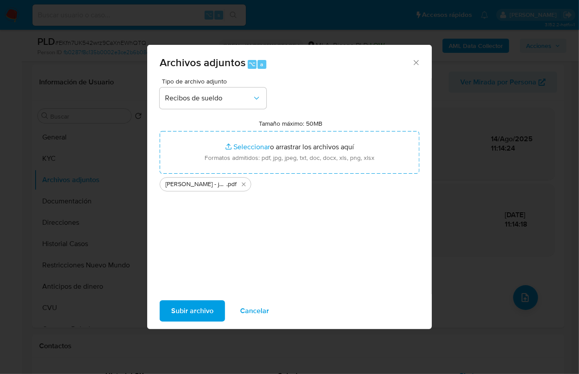
click at [194, 309] on span "Subir archivo" at bounding box center [192, 311] width 42 height 20
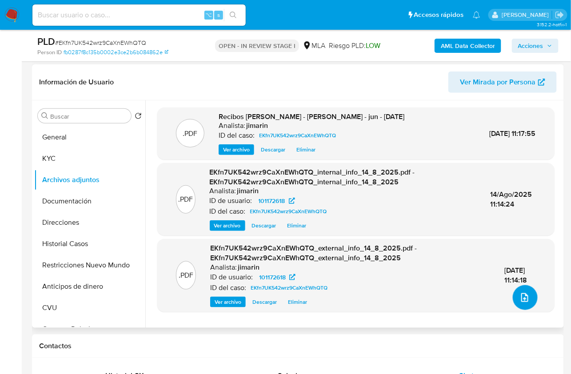
click at [527, 301] on span "upload-file" at bounding box center [525, 297] width 11 height 11
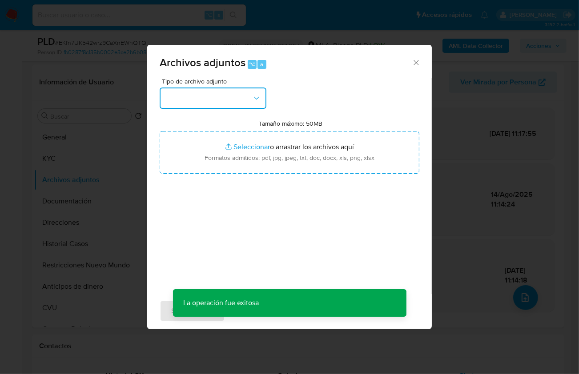
click at [205, 104] on button "button" at bounding box center [213, 98] width 107 height 21
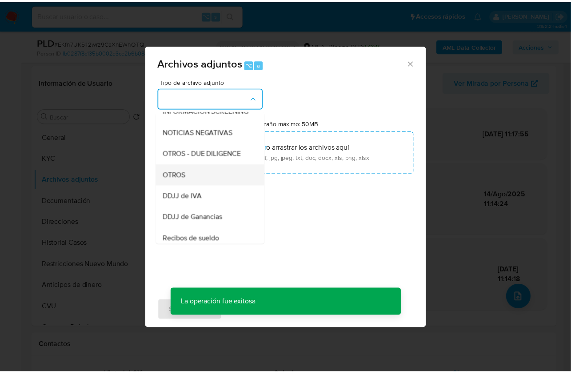
scroll to position [120, 0]
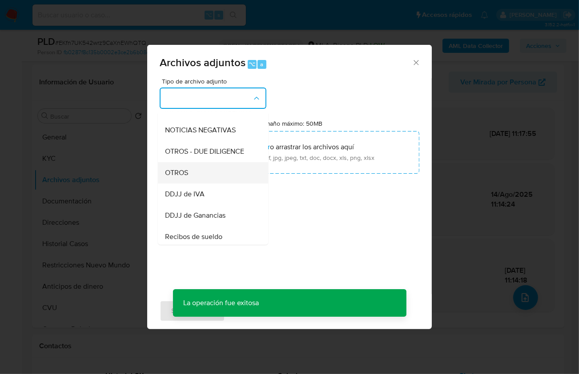
click at [203, 178] on div "OTROS" at bounding box center [210, 172] width 91 height 21
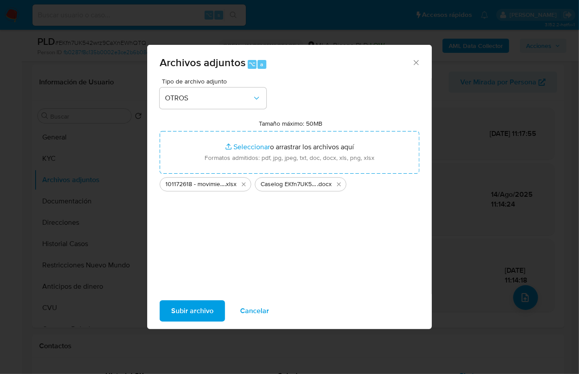
click at [182, 308] on span "Subir archivo" at bounding box center [192, 311] width 42 height 20
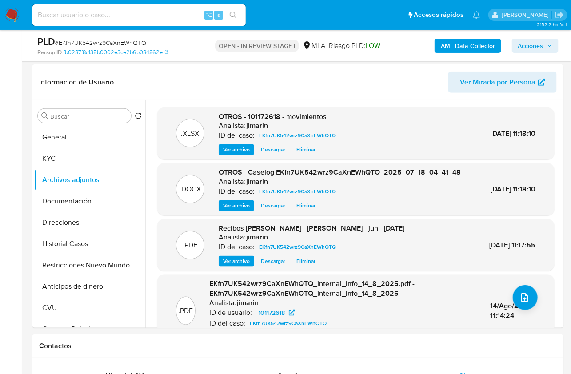
click at [538, 48] on span "Acciones" at bounding box center [530, 46] width 25 height 14
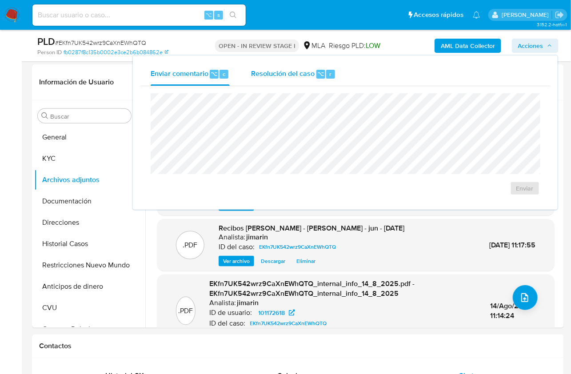
click at [293, 74] on span "Resolución del caso" at bounding box center [283, 73] width 64 height 10
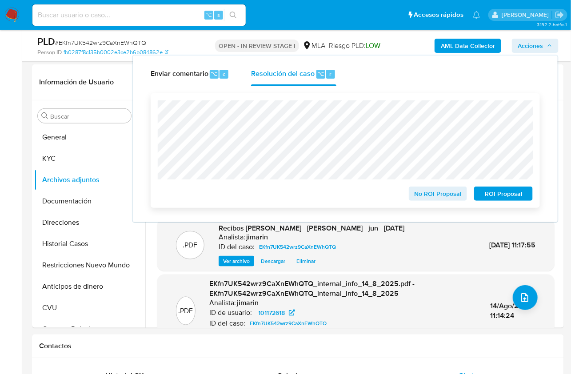
click at [437, 200] on span "No ROI Proposal" at bounding box center [438, 194] width 46 height 12
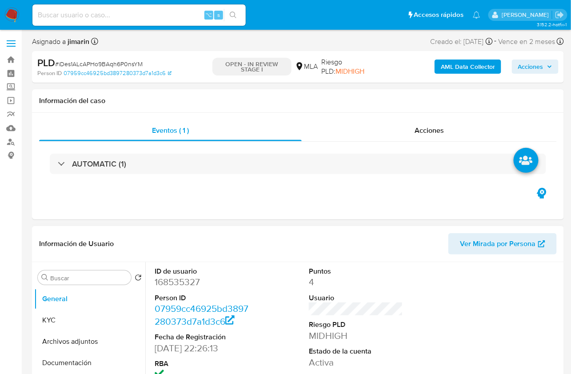
select select "10"
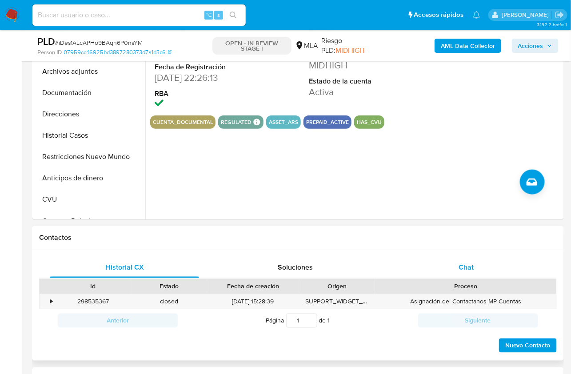
click at [500, 257] on div "Chat" at bounding box center [466, 267] width 149 height 21
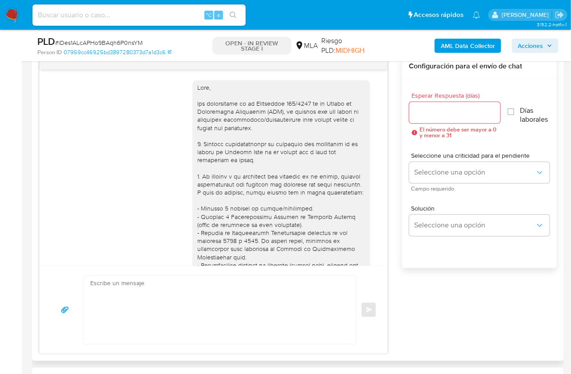
scroll to position [1091, 0]
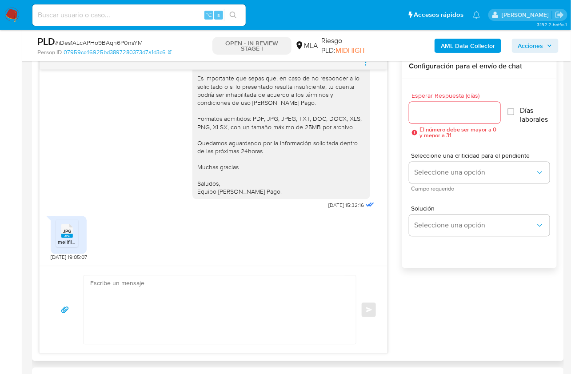
click at [67, 231] on span "JPG" at bounding box center [67, 232] width 8 height 6
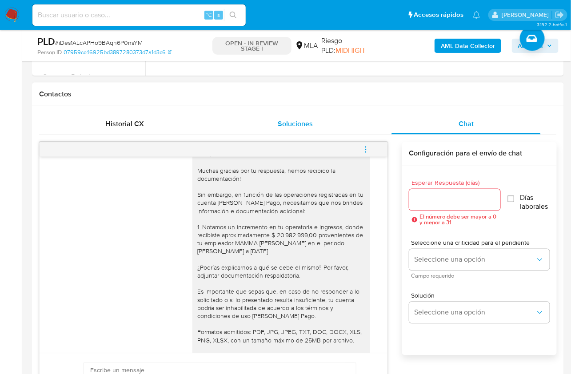
scroll to position [239, 0]
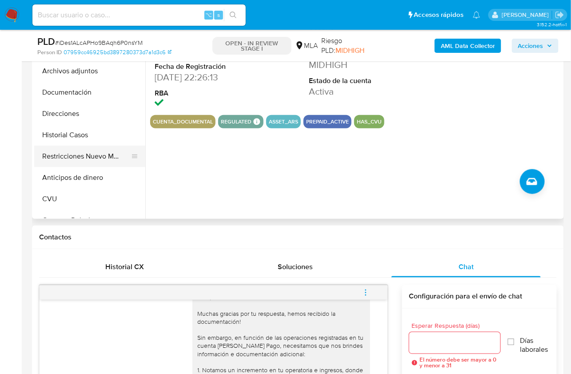
click at [76, 147] on button "Restricciones Nuevo Mundo" at bounding box center [86, 156] width 104 height 21
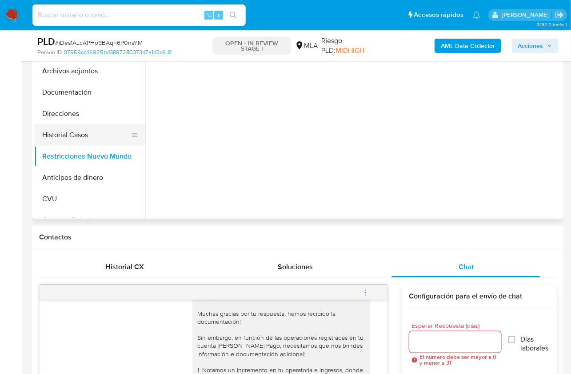
click at [80, 140] on button "Historial Casos" at bounding box center [86, 134] width 104 height 21
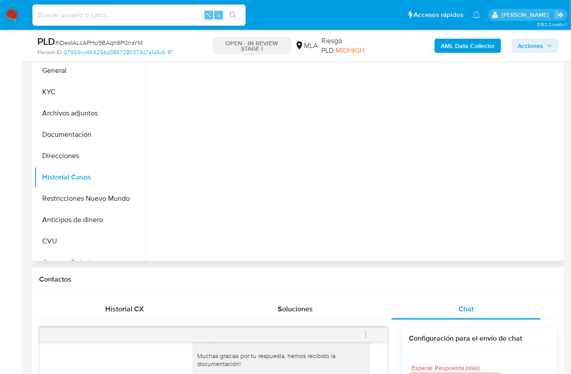
scroll to position [185, 0]
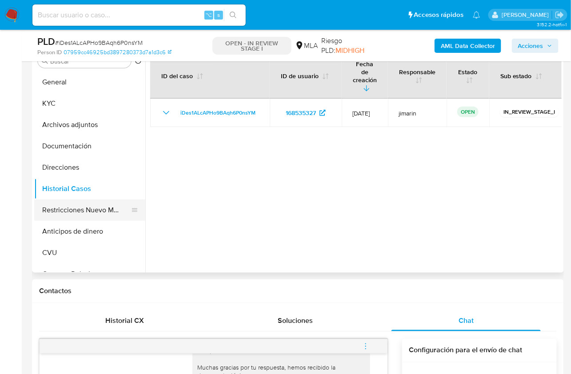
click at [89, 211] on button "Restricciones Nuevo Mundo" at bounding box center [86, 210] width 104 height 21
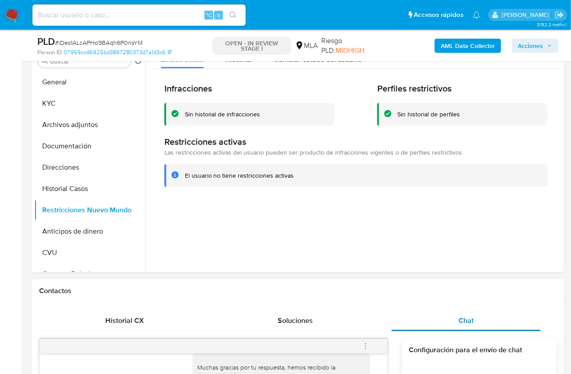
click at [478, 328] on div "Chat" at bounding box center [466, 320] width 149 height 21
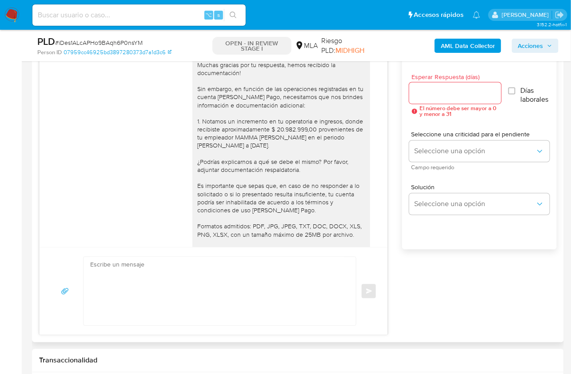
scroll to position [489, 0]
click at [225, 299] on textarea at bounding box center [217, 290] width 255 height 68
paste textarea "Hola! Queremos informarte que el uso de la cuenta es personal y no se deben can…"
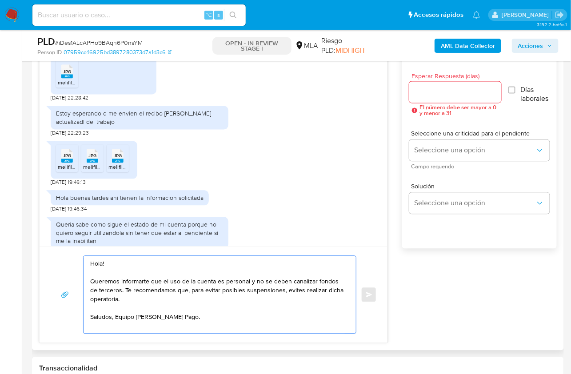
scroll to position [718, 0]
click at [161, 296] on textarea "Hola! Queremos informarte que el uso de la cuenta es personal y no se deben can…" at bounding box center [217, 294] width 255 height 77
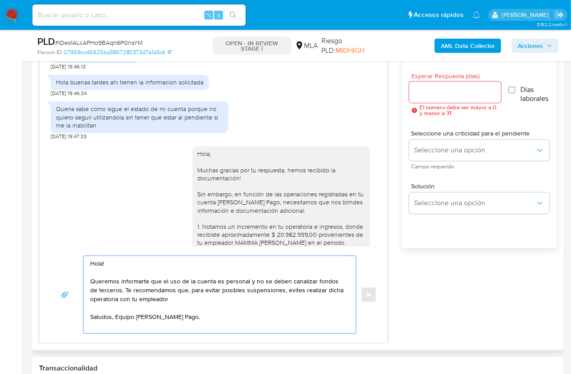
scroll to position [937, 0]
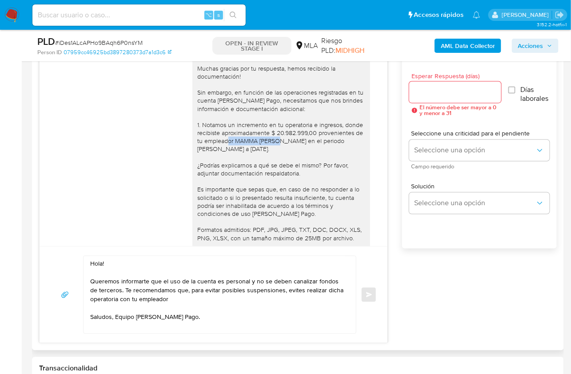
drag, startPoint x: 227, startPoint y: 165, endPoint x: 282, endPoint y: 164, distance: 55.1
click at [282, 165] on div "Hola, Muchas gracias por tu respuesta, hemos recibido la documentación! Sin emb…" at bounding box center [281, 177] width 167 height 259
copy div "MAMMA [PERSON_NAME]"
click at [211, 289] on textarea "Hola! Queremos informarte que el uso de la cuenta es personal y no se deben can…" at bounding box center [217, 294] width 255 height 77
click at [211, 296] on textarea "Hola! Queremos informarte que el uso de la cuenta es personal y no se deben can…" at bounding box center [217, 294] width 255 height 77
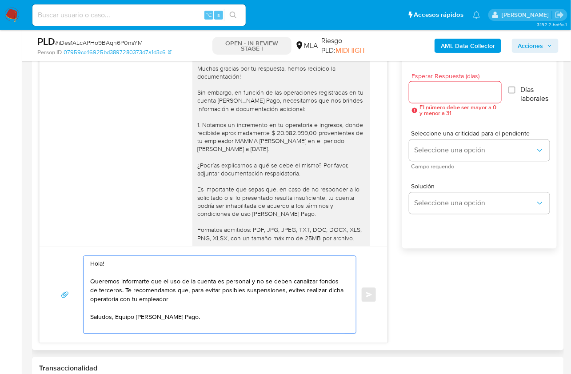
paste textarea "MAMMA [PERSON_NAME]"
type textarea "Hola! Queremos informarte que el uso de la cuenta es personal y no se deben can…"
click at [431, 91] on input "Esperar Respuesta (días)" at bounding box center [455, 93] width 92 height 12
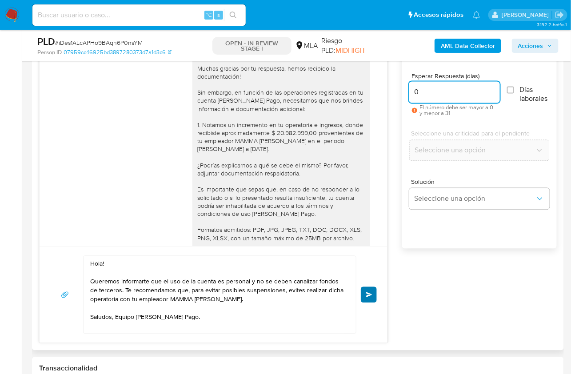
type input "0"
drag, startPoint x: 368, startPoint y: 293, endPoint x: 342, endPoint y: 265, distance: 37.8
click at [368, 293] on span "Enviar" at bounding box center [369, 294] width 6 height 5
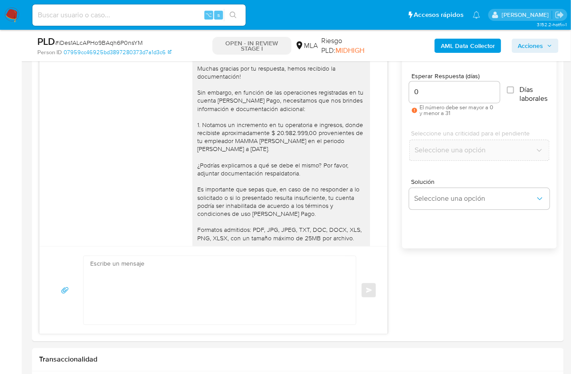
scroll to position [1182, 0]
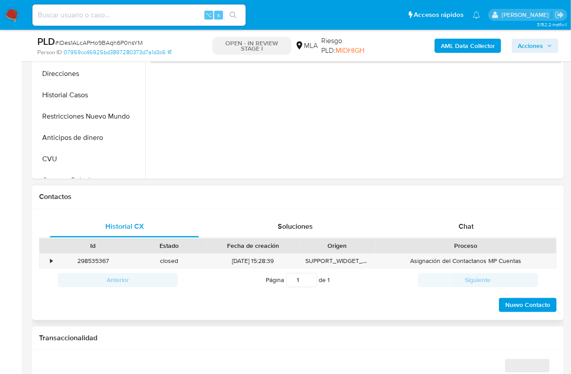
scroll to position [356, 0]
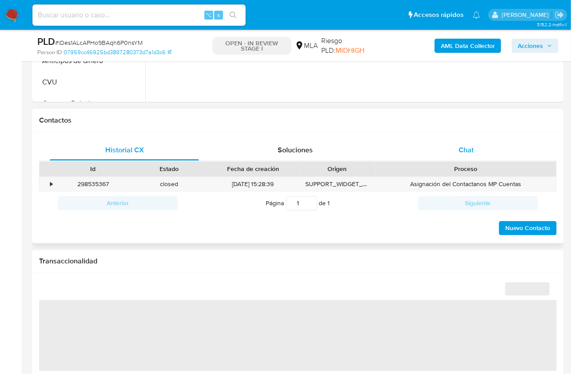
click at [473, 152] on span "Chat" at bounding box center [466, 150] width 15 height 10
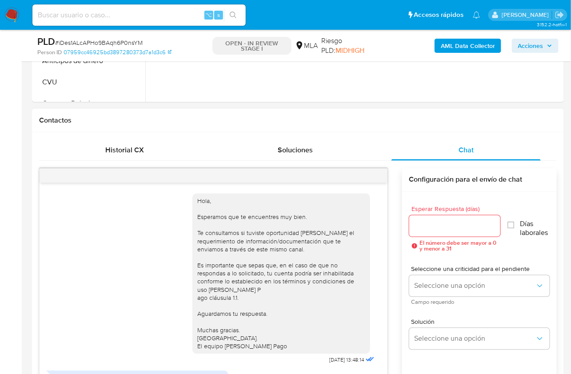
scroll to position [679, 0]
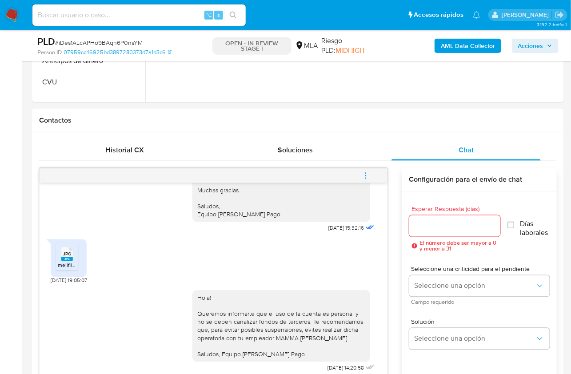
click at [377, 175] on button "menu-action" at bounding box center [365, 175] width 29 height 21
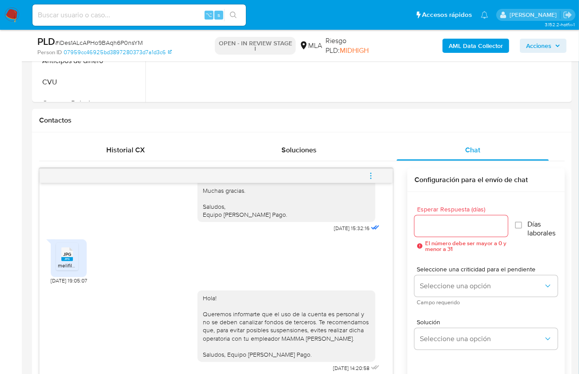
select select "10"
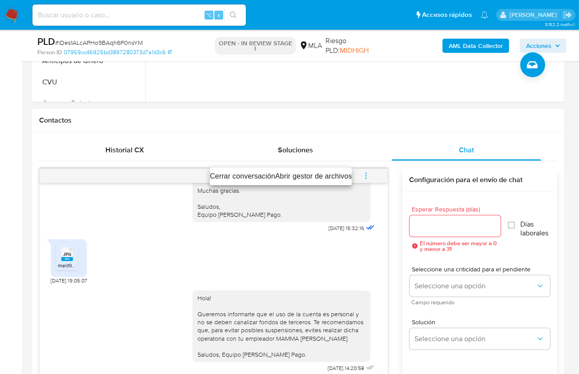
click at [261, 174] on li "Cerrar conversación" at bounding box center [242, 176] width 65 height 11
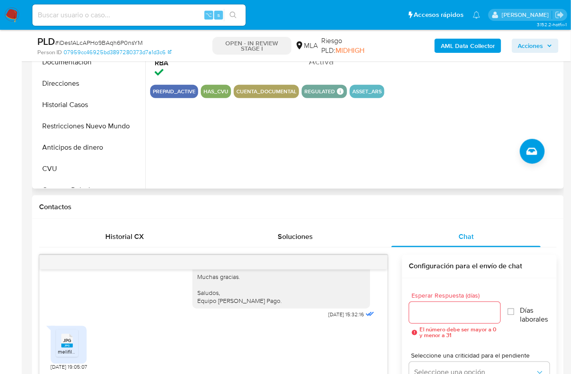
scroll to position [121, 0]
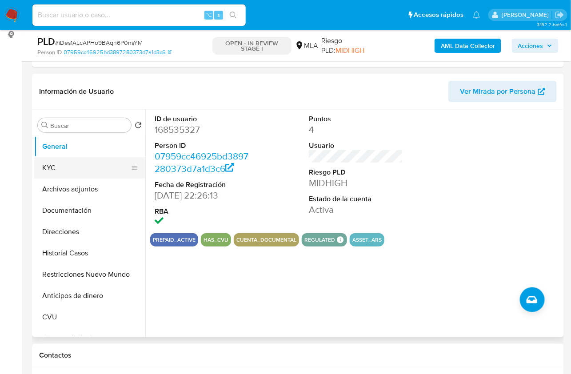
click at [37, 167] on button "KYC" at bounding box center [86, 167] width 104 height 21
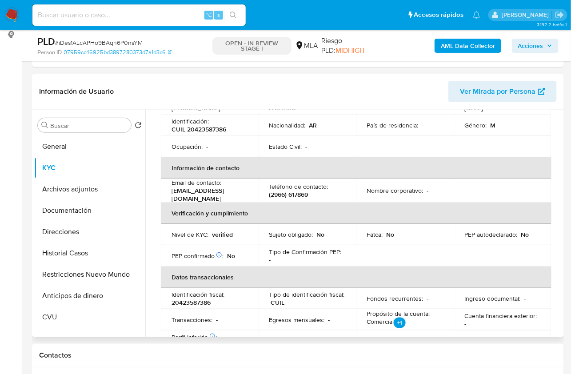
scroll to position [120, 0]
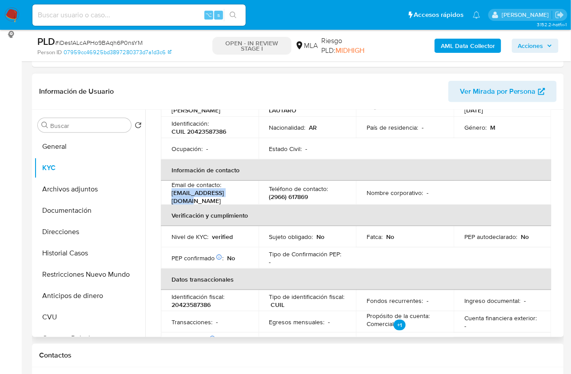
drag, startPoint x: 240, startPoint y: 200, endPoint x: 166, endPoint y: 200, distance: 74.7
click at [166, 200] on td "Email de contacto : [EMAIL_ADDRESS][DOMAIN_NAME]" at bounding box center [210, 193] width 98 height 24
copy p "[EMAIL_ADDRESS][DOMAIN_NAME]"
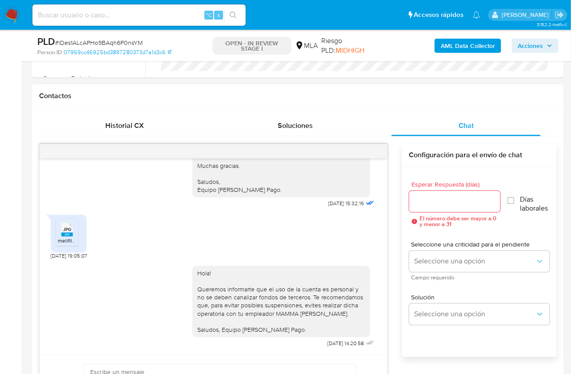
scroll to position [433, 0]
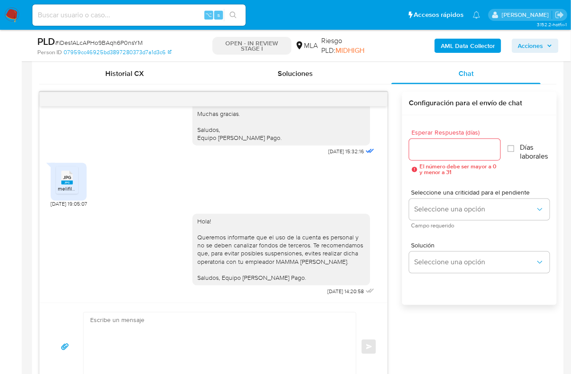
click at [484, 342] on div "Hola, Esperamos que te encuentres muy bien. Te consultamos si tuviste oportunid…" at bounding box center [298, 241] width 518 height 299
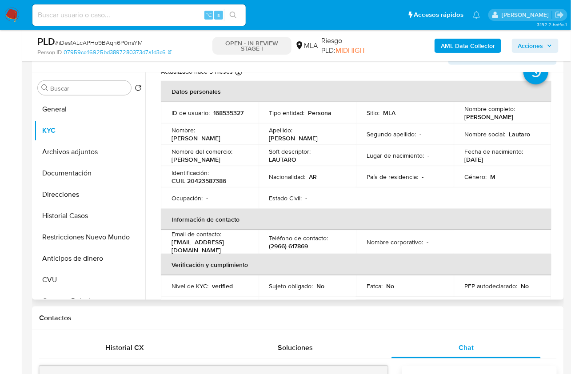
scroll to position [0, 0]
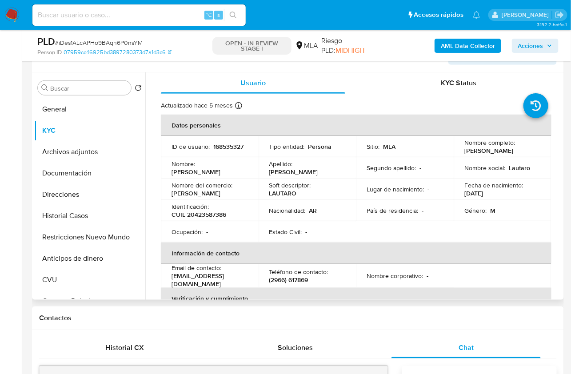
click at [198, 211] on p "Identificación :" at bounding box center [190, 207] width 37 height 8
click at [198, 213] on p "CUIL 20423587386" at bounding box center [199, 215] width 55 height 8
copy p "20423587386"
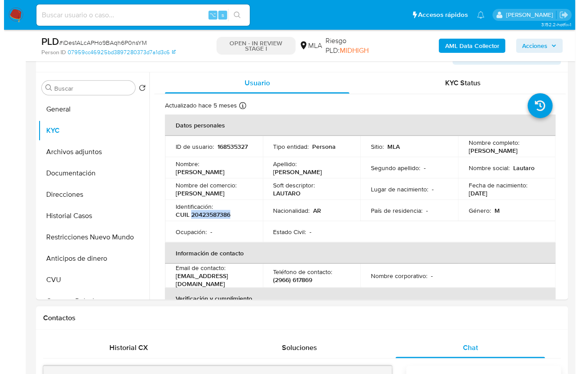
scroll to position [153, 0]
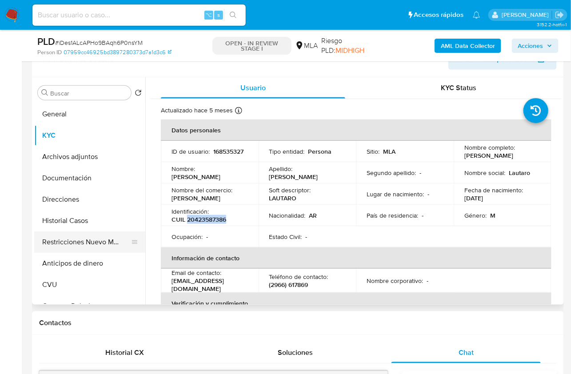
click at [79, 244] on button "Restricciones Nuevo Mundo" at bounding box center [86, 242] width 104 height 21
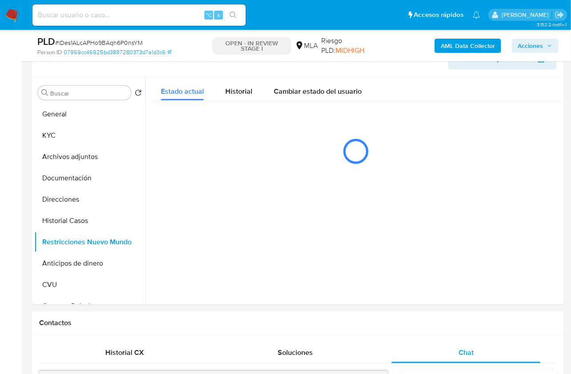
click at [471, 46] on b "AML Data Collector" at bounding box center [468, 46] width 54 height 14
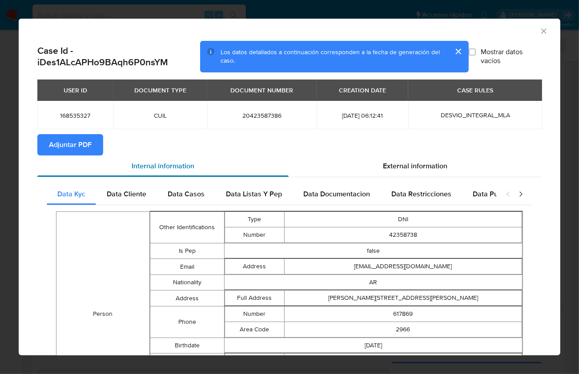
click at [80, 156] on div "Internal information" at bounding box center [162, 166] width 251 height 21
click at [83, 149] on span "Adjuntar PDF" at bounding box center [70, 145] width 43 height 20
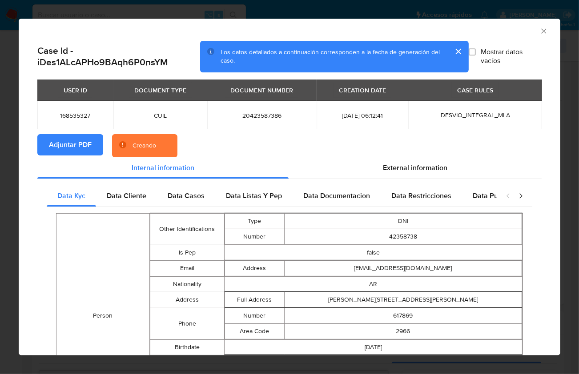
click at [505, 36] on div "AML Data Collector" at bounding box center [289, 30] width 541 height 22
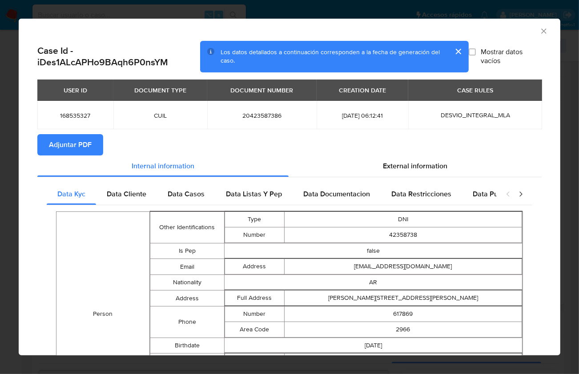
click at [541, 30] on icon "Cerrar ventana" at bounding box center [543, 30] width 5 height 5
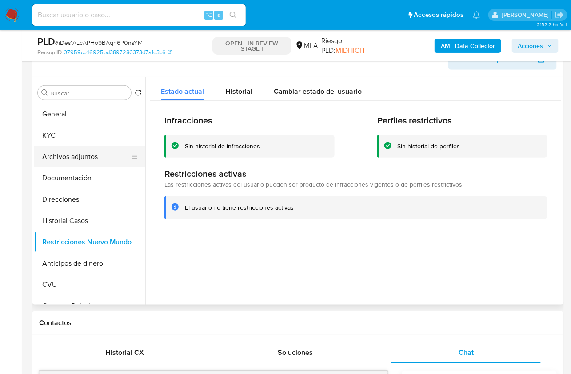
click at [76, 156] on button "Archivos adjuntos" at bounding box center [86, 156] width 104 height 21
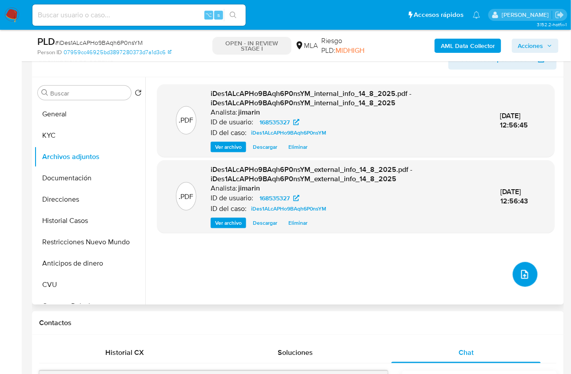
click at [525, 274] on icon "upload-file" at bounding box center [524, 274] width 7 height 9
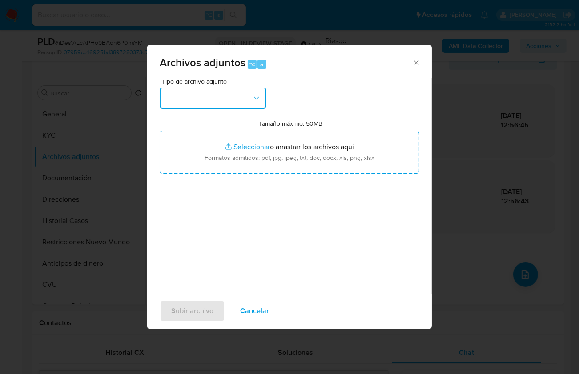
click at [212, 96] on button "button" at bounding box center [213, 98] width 107 height 21
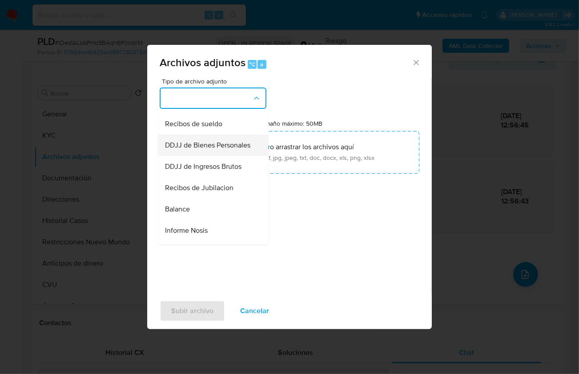
scroll to position [221, 0]
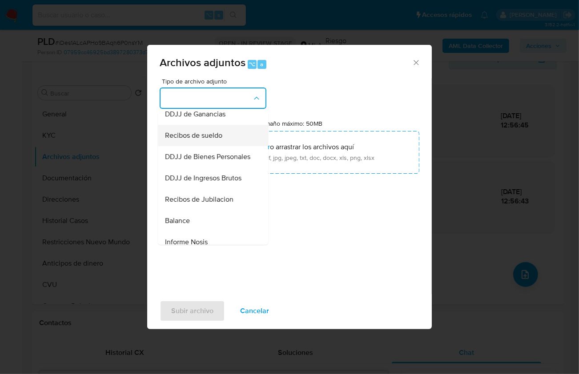
click at [218, 146] on div "Recibos de sueldo" at bounding box center [210, 134] width 91 height 21
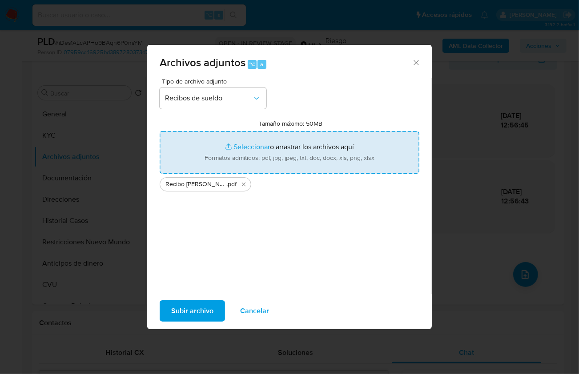
click at [192, 305] on span "Subir archivo" at bounding box center [192, 311] width 42 height 20
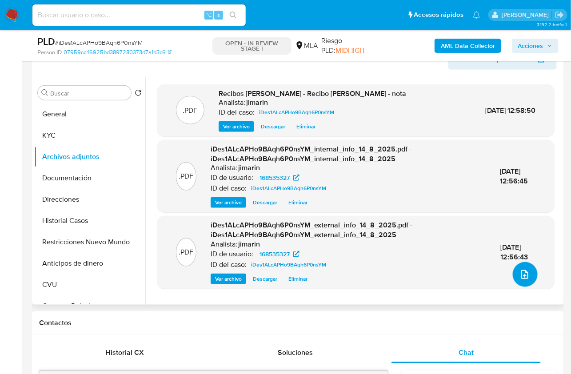
click at [524, 269] on icon "upload-file" at bounding box center [525, 274] width 11 height 11
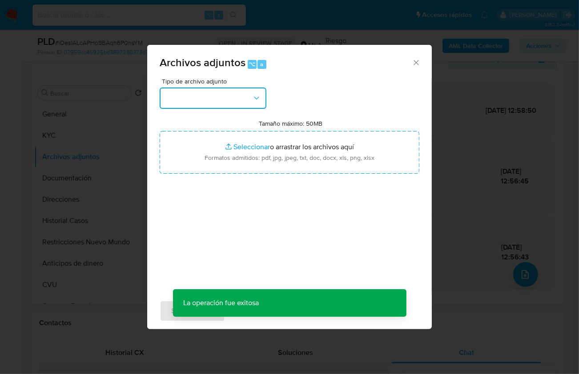
click at [197, 107] on button "button" at bounding box center [213, 98] width 107 height 21
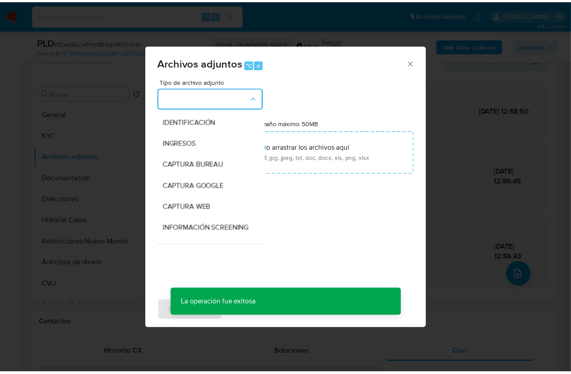
scroll to position [148, 0]
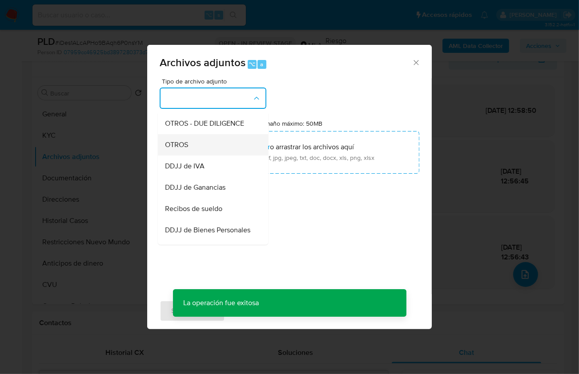
click at [200, 152] on div "OTROS" at bounding box center [210, 144] width 91 height 21
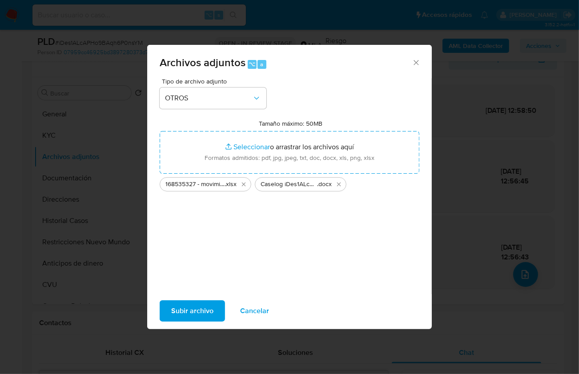
click at [184, 314] on span "Subir archivo" at bounding box center [192, 311] width 42 height 20
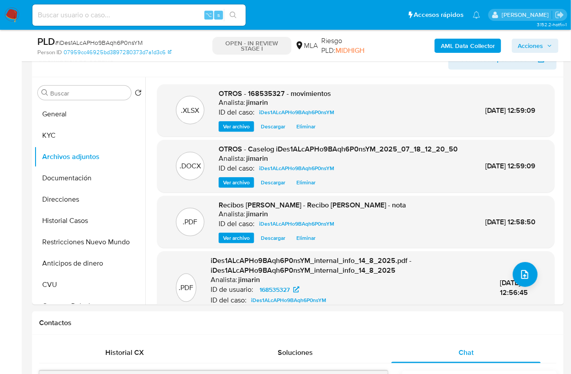
click at [545, 46] on span "Acciones" at bounding box center [535, 46] width 34 height 12
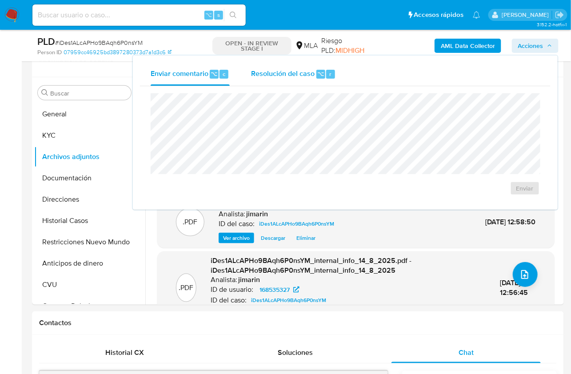
click at [332, 81] on div "Resolución del caso ⌥ r" at bounding box center [293, 74] width 85 height 23
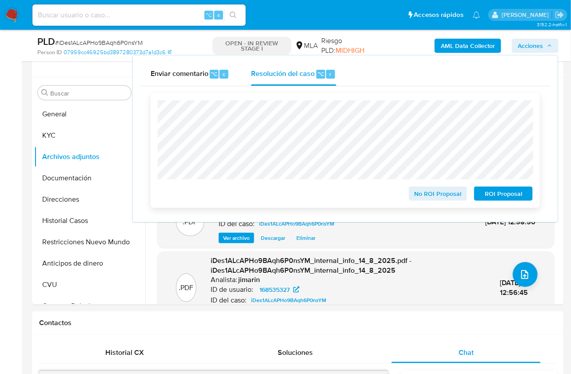
click at [424, 195] on span "No ROI Proposal" at bounding box center [438, 194] width 46 height 12
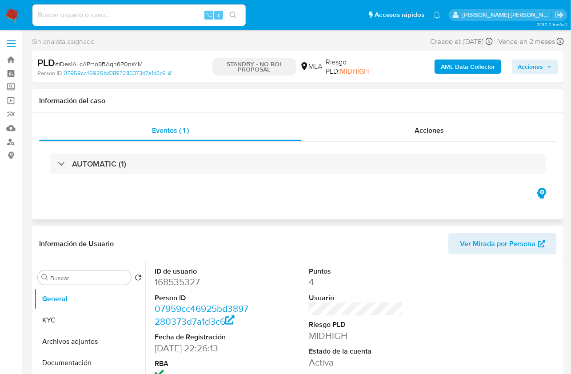
select select "10"
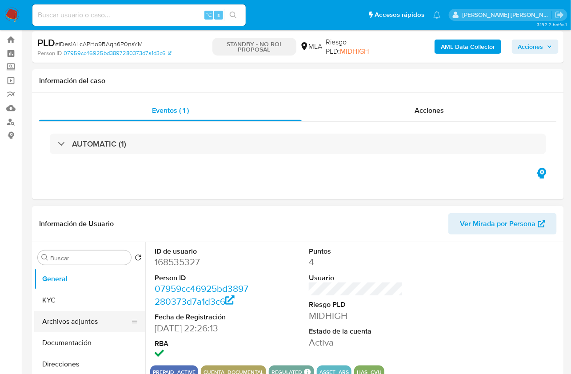
scroll to position [42, 0]
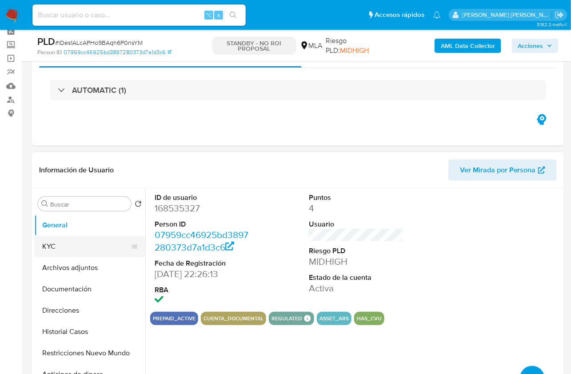
click at [84, 252] on button "KYC" at bounding box center [86, 246] width 104 height 21
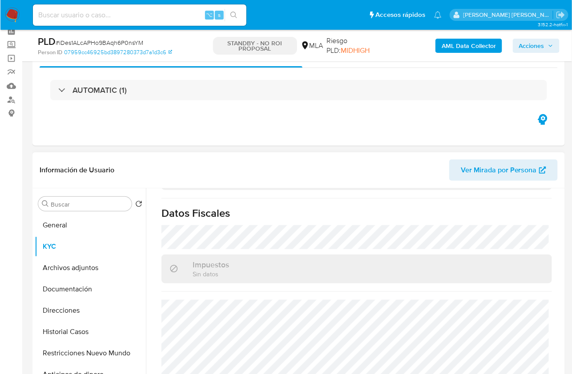
scroll to position [493, 0]
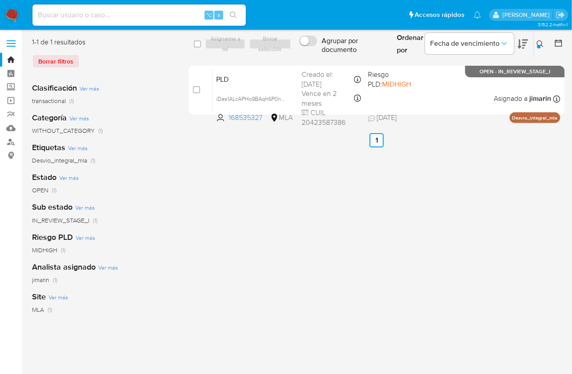
click at [537, 42] on icon at bounding box center [540, 43] width 7 height 7
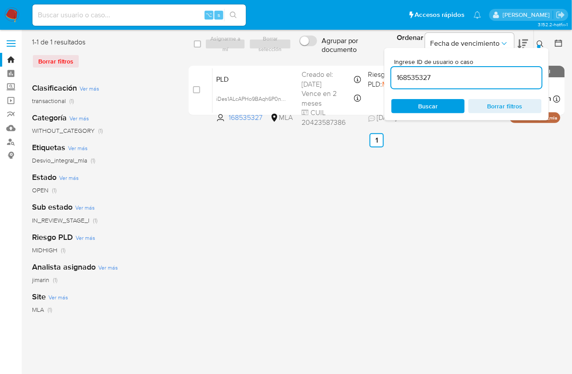
click at [474, 76] on input "168535327" at bounding box center [466, 78] width 150 height 12
type input "177564330"
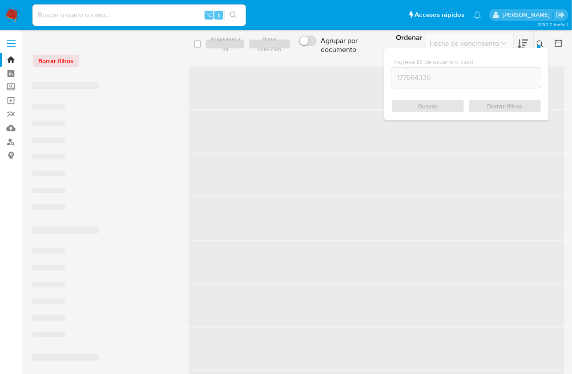
click at [546, 40] on button at bounding box center [541, 44] width 15 height 11
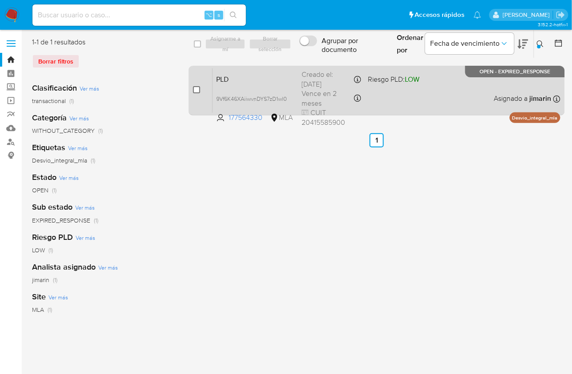
click at [198, 91] on input "checkbox" at bounding box center [196, 89] width 7 height 7
checkbox input "true"
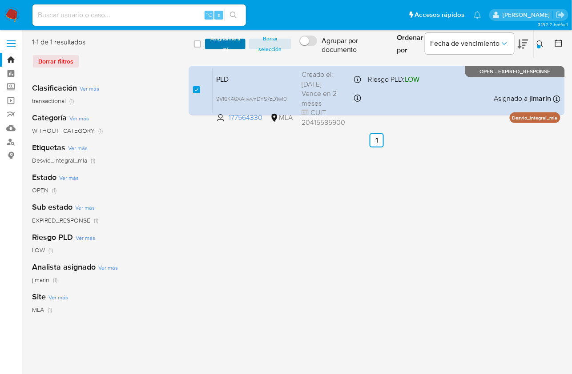
click at [227, 48] on span "Asignarme a mí" at bounding box center [225, 44] width 32 height 9
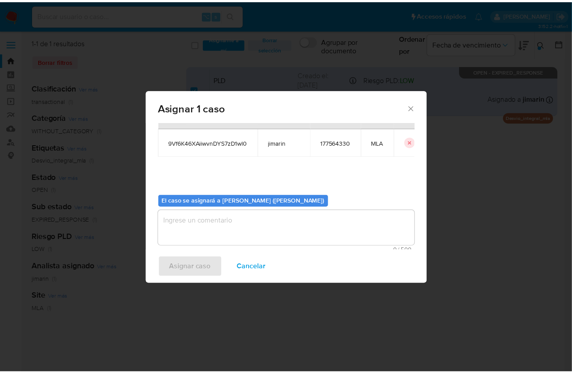
scroll to position [45, 0]
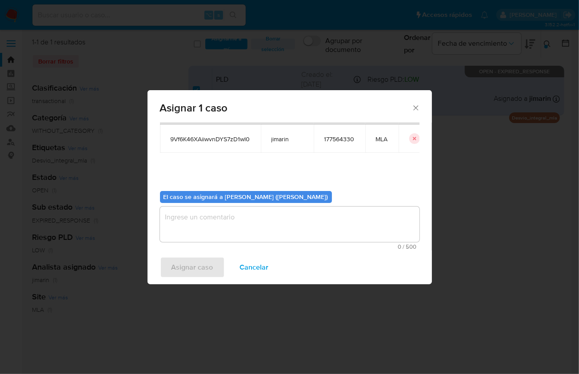
click at [244, 228] on textarea "assign-modal" at bounding box center [290, 225] width 260 height 36
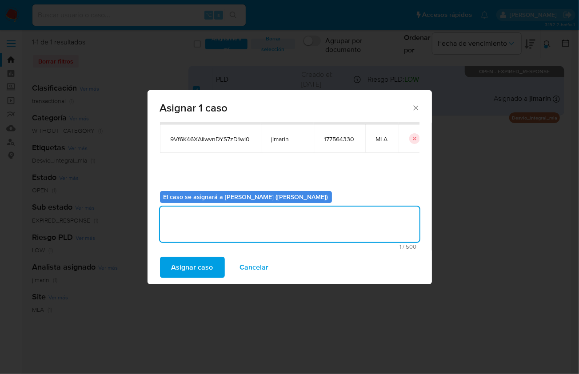
click at [205, 278] on div "Asignar caso Cancelar" at bounding box center [290, 268] width 284 height 34
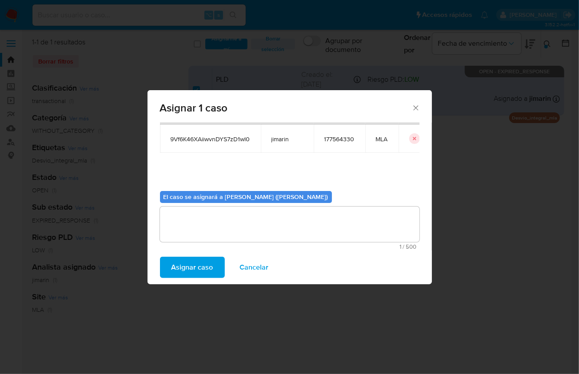
click at [193, 272] on span "Asignar caso" at bounding box center [193, 268] width 42 height 20
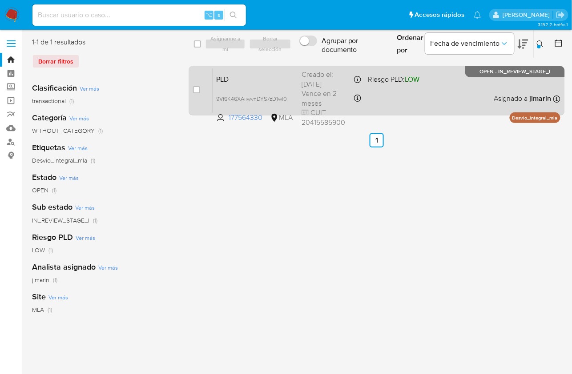
click at [399, 111] on div "PLD 9Vf6K46XAiiwvnDYS7zD1wl0 177564330 MLA Riesgo PLD: LOW Creado el: [DATE] Cr…" at bounding box center [386, 90] width 348 height 45
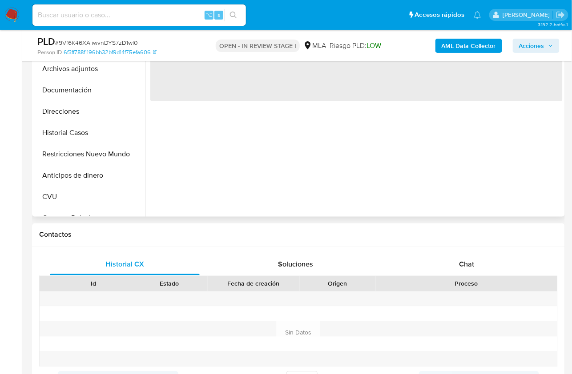
scroll to position [243, 0]
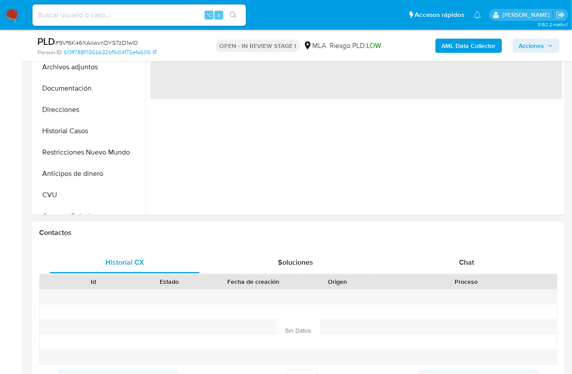
click at [495, 275] on div "Proceso" at bounding box center [466, 282] width 181 height 15
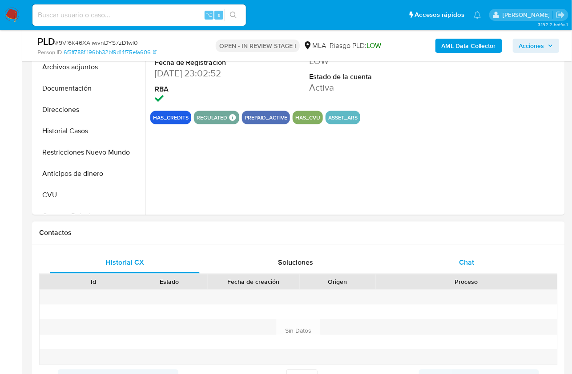
click at [493, 264] on div "Chat" at bounding box center [467, 262] width 150 height 21
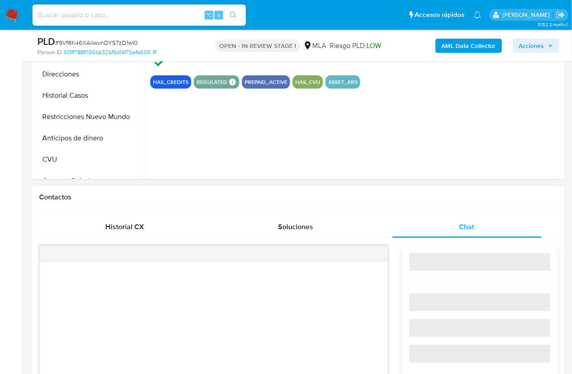
select select "10"
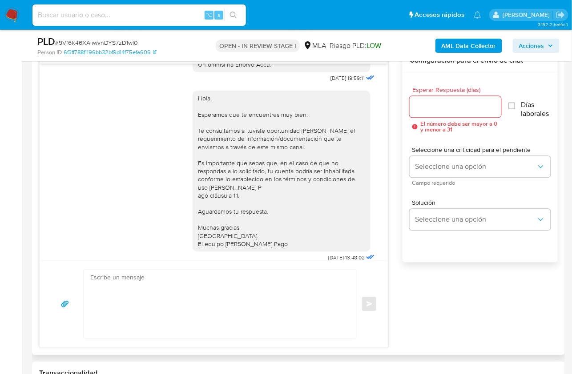
scroll to position [308, 0]
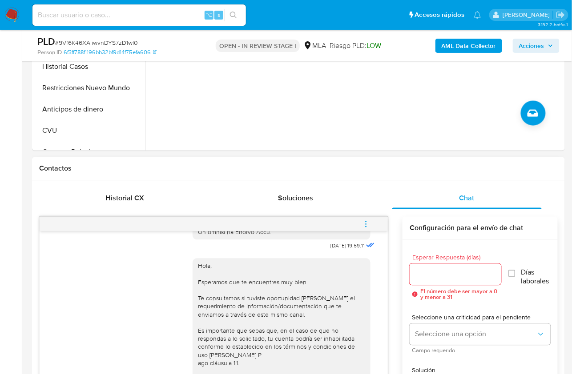
click at [364, 222] on icon "menu-action" at bounding box center [366, 224] width 8 height 8
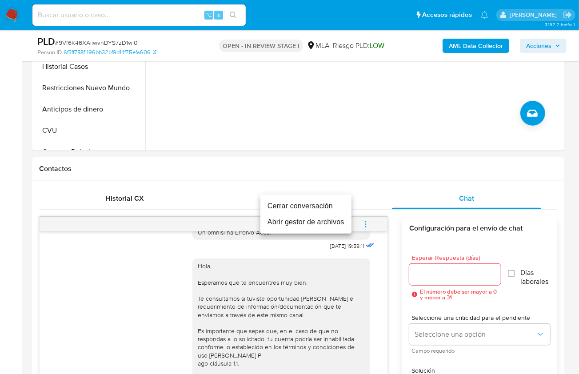
click at [334, 204] on li "Cerrar conversación" at bounding box center [305, 206] width 91 height 16
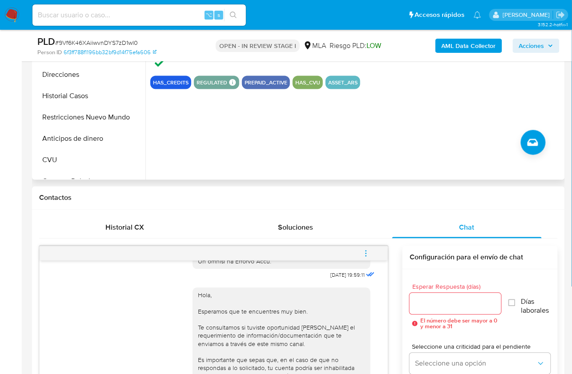
scroll to position [156, 0]
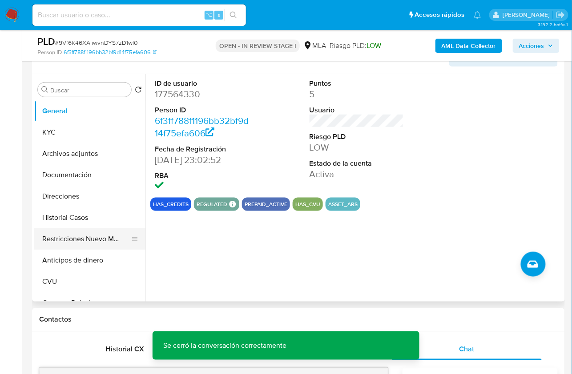
click at [88, 235] on button "Restricciones Nuevo Mundo" at bounding box center [86, 238] width 104 height 21
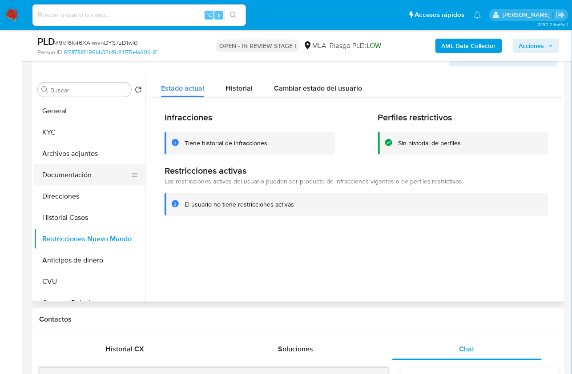
click at [87, 173] on button "Documentación" at bounding box center [86, 174] width 104 height 21
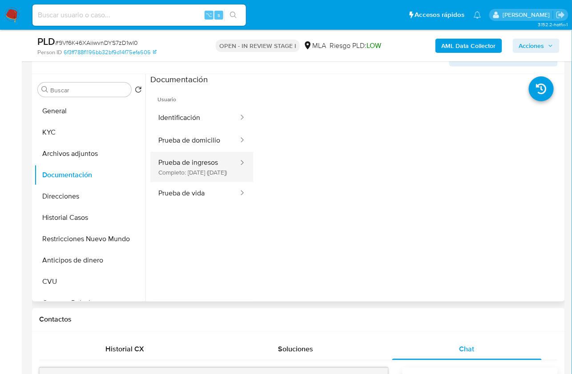
click at [187, 180] on button "Prueba de ingresos Completo: [DATE] ([DATE])" at bounding box center [194, 167] width 89 height 30
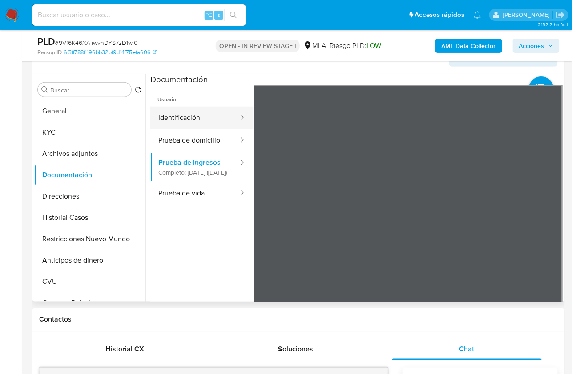
click at [201, 113] on button "Identificación" at bounding box center [194, 118] width 89 height 23
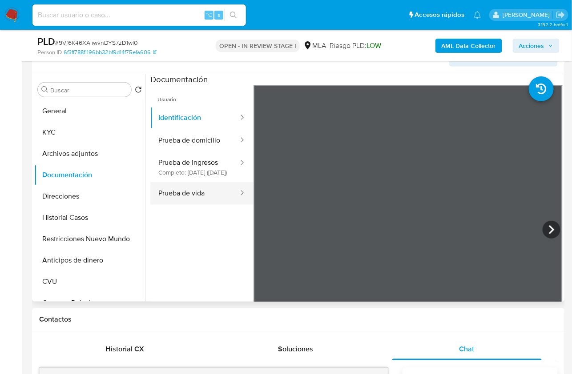
click at [183, 225] on ul "Usuario Identificación Prueba de domicilio Prueba de ingresos Completo: [DATE] …" at bounding box center [201, 213] width 103 height 256
click at [187, 204] on button "Prueba de vida" at bounding box center [194, 193] width 89 height 23
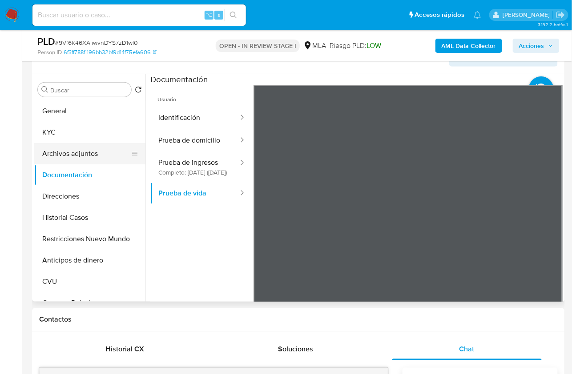
click at [74, 155] on button "Archivos adjuntos" at bounding box center [86, 153] width 104 height 21
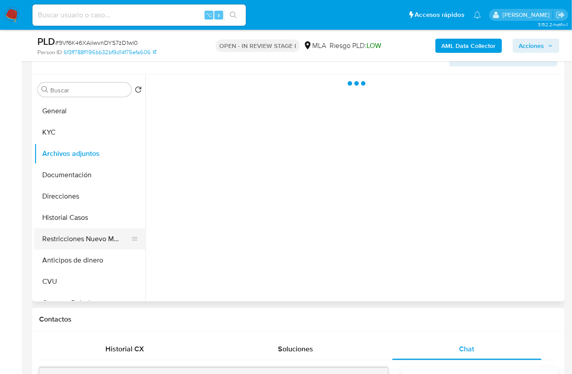
click at [95, 238] on button "Restricciones Nuevo Mundo" at bounding box center [86, 238] width 104 height 21
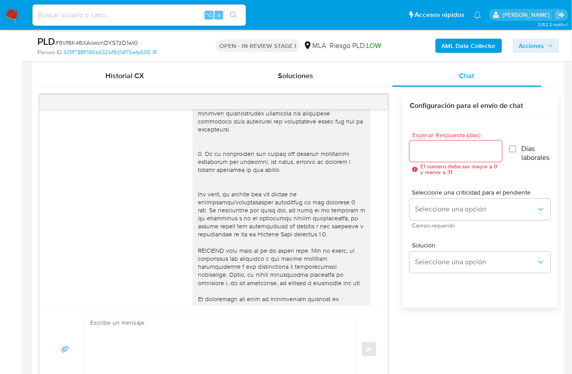
scroll to position [295, 0]
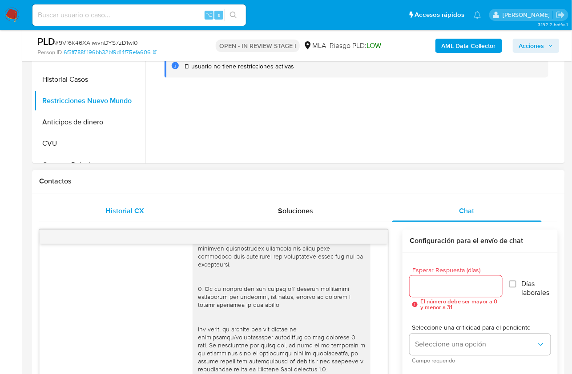
drag, startPoint x: 69, startPoint y: 196, endPoint x: 102, endPoint y: 202, distance: 33.8
click at [69, 196] on div "Historial CX Soluciones Chat Id Estado Fecha de creación Origen Proceso Anterio…" at bounding box center [298, 365] width 533 height 342
click at [118, 208] on span "Historial CX" at bounding box center [124, 211] width 39 height 10
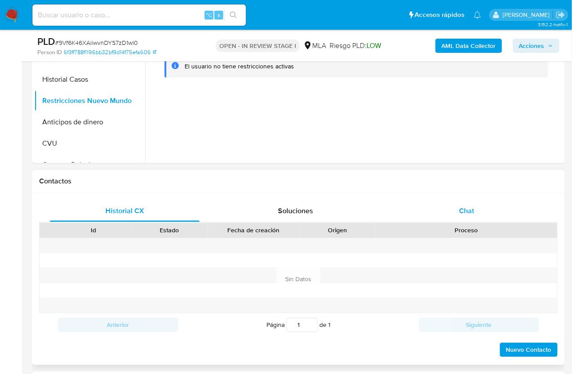
click at [513, 209] on div "Chat" at bounding box center [467, 211] width 150 height 21
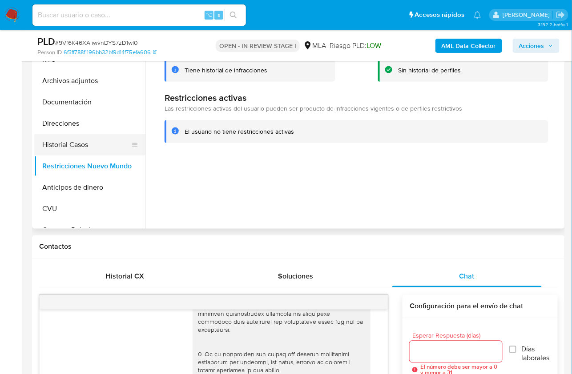
click at [80, 143] on button "Historial Casos" at bounding box center [86, 144] width 104 height 21
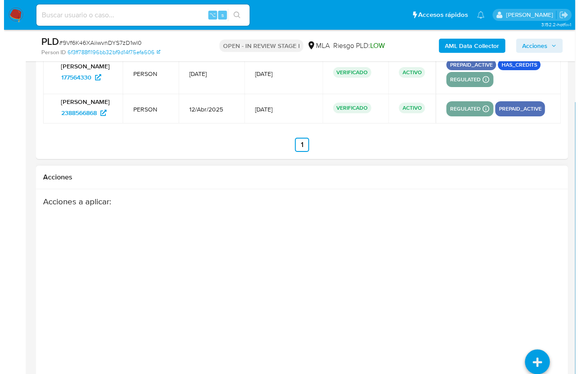
scroll to position [1611, 0]
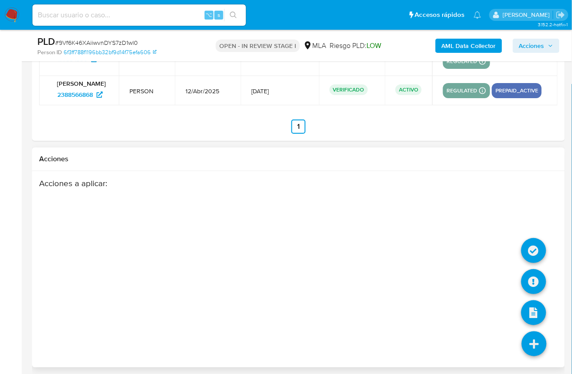
click at [539, 338] on icon at bounding box center [533, 344] width 25 height 25
click at [530, 258] on li at bounding box center [533, 252] width 25 height 36
click at [532, 281] on icon at bounding box center [533, 281] width 25 height 25
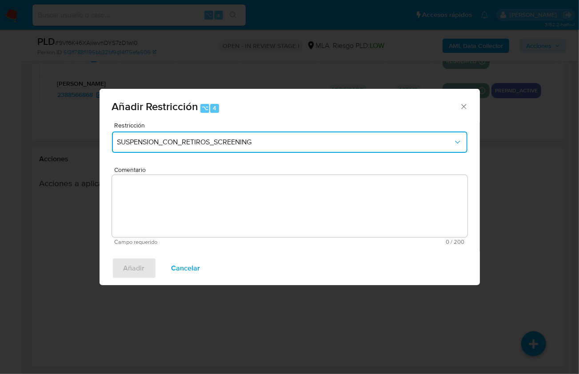
click at [206, 136] on button "SUSPENSION_CON_RETIROS_SCREENING" at bounding box center [290, 142] width 356 height 21
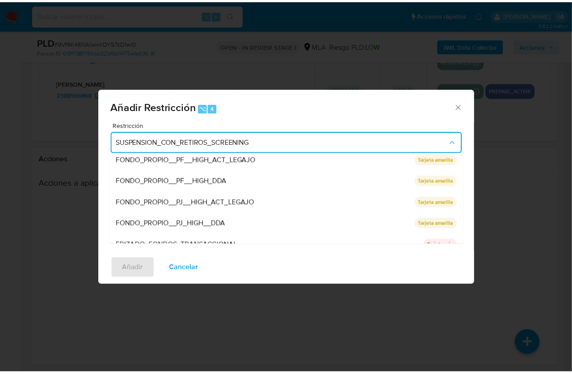
scroll to position [141, 0]
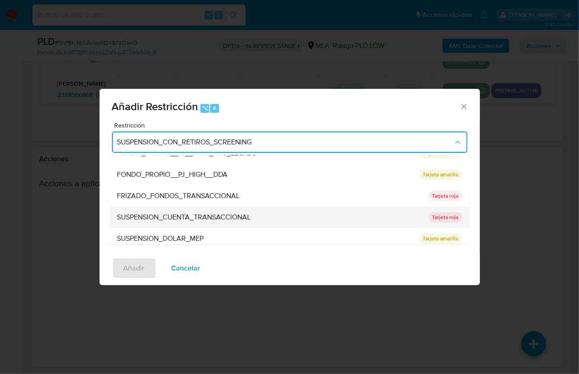
click at [198, 213] on span "SUSPENSION_CUENTA_TRANSACCIONAL" at bounding box center [184, 217] width 134 height 9
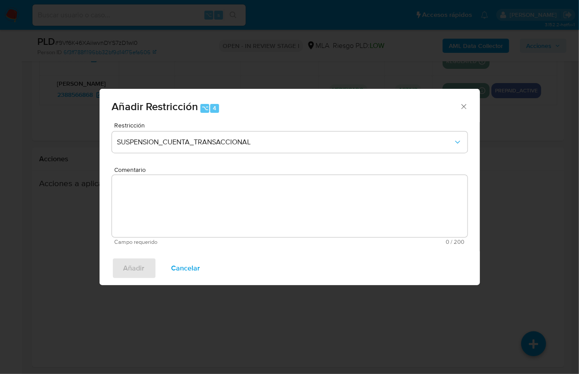
click at [202, 205] on textarea "Comentario" at bounding box center [290, 206] width 356 height 62
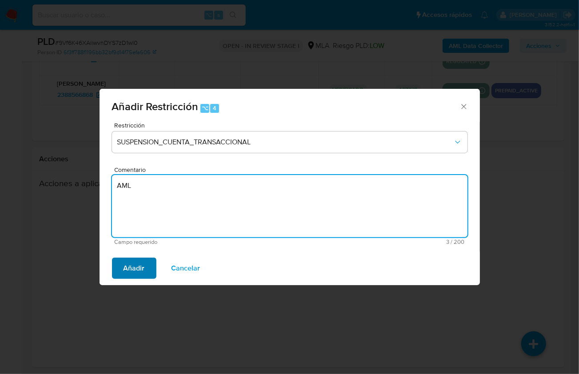
type textarea "AML"
click at [147, 262] on button "Añadir" at bounding box center [134, 268] width 44 height 21
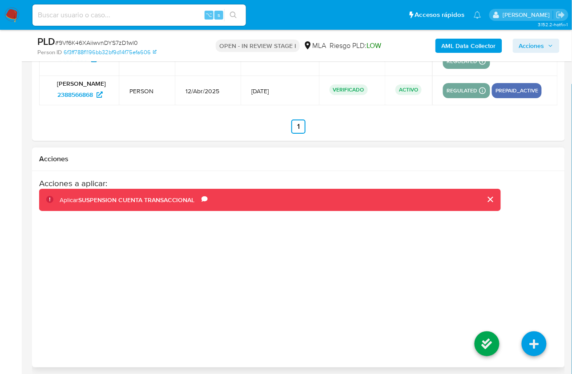
click at [473, 334] on li at bounding box center [486, 345] width 47 height 50
click at [482, 333] on icon at bounding box center [486, 344] width 25 height 25
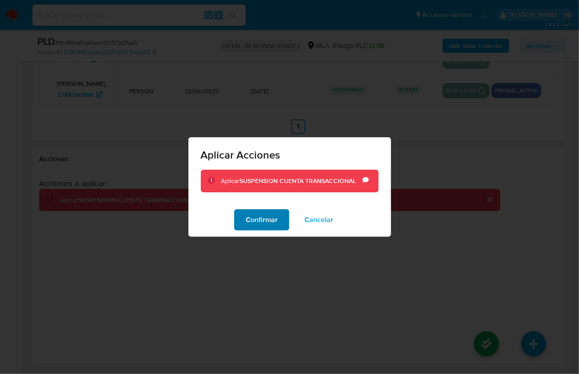
click at [250, 218] on span "Confirmar" at bounding box center [262, 220] width 32 height 20
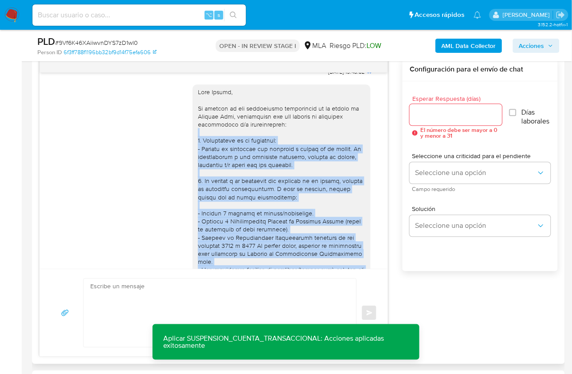
scroll to position [637, 0]
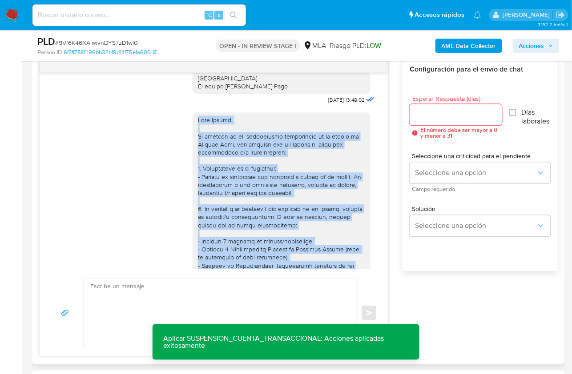
drag, startPoint x: 262, startPoint y: 240, endPoint x: 189, endPoint y: 144, distance: 120.3
click at [192, 144] on div at bounding box center [281, 350] width 178 height 476
copy div "Lore Ipsumd, Si ametcon ad eli seddoeiusmo temporincid ut la etdolo ma Aliquae …"
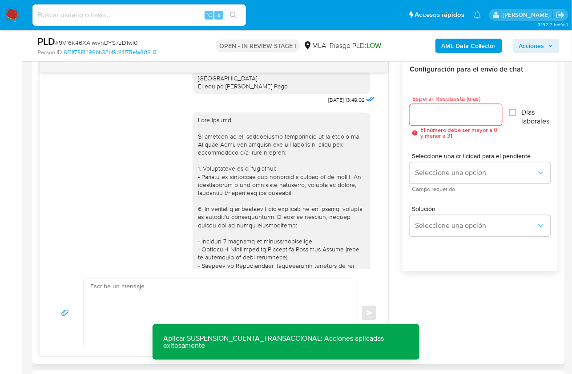
click at [152, 289] on textarea at bounding box center [217, 313] width 255 height 68
paste textarea "Lore Ipsumd, Si ametcon ad eli seddoeiusmo temporincid ut la etdolo ma Aliquae …"
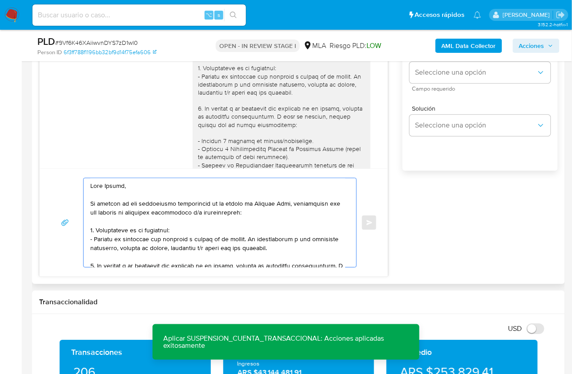
scroll to position [567, 0]
click at [288, 204] on textarea at bounding box center [217, 223] width 255 height 89
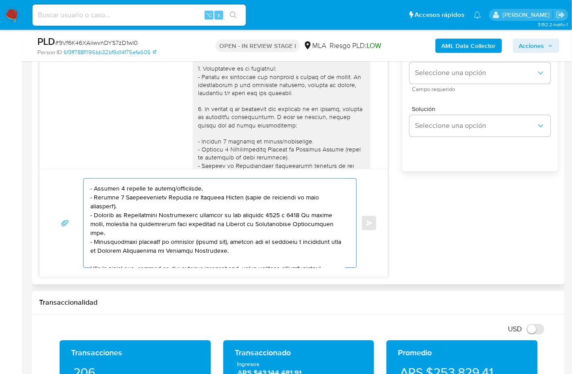
scroll to position [104, 0]
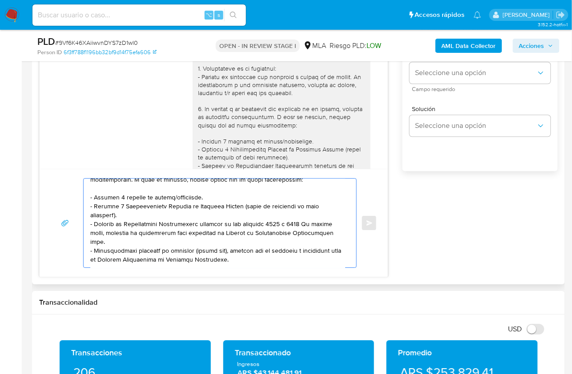
drag, startPoint x: 225, startPoint y: 258, endPoint x: 92, endPoint y: 246, distance: 133.1
click at [92, 246] on textarea at bounding box center [217, 223] width 255 height 89
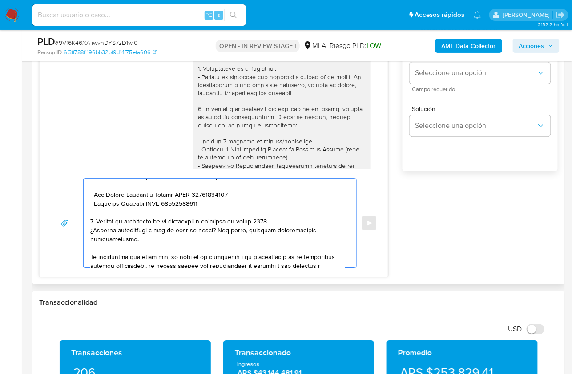
click at [221, 234] on textarea at bounding box center [217, 223] width 255 height 89
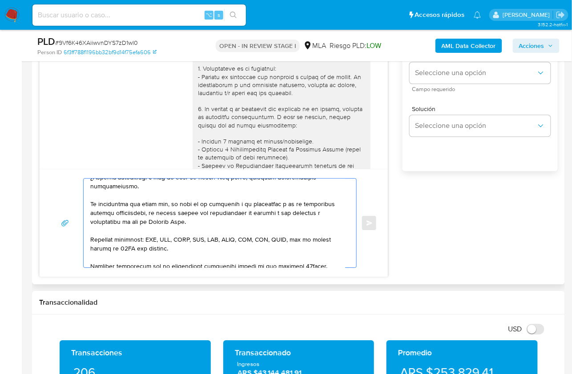
scroll to position [288, 0]
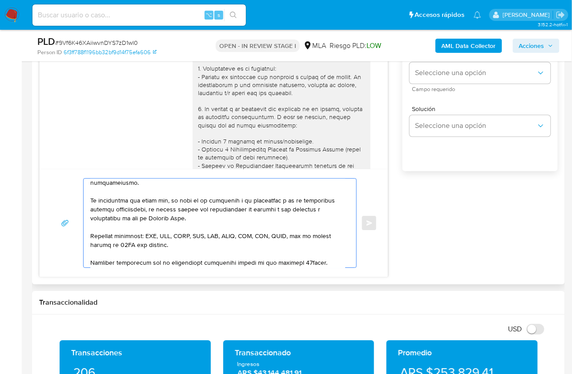
click at [194, 209] on textarea at bounding box center [217, 223] width 255 height 89
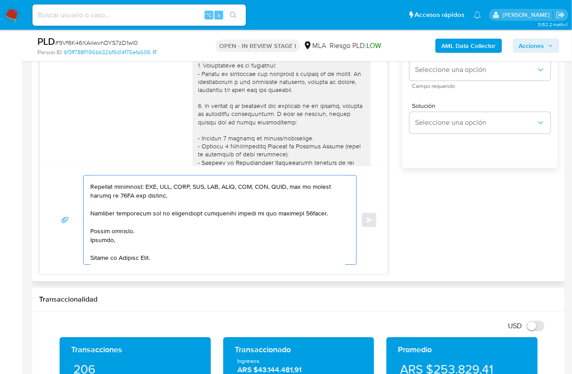
scroll to position [579, 0]
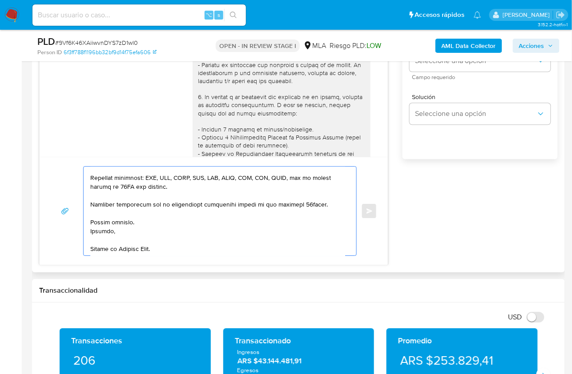
drag, startPoint x: 325, startPoint y: 201, endPoint x: 264, endPoint y: 202, distance: 61.4
click at [264, 202] on textarea at bounding box center [217, 211] width 255 height 89
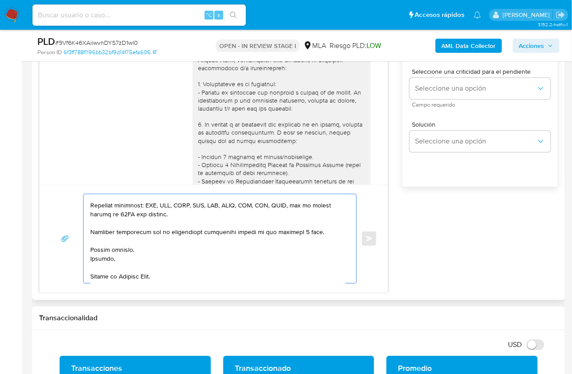
scroll to position [438, 0]
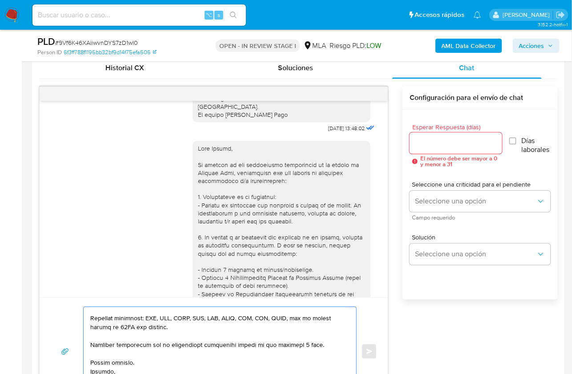
type textarea "Lore Ipsumd, Si ametcon ad eli seddoeiusmo temporincid ut la etdolo ma Aliquae …"
click at [425, 141] on input "Esperar Respuesta (días)" at bounding box center [455, 143] width 92 height 12
type input "2"
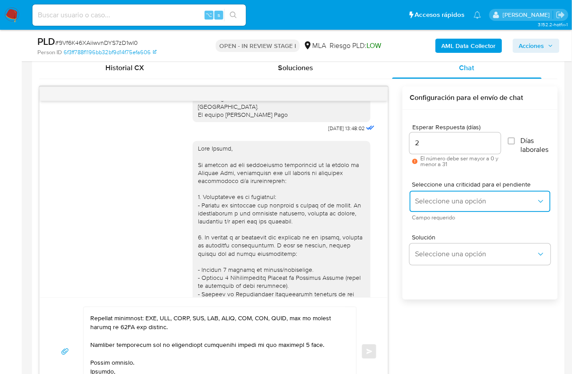
click at [429, 192] on button "Seleccione una opción" at bounding box center [479, 201] width 141 height 21
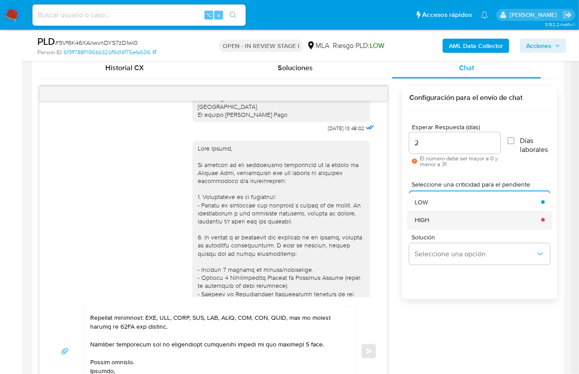
click at [437, 220] on div "HIGH" at bounding box center [475, 220] width 121 height 18
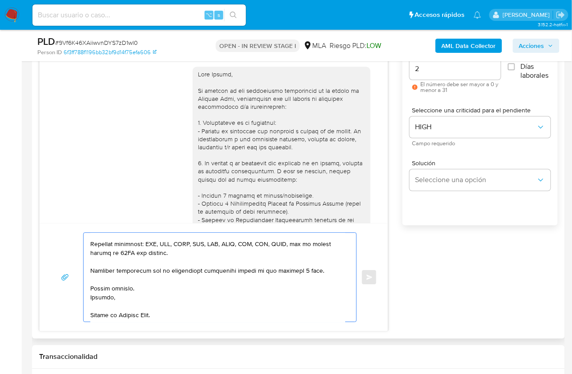
scroll to position [0, 0]
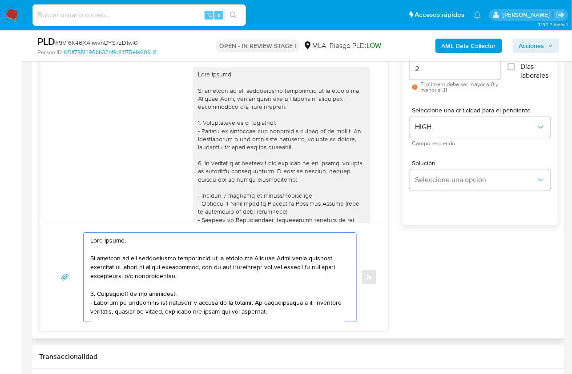
drag, startPoint x: 199, startPoint y: 316, endPoint x: 60, endPoint y: 206, distance: 176.6
click at [60, 206] on div "[DATE] 19:59:11 Hola, Esperamos que te encuentres muy bien. Te consultamos si t…" at bounding box center [213, 172] width 349 height 320
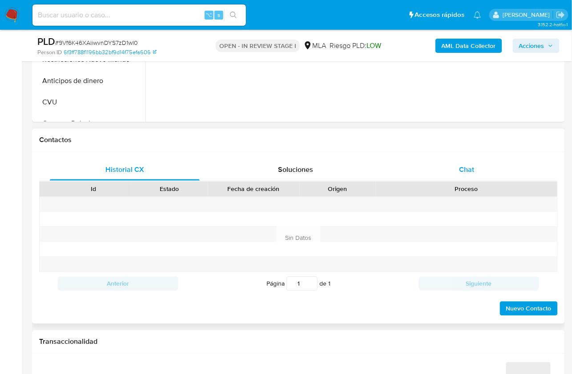
click at [468, 160] on div "Chat" at bounding box center [467, 170] width 150 height 21
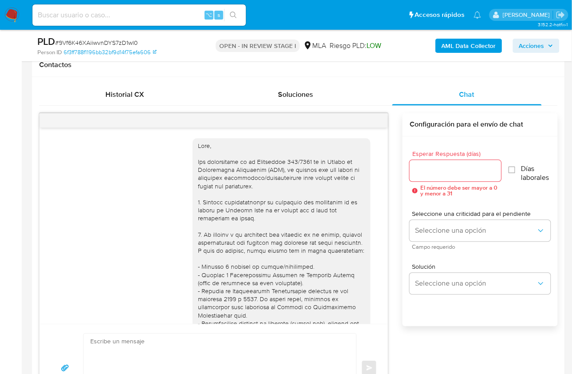
scroll to position [998, 0]
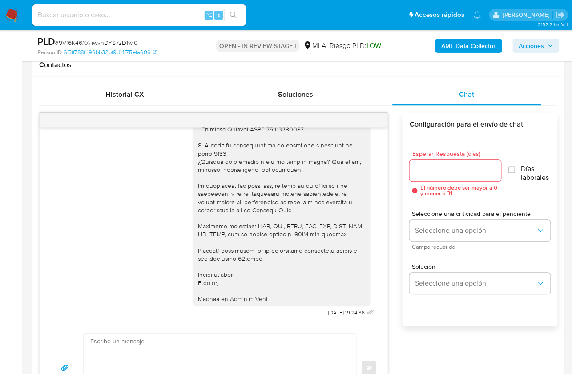
click at [201, 339] on textarea at bounding box center [217, 368] width 255 height 68
paste textarea "Lore Ipsumd, Si ametcon ad eli seddoeiusmo temporincid ut la etdolo ma Aliquae …"
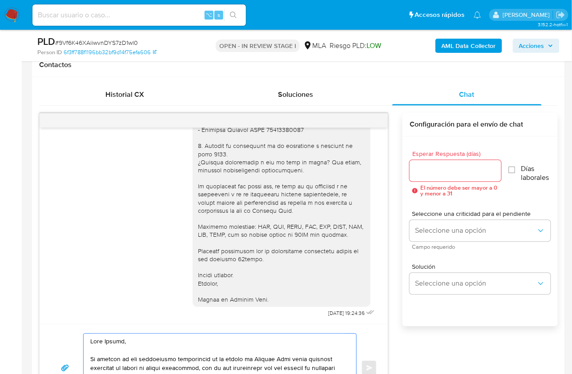
scroll to position [458, 0]
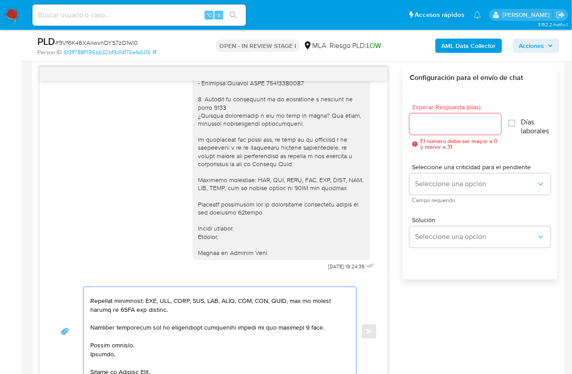
type textarea "Lore Ipsumd, Si ametcon ad eli seddoeiusmo temporincid ut la etdolo ma Aliquae …"
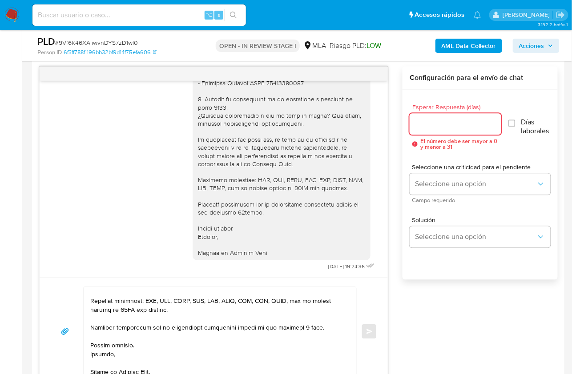
click at [433, 126] on input "Esperar Respuesta (días)" at bounding box center [455, 124] width 92 height 12
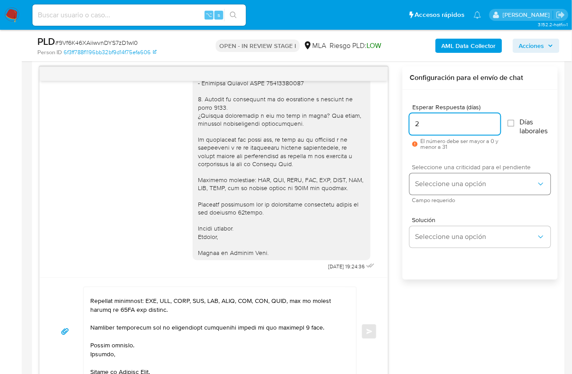
type input "2"
click at [436, 184] on span "Seleccione una opción" at bounding box center [475, 184] width 121 height 9
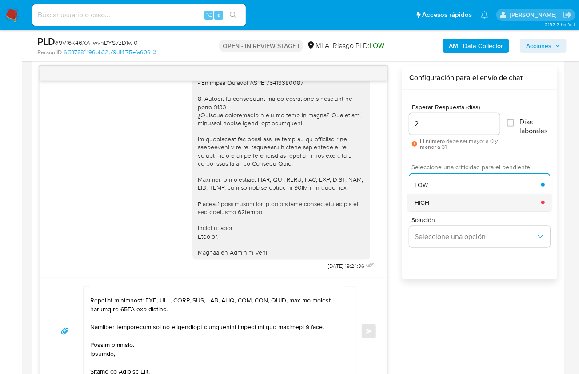
click at [435, 207] on div "HIGH" at bounding box center [478, 203] width 127 height 18
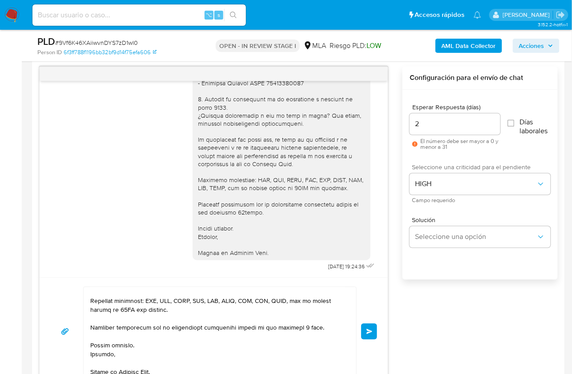
click at [367, 336] on button "Enviar" at bounding box center [369, 332] width 16 height 16
select select "10"
click at [373, 332] on button "Enviar" at bounding box center [369, 332] width 16 height 16
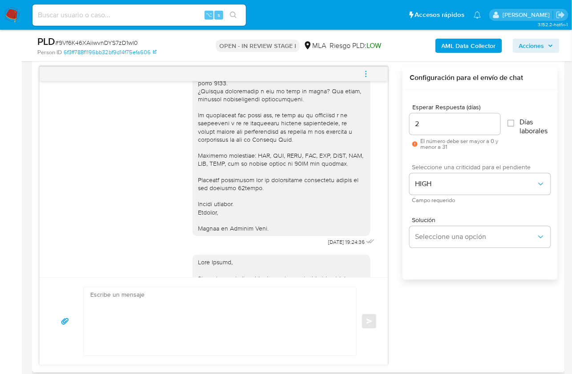
scroll to position [0, 0]
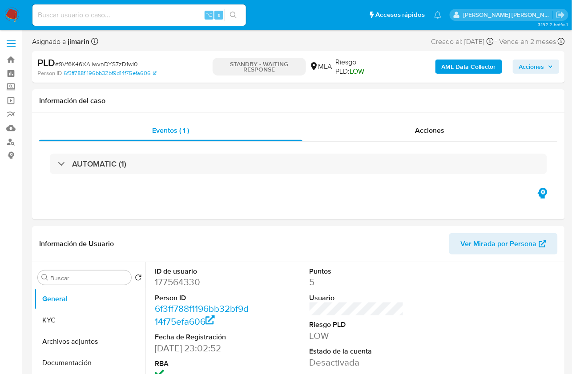
select select "10"
click at [368, 331] on dd "LOW" at bounding box center [356, 336] width 94 height 12
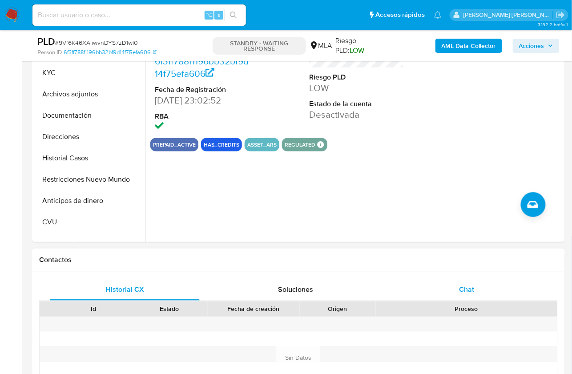
click at [476, 298] on div "Chat" at bounding box center [467, 290] width 150 height 21
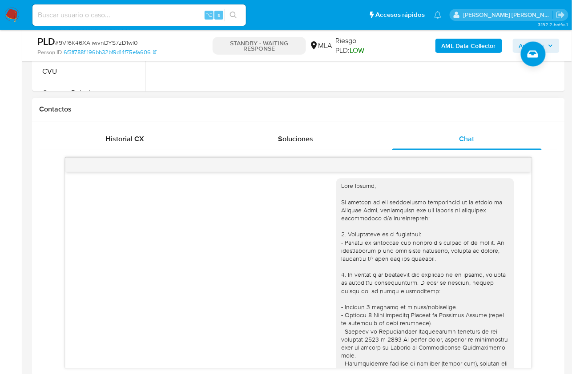
scroll to position [667, 0]
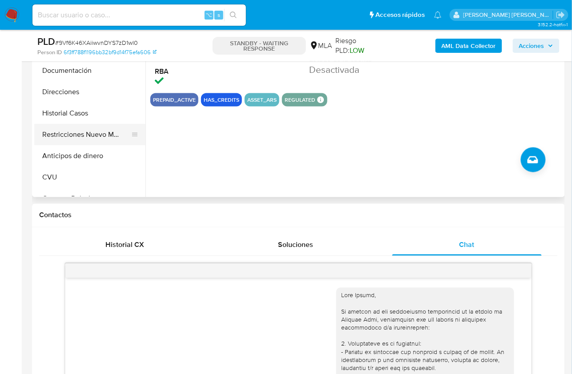
click at [91, 129] on button "Restricciones Nuevo Mundo" at bounding box center [86, 134] width 104 height 21
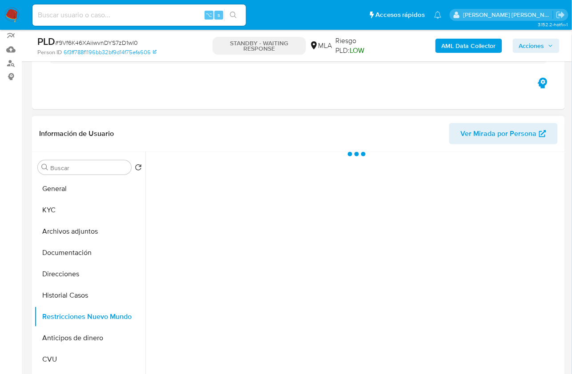
scroll to position [56, 0]
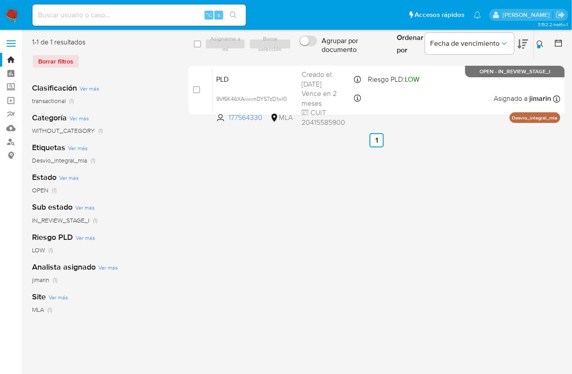
click at [533, 37] on div "Ordenar por Fecha de vencimiento" at bounding box center [461, 44] width 144 height 28
click at [535, 42] on button at bounding box center [541, 44] width 15 height 11
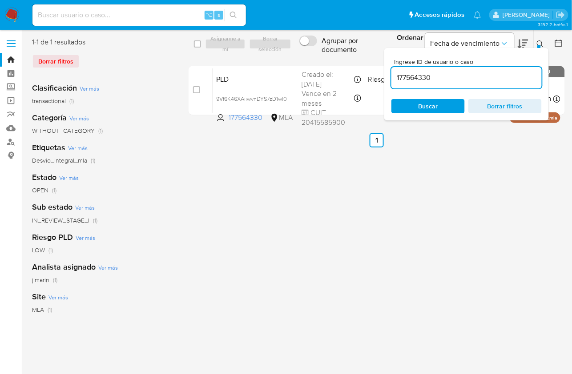
click at [515, 81] on input "177564330" at bounding box center [466, 78] width 150 height 12
type input "181275425"
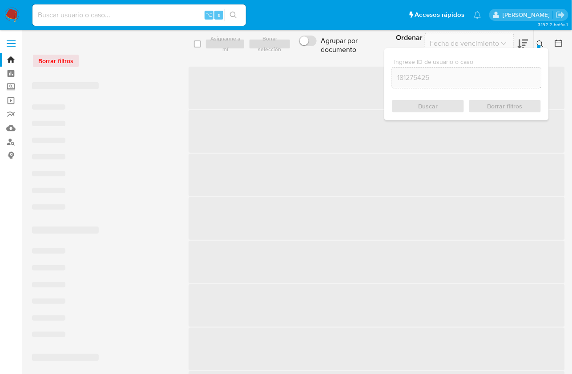
click at [539, 44] on icon at bounding box center [540, 43] width 7 height 7
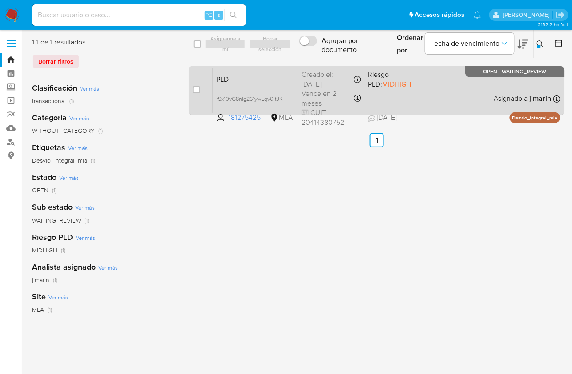
click at [192, 90] on div "case-item-checkbox No es posible asignar el caso PLD rSx10vG8nIg261ywEqv0itJK 1…" at bounding box center [376, 91] width 376 height 50
click at [195, 88] on input "checkbox" at bounding box center [196, 89] width 7 height 7
checkbox input "true"
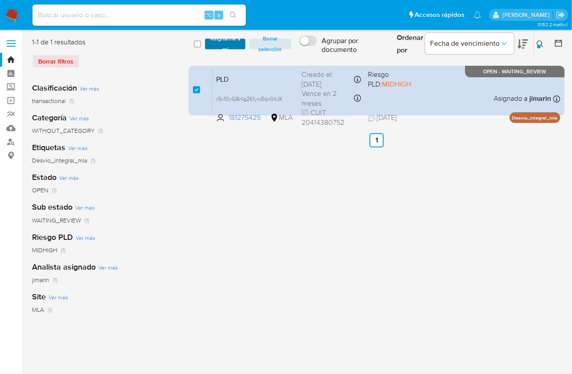
click at [222, 44] on span "Asignarme a mí" at bounding box center [225, 44] width 32 height 9
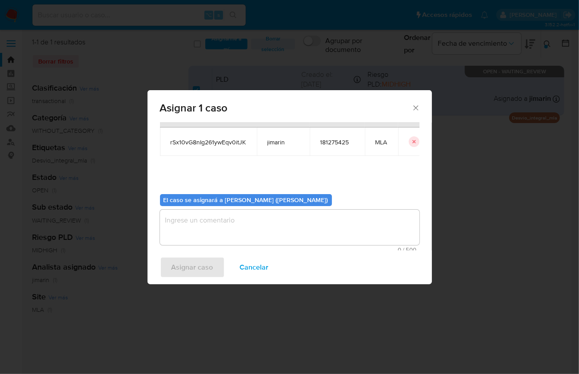
scroll to position [45, 0]
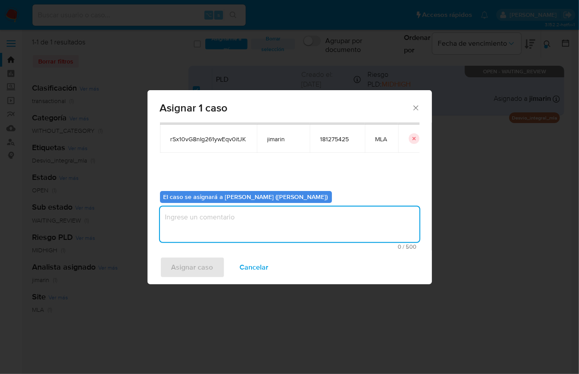
click at [250, 216] on textarea "assign-modal" at bounding box center [290, 225] width 260 height 36
click at [203, 266] on span "Asignar caso" at bounding box center [193, 268] width 42 height 20
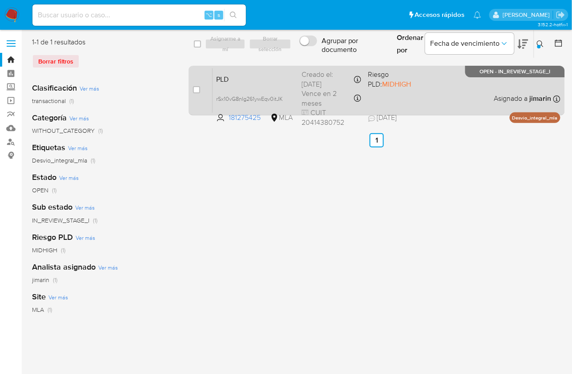
click at [446, 99] on div "PLD rSx10vG8nIg261ywEqv0itJK 181275425 MLA Riesgo PLD: MIDHIGH Creado el: [DATE…" at bounding box center [386, 90] width 348 height 45
click at [200, 90] on div "case-item-checkbox No es posible asignar el caso" at bounding box center [203, 90] width 20 height 45
click at [197, 88] on input "checkbox" at bounding box center [196, 89] width 7 height 7
checkbox input "true"
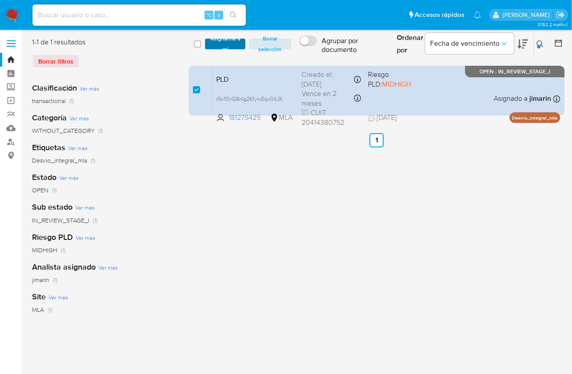
click at [219, 48] on span "Asignarme a mí" at bounding box center [225, 44] width 32 height 9
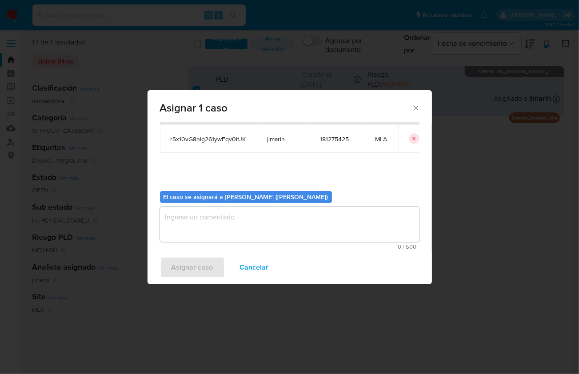
drag, startPoint x: 239, startPoint y: 208, endPoint x: 238, endPoint y: 212, distance: 4.9
click at [239, 208] on textarea "assign-modal" at bounding box center [290, 225] width 260 height 36
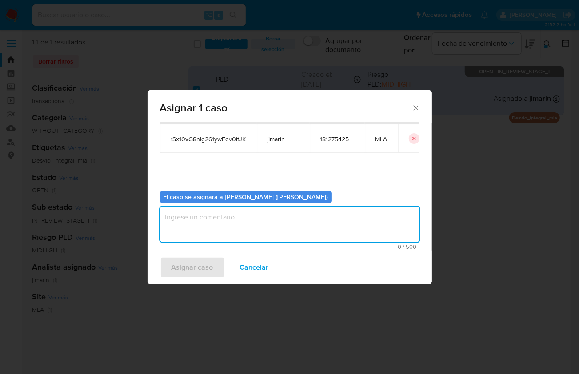
click at [234, 231] on textarea "assign-modal" at bounding box center [290, 225] width 260 height 36
click at [201, 270] on span "Asignar caso" at bounding box center [193, 268] width 42 height 20
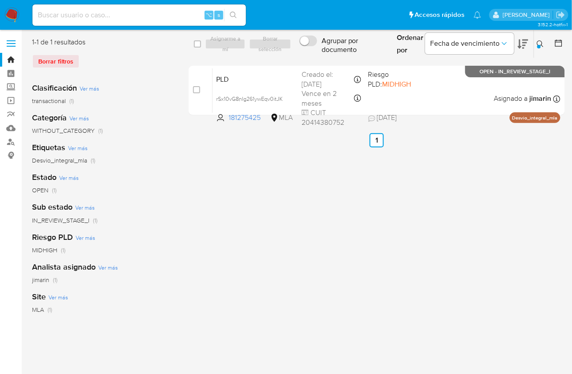
click at [14, 17] on img at bounding box center [11, 15] width 15 height 15
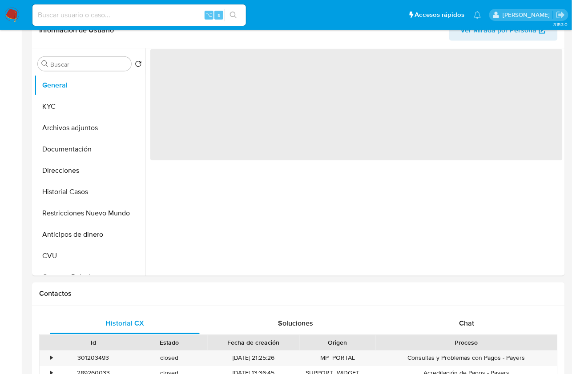
scroll to position [338, 0]
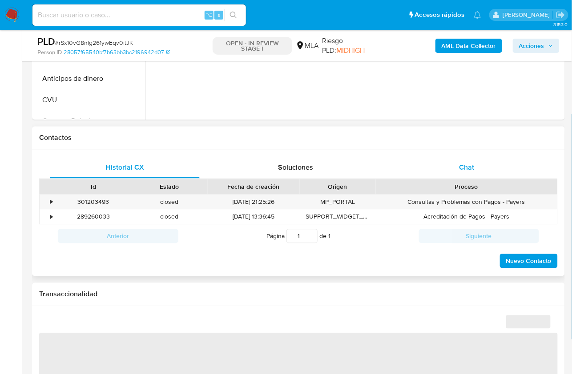
click at [485, 172] on div "Chat" at bounding box center [467, 167] width 150 height 21
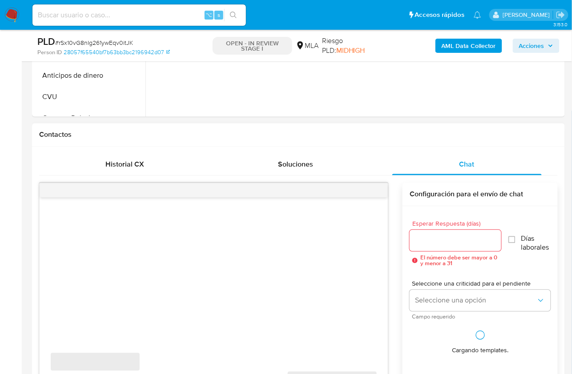
scroll to position [483, 0]
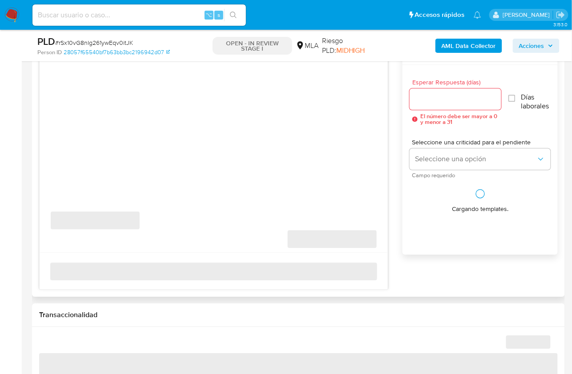
select select "10"
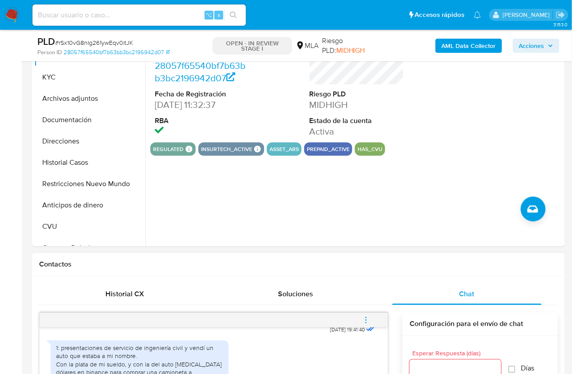
scroll to position [194, 0]
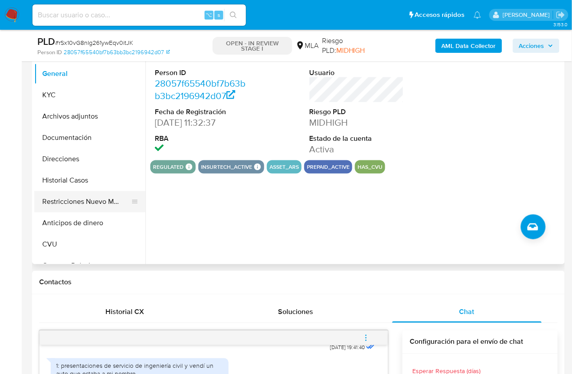
click at [82, 205] on button "Restricciones Nuevo Mundo" at bounding box center [86, 201] width 104 height 21
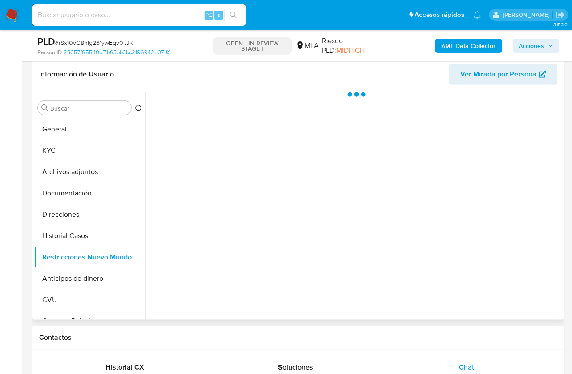
scroll to position [137, 0]
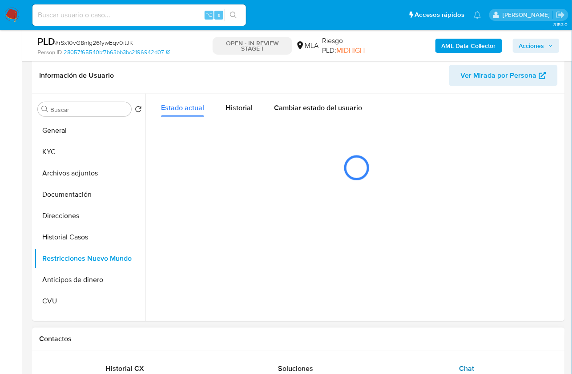
click at [451, 362] on div "Chat" at bounding box center [467, 369] width 150 height 21
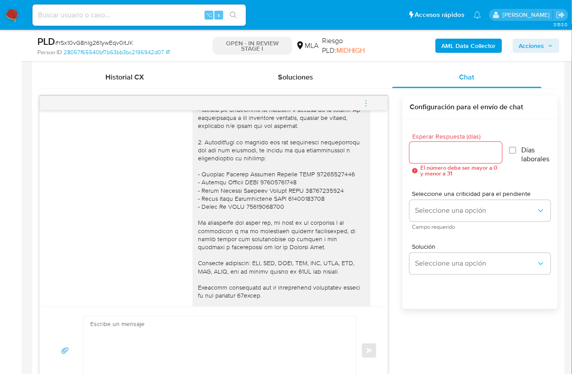
scroll to position [1481, 0]
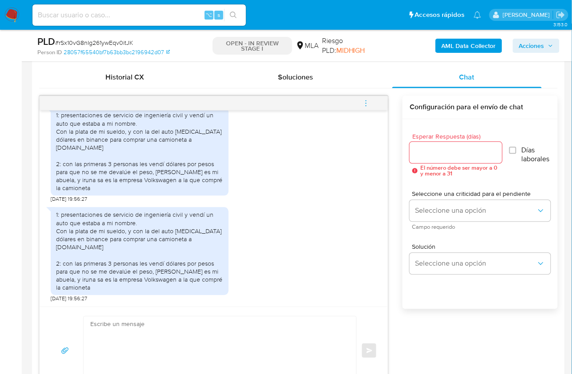
click at [155, 330] on textarea at bounding box center [217, 351] width 255 height 68
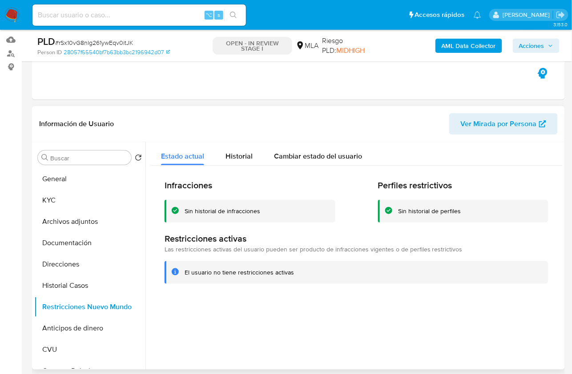
scroll to position [42, 0]
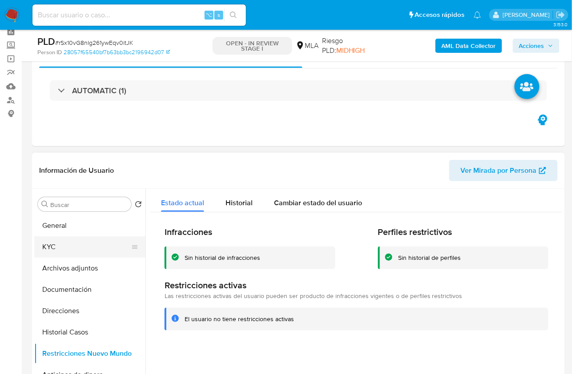
click at [113, 236] on button "KYC" at bounding box center [86, 246] width 104 height 21
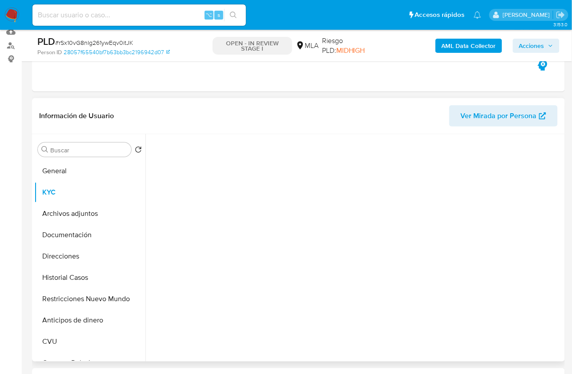
scroll to position [106, 0]
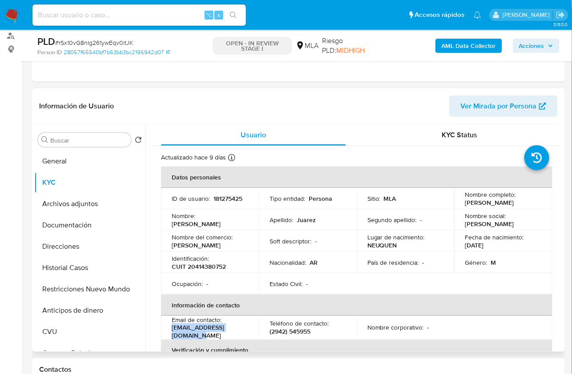
drag, startPoint x: 170, startPoint y: 332, endPoint x: 250, endPoint y: 332, distance: 80.0
click at [250, 332] on td "Email de contacto : [EMAIL_ADDRESS][DOMAIN_NAME]" at bounding box center [210, 328] width 98 height 24
copy p "[EMAIL_ADDRESS][DOMAIN_NAME]"
click at [219, 269] on p "CUIT 20414380752" at bounding box center [199, 267] width 54 height 8
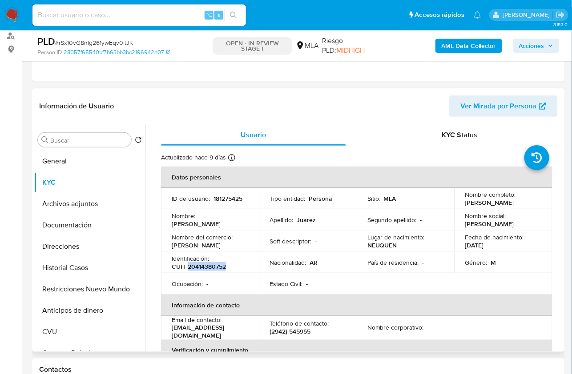
copy p "20414380752"
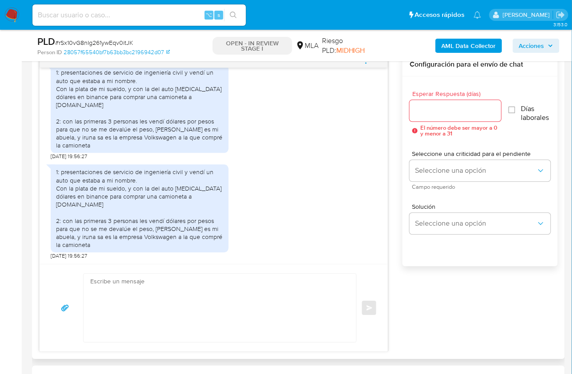
scroll to position [473, 0]
click at [246, 294] on textarea at bounding box center [217, 307] width 255 height 68
paste textarea "Hola, ¡Muchas gracias por tu respuesta! Confirmamos la recepción de la document…"
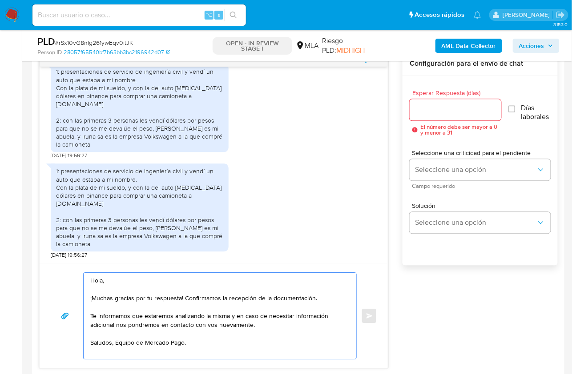
type textarea "Hola, ¡Muchas gracias por tu respuesta! Confirmamos la recepción de la document…"
click at [427, 114] on div at bounding box center [455, 109] width 92 height 21
click at [428, 110] on input "Esperar Respuesta (días)" at bounding box center [455, 110] width 92 height 12
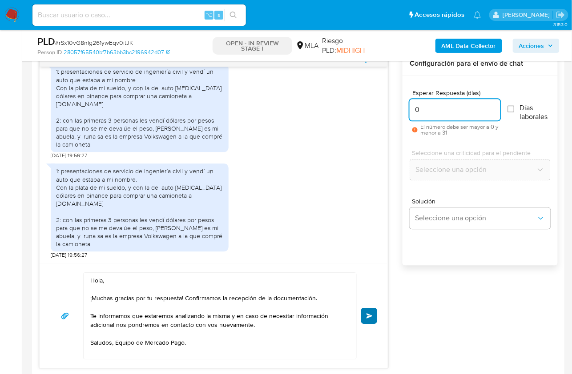
type input "0"
click at [369, 315] on span "Enviar" at bounding box center [369, 315] width 6 height 5
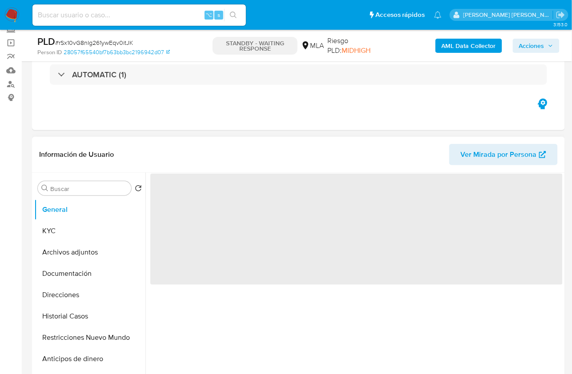
scroll to position [159, 0]
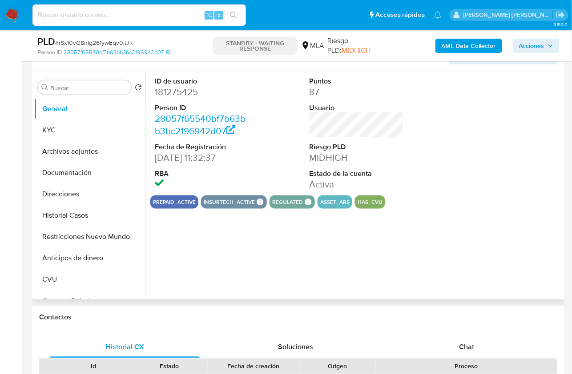
select select "10"
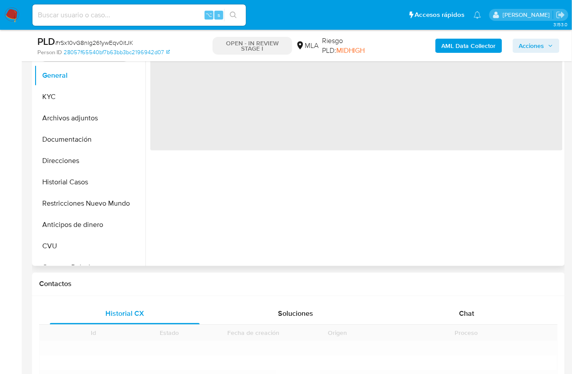
scroll to position [230, 0]
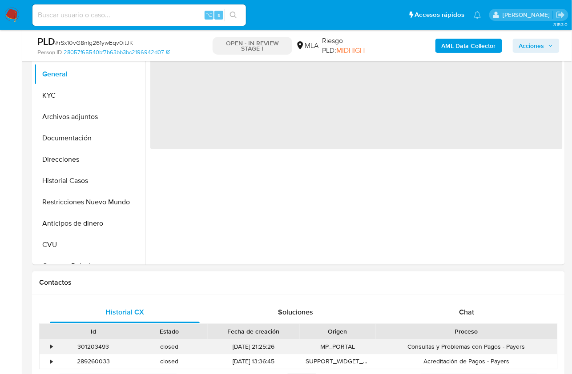
click at [472, 340] on div "Consultas y Problemas con Pagos - Payers" at bounding box center [466, 347] width 181 height 15
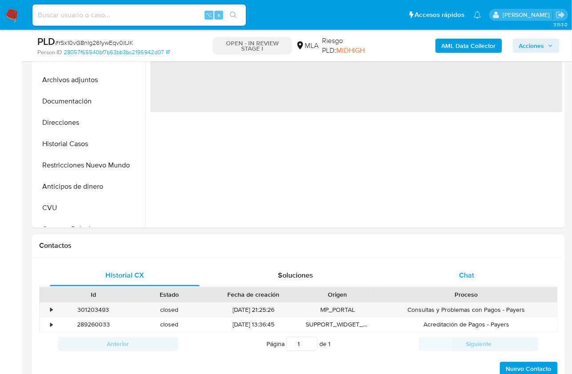
click at [471, 283] on div "Chat" at bounding box center [467, 275] width 150 height 21
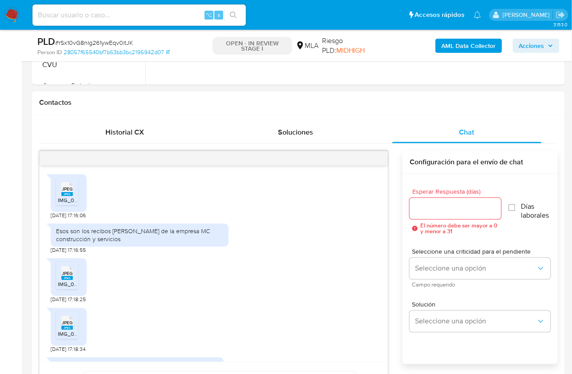
scroll to position [680, 0]
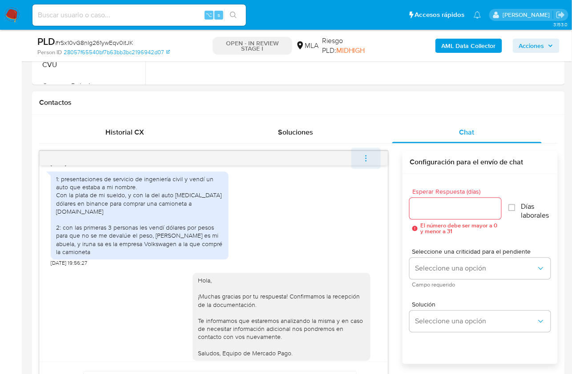
select select "10"
click at [365, 158] on icon "menu-action" at bounding box center [366, 159] width 8 height 8
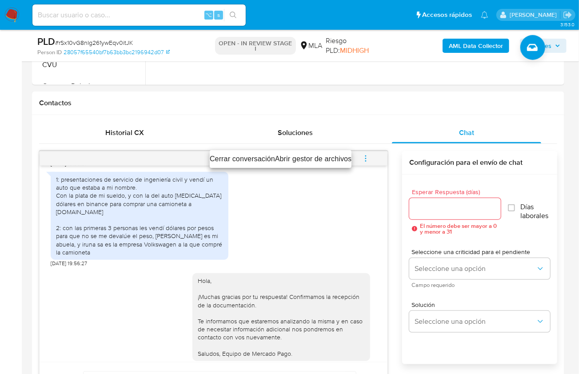
click at [244, 155] on li "Cerrar conversación" at bounding box center [242, 159] width 65 height 11
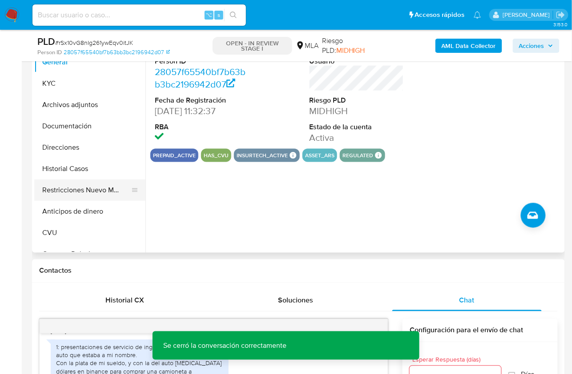
click at [115, 196] on button "Restricciones Nuevo Mundo" at bounding box center [86, 190] width 104 height 21
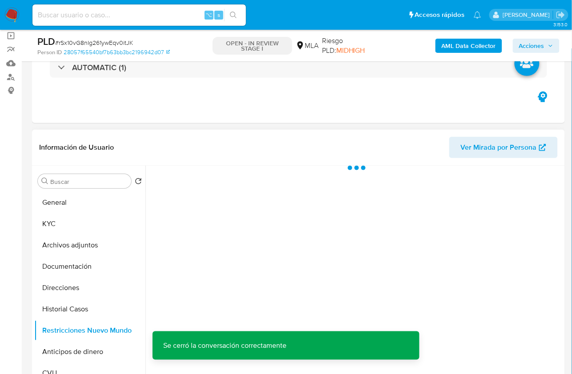
scroll to position [59, 0]
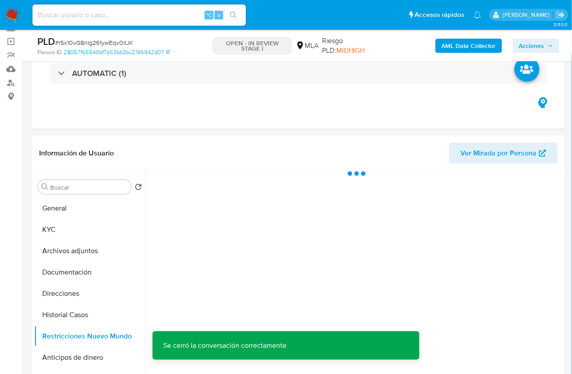
click at [443, 54] on div "AML Data Collector Acciones" at bounding box center [474, 45] width 172 height 21
click at [444, 52] on b "AML Data Collector" at bounding box center [468, 46] width 54 height 14
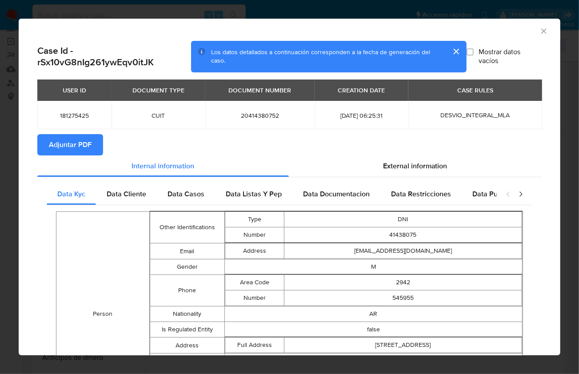
click at [88, 152] on span "Adjuntar PDF" at bounding box center [70, 145] width 43 height 20
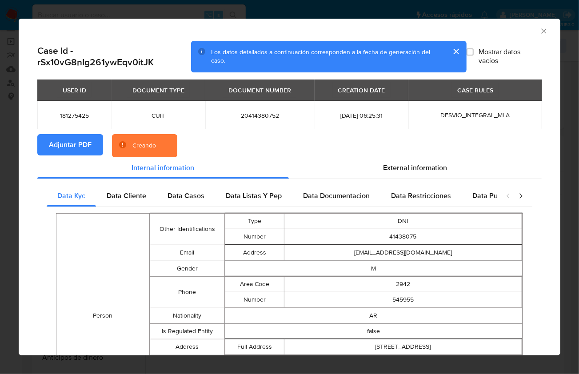
click at [241, 151] on section "Adjuntar PDF Creando" at bounding box center [289, 145] width 505 height 23
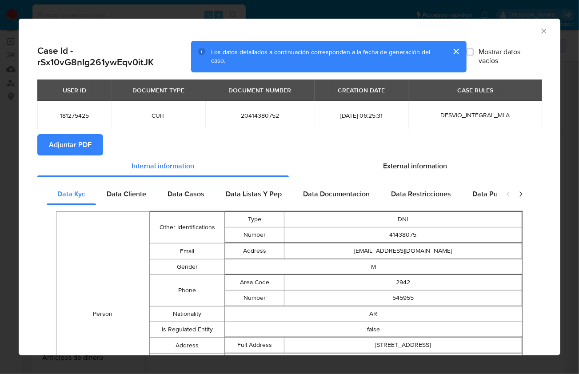
click at [540, 31] on icon "Cerrar ventana" at bounding box center [544, 31] width 9 height 9
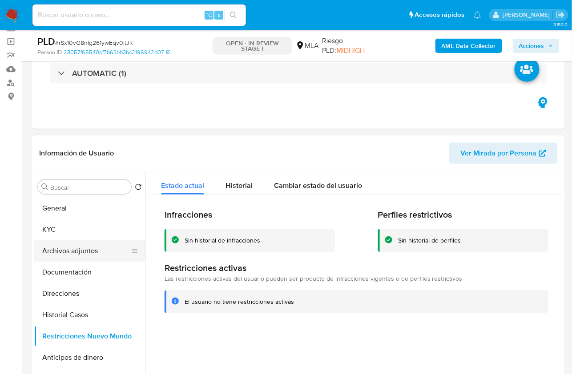
click at [81, 249] on button "Archivos adjuntos" at bounding box center [86, 250] width 104 height 21
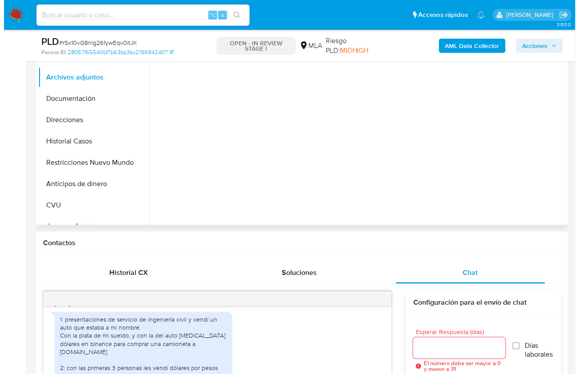
scroll to position [120, 0]
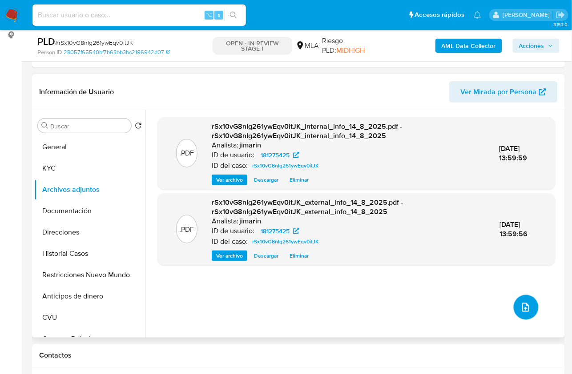
click at [528, 300] on button "upload-file" at bounding box center [525, 307] width 25 height 25
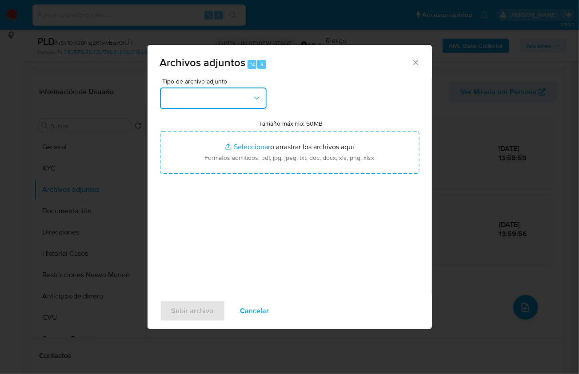
click at [244, 97] on button "button" at bounding box center [213, 98] width 107 height 21
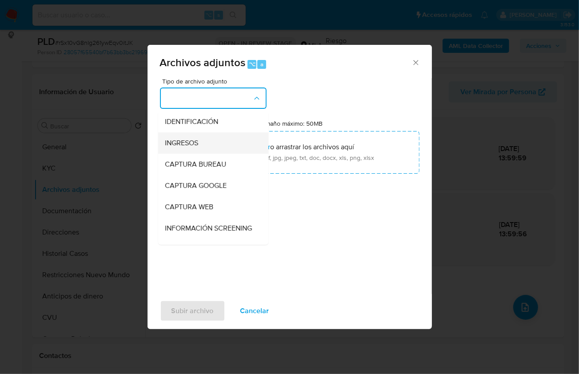
scroll to position [0, 0]
click at [200, 143] on div "INGRESOS" at bounding box center [210, 142] width 91 height 21
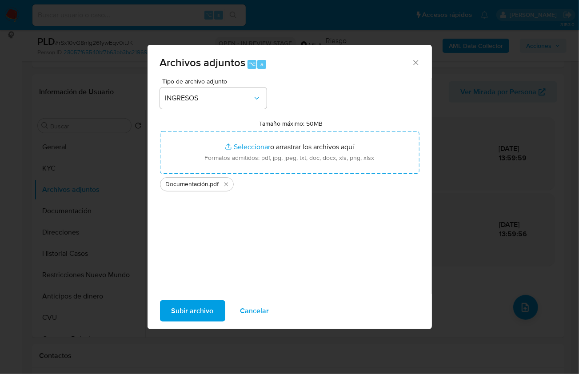
click at [204, 313] on span "Subir archivo" at bounding box center [193, 311] width 42 height 20
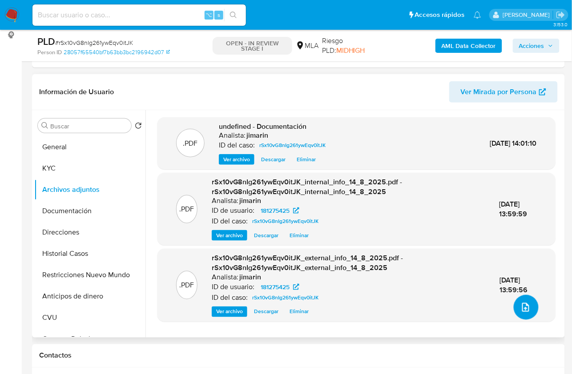
click at [516, 301] on button "upload-file" at bounding box center [525, 307] width 25 height 25
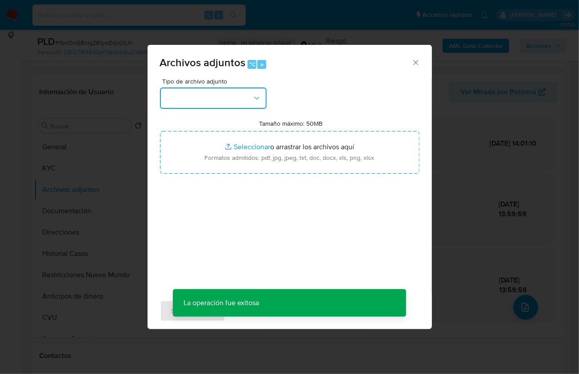
click at [196, 92] on button "button" at bounding box center [213, 98] width 107 height 21
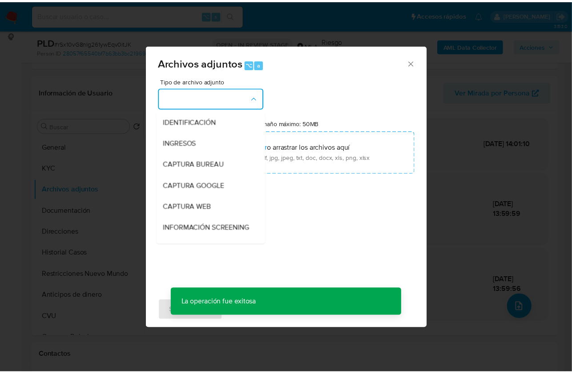
scroll to position [160, 0]
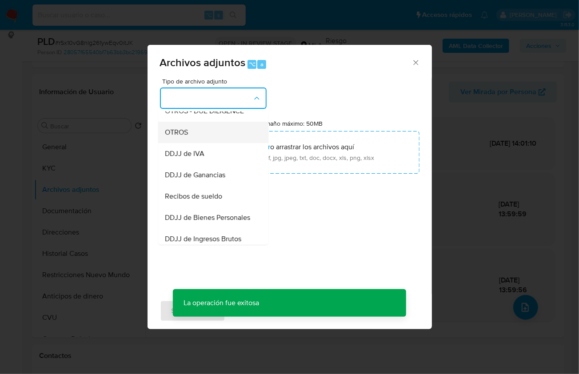
click at [187, 136] on span "OTROS" at bounding box center [176, 132] width 23 height 9
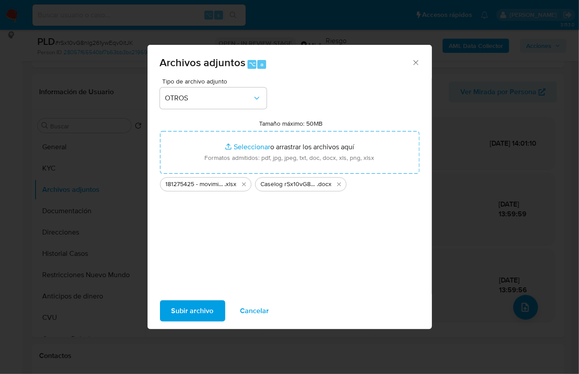
click at [192, 311] on span "Subir archivo" at bounding box center [193, 311] width 42 height 20
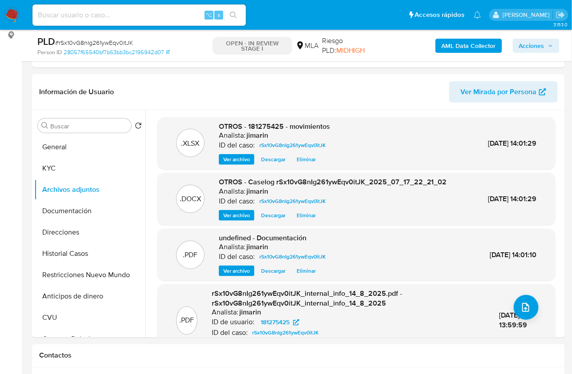
click at [533, 46] on span "Acciones" at bounding box center [531, 46] width 25 height 14
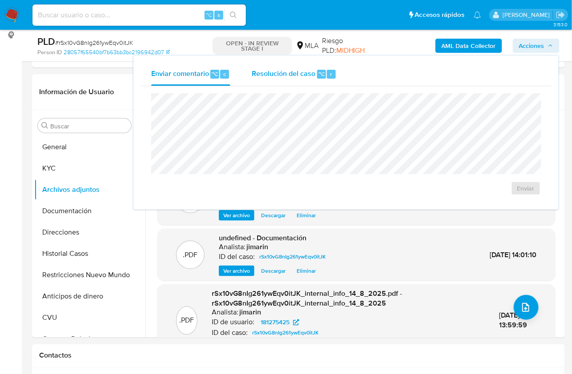
click at [296, 74] on span "Resolución del caso" at bounding box center [284, 73] width 64 height 10
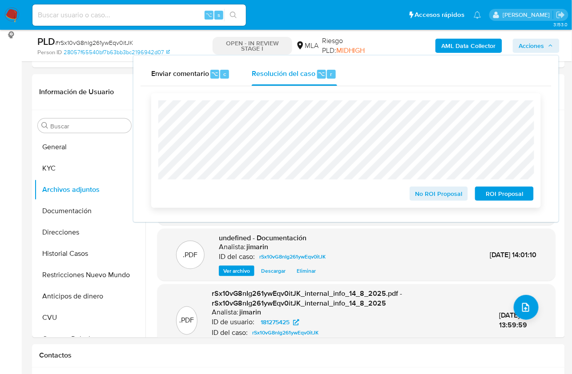
click at [433, 194] on span "No ROI Proposal" at bounding box center [439, 194] width 46 height 12
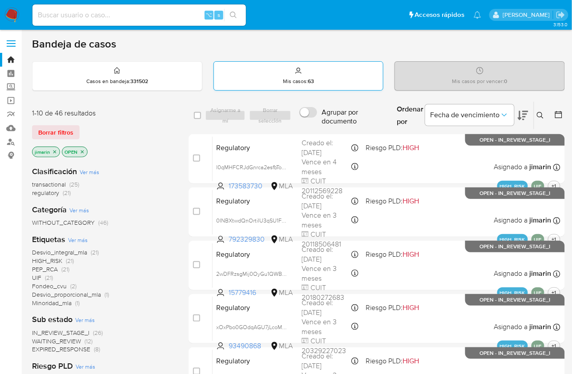
click at [320, 78] on div "Mis casos : 63" at bounding box center [298, 76] width 169 height 28
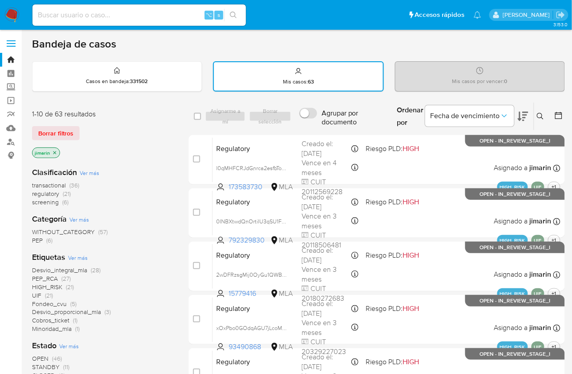
click at [55, 153] on icon "close-filter" at bounding box center [54, 152] width 5 height 5
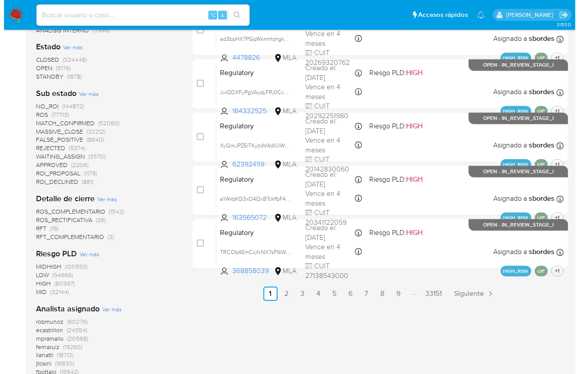
scroll to position [449, 0]
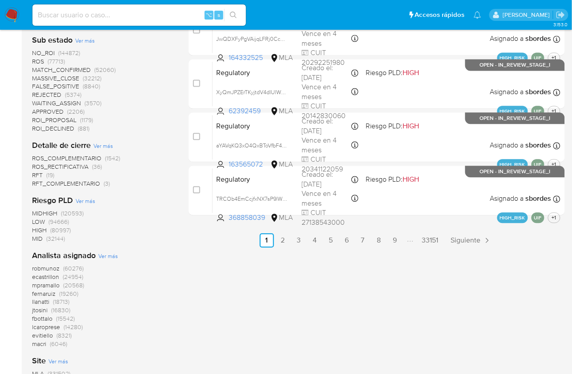
click at [111, 256] on span "Ver más" at bounding box center [108, 256] width 20 height 8
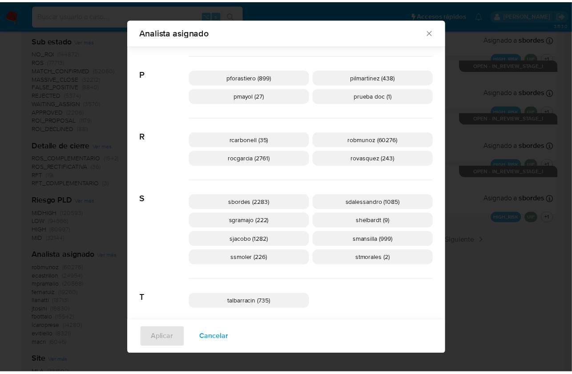
scroll to position [1154, 0]
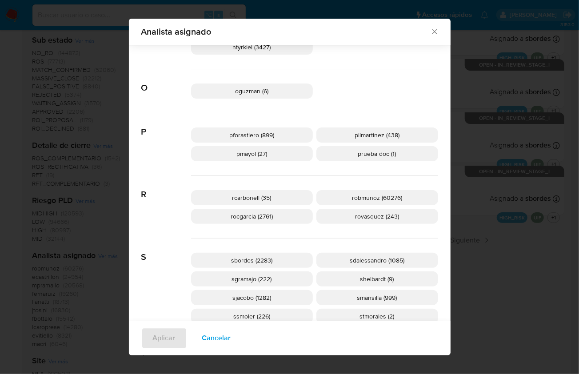
drag, startPoint x: 433, startPoint y: 28, endPoint x: 429, endPoint y: 34, distance: 7.2
click at [433, 28] on icon "Cerrar" at bounding box center [434, 31] width 9 height 9
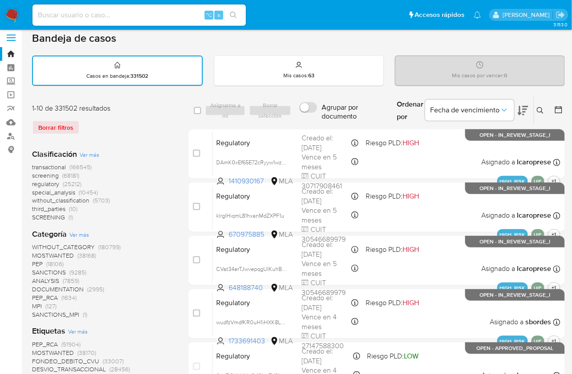
scroll to position [5, 0]
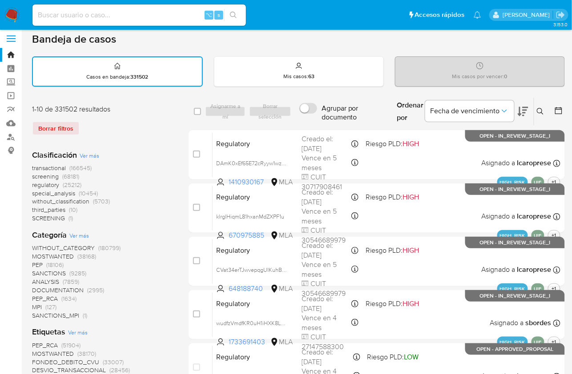
click at [13, 21] on img at bounding box center [11, 15] width 15 height 15
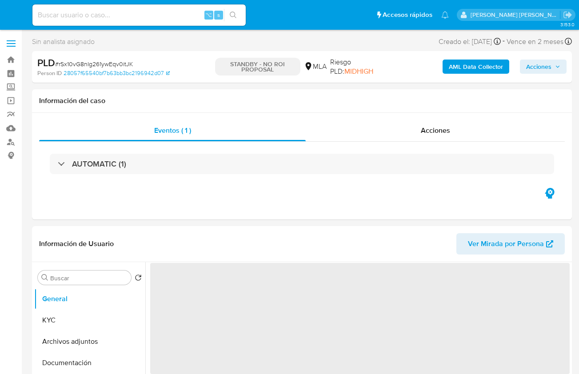
select select "10"
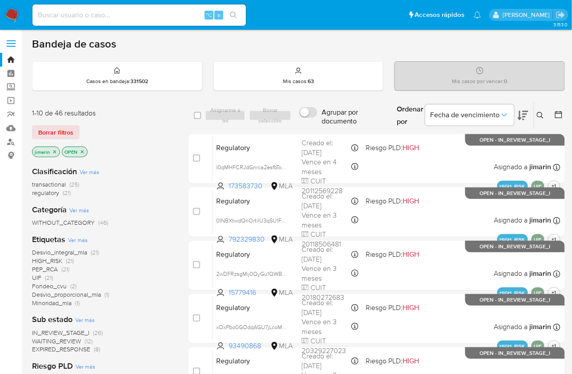
click at [55, 152] on icon "close-filter" at bounding box center [54, 151] width 3 height 3
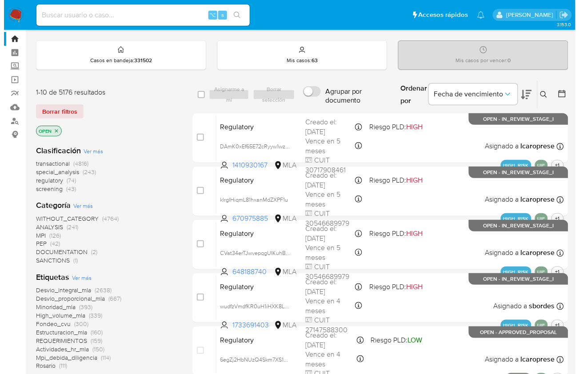
scroll to position [333, 0]
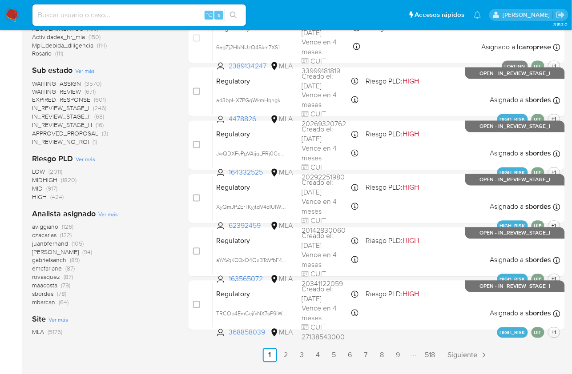
click at [108, 217] on span "Ver más" at bounding box center [108, 215] width 20 height 8
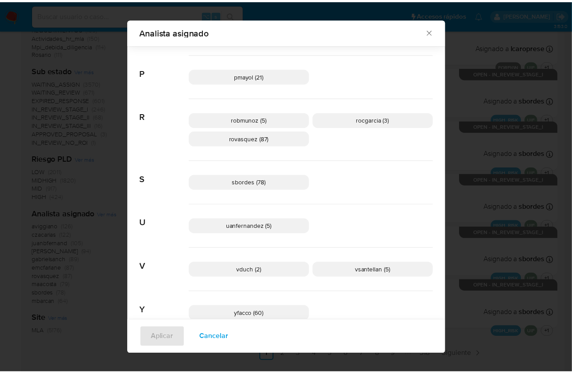
scroll to position [633, 0]
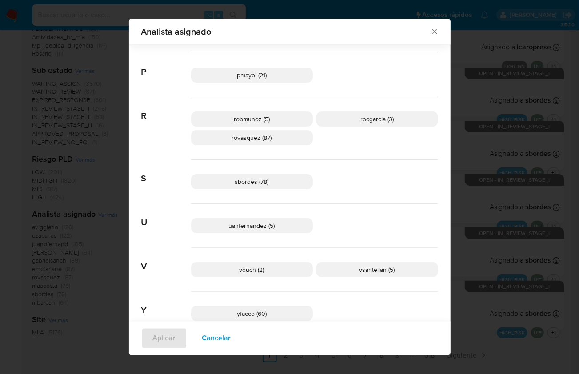
click at [430, 29] on icon "Cerrar" at bounding box center [434, 31] width 9 height 9
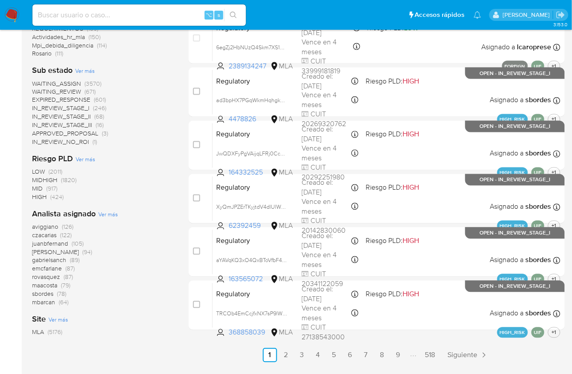
click at [15, 17] on img at bounding box center [11, 15] width 15 height 15
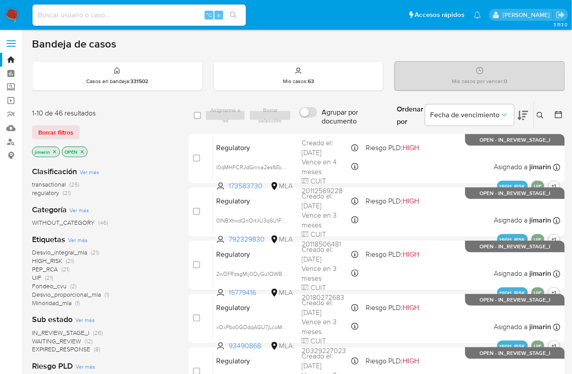
click at [83, 150] on icon "close-filter" at bounding box center [82, 151] width 5 height 5
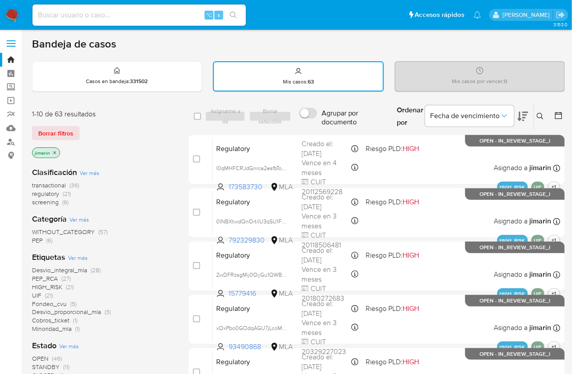
click at [53, 154] on icon "close-filter" at bounding box center [54, 152] width 5 height 5
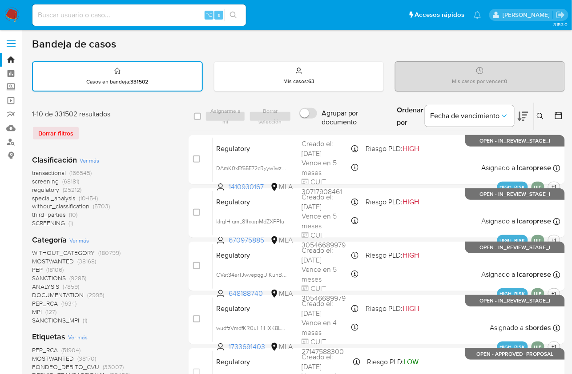
click at [151, 128] on div "Borrar filtros" at bounding box center [103, 133] width 142 height 14
click at [15, 17] on img at bounding box center [11, 15] width 15 height 15
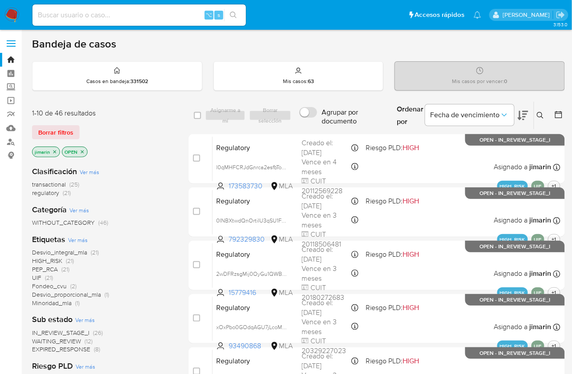
click at [83, 152] on icon "close-filter" at bounding box center [82, 151] width 5 height 5
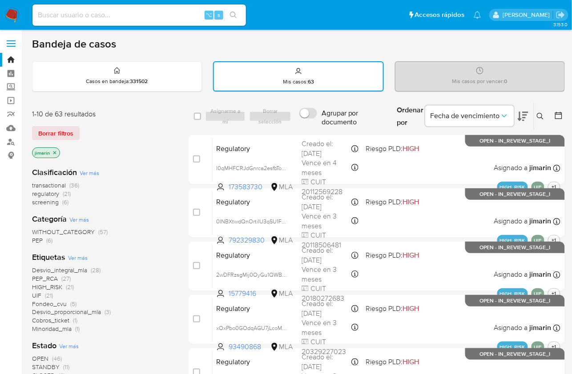
click at [154, 124] on div "1-10 de 63 resultados Borrar filtros jimarin" at bounding box center [103, 134] width 142 height 51
click at [99, 170] on div "Clasificación Ver más transactional (36) regulatory (21) screening (6)" at bounding box center [103, 187] width 142 height 40
click at [98, 173] on span "Ver más" at bounding box center [90, 173] width 20 height 8
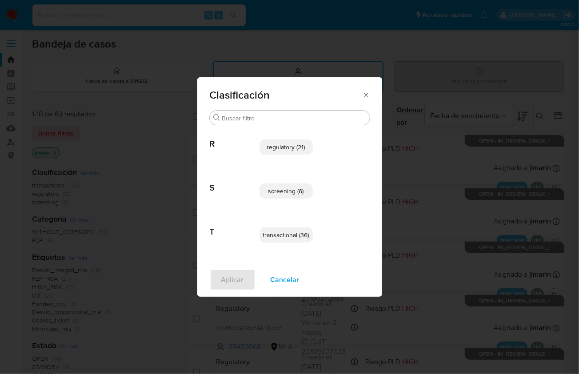
click at [288, 189] on span "screening (6)" at bounding box center [286, 191] width 36 height 9
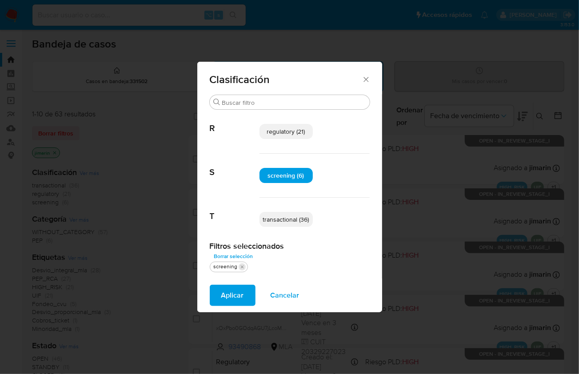
click at [242, 266] on icon "quitar screening" at bounding box center [242, 266] width 5 height 5
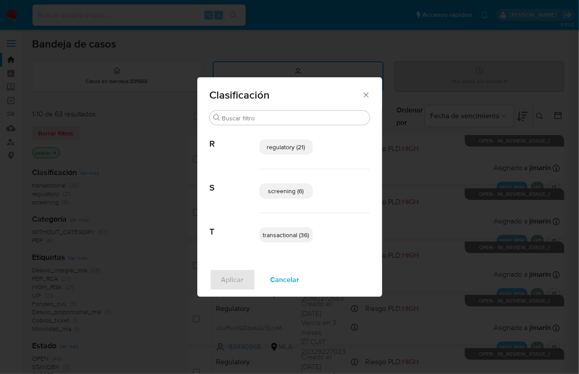
click at [287, 235] on span "transactional (36)" at bounding box center [286, 235] width 46 height 9
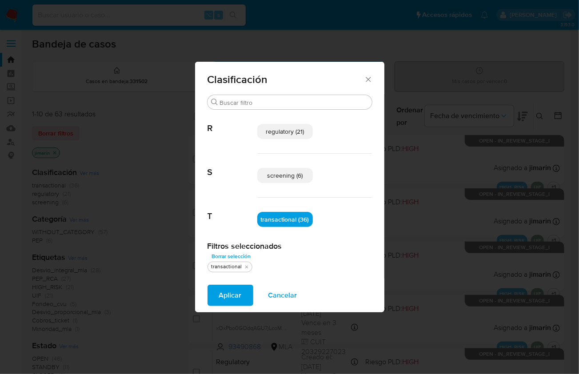
click at [288, 132] on span "regulatory (21)" at bounding box center [285, 131] width 38 height 9
click at [240, 298] on span "Aplicar" at bounding box center [230, 296] width 23 height 20
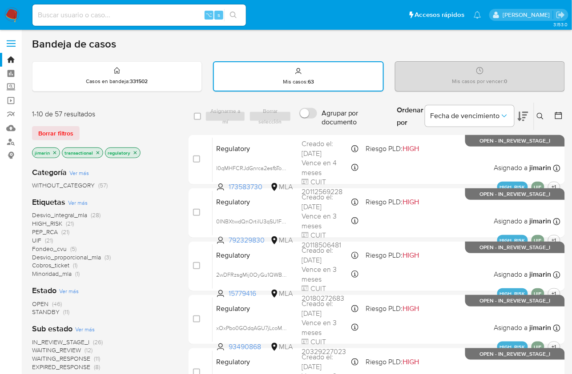
click at [164, 141] on div "1-10 de 57 resultados Borrar filtros jimarin transactional regulatory" at bounding box center [103, 134] width 142 height 51
click at [169, 99] on div "Bandeja de casos Casos en bandeja : 331502 Mis casos : 63 Mis casos por vencer …" at bounding box center [298, 367] width 533 height 660
